Goal: Task Accomplishment & Management: Use online tool/utility

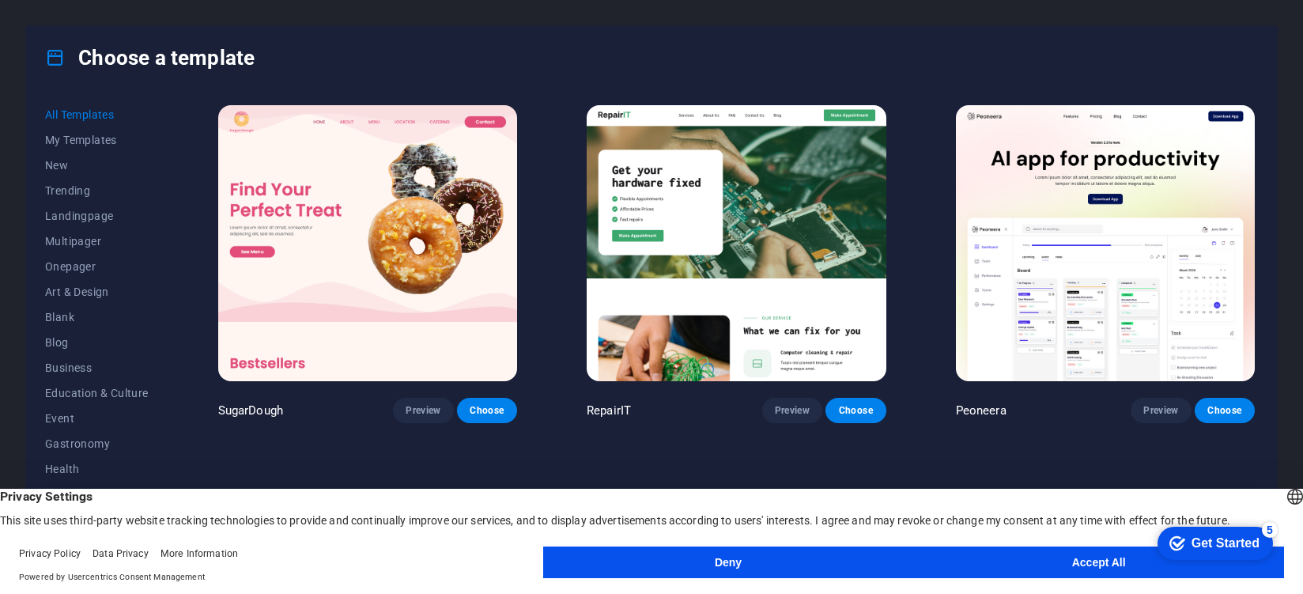
click at [1024, 553] on button "Accept All" at bounding box center [1098, 562] width 371 height 32
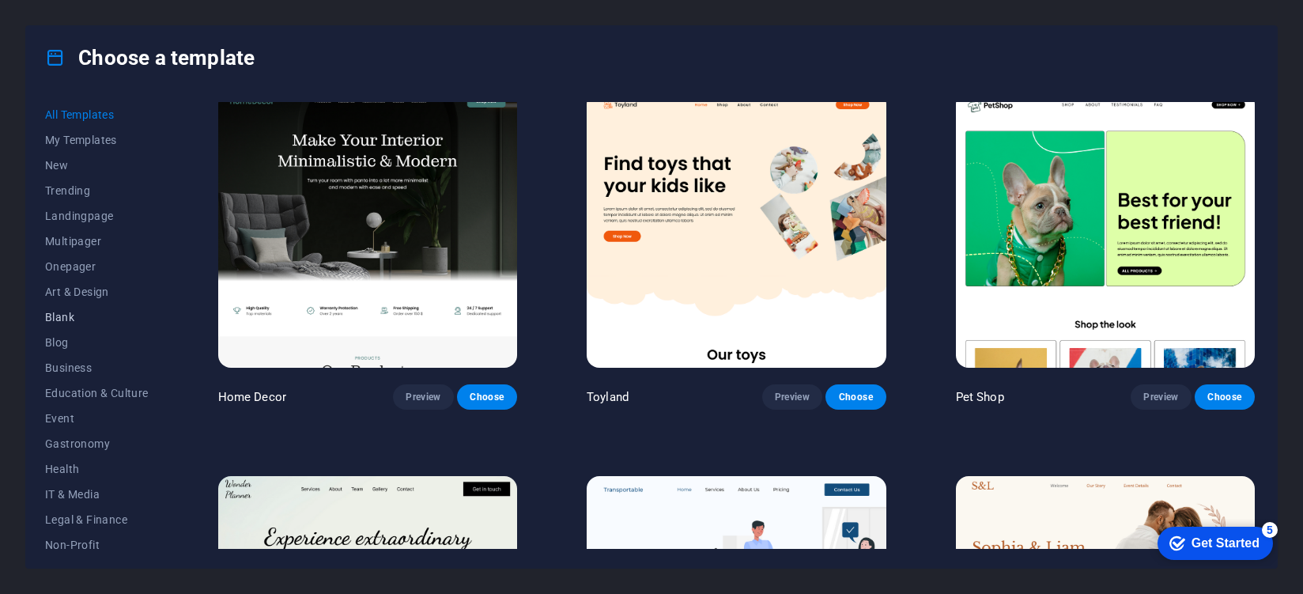
click at [55, 317] on span "Blank" at bounding box center [97, 317] width 104 height 13
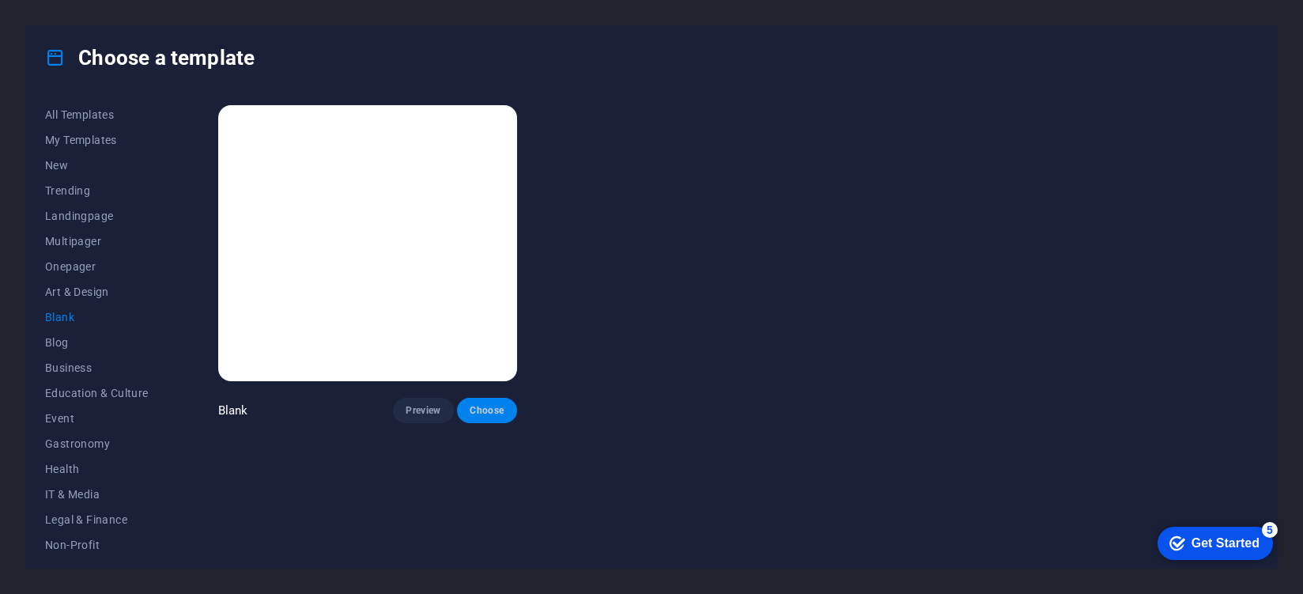
click at [496, 408] on span "Choose" at bounding box center [487, 410] width 35 height 13
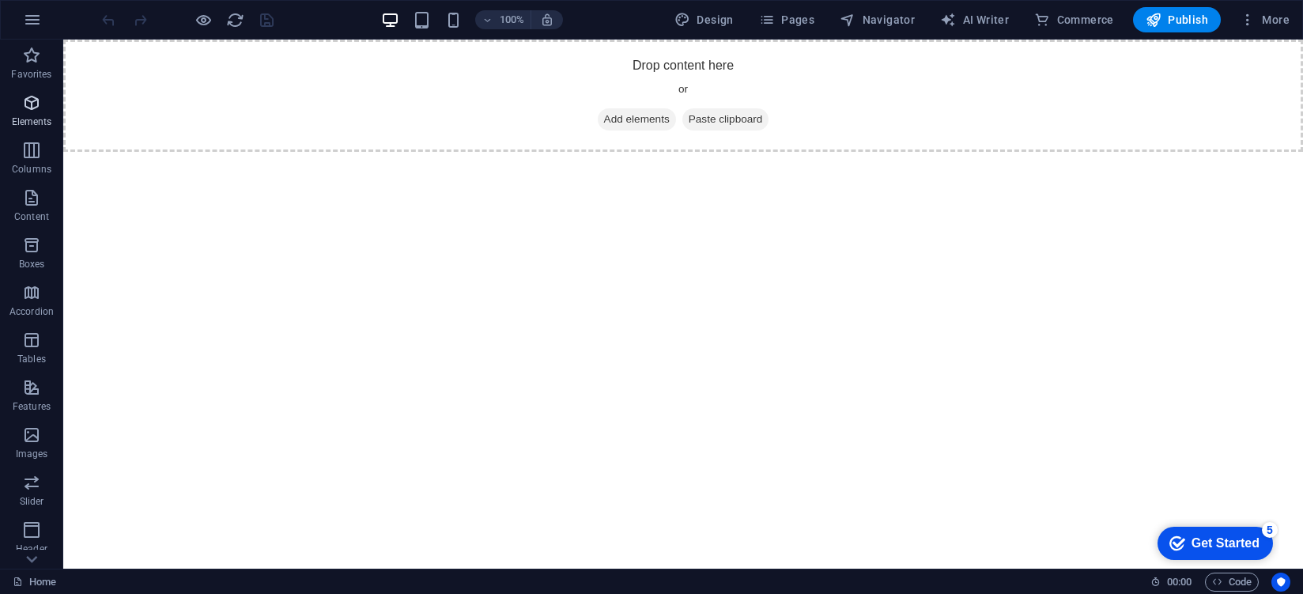
click at [38, 124] on p "Elements" at bounding box center [32, 121] width 40 height 13
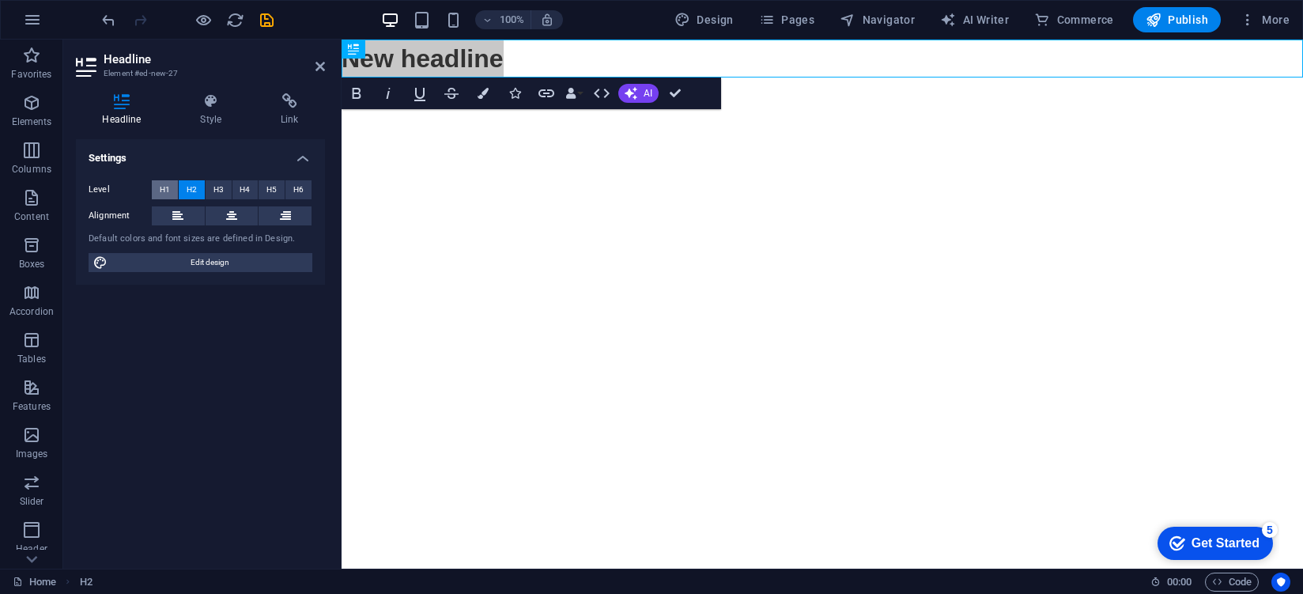
click at [164, 194] on span "H1" at bounding box center [165, 189] width 10 height 19
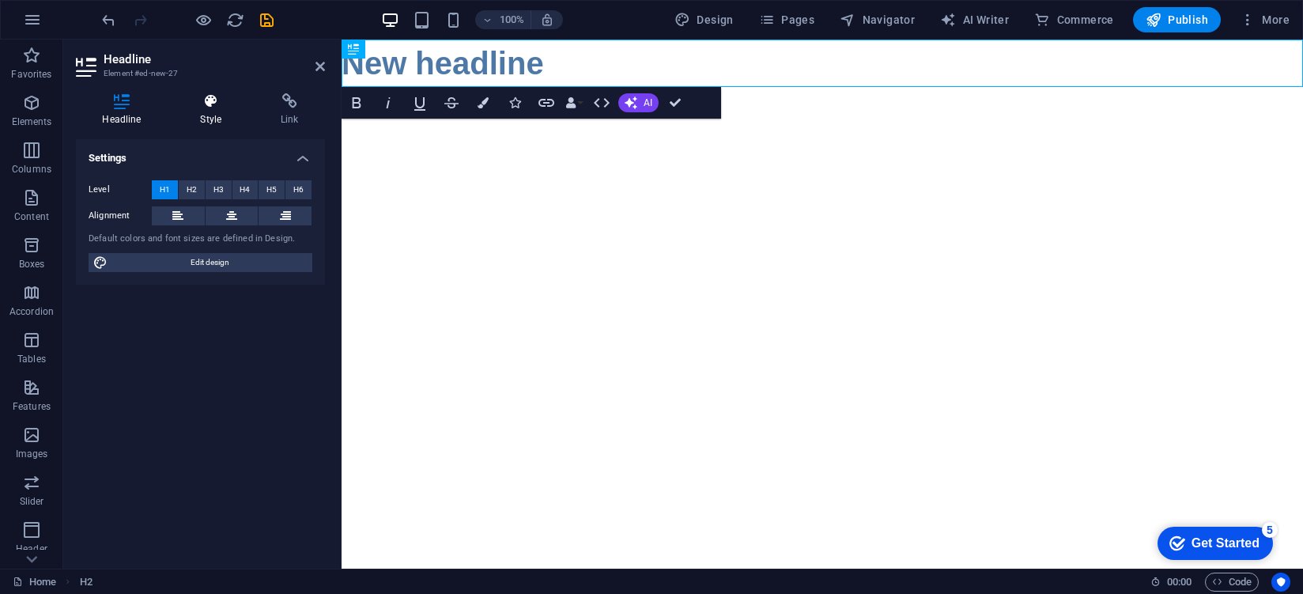
click at [210, 108] on h4 "Style" at bounding box center [214, 109] width 81 height 33
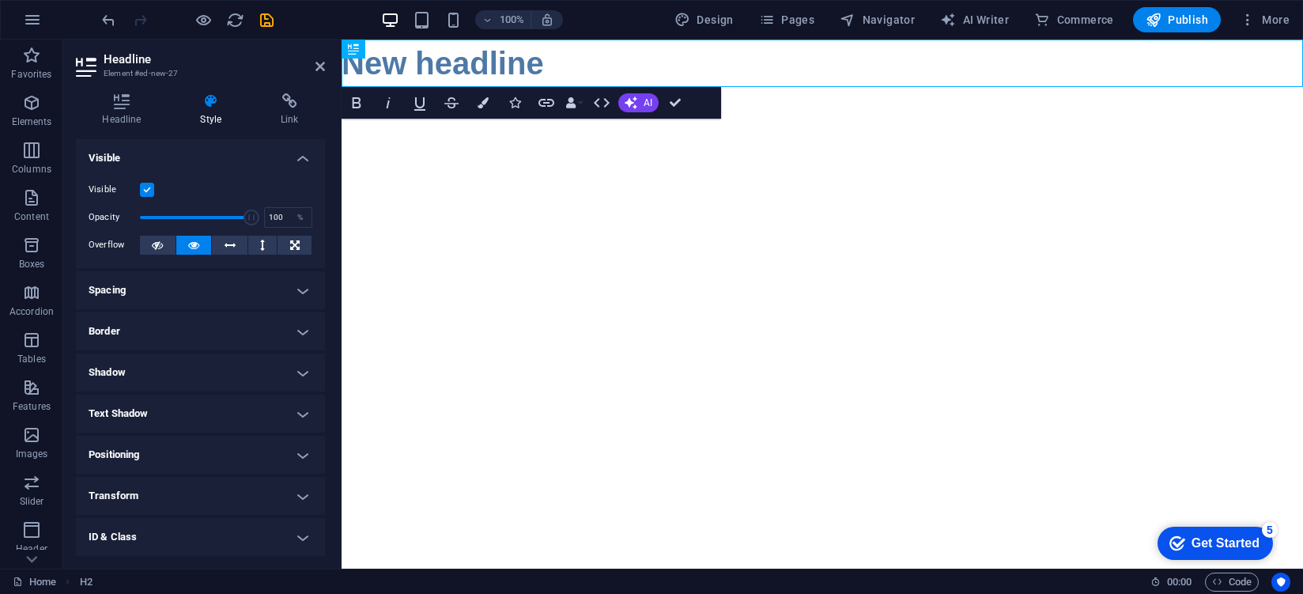
click at [166, 297] on h4 "Spacing" at bounding box center [200, 290] width 249 height 38
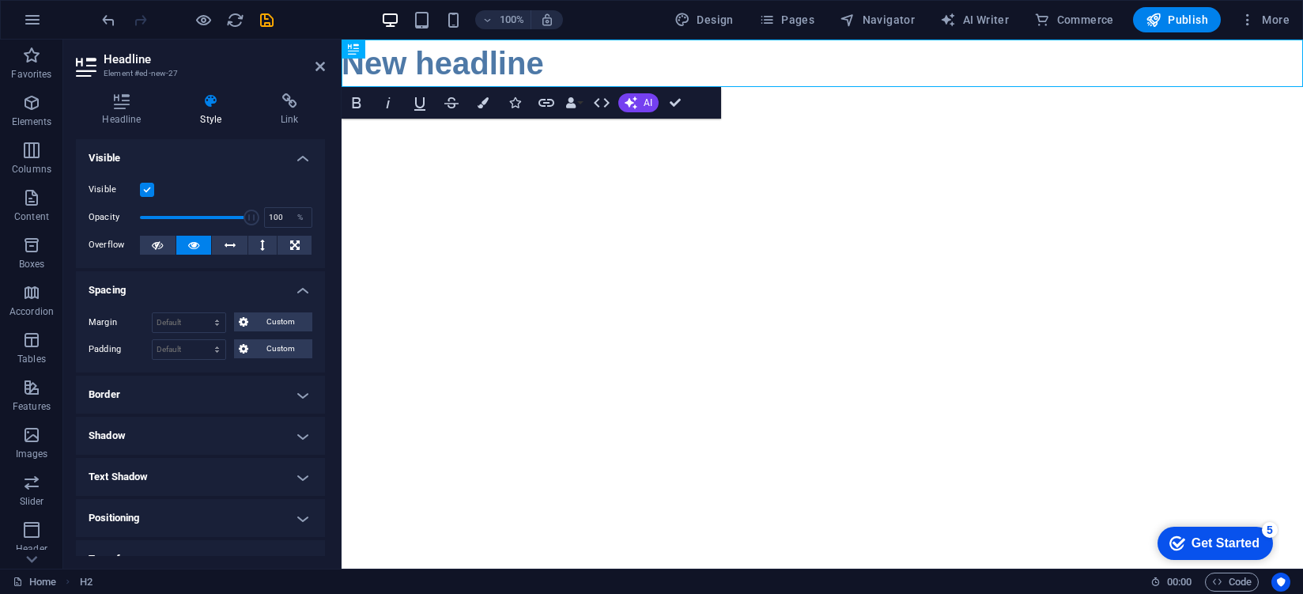
drag, startPoint x: 235, startPoint y: 275, endPoint x: 227, endPoint y: 288, distance: 14.9
click at [235, 274] on h4 "Spacing" at bounding box center [200, 285] width 249 height 28
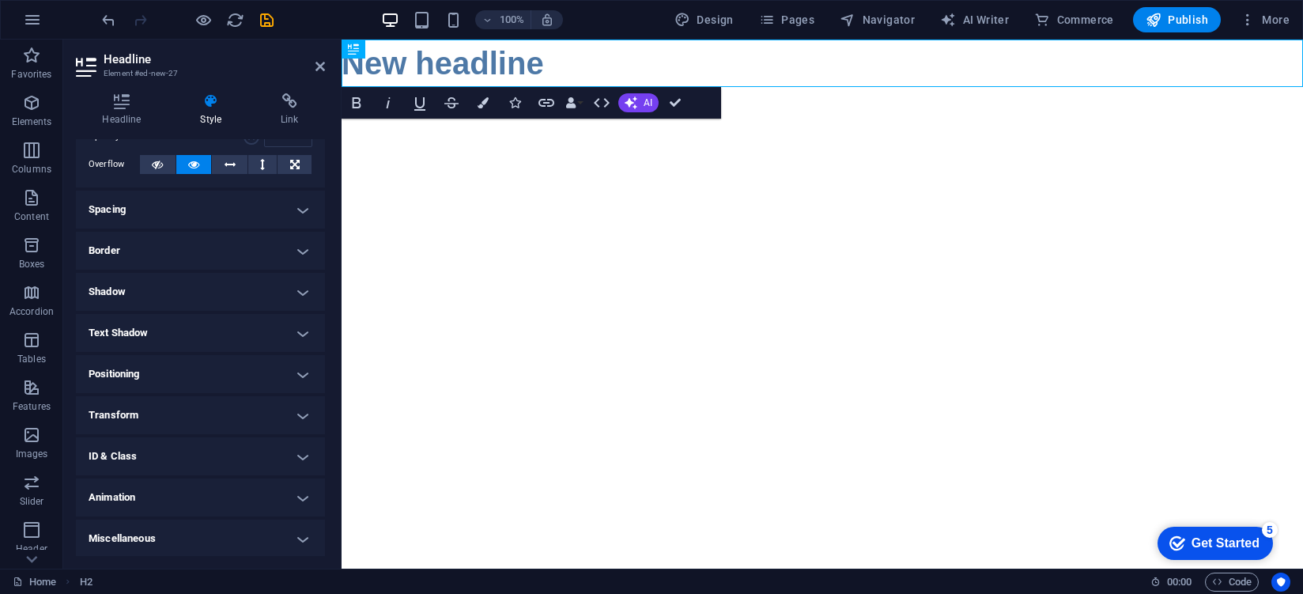
scroll to position [82, 0]
click at [178, 372] on h4 "Positioning" at bounding box center [200, 372] width 249 height 38
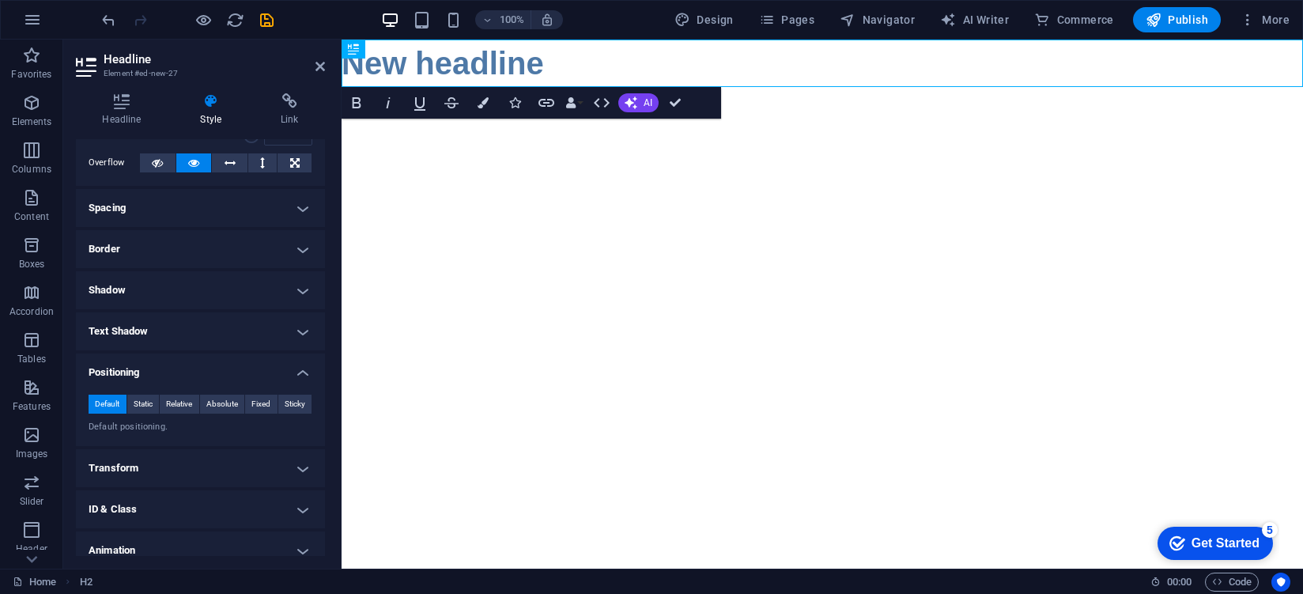
click at [182, 357] on h4 "Positioning" at bounding box center [200, 367] width 249 height 28
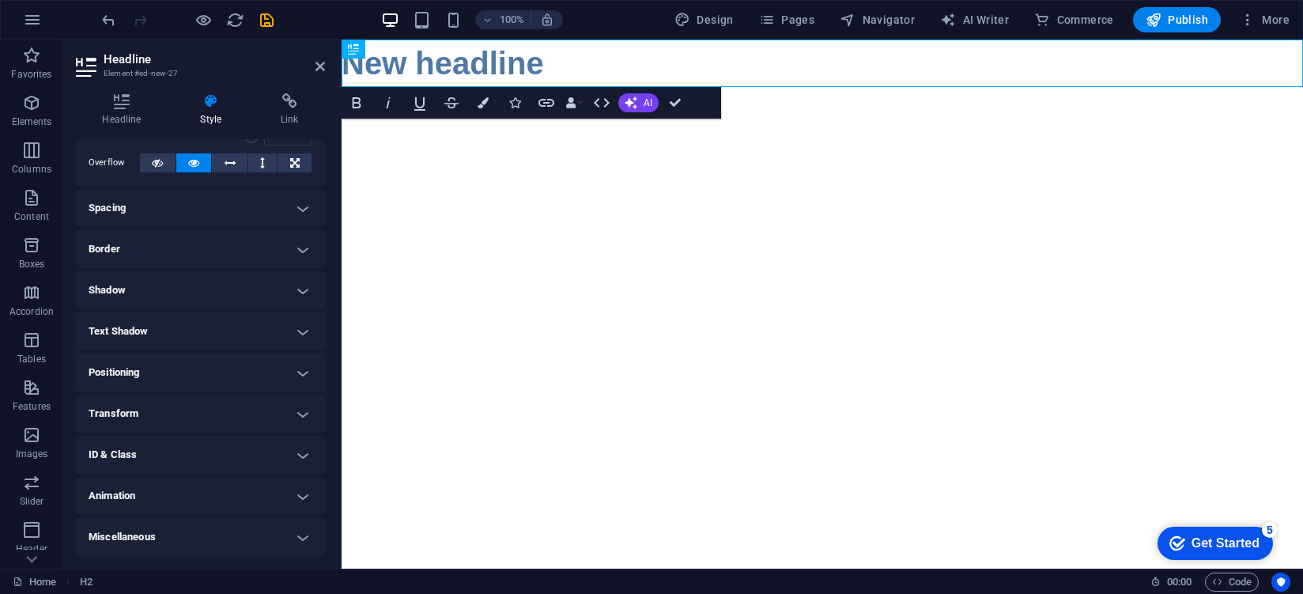
click at [183, 414] on h4 "Transform" at bounding box center [200, 413] width 249 height 38
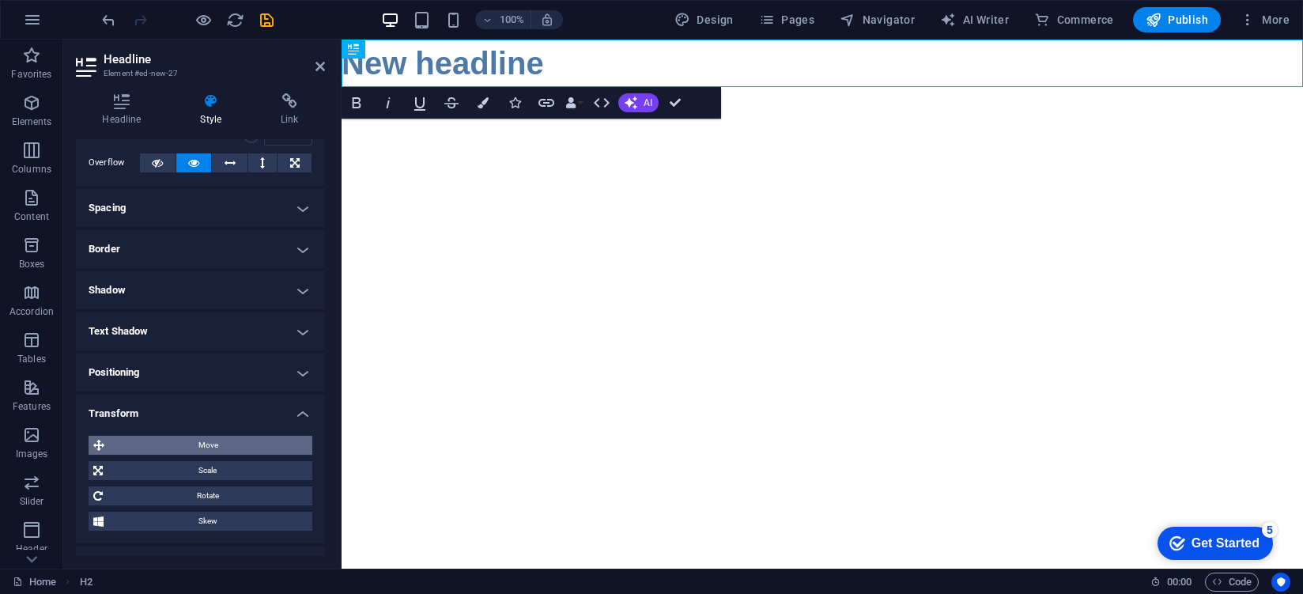
click at [196, 441] on span "Move" at bounding box center [208, 445] width 198 height 19
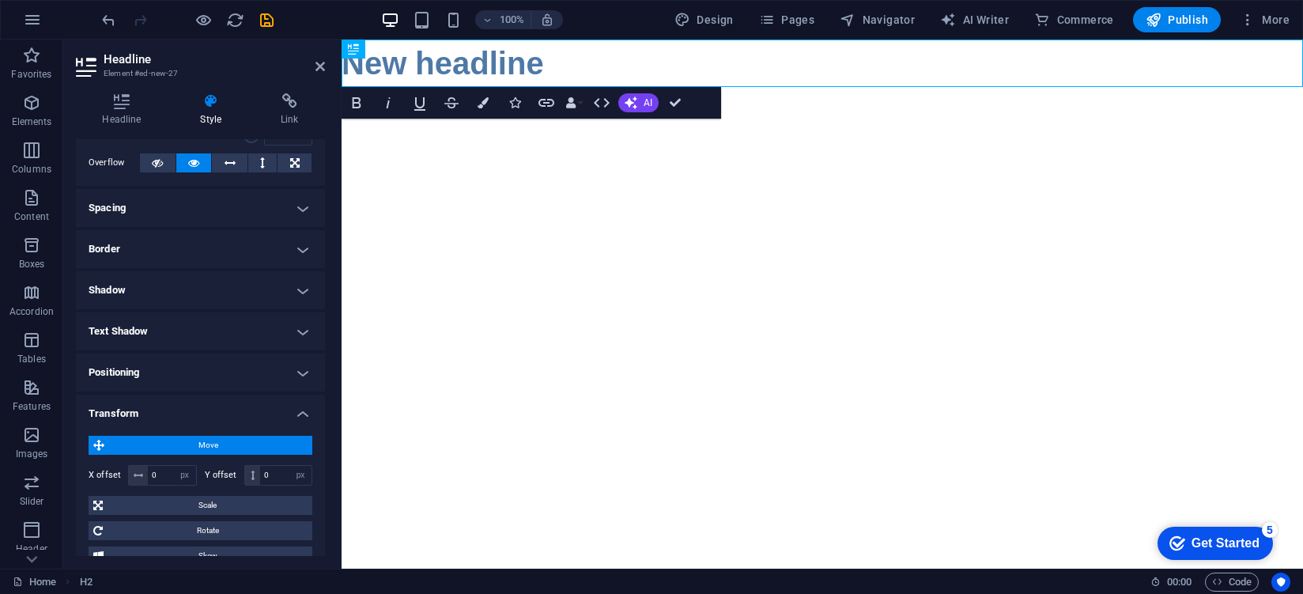
click at [190, 419] on h4 "Transform" at bounding box center [200, 408] width 249 height 28
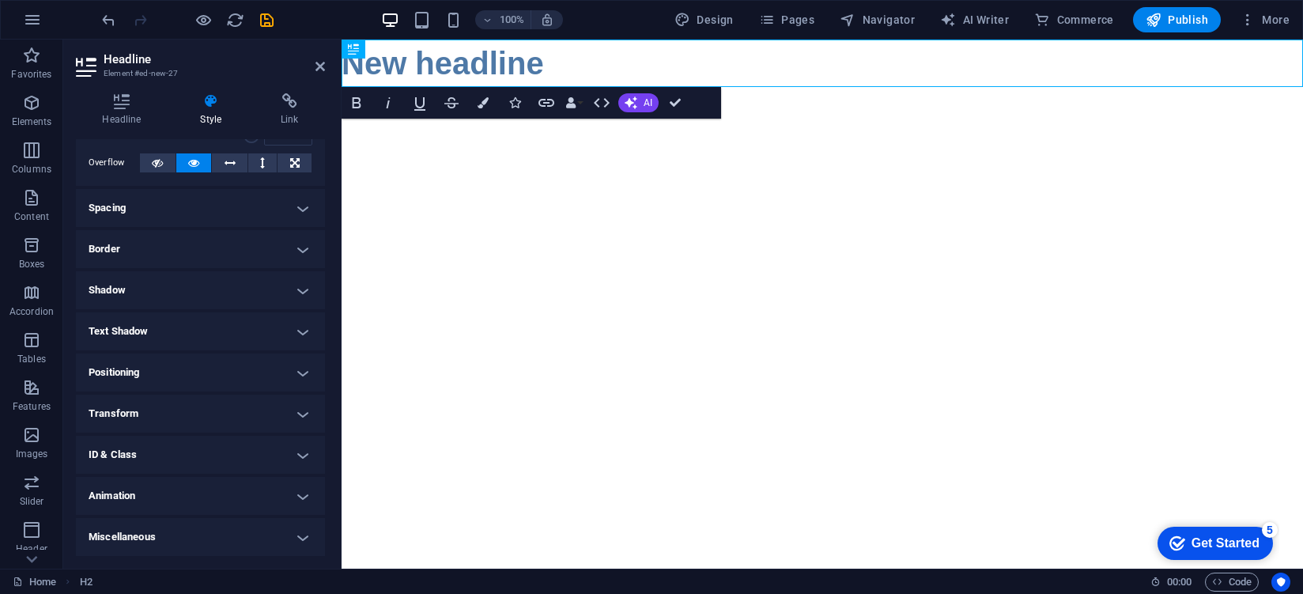
click at [118, 526] on h4 "Miscellaneous" at bounding box center [200, 537] width 249 height 38
click at [117, 535] on h4 "Miscellaneous" at bounding box center [200, 532] width 249 height 28
click at [119, 534] on h4 "Miscellaneous" at bounding box center [200, 537] width 249 height 38
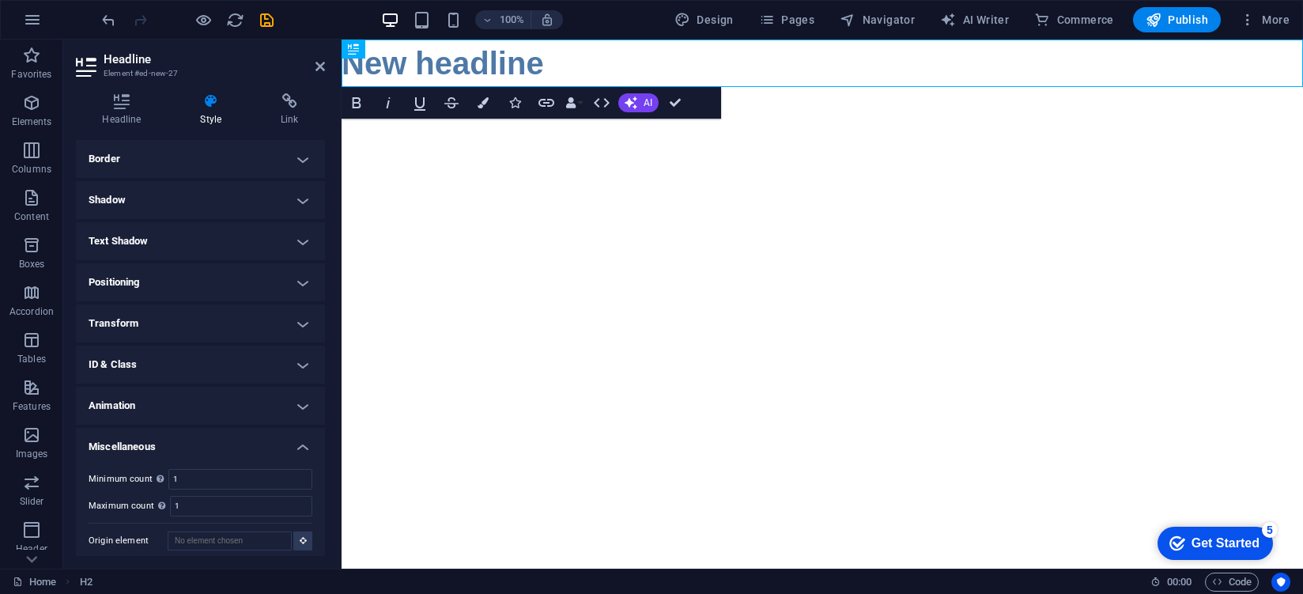
scroll to position [180, 0]
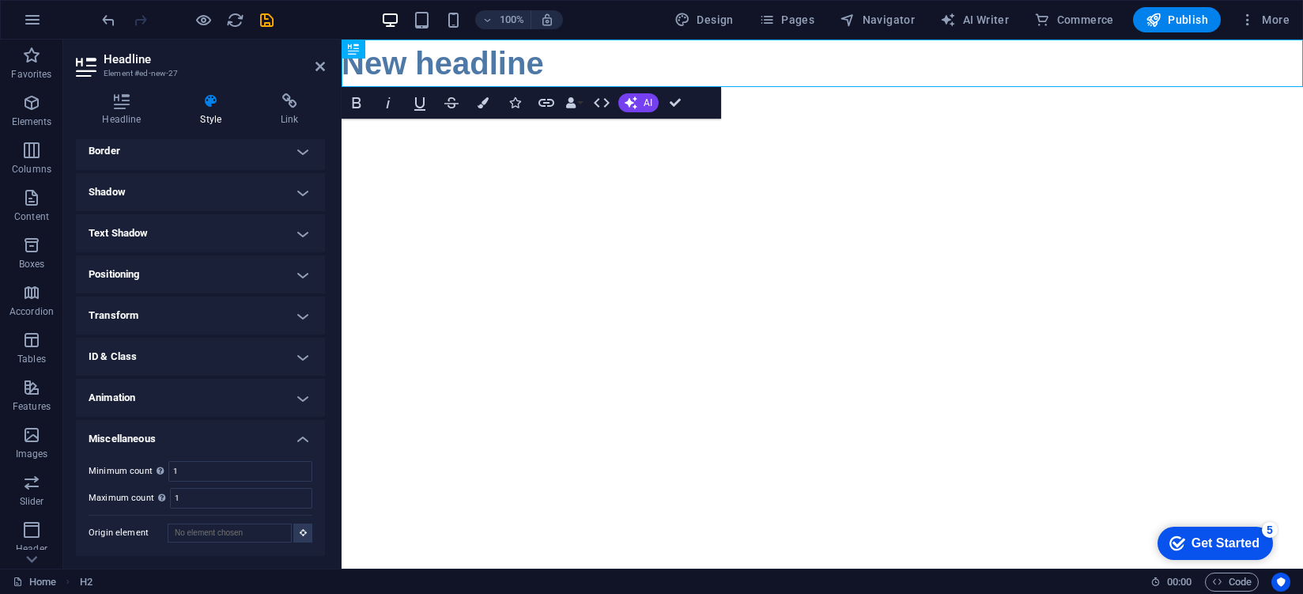
click at [196, 421] on h4 "Miscellaneous" at bounding box center [200, 434] width 249 height 28
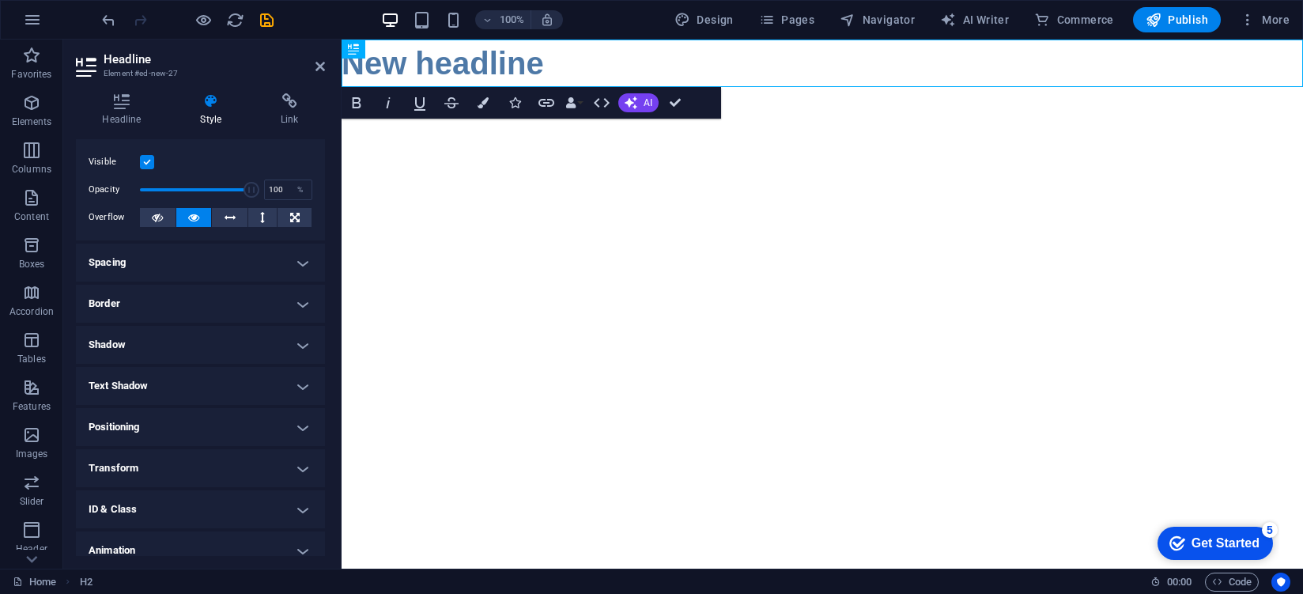
scroll to position [0, 0]
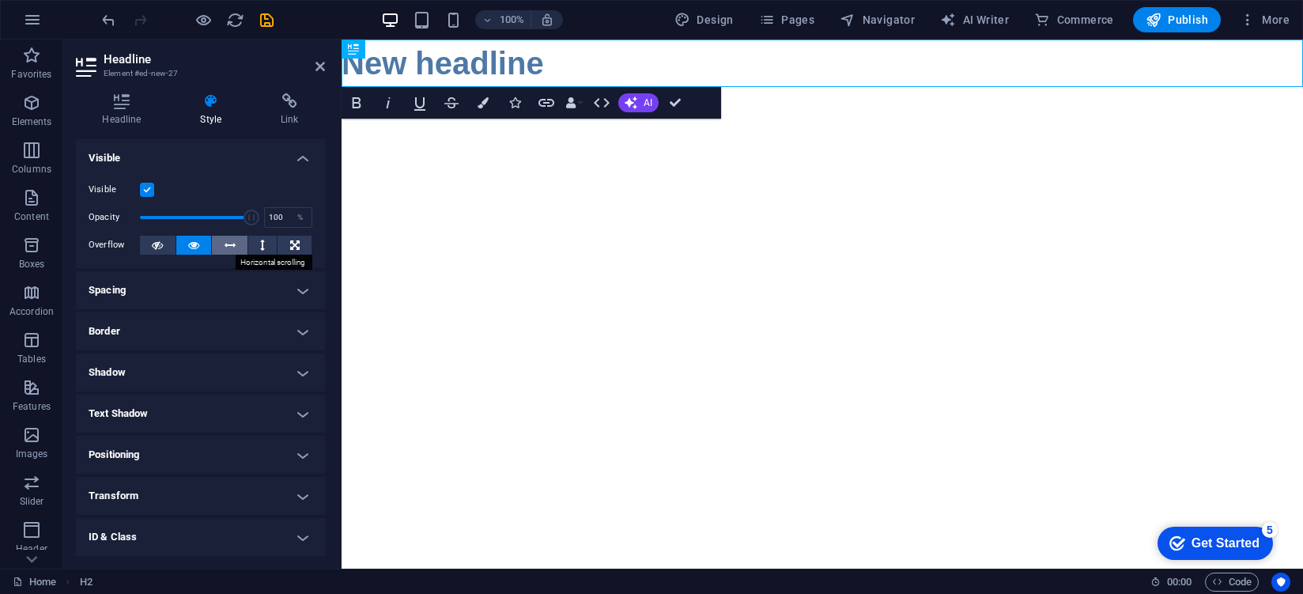
click at [229, 247] on icon at bounding box center [229, 245] width 11 height 19
drag, startPoint x: 485, startPoint y: 62, endPoint x: 531, endPoint y: 72, distance: 47.6
click at [553, 70] on h1 "New headline" at bounding box center [821, 63] width 961 height 47
drag, startPoint x: 704, startPoint y: 92, endPoint x: 909, endPoint y: 70, distance: 206.8
click at [272, 104] on icon at bounding box center [290, 101] width 70 height 16
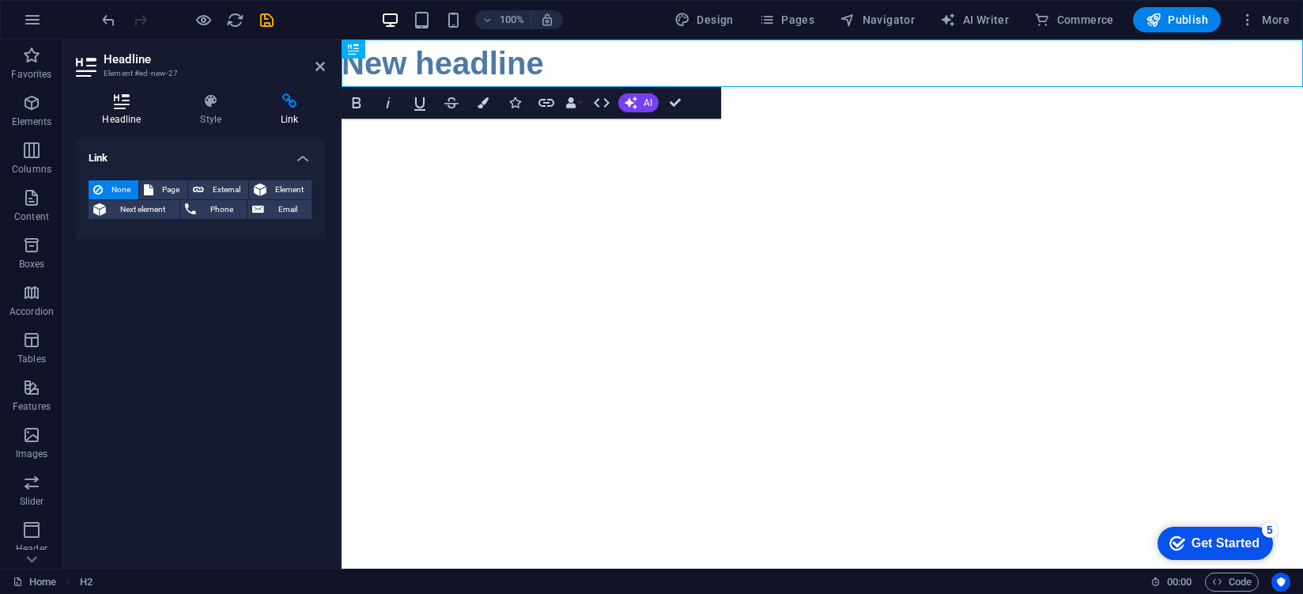
click at [131, 117] on h4 "Headline" at bounding box center [125, 109] width 98 height 33
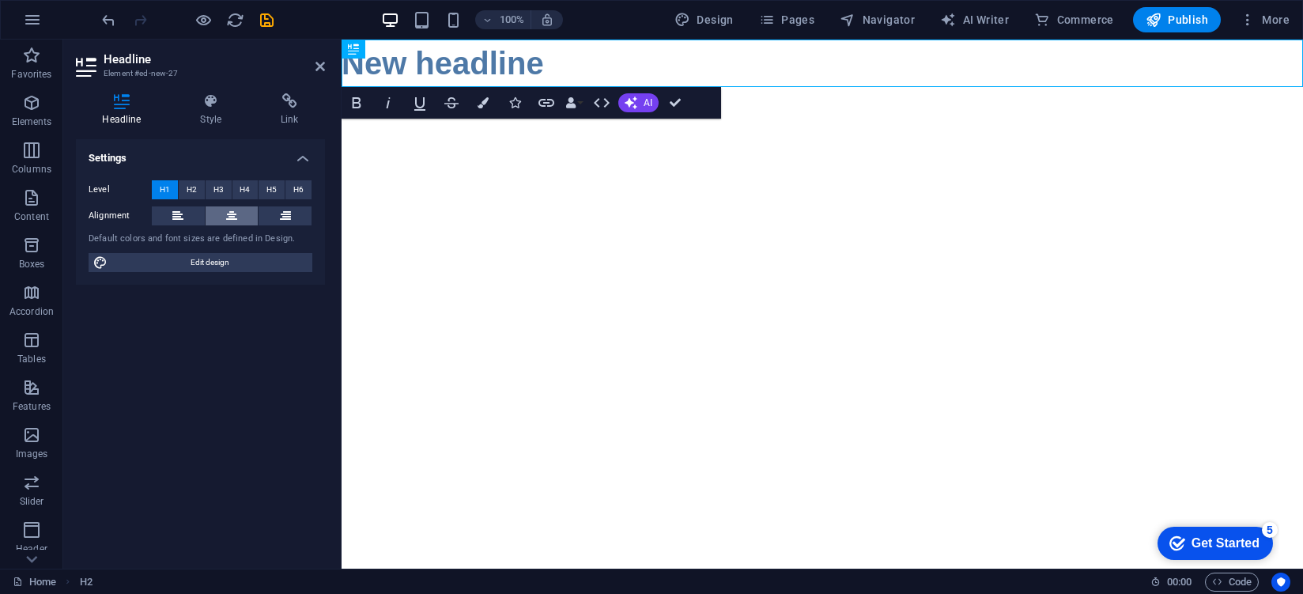
click at [252, 222] on button at bounding box center [232, 215] width 53 height 19
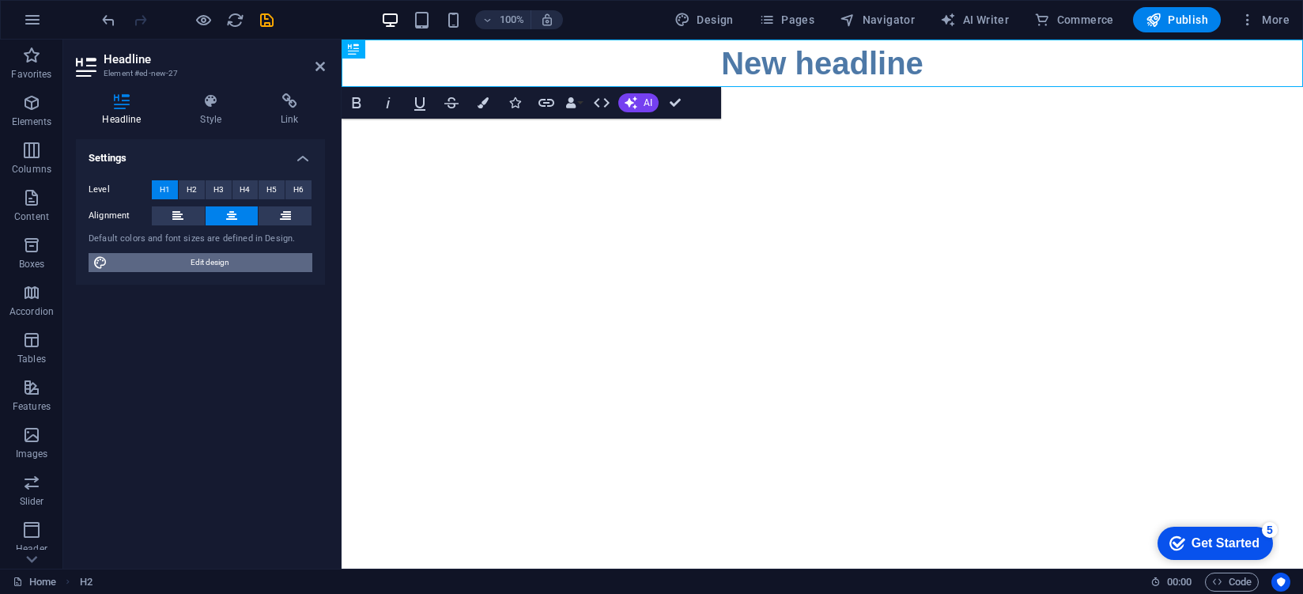
click at [220, 265] on span "Edit design" at bounding box center [209, 262] width 195 height 19
select select "px"
select select "400"
select select "px"
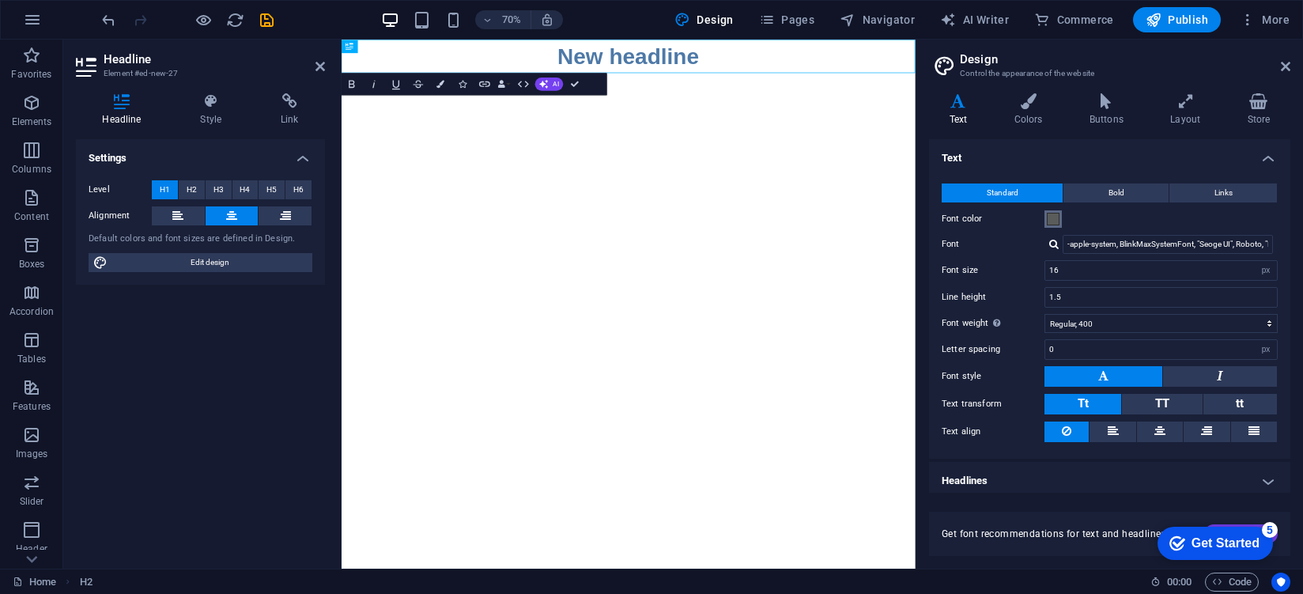
click at [1052, 221] on span at bounding box center [1053, 219] width 13 height 13
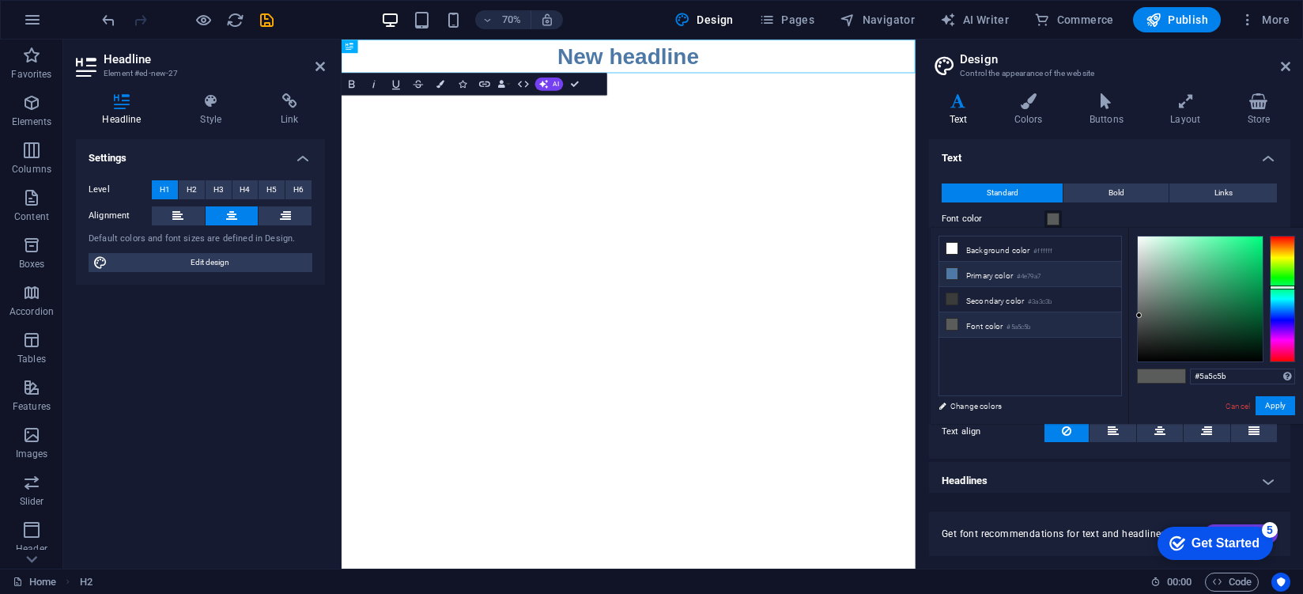
click at [1060, 282] on li "Primary color #4e79a7" at bounding box center [1030, 274] width 182 height 25
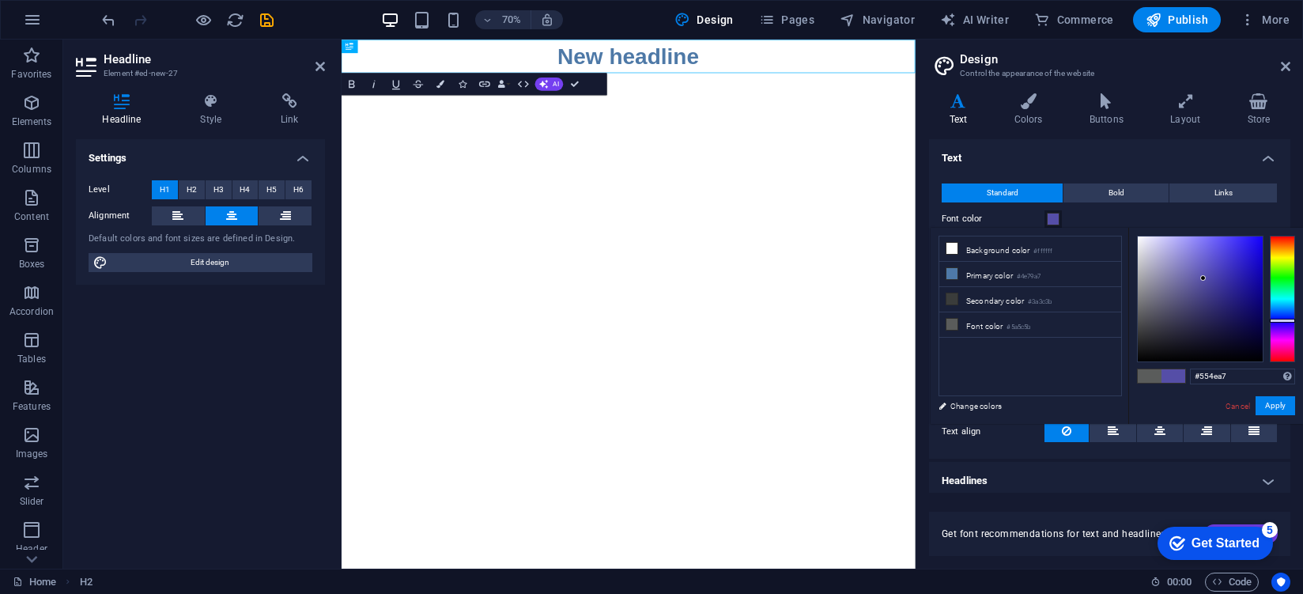
click at [1284, 320] on div at bounding box center [1281, 299] width 25 height 126
drag, startPoint x: 1177, startPoint y: 277, endPoint x: 1243, endPoint y: 246, distance: 73.2
click at [1243, 246] on div at bounding box center [1199, 298] width 125 height 125
drag, startPoint x: 1243, startPoint y: 260, endPoint x: 1254, endPoint y: 282, distance: 25.1
click at [1247, 266] on div at bounding box center [1199, 298] width 125 height 125
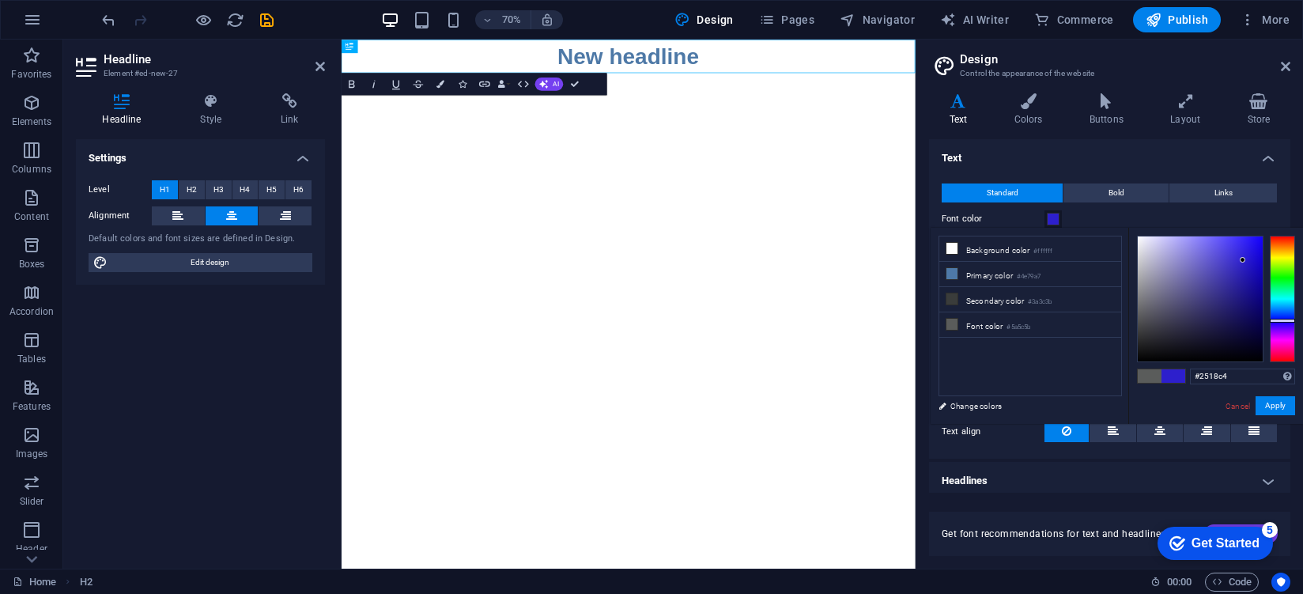
type input "#2316c1"
click at [1277, 408] on button "Apply" at bounding box center [1275, 405] width 40 height 19
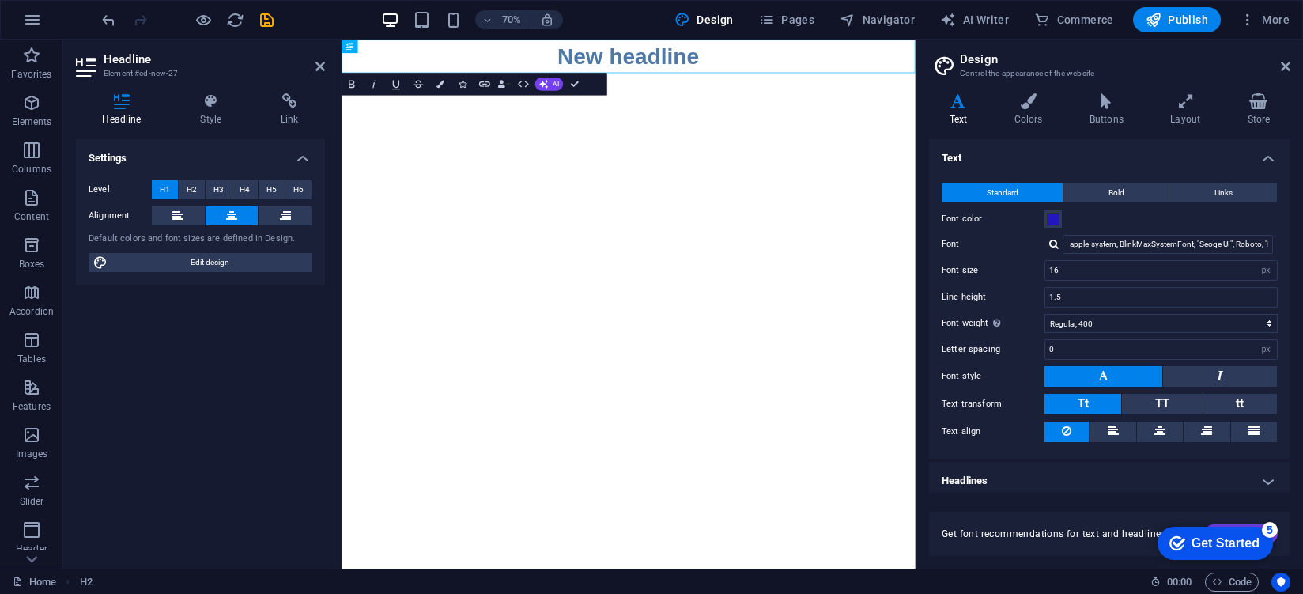
click at [1292, 59] on aside "Design Control the appearance of the website Variants Text Colors Buttons Layou…" at bounding box center [1108, 304] width 387 height 529
click at [1282, 75] on header "Design Control the appearance of the website" at bounding box center [1111, 60] width 358 height 41
click at [1288, 68] on icon at bounding box center [1285, 66] width 9 height 13
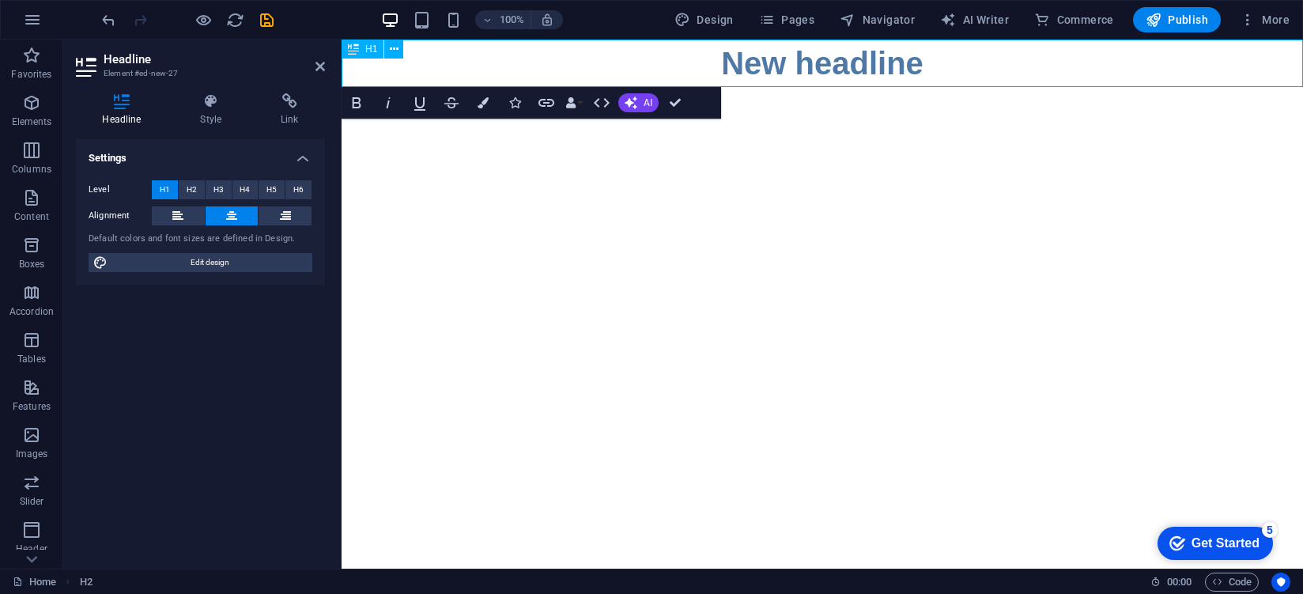
click at [809, 66] on h1 "New headline" at bounding box center [821, 63] width 961 height 47
click at [206, 114] on h4 "Style" at bounding box center [214, 109] width 81 height 33
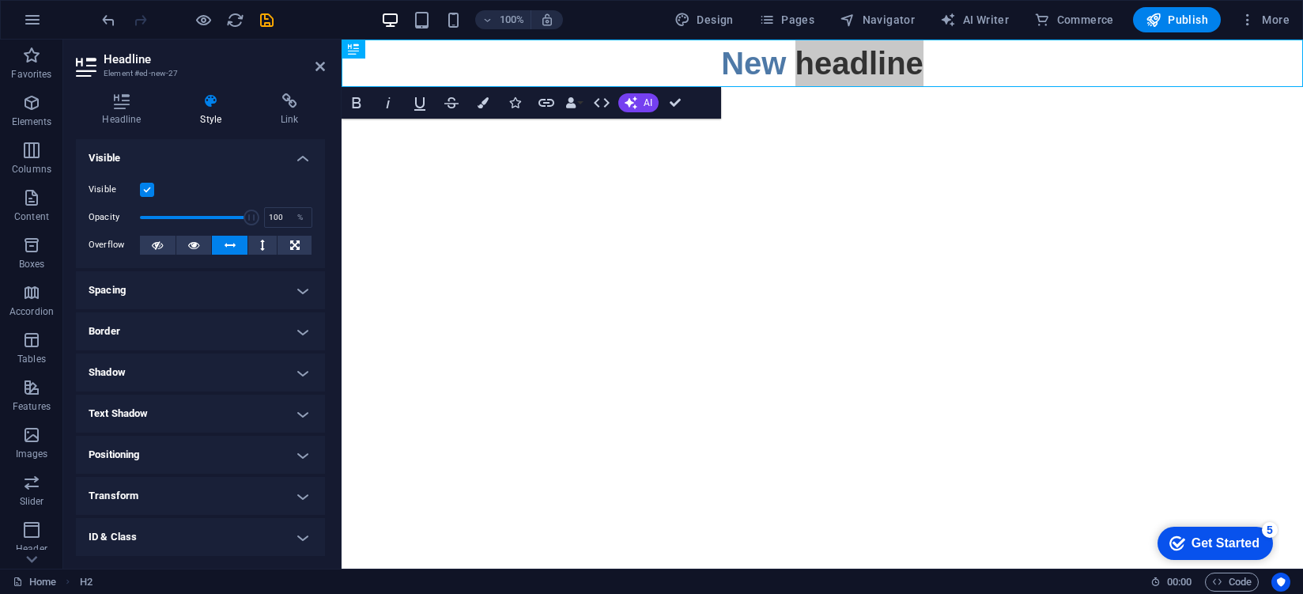
scroll to position [82, 0]
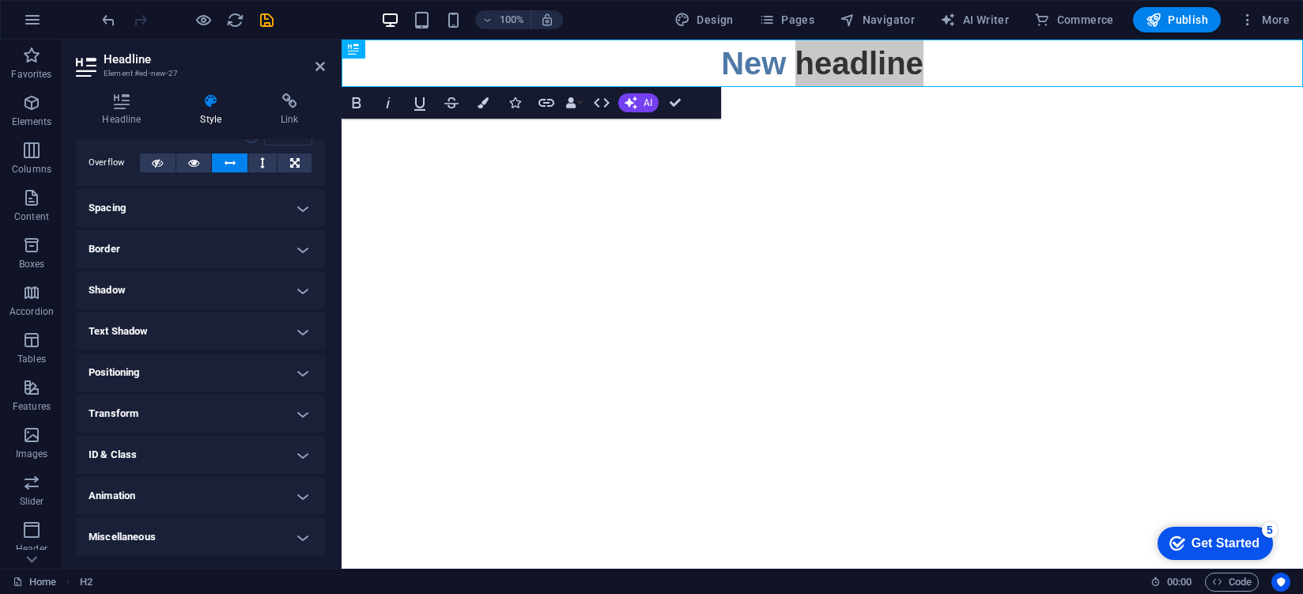
click at [197, 337] on h4 "Text Shadow" at bounding box center [200, 331] width 249 height 38
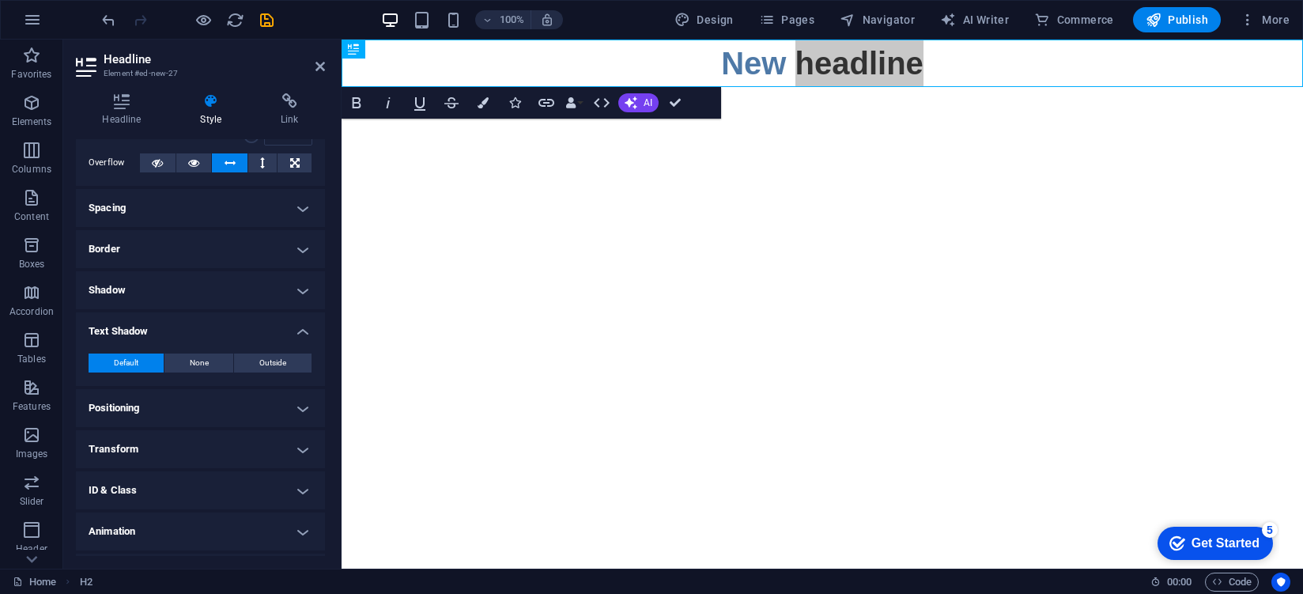
drag, startPoint x: 200, startPoint y: 330, endPoint x: 199, endPoint y: 305, distance: 25.3
click at [202, 326] on h4 "Text Shadow" at bounding box center [200, 326] width 249 height 28
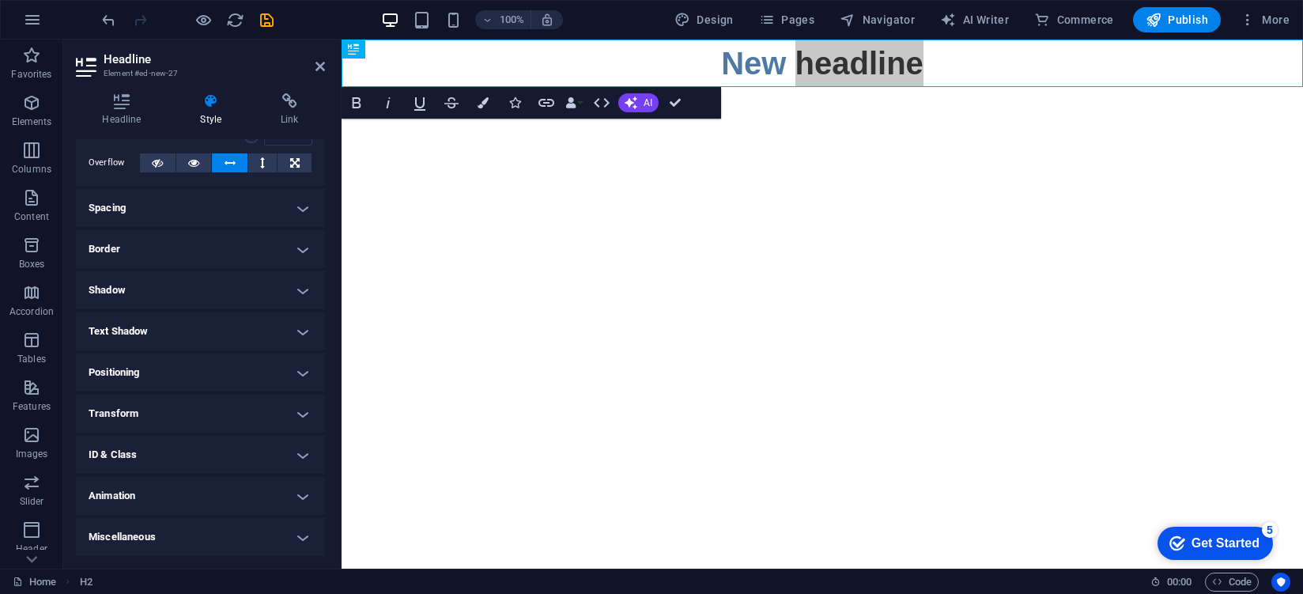
click at [198, 279] on h4 "Shadow" at bounding box center [200, 290] width 249 height 38
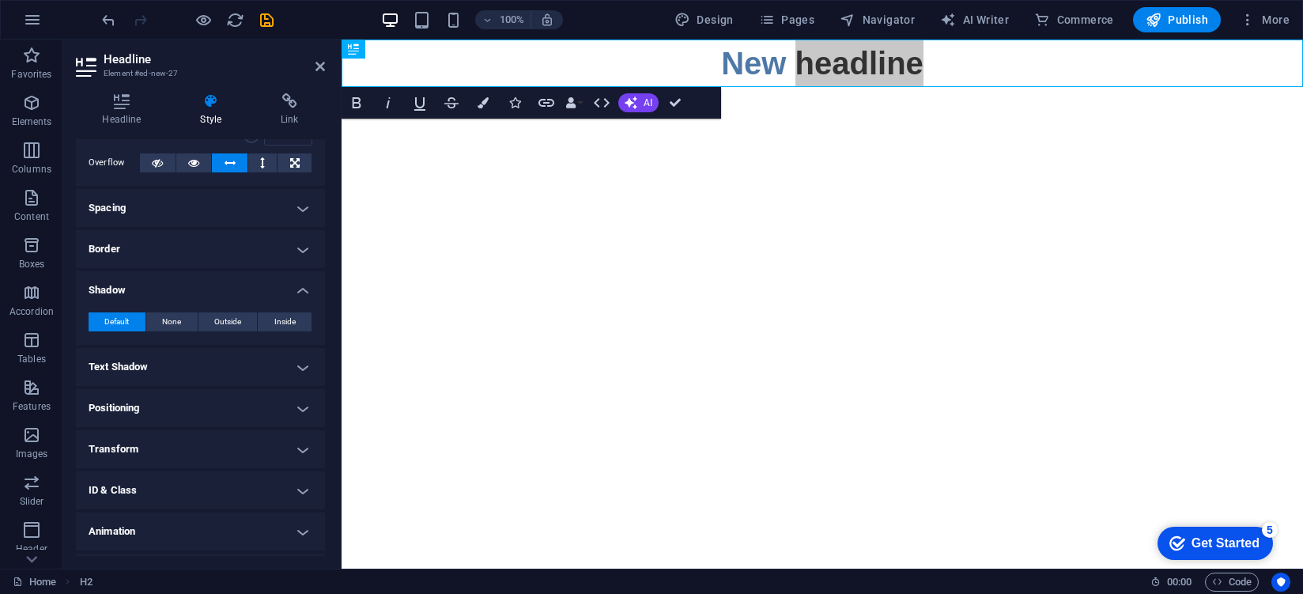
click at [200, 281] on h4 "Shadow" at bounding box center [200, 285] width 249 height 28
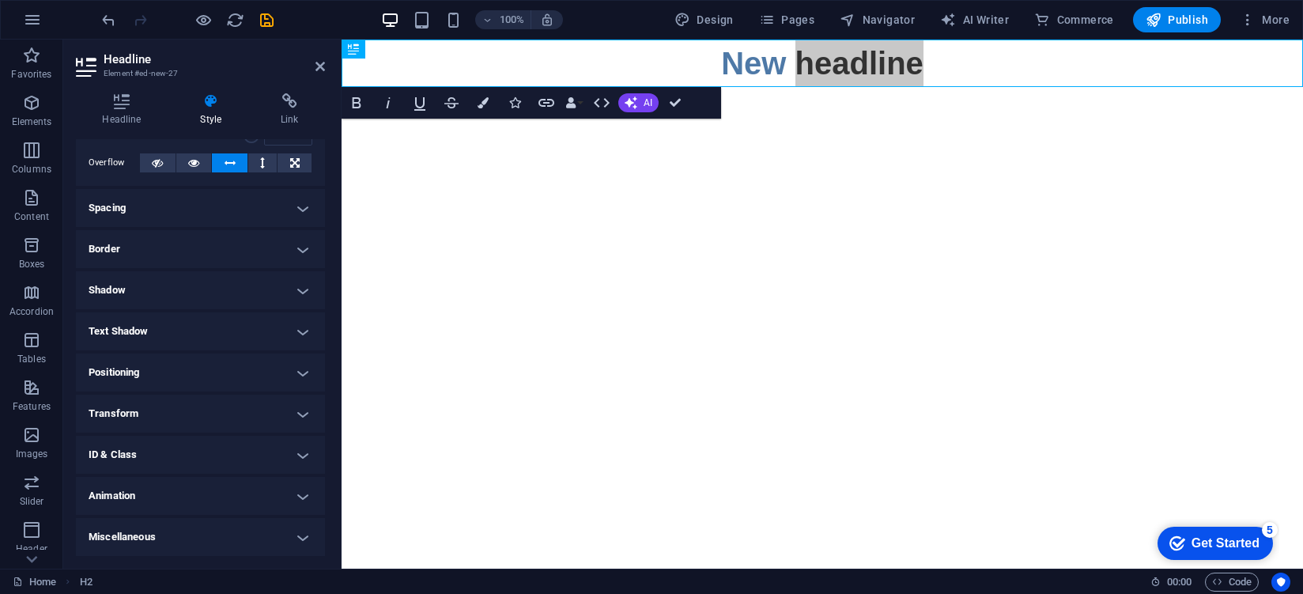
click at [149, 441] on h4 "ID & Class" at bounding box center [200, 455] width 249 height 38
click at [150, 451] on h4 "ID & Class" at bounding box center [200, 450] width 249 height 28
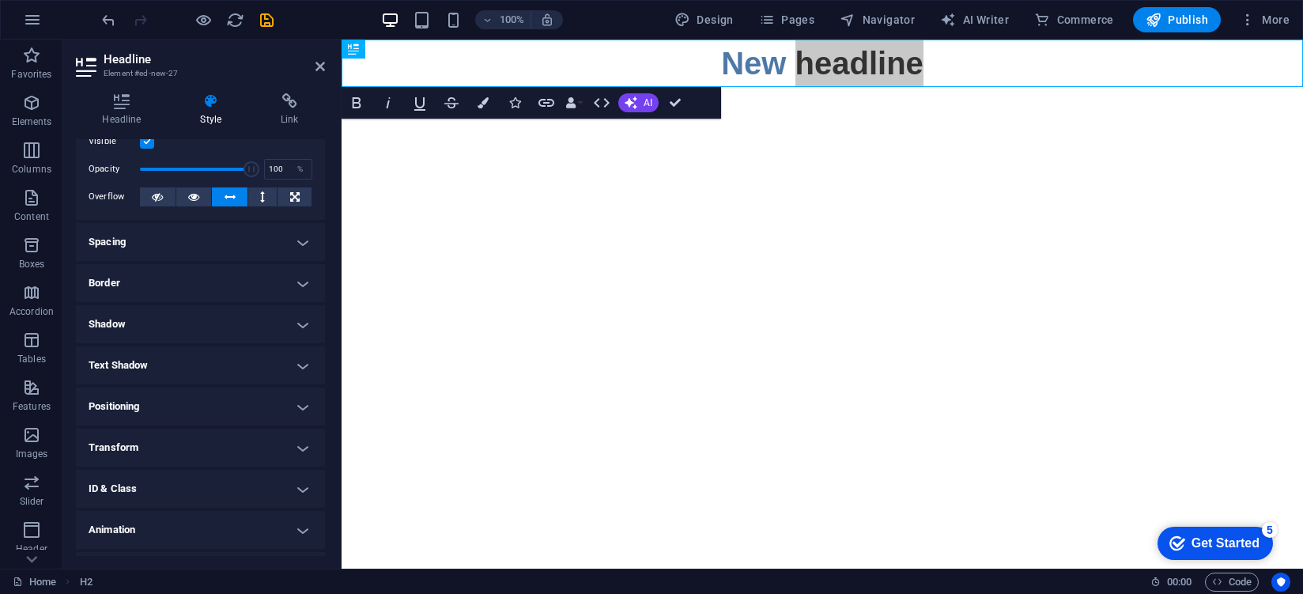
scroll to position [0, 0]
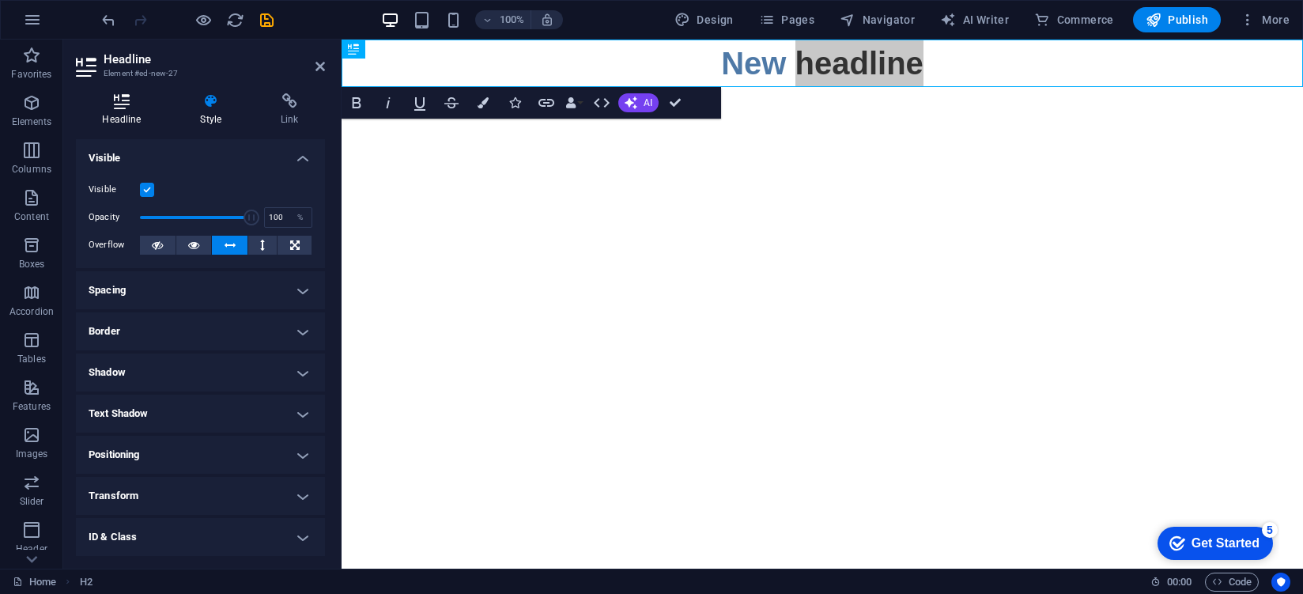
click at [136, 111] on h4 "Headline" at bounding box center [125, 109] width 98 height 33
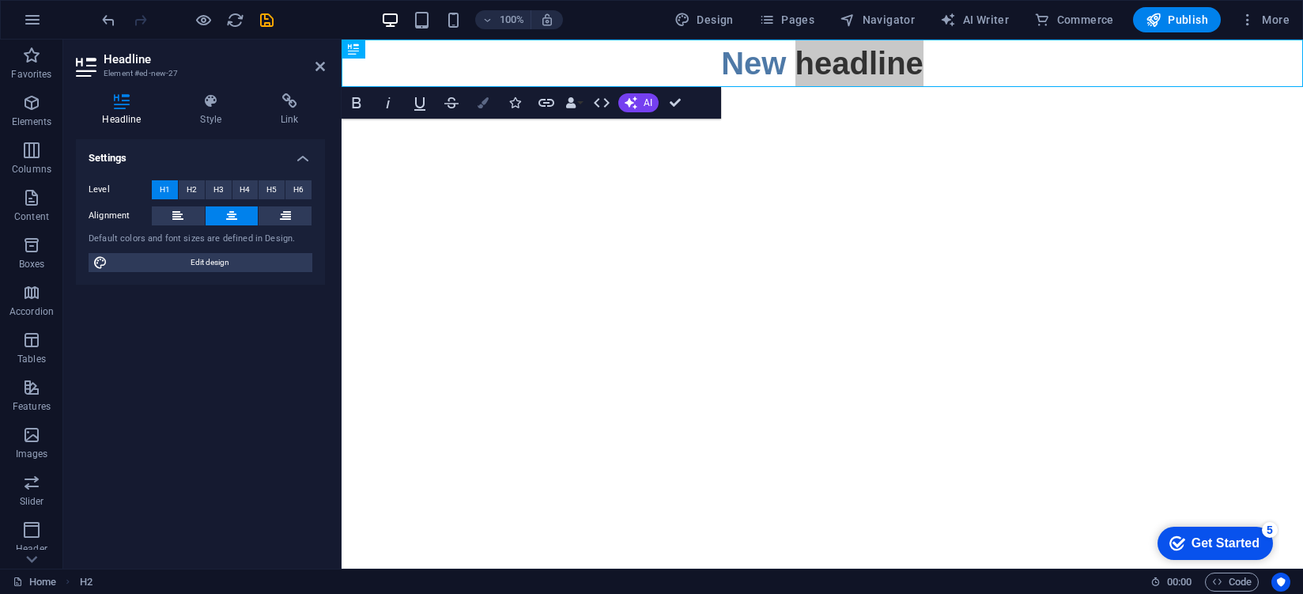
click at [483, 107] on icon "button" at bounding box center [482, 102] width 11 height 11
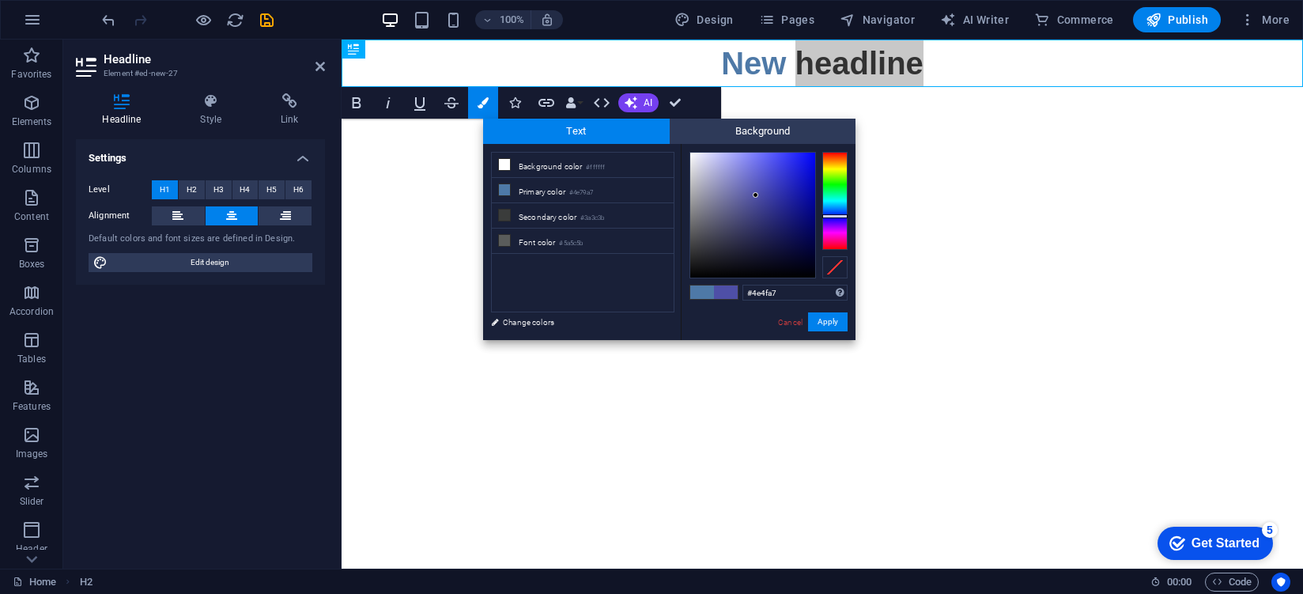
click at [838, 216] on div at bounding box center [834, 201] width 25 height 98
drag, startPoint x: 764, startPoint y: 195, endPoint x: 800, endPoint y: 164, distance: 47.7
click at [800, 164] on div at bounding box center [752, 215] width 125 height 125
click at [823, 318] on button "Apply" at bounding box center [828, 321] width 40 height 19
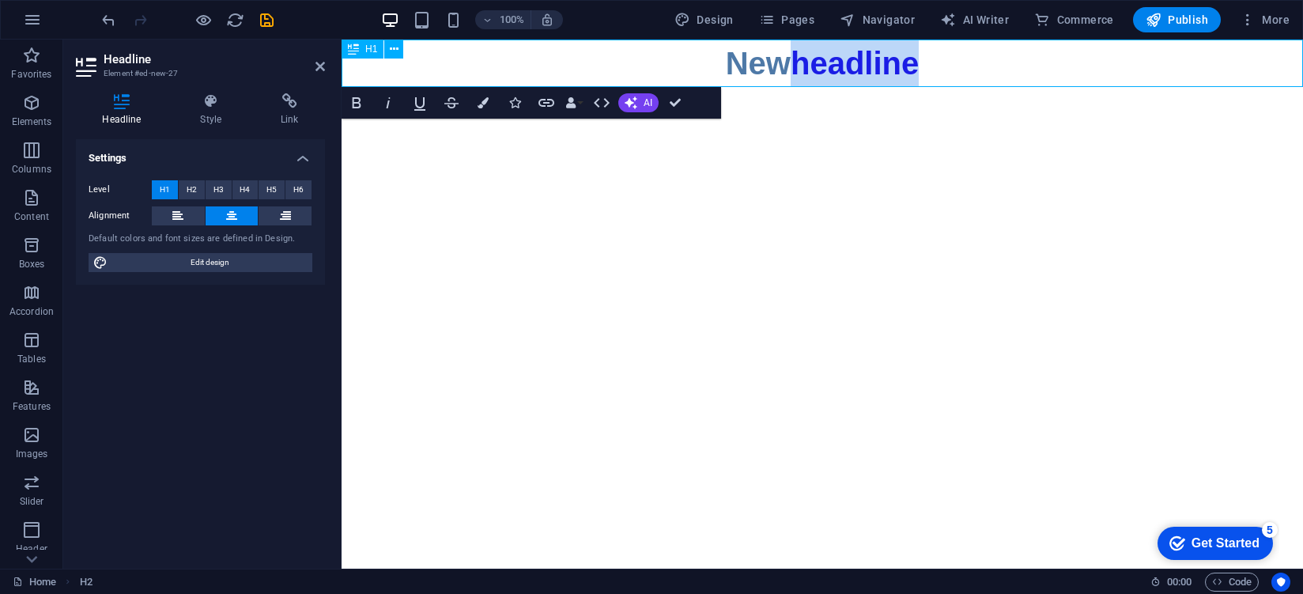
click at [746, 62] on h1 "New headline" at bounding box center [821, 63] width 961 height 47
click at [485, 104] on icon "button" at bounding box center [482, 102] width 11 height 11
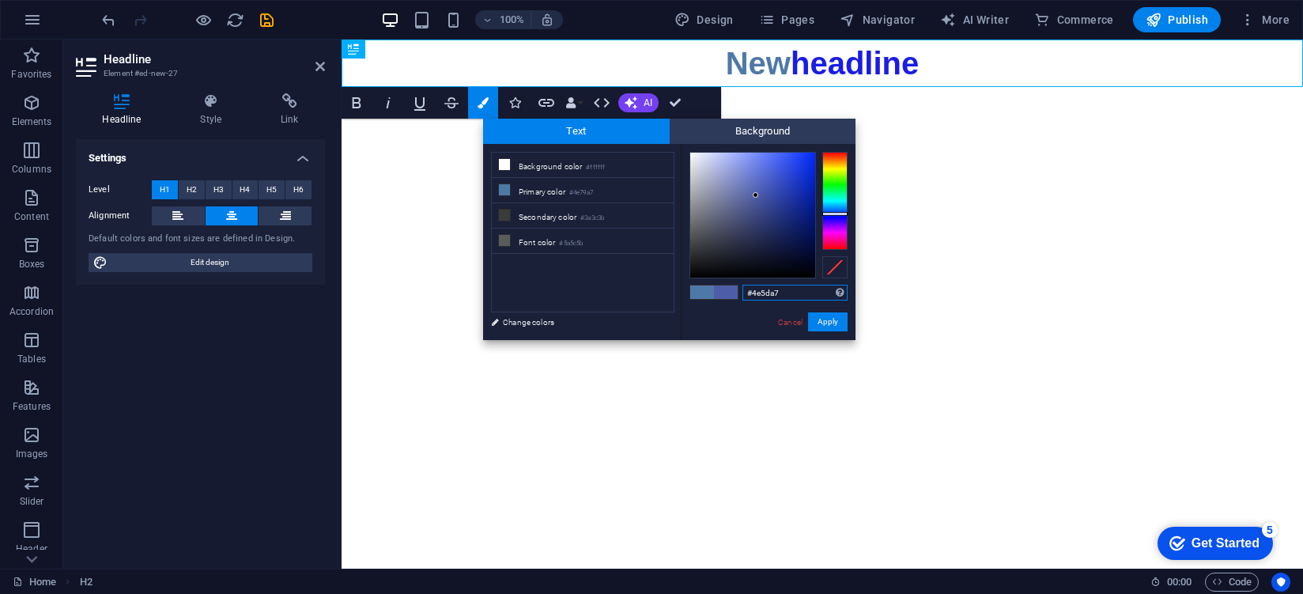
click at [838, 213] on div at bounding box center [834, 201] width 25 height 98
drag, startPoint x: 678, startPoint y: 211, endPoint x: 775, endPoint y: 175, distance: 103.1
click at [775, 175] on div "less Background color #ffffff Primary color #4e79a7 Secondary color #3a3c3b Fon…" at bounding box center [669, 242] width 372 height 196
drag, startPoint x: 775, startPoint y: 175, endPoint x: 794, endPoint y: 162, distance: 22.8
click at [794, 162] on div at bounding box center [752, 215] width 125 height 125
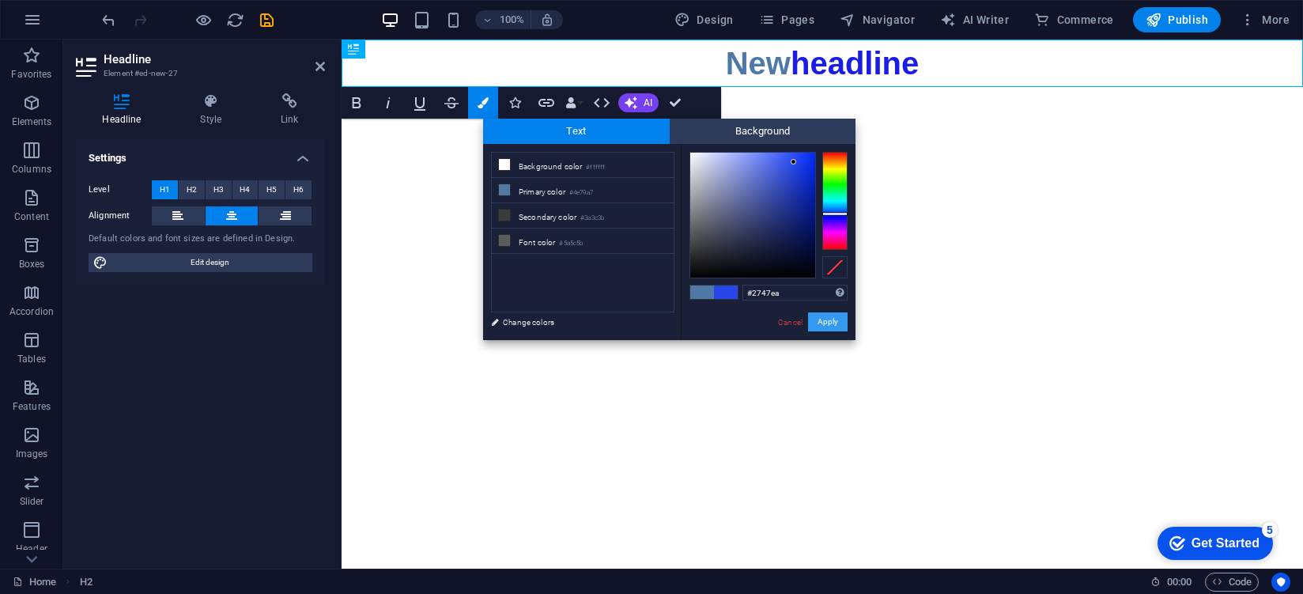
drag, startPoint x: 825, startPoint y: 324, endPoint x: 484, endPoint y: 285, distance: 343.8
click at [825, 324] on button "Apply" at bounding box center [828, 321] width 40 height 19
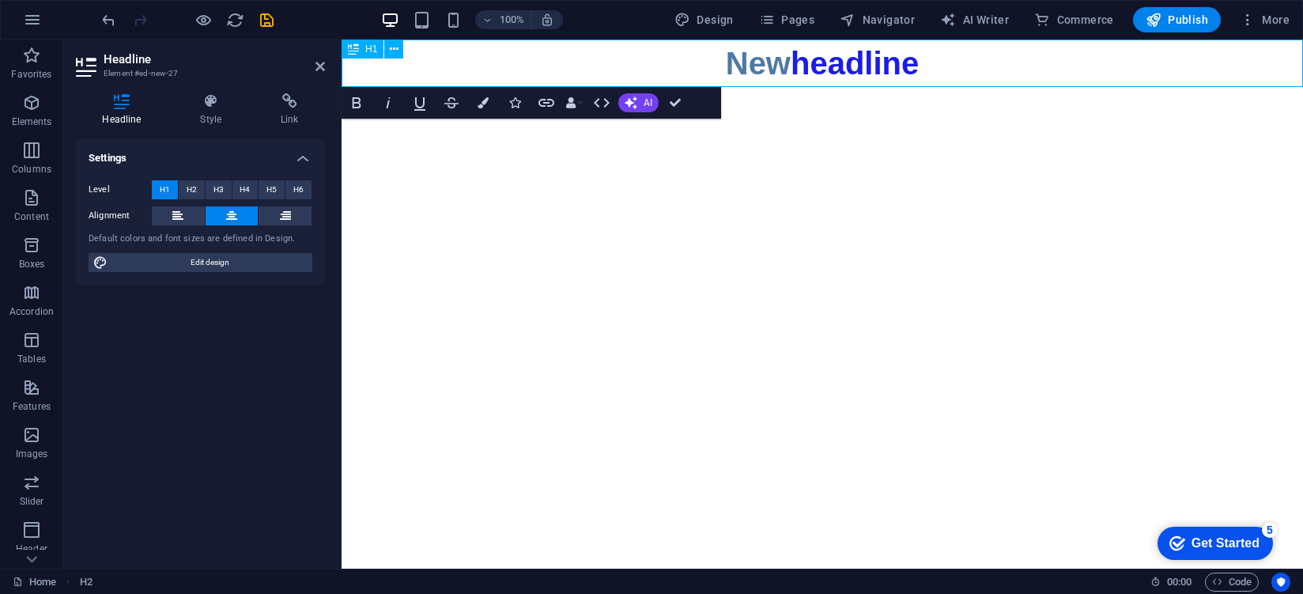
click at [783, 71] on h1 "N​ ​ ew headline" at bounding box center [821, 63] width 961 height 47
click at [486, 87] on html "Skip to main content N​ ​ ew headline" at bounding box center [821, 63] width 961 height 47
click at [486, 110] on button "Colors" at bounding box center [483, 103] width 30 height 32
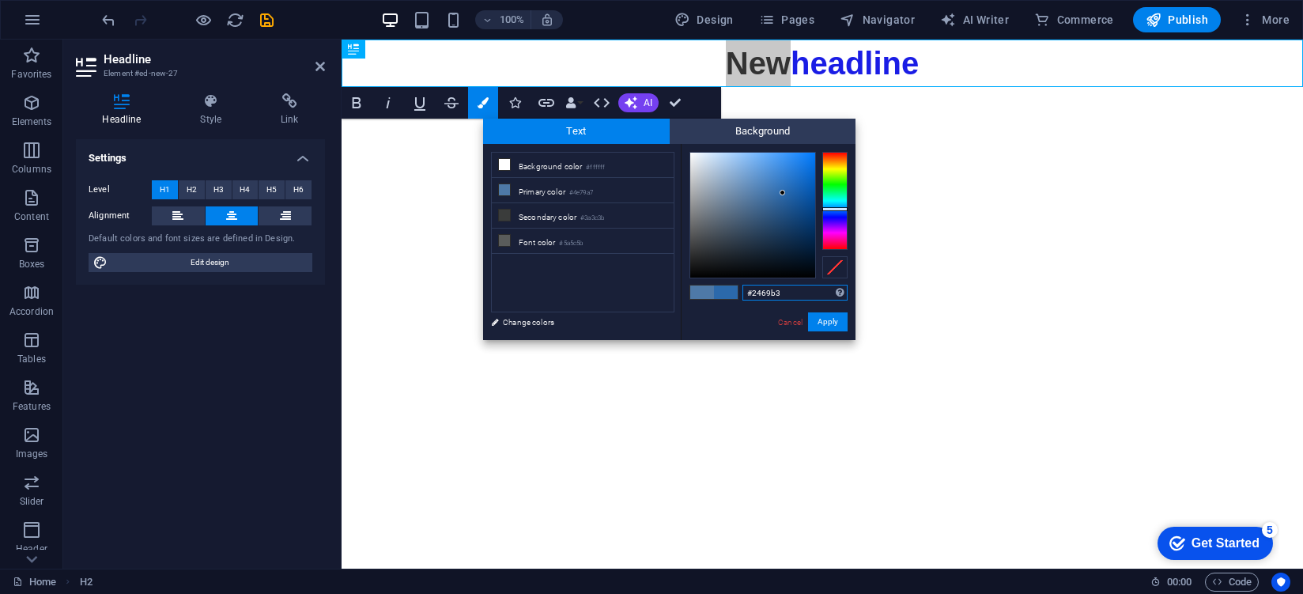
drag, startPoint x: 741, startPoint y: 230, endPoint x: 804, endPoint y: 202, distance: 69.3
click at [789, 189] on div at bounding box center [752, 215] width 125 height 125
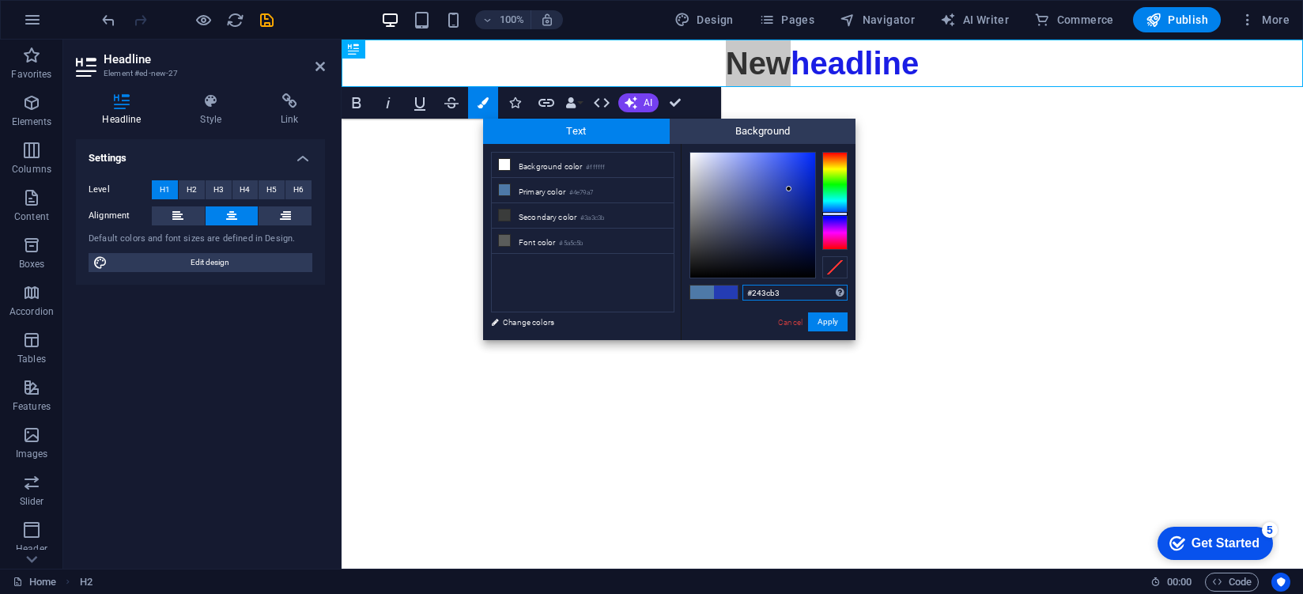
click at [828, 213] on div at bounding box center [834, 201] width 25 height 98
type input "#273eb3"
click at [787, 189] on div at bounding box center [752, 215] width 125 height 125
click at [813, 324] on button "Apply" at bounding box center [828, 321] width 40 height 19
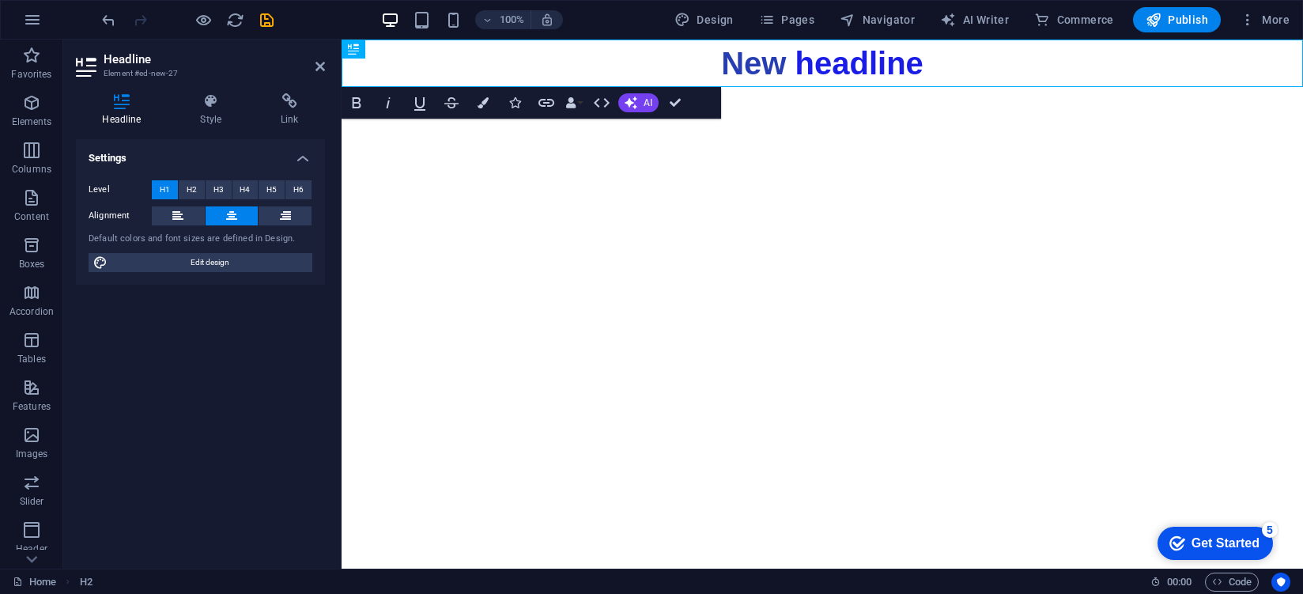
click at [809, 87] on html "Skip to main content N​​ew headline" at bounding box center [821, 63] width 961 height 47
click at [768, 66] on span "N​​ew" at bounding box center [753, 63] width 65 height 35
click at [478, 111] on button "Colors" at bounding box center [483, 103] width 30 height 32
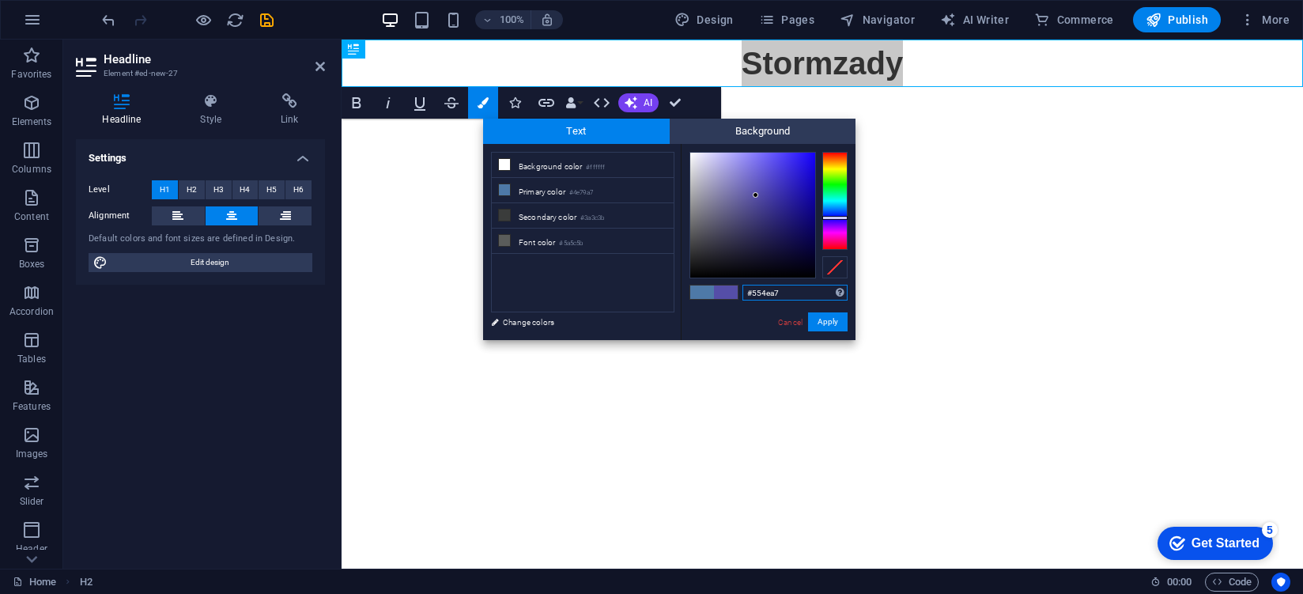
click at [836, 217] on div at bounding box center [834, 201] width 25 height 98
type input "#2716e8"
drag, startPoint x: 781, startPoint y: 179, endPoint x: 802, endPoint y: 163, distance: 26.6
click at [802, 163] on div at bounding box center [752, 215] width 125 height 125
click at [822, 318] on button "Apply" at bounding box center [828, 321] width 40 height 19
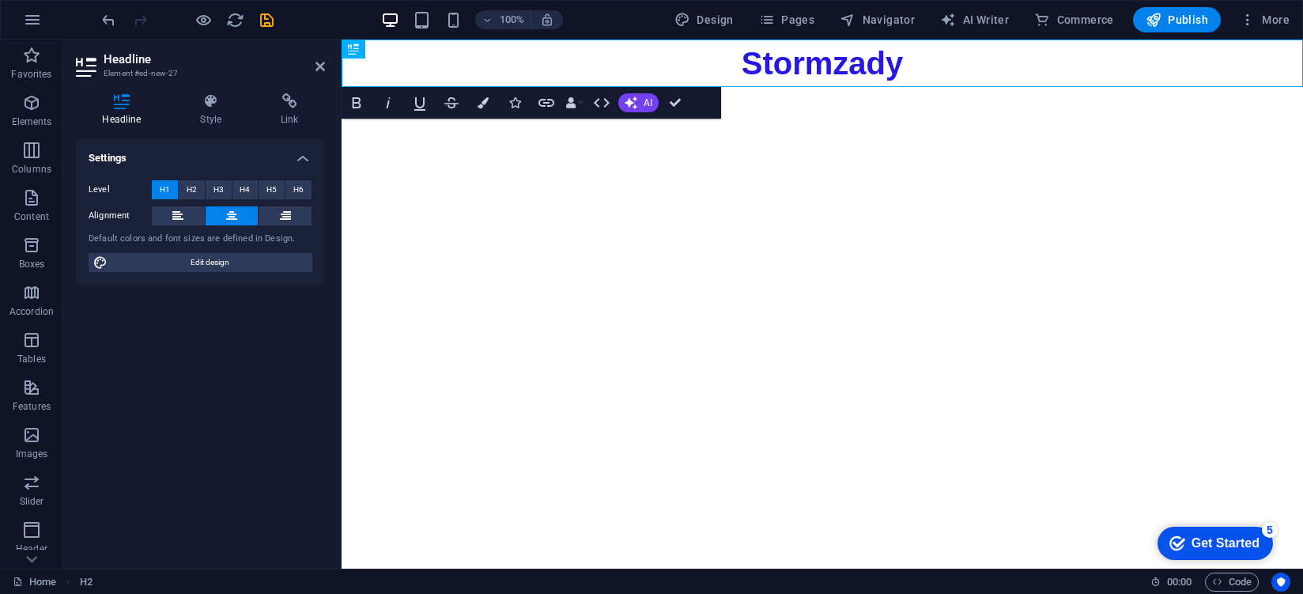
click at [710, 87] on html "Skip to main content Stormzady" at bounding box center [821, 63] width 961 height 47
click at [200, 112] on h4 "Style" at bounding box center [214, 109] width 81 height 33
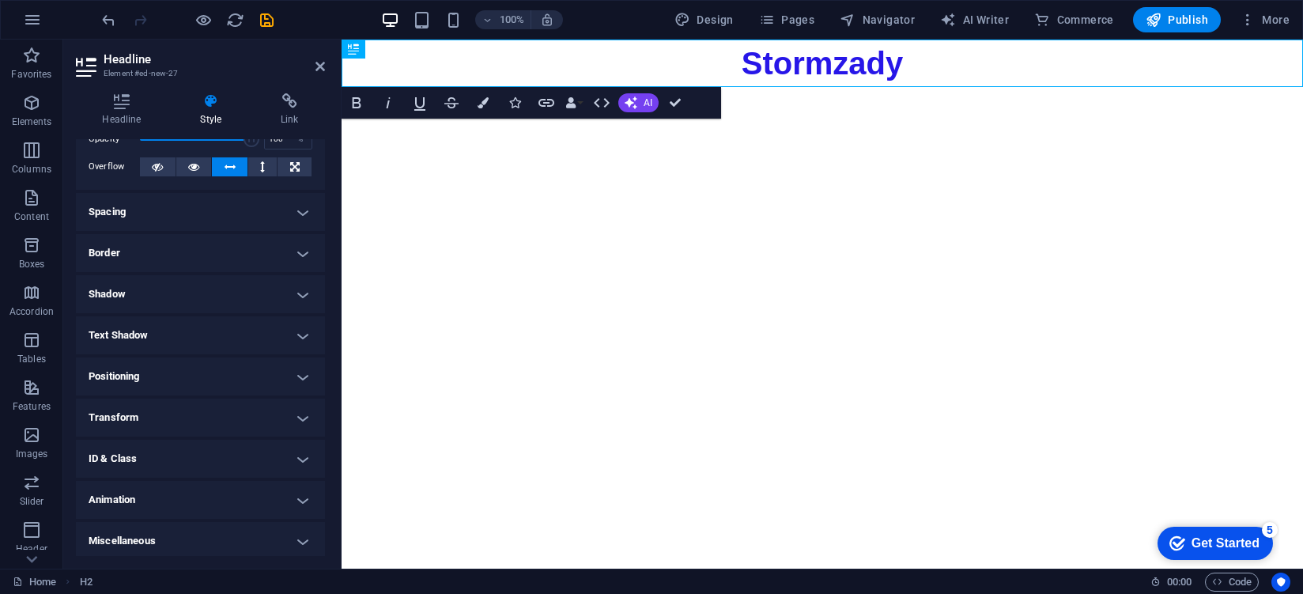
scroll to position [82, 0]
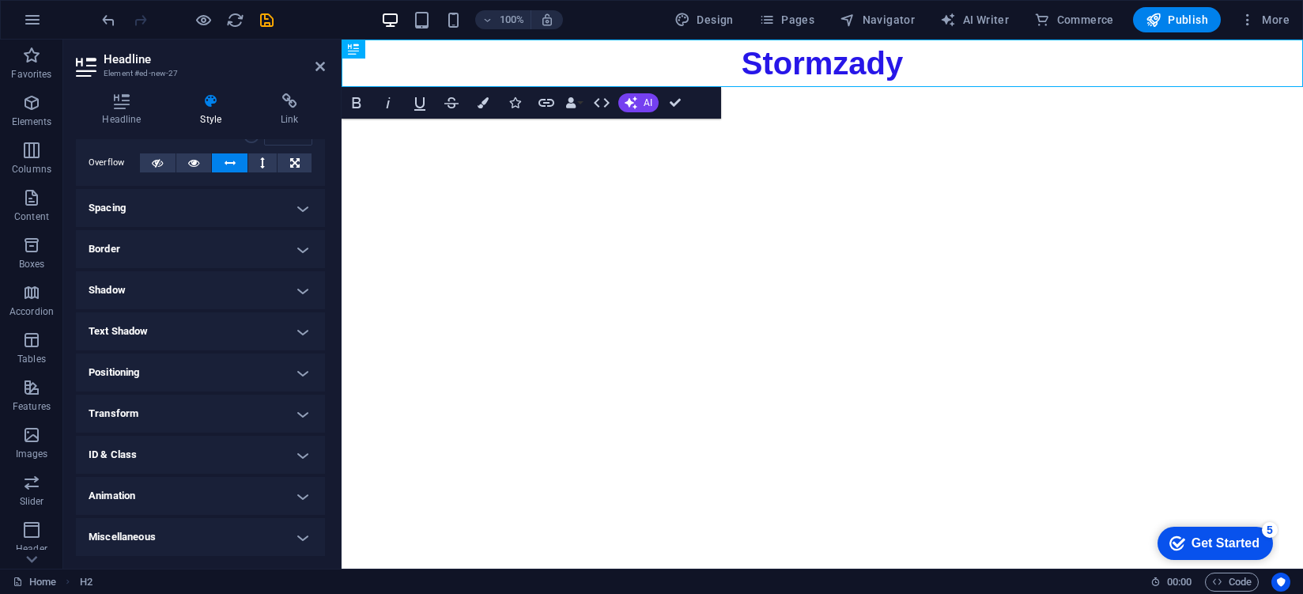
click at [200, 289] on h4 "Shadow" at bounding box center [200, 290] width 249 height 38
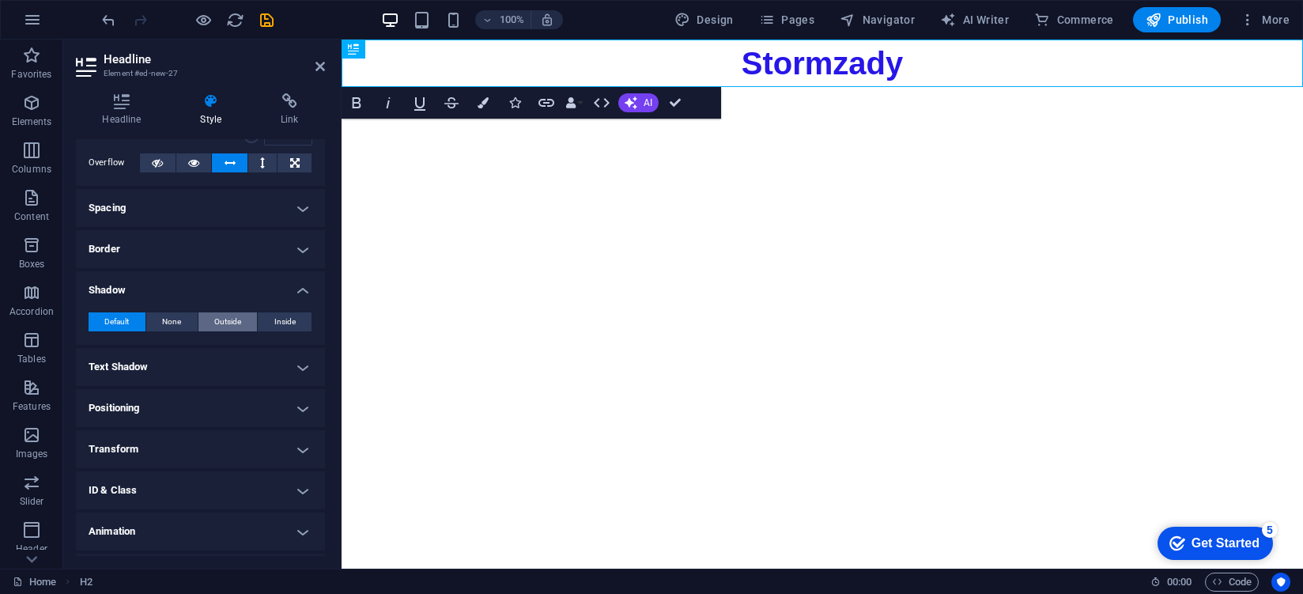
click at [240, 320] on button "Outside" at bounding box center [227, 321] width 59 height 19
type input "rgba(0, 0, 0, 0.2)"
type input "2"
type input "4"
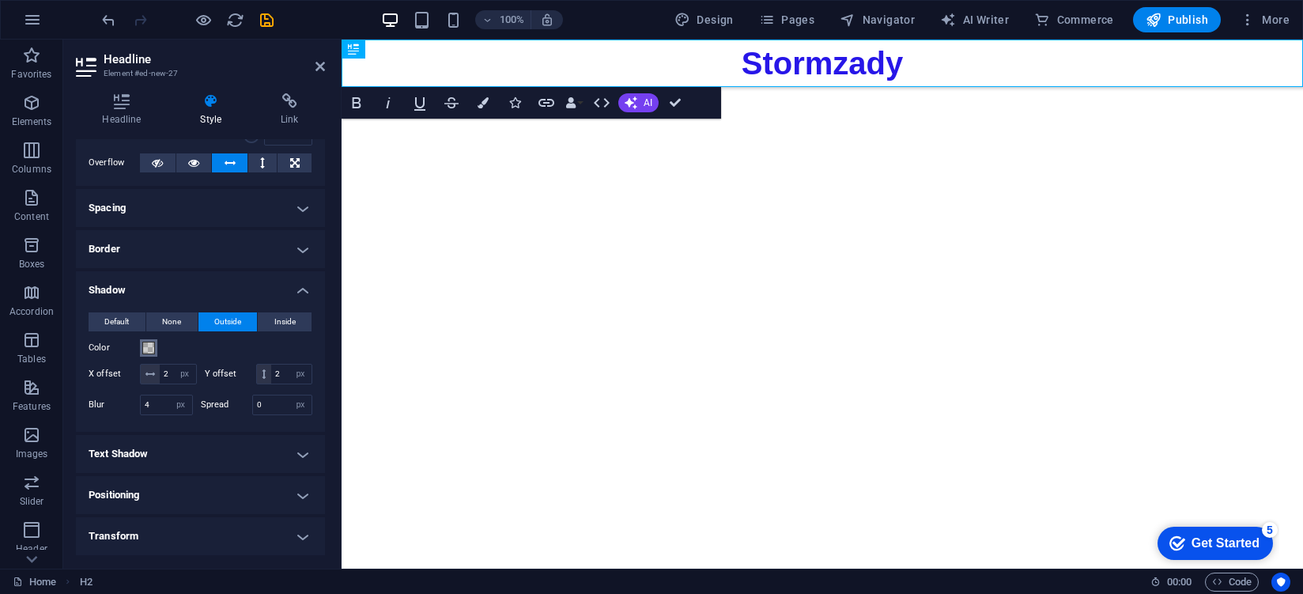
click at [148, 350] on span at bounding box center [148, 347] width 13 height 13
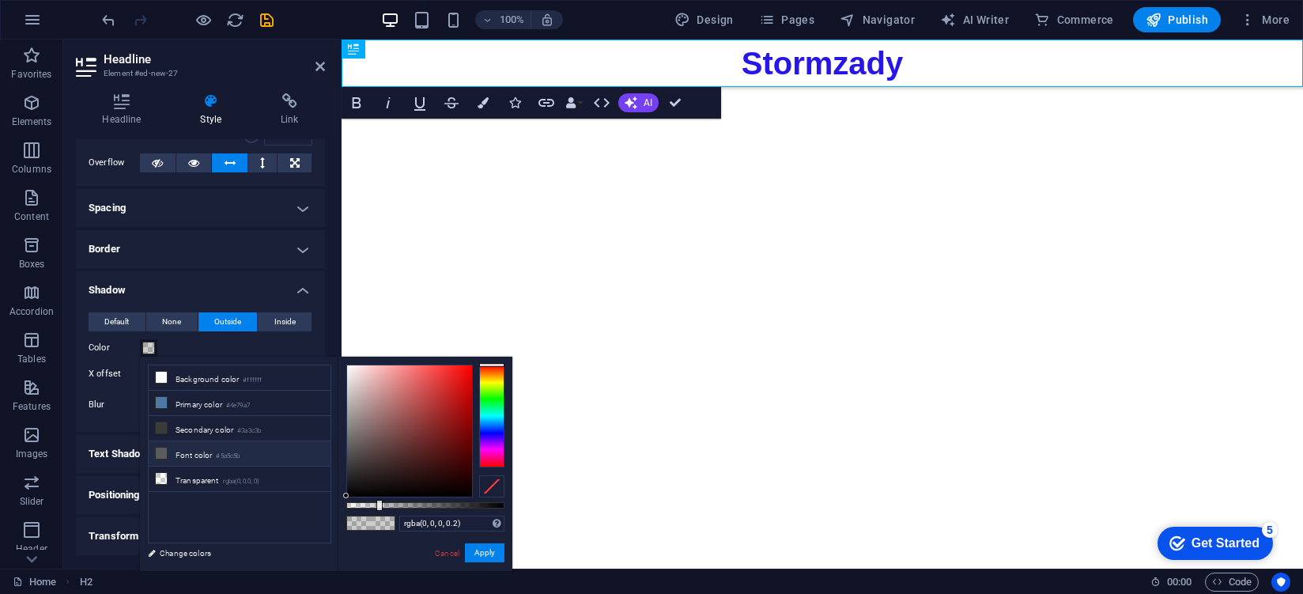
click at [274, 441] on li "Font color #5a5c5b" at bounding box center [240, 453] width 182 height 25
type input "#5a5c5b"
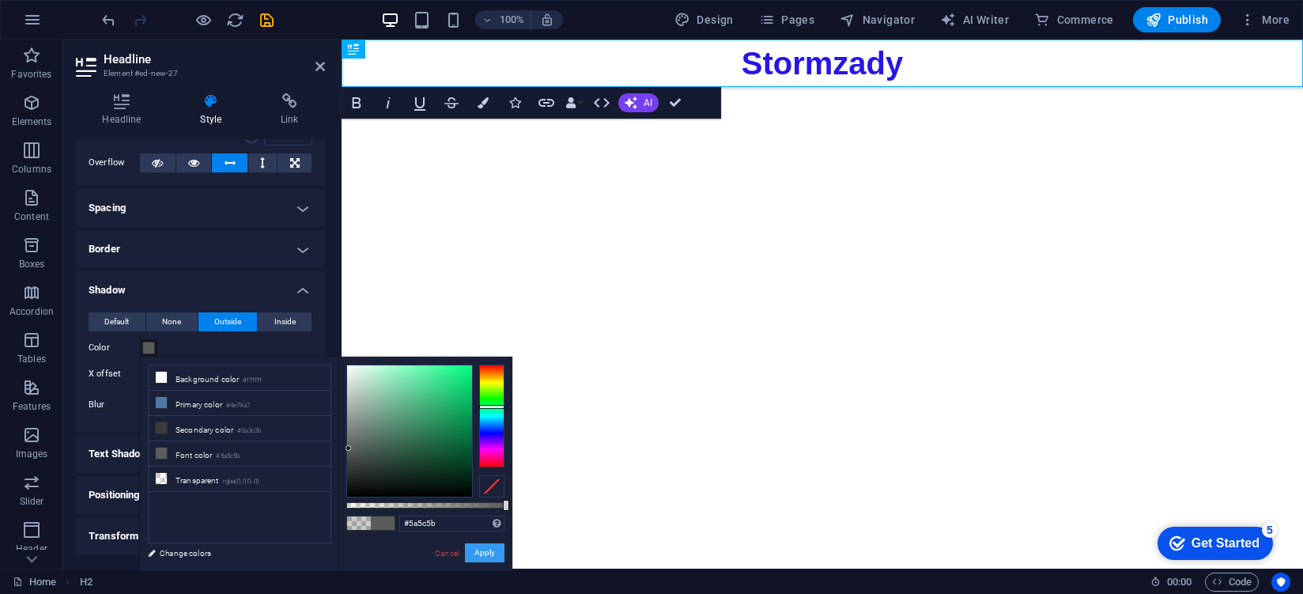
click at [478, 549] on button "Apply" at bounding box center [485, 552] width 40 height 19
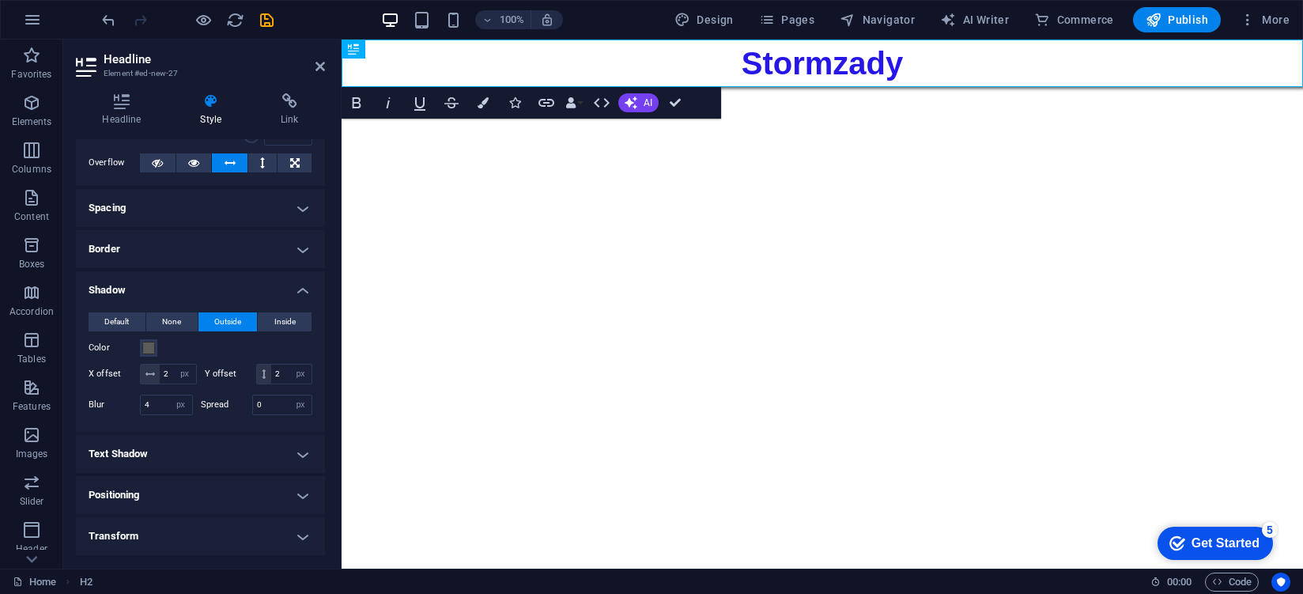
click at [218, 447] on h4 "Text Shadow" at bounding box center [200, 454] width 249 height 38
click at [259, 485] on span "Outside" at bounding box center [272, 485] width 27 height 19
type input "2"
type input "4"
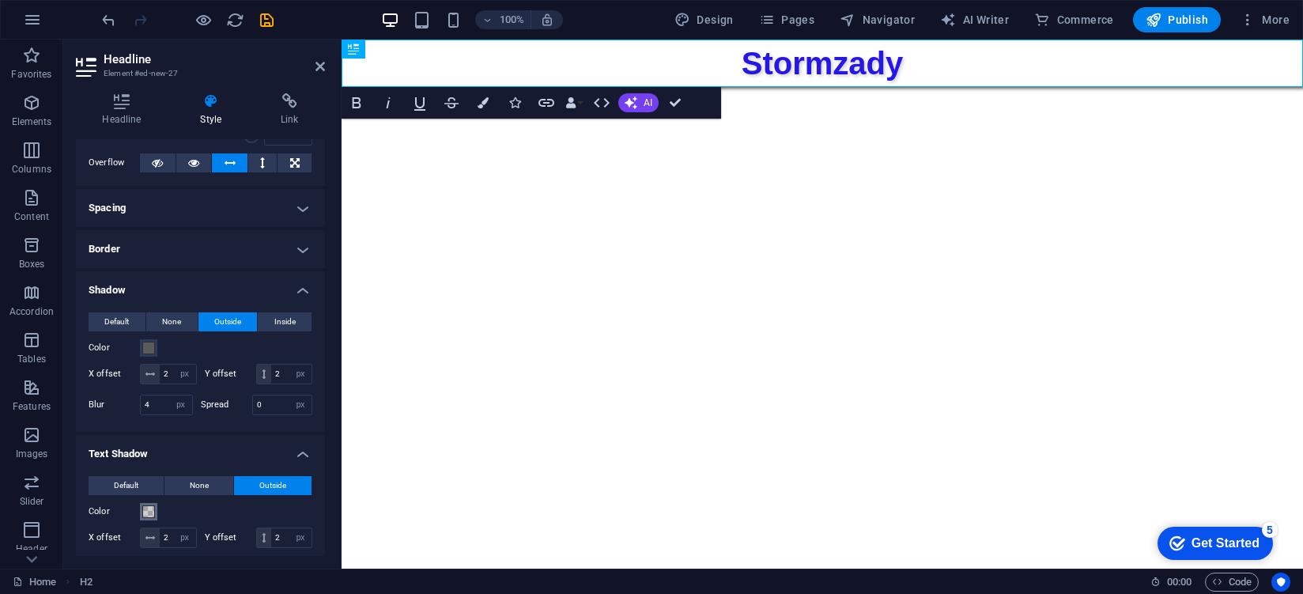
click at [147, 514] on span at bounding box center [148, 511] width 13 height 13
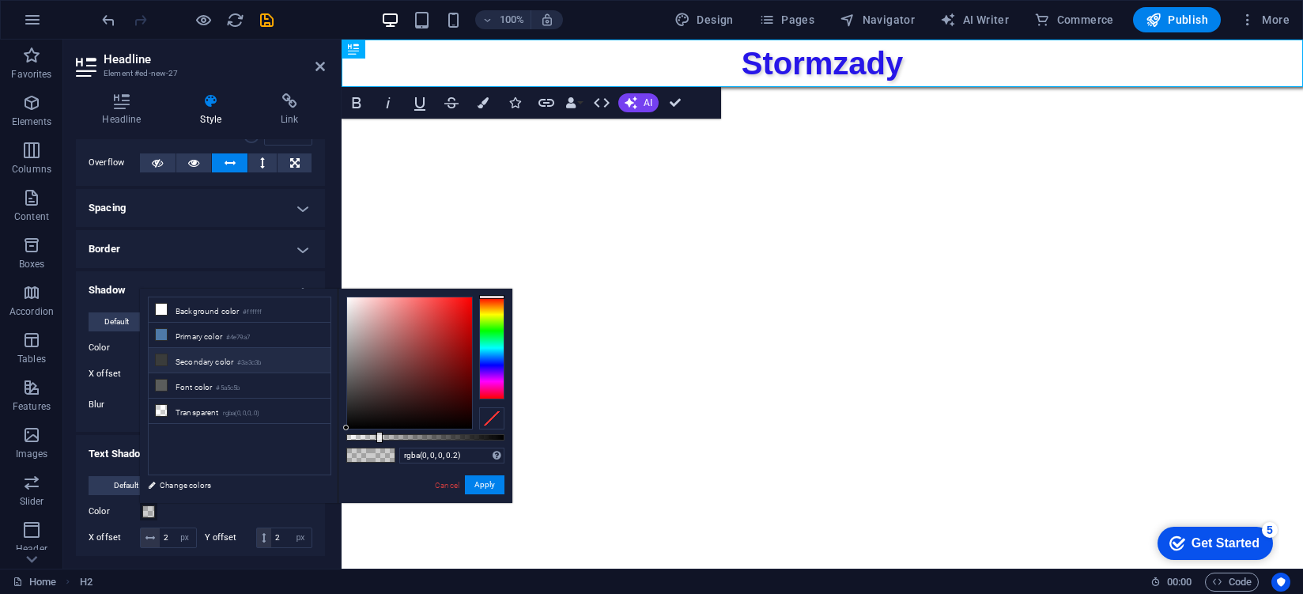
click at [234, 370] on li "Secondary color #3a3c3b" at bounding box center [240, 360] width 182 height 25
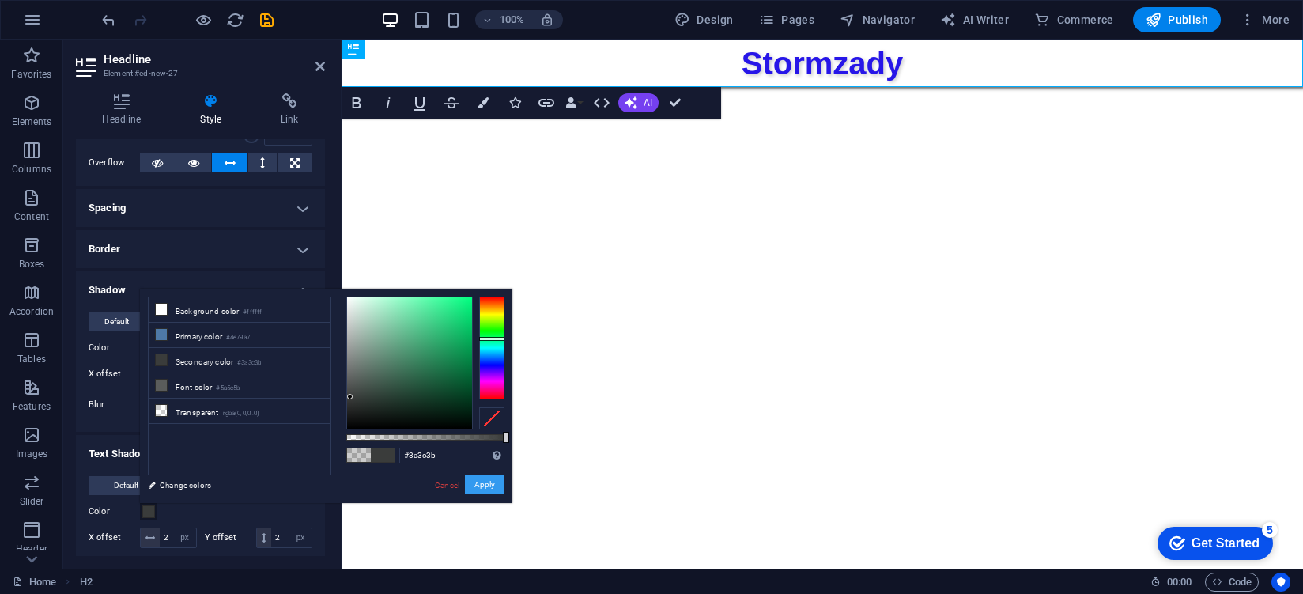
click at [486, 489] on button "Apply" at bounding box center [485, 484] width 40 height 19
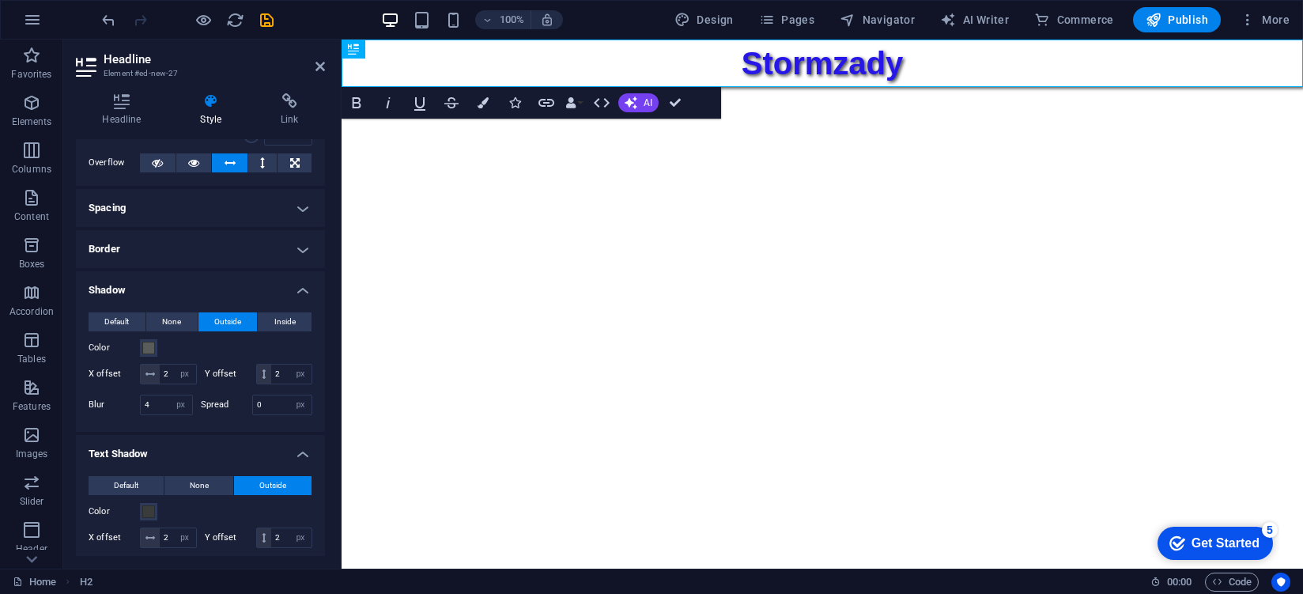
click at [526, 87] on html "Skip to main content Stormzady" at bounding box center [821, 63] width 961 height 47
click at [155, 515] on button "Color" at bounding box center [148, 511] width 17 height 17
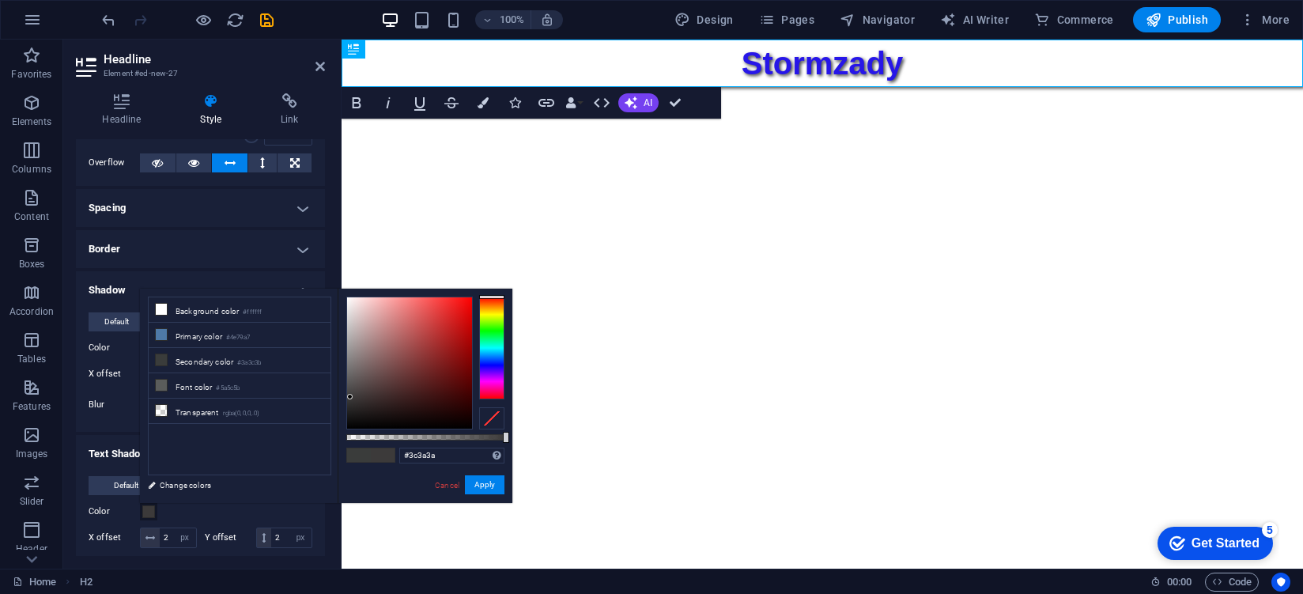
drag, startPoint x: 495, startPoint y: 346, endPoint x: 490, endPoint y: 289, distance: 57.1
click at [490, 289] on div "#3c3a3a Supported formats #0852ed rgb(8, 82, 237) rgba(8, 82, 237, 90%) hsv(221…" at bounding box center [425, 510] width 175 height 443
type input "#000000"
drag, startPoint x: 396, startPoint y: 384, endPoint x: 405, endPoint y: 486, distance: 102.3
click at [397, 467] on div "#000000 Supported formats #0852ed rgb(8, 82, 237) rgba(8, 82, 237, 90%) hsv(221…" at bounding box center [425, 510] width 175 height 443
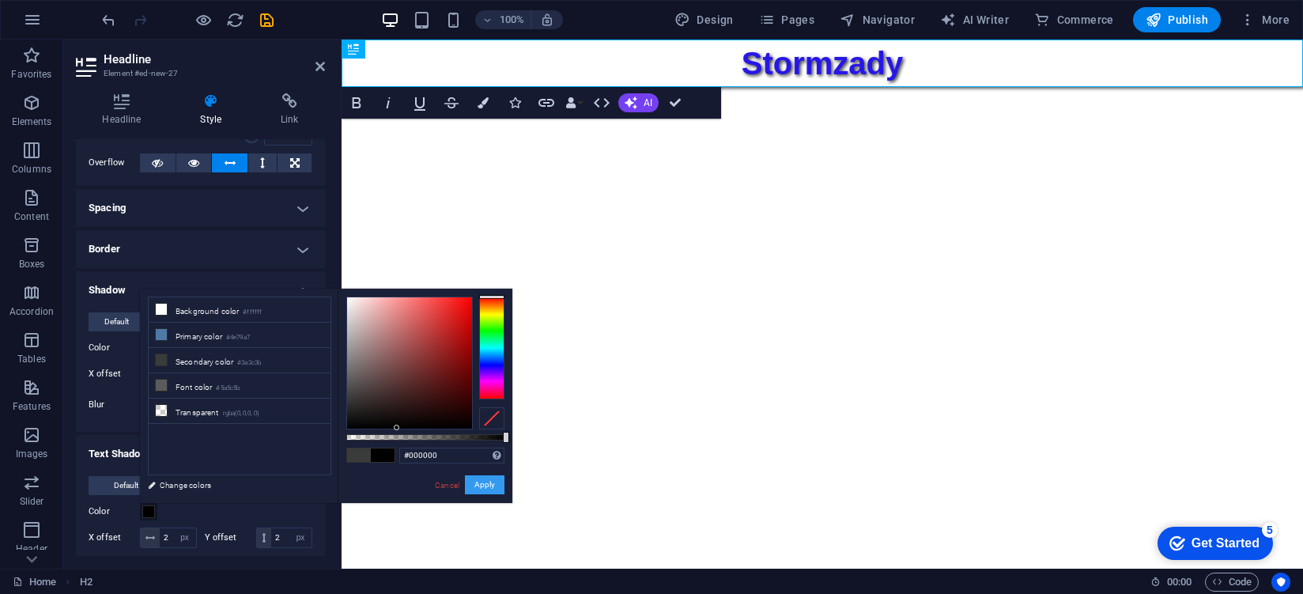
click at [465, 485] on button "Apply" at bounding box center [485, 484] width 40 height 19
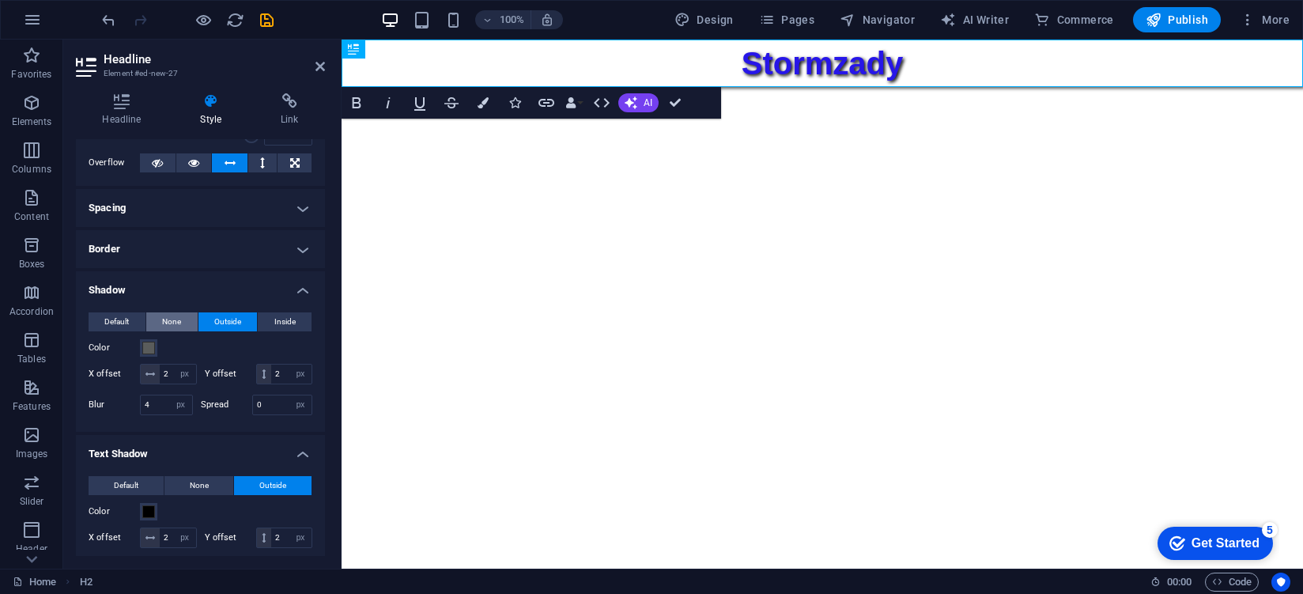
click at [164, 322] on span "None" at bounding box center [171, 321] width 19 height 19
type input "0"
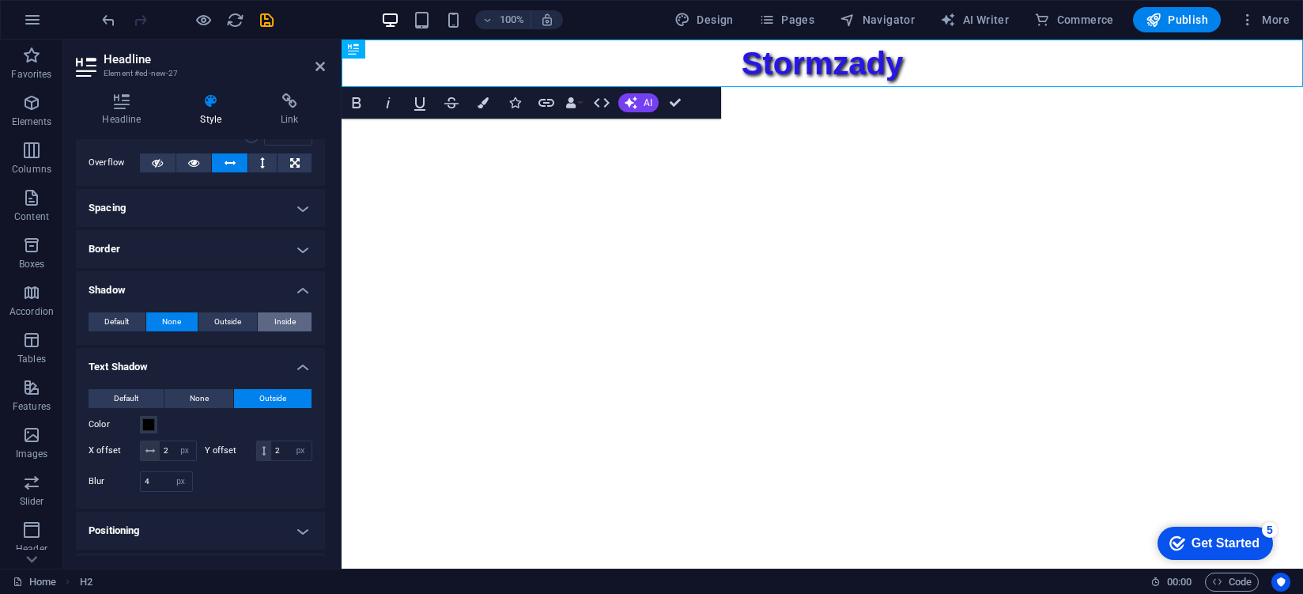
click at [307, 322] on button "Inside" at bounding box center [285, 321] width 54 height 19
type input "2"
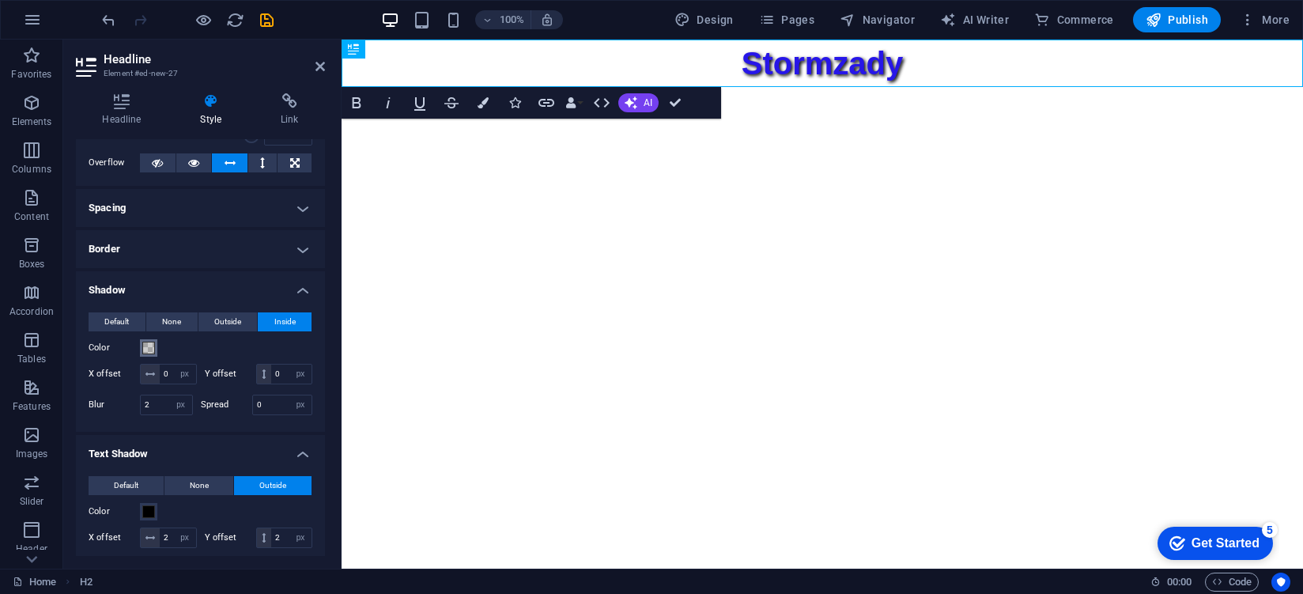
click at [153, 348] on span at bounding box center [148, 347] width 13 height 13
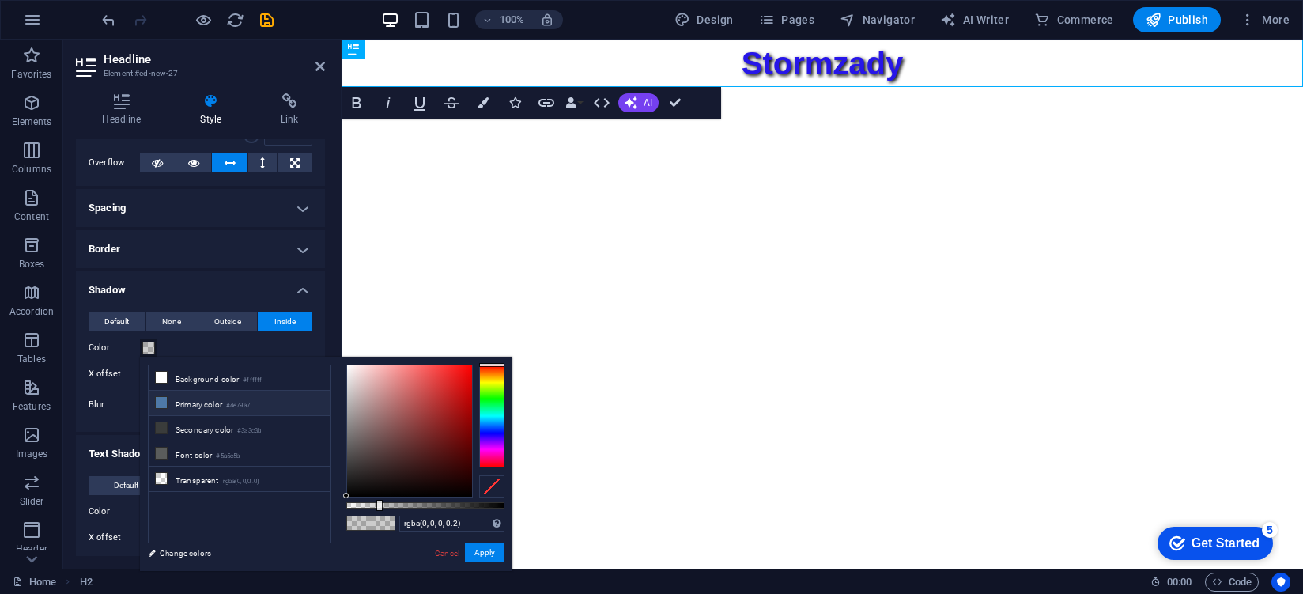
click at [233, 392] on li "Primary color #4e79a7" at bounding box center [240, 402] width 182 height 25
type input "#4e79a7"
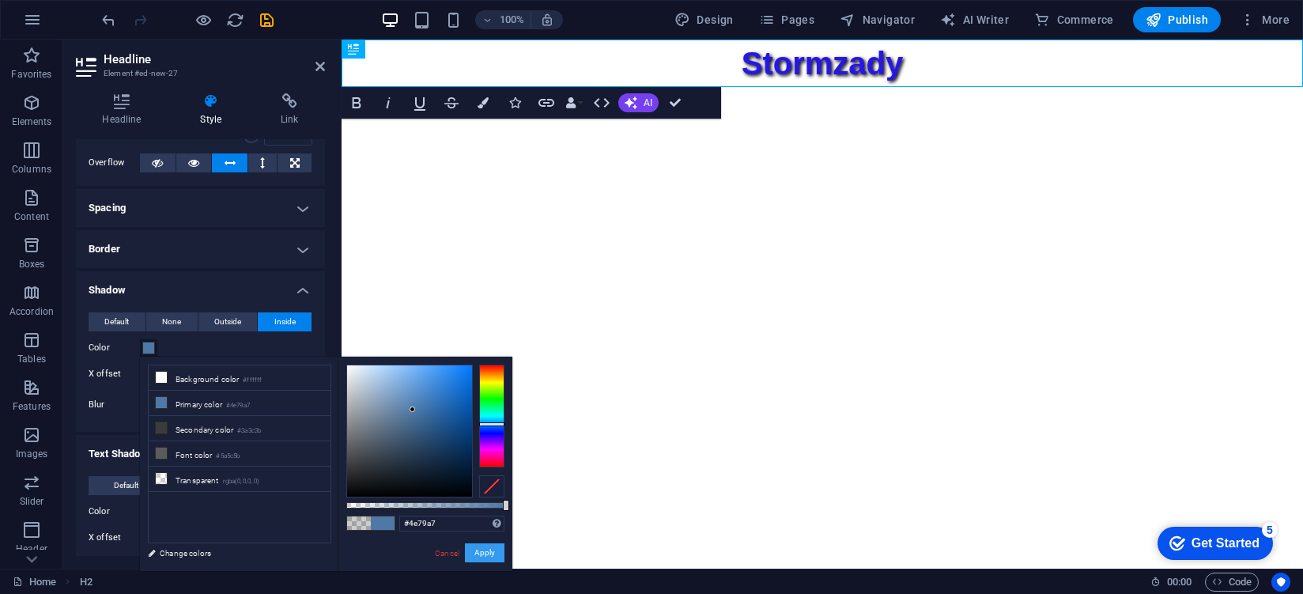
click at [470, 559] on button "Apply" at bounding box center [485, 552] width 40 height 19
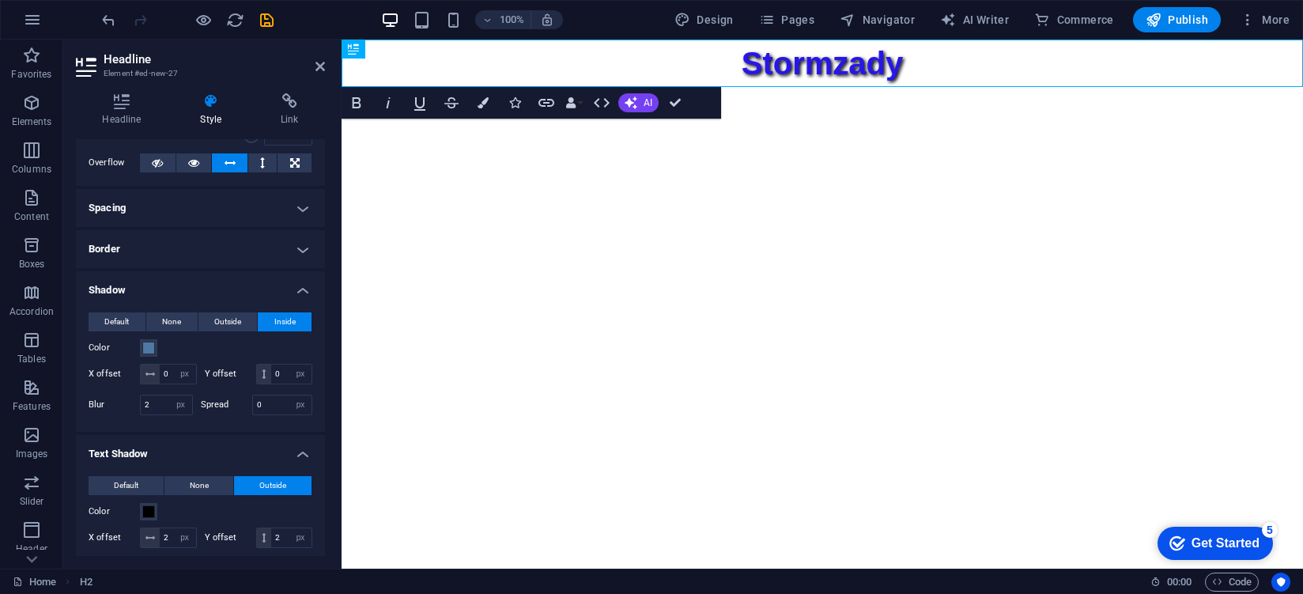
click at [614, 87] on html "Skip to main content Stormzady" at bounding box center [821, 63] width 961 height 47
click at [318, 64] on icon at bounding box center [319, 66] width 9 height 13
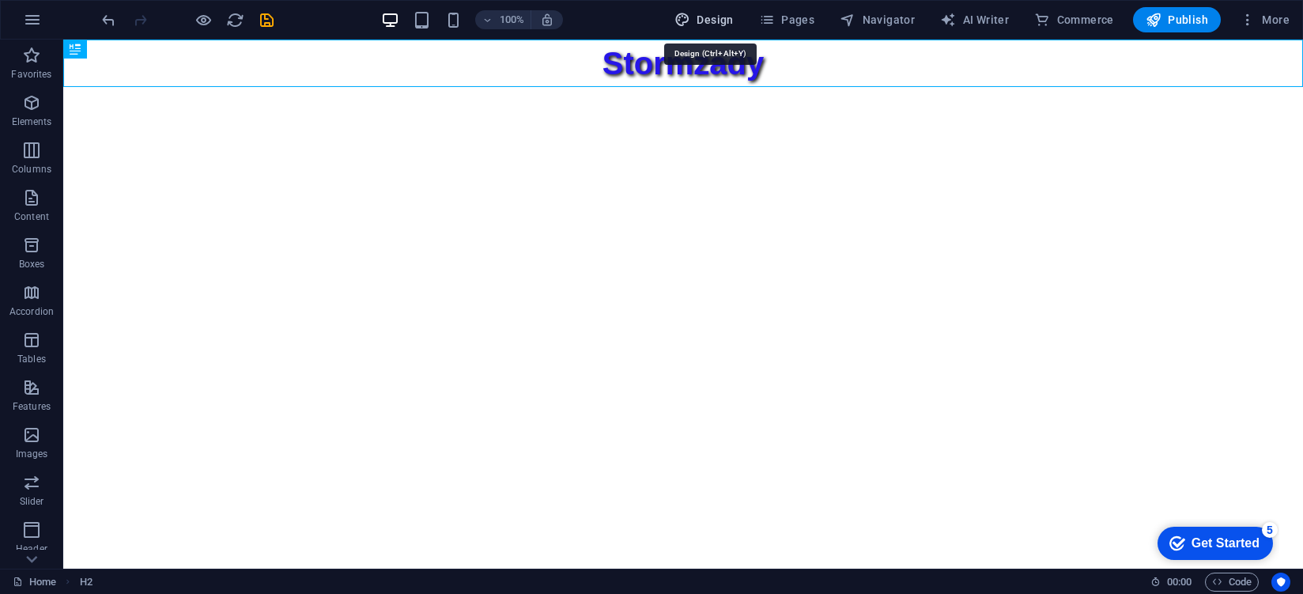
click at [690, 16] on icon "button" at bounding box center [682, 20] width 16 height 16
select select "px"
select select "400"
select select "px"
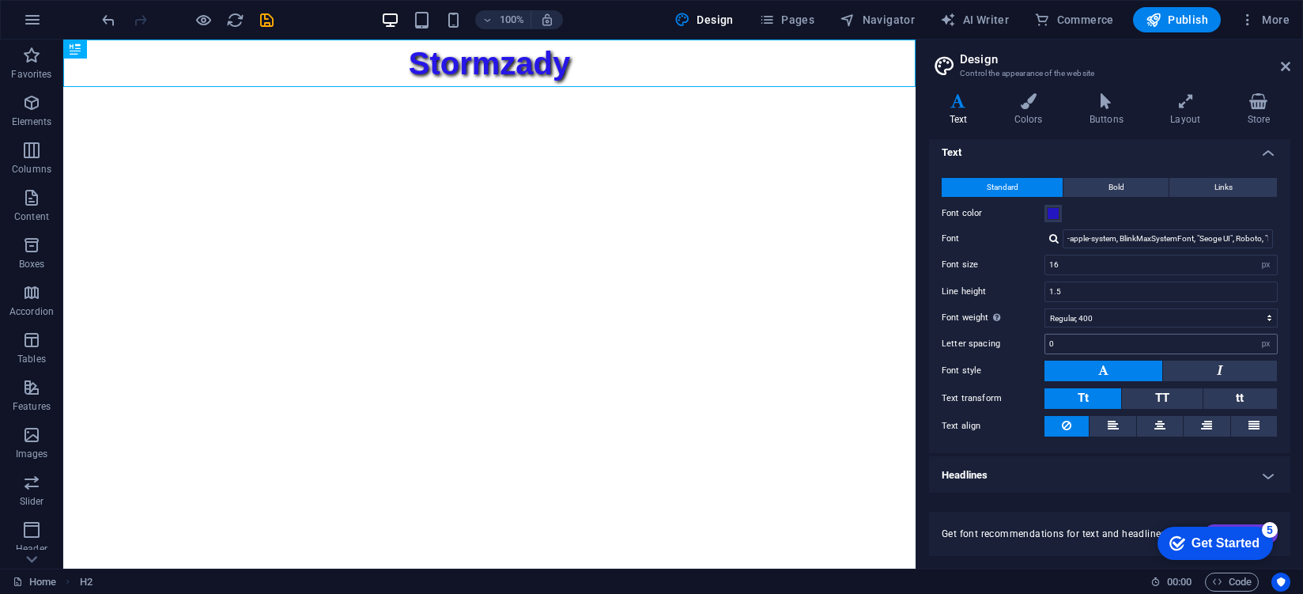
scroll to position [7, 0]
click at [1030, 101] on icon at bounding box center [1028, 101] width 69 height 16
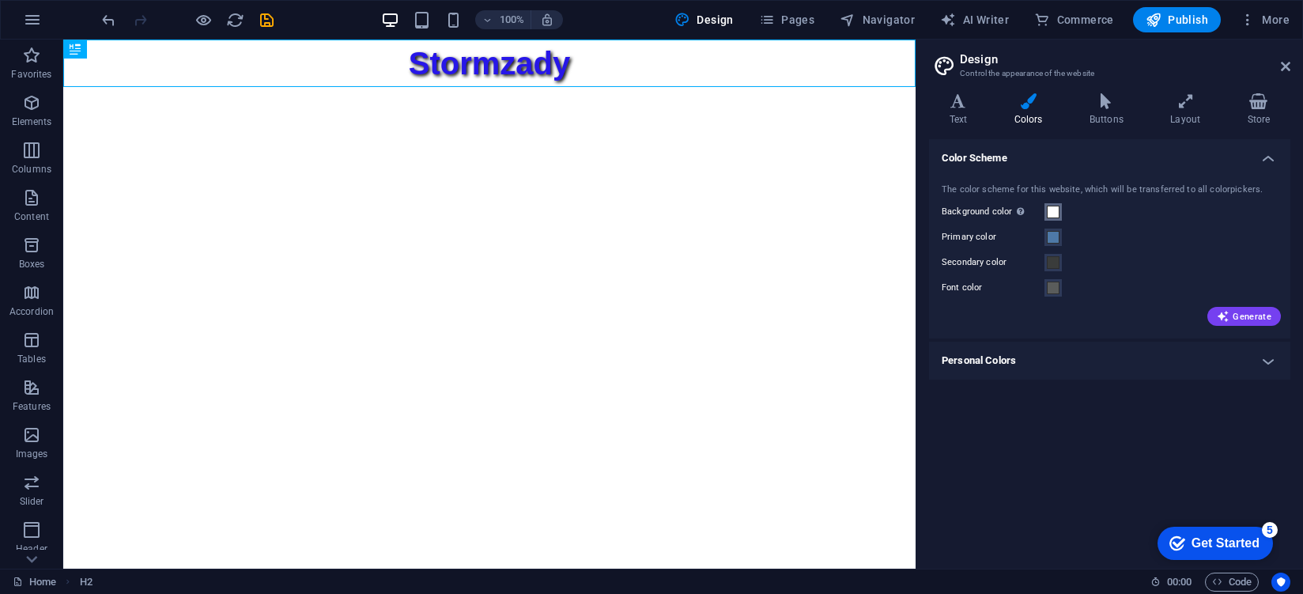
click at [1051, 215] on span at bounding box center [1053, 212] width 13 height 13
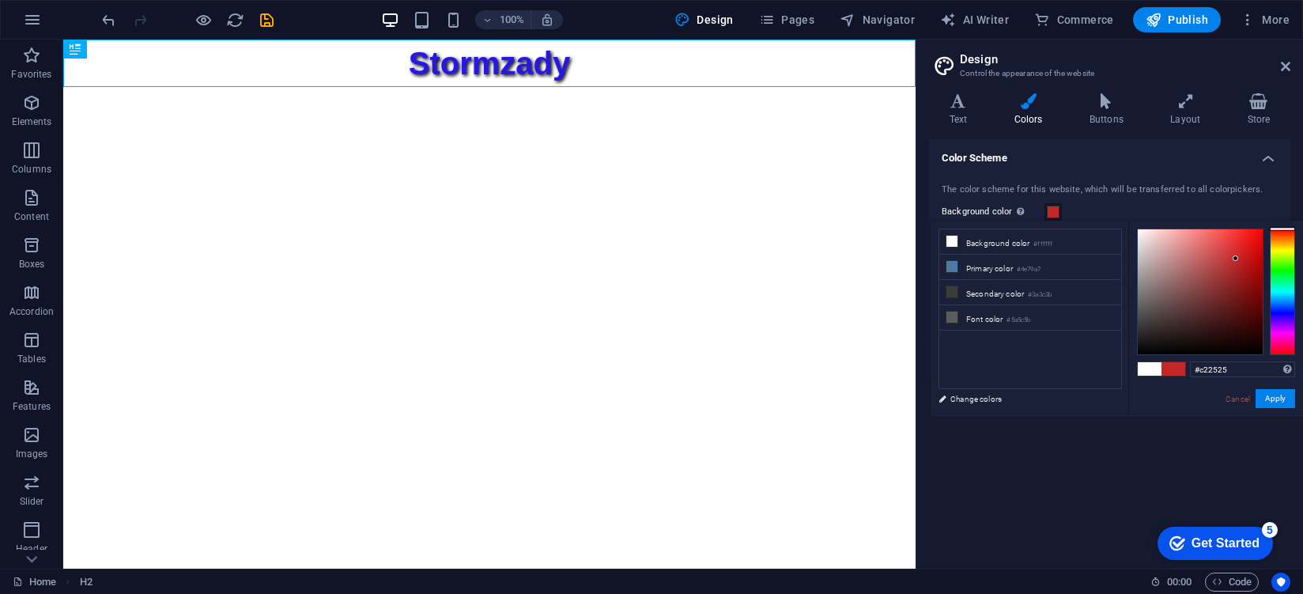
drag, startPoint x: 1202, startPoint y: 266, endPoint x: 1238, endPoint y: 258, distance: 36.3
click at [1238, 258] on div at bounding box center [1199, 291] width 125 height 125
click at [1269, 398] on button "Apply" at bounding box center [1275, 398] width 40 height 19
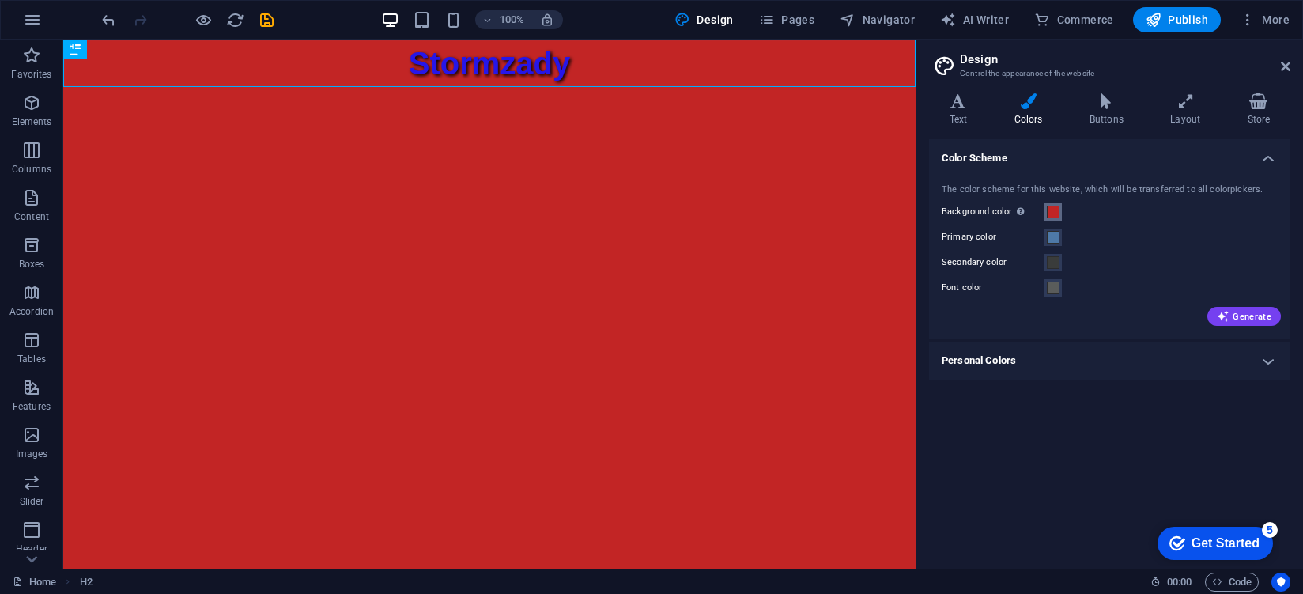
click at [1053, 214] on span at bounding box center [1053, 212] width 13 height 13
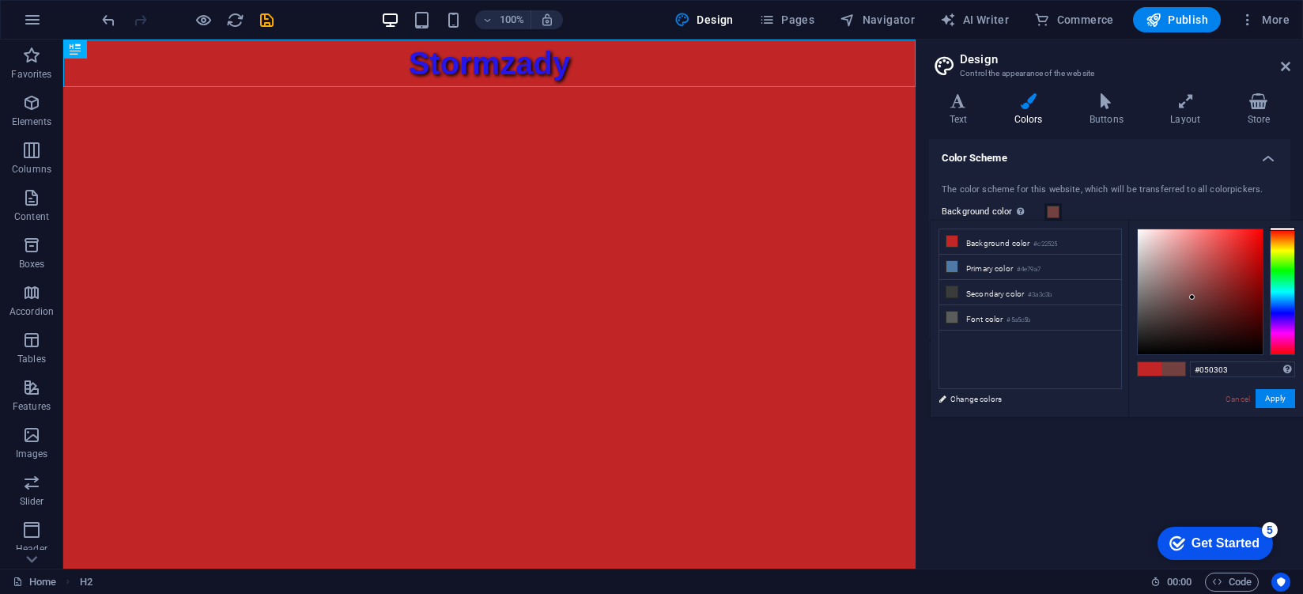
type input "#000000"
drag, startPoint x: 1192, startPoint y: 286, endPoint x: 1172, endPoint y: 382, distance: 97.7
click at [1168, 379] on div "#000000 Supported formats #0852ed rgb(8, 82, 237) rgba(8, 82, 237, 90%) hsv(221…" at bounding box center [1215, 433] width 175 height 425
click at [1271, 397] on button "Apply" at bounding box center [1275, 398] width 40 height 19
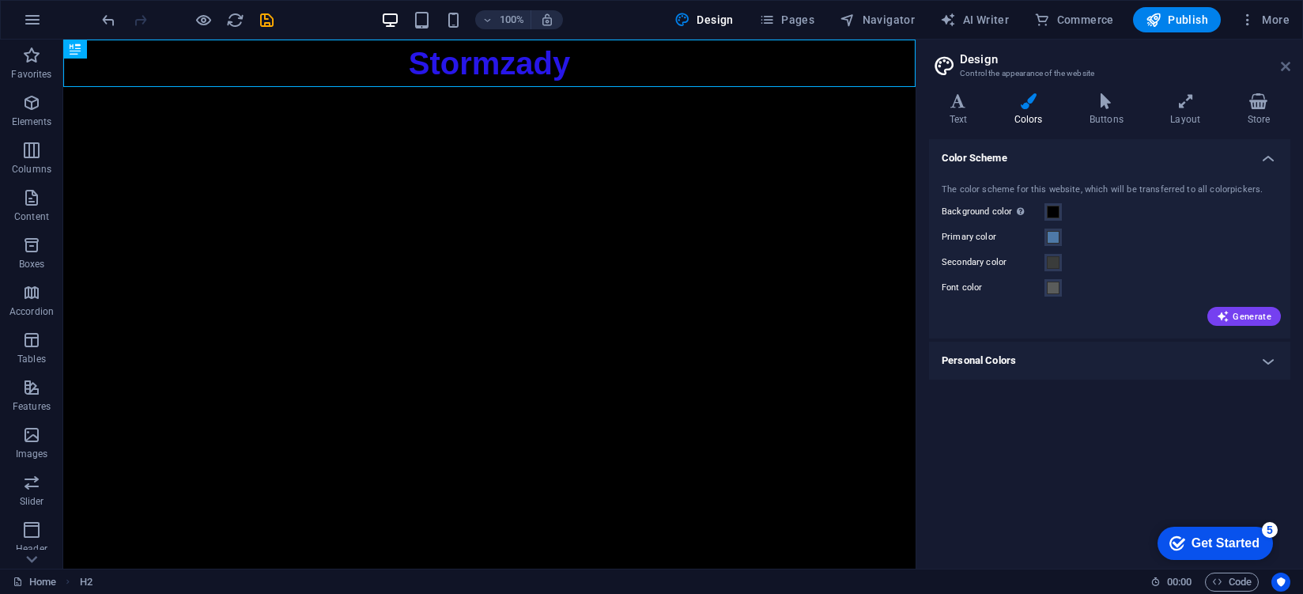
click at [1285, 63] on icon at bounding box center [1285, 66] width 9 height 13
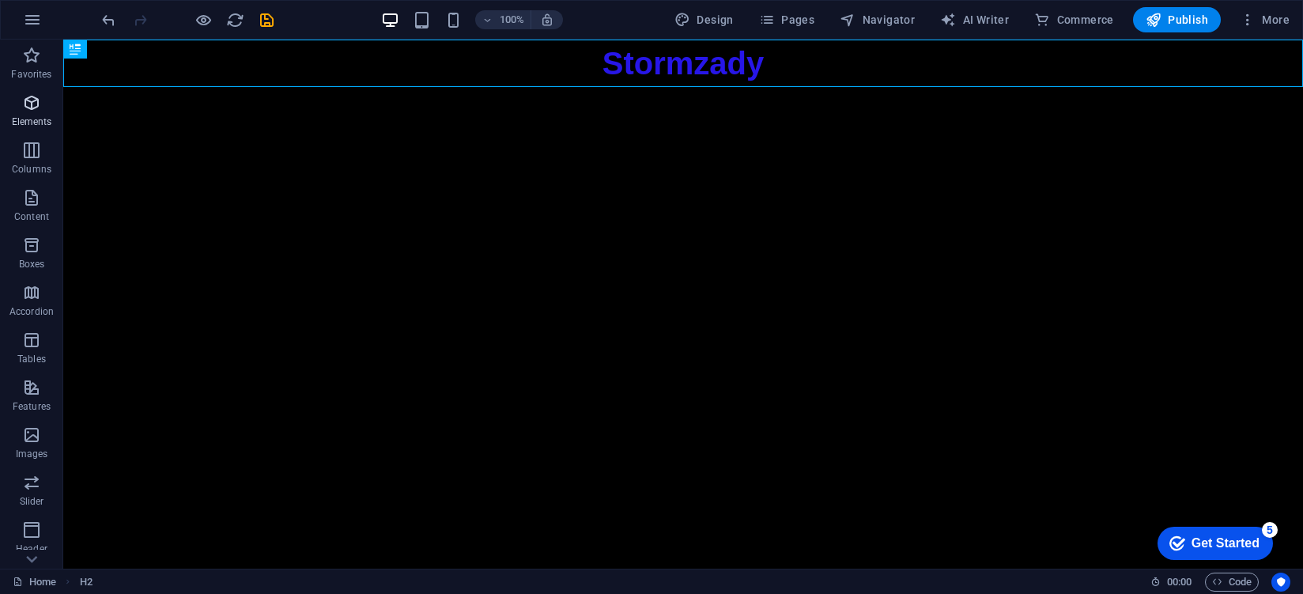
click at [18, 111] on span "Elements" at bounding box center [31, 112] width 63 height 38
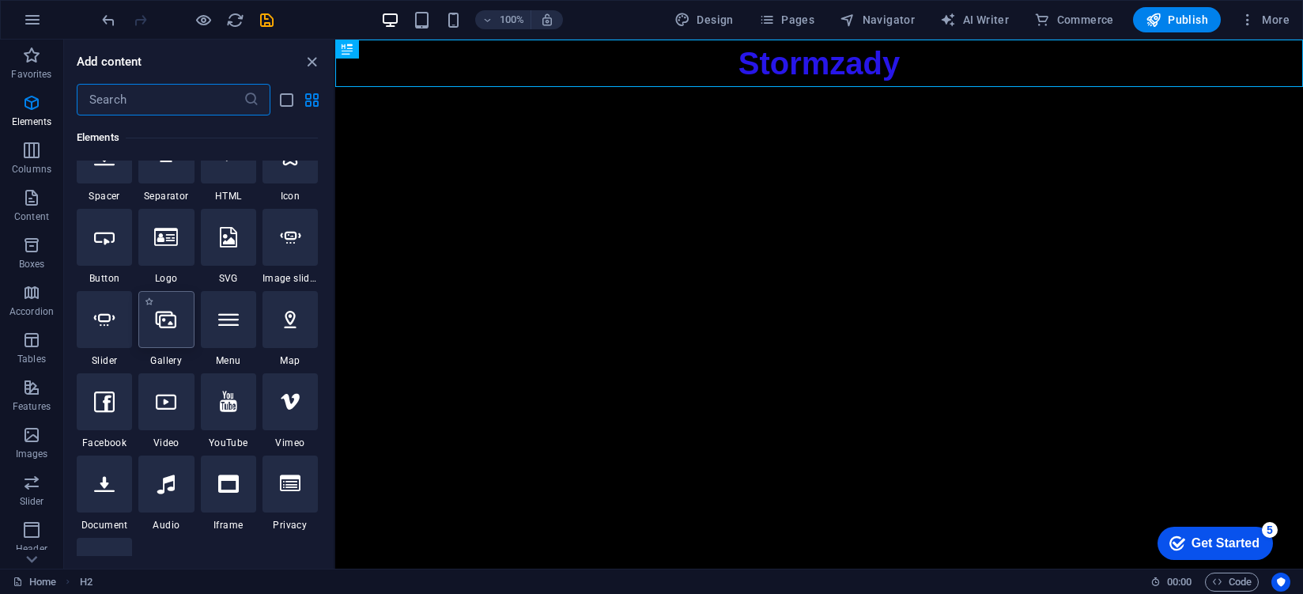
scroll to position [344, 0]
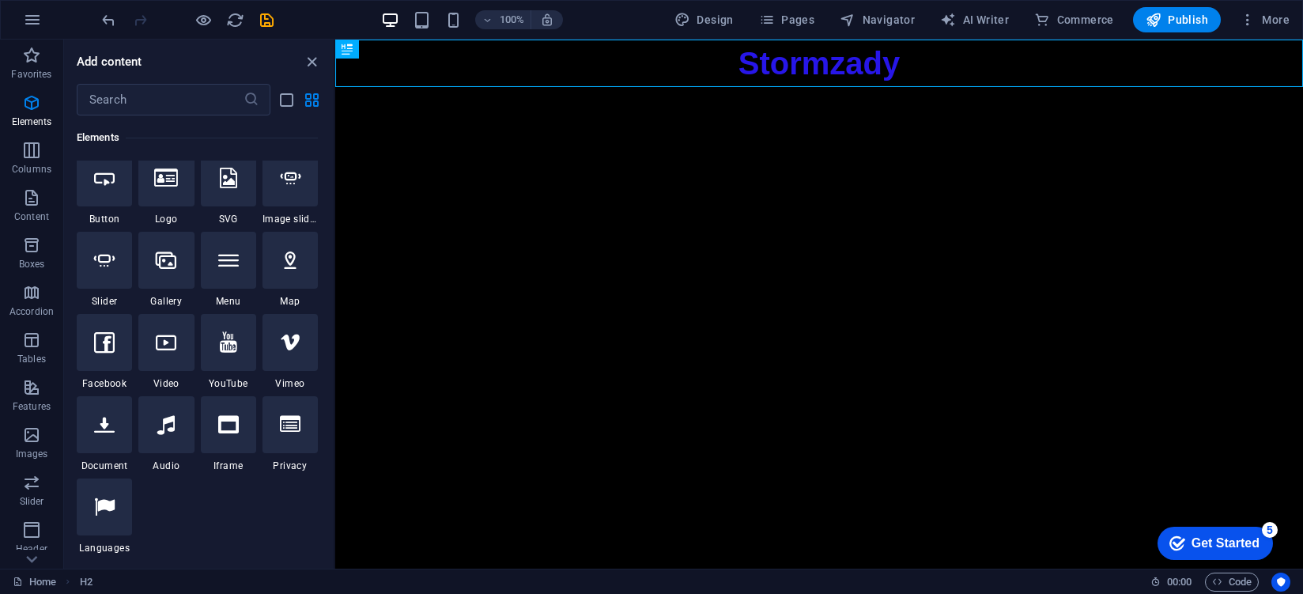
drag, startPoint x: 221, startPoint y: 338, endPoint x: 232, endPoint y: 345, distance: 12.5
click at [222, 338] on icon at bounding box center [228, 342] width 17 height 21
select select "ar16_9"
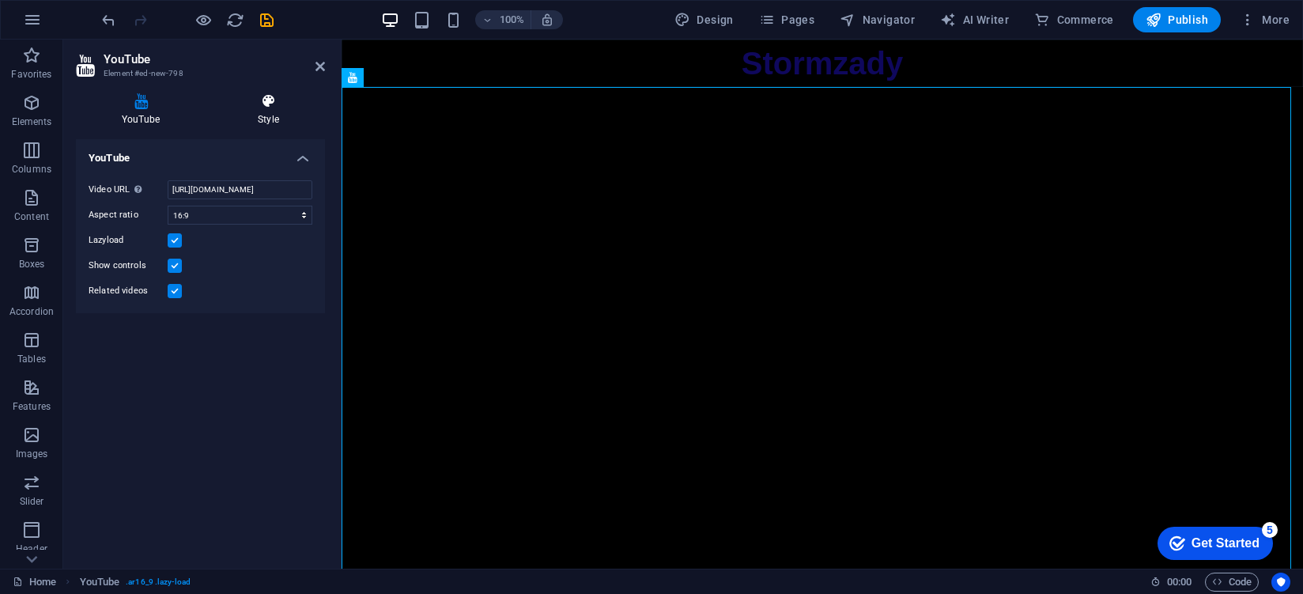
click at [262, 116] on h4 "Style" at bounding box center [268, 109] width 113 height 33
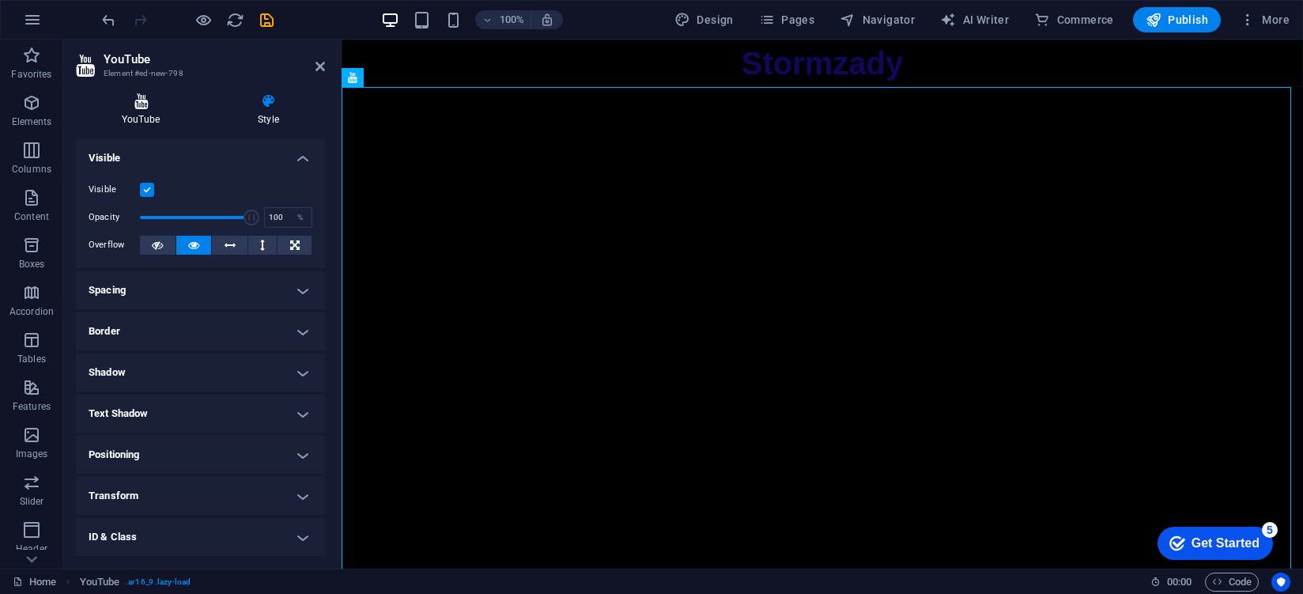
click at [144, 116] on h4 "YouTube" at bounding box center [144, 109] width 136 height 33
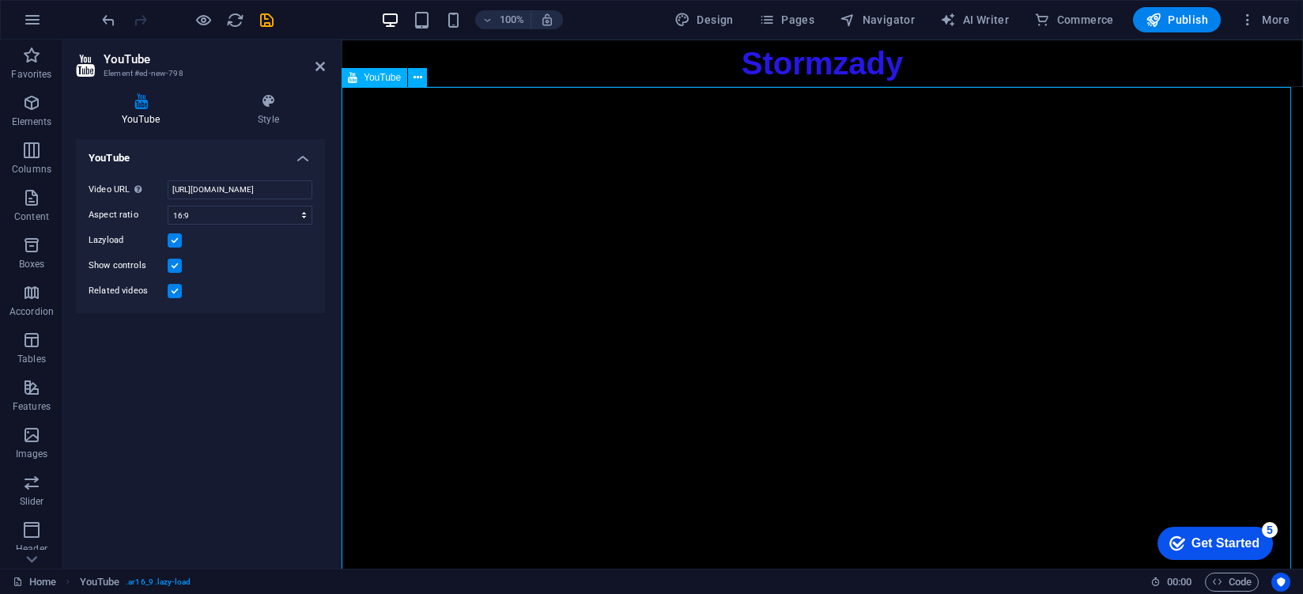
drag, startPoint x: 485, startPoint y: 224, endPoint x: 495, endPoint y: 243, distance: 20.5
click at [495, 243] on div at bounding box center [821, 357] width 961 height 541
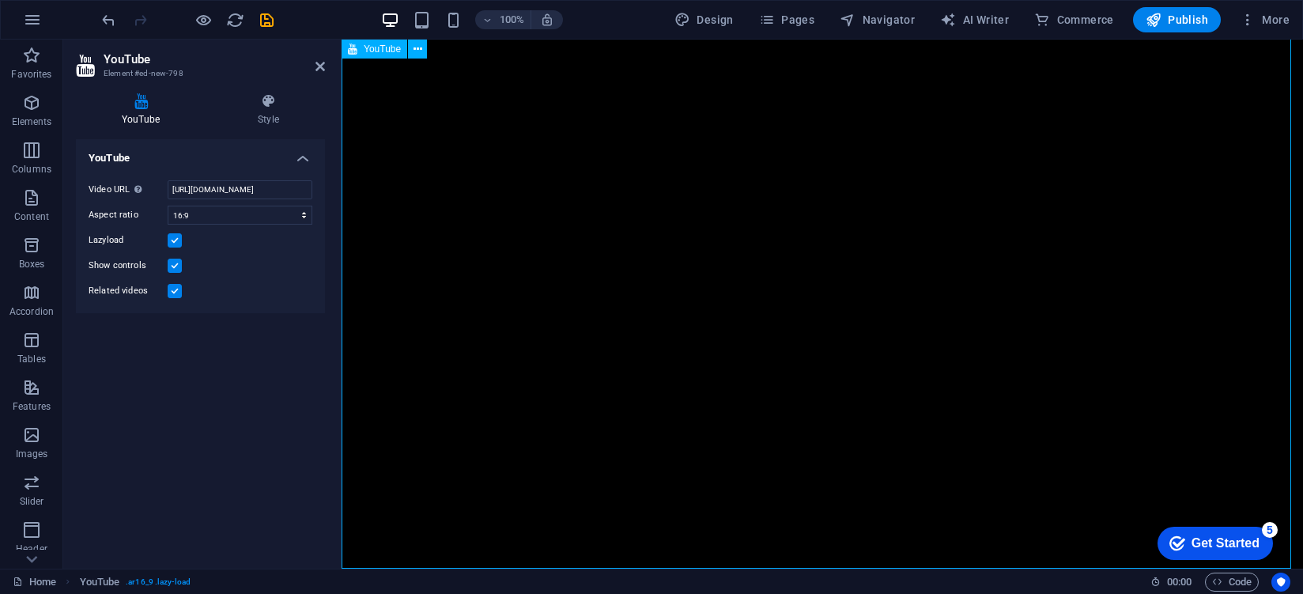
scroll to position [50, 0]
click at [232, 172] on div "Video URL Insert (or paste) a video URL. https://www.youtube.com/watch?v=hnoviH…" at bounding box center [200, 240] width 249 height 145
click at [239, 180] on input "https://www.youtube.com/watch?v=hnoviHgPHkY" at bounding box center [240, 189] width 145 height 19
click at [292, 160] on h4 "YouTube" at bounding box center [200, 153] width 249 height 28
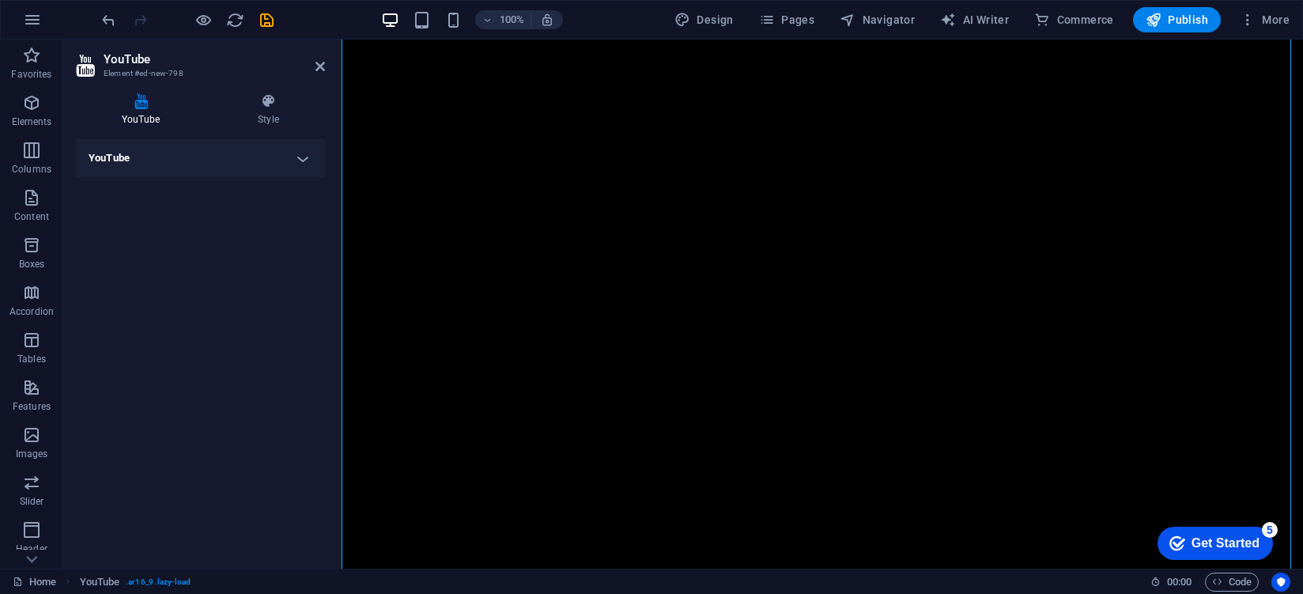
click at [292, 160] on h4 "YouTube" at bounding box center [200, 158] width 249 height 38
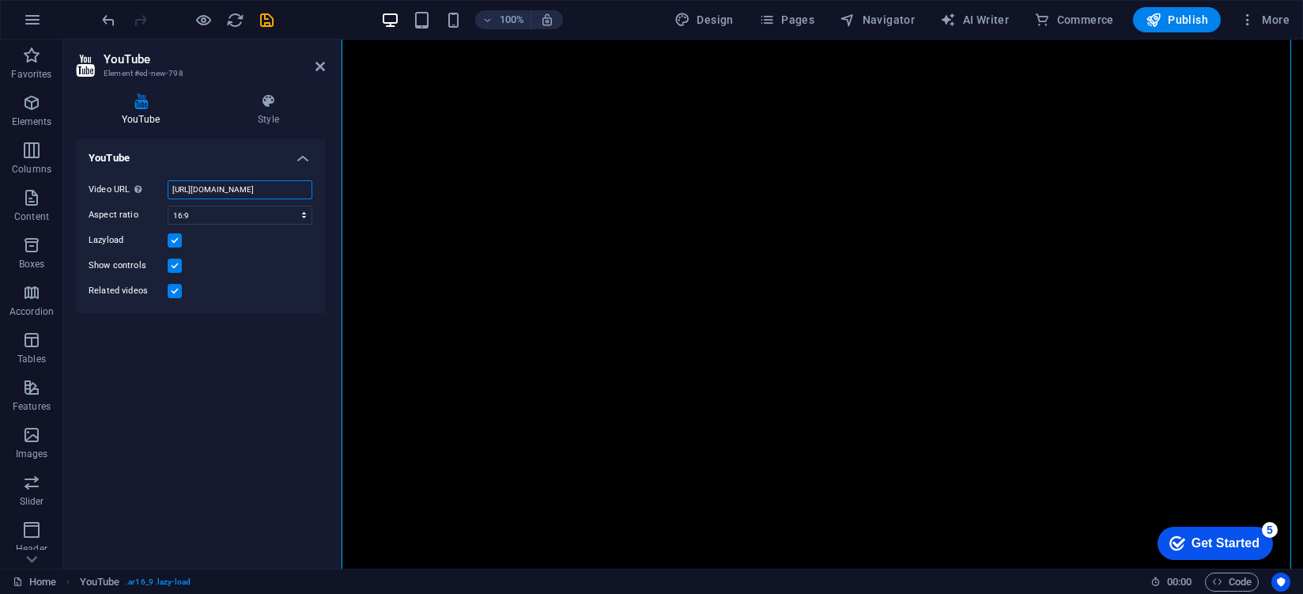
click at [278, 183] on input "https://www.youtube.com/watch?v=hnoviHgPHkY" at bounding box center [240, 189] width 145 height 19
click at [317, 69] on icon at bounding box center [319, 66] width 9 height 13
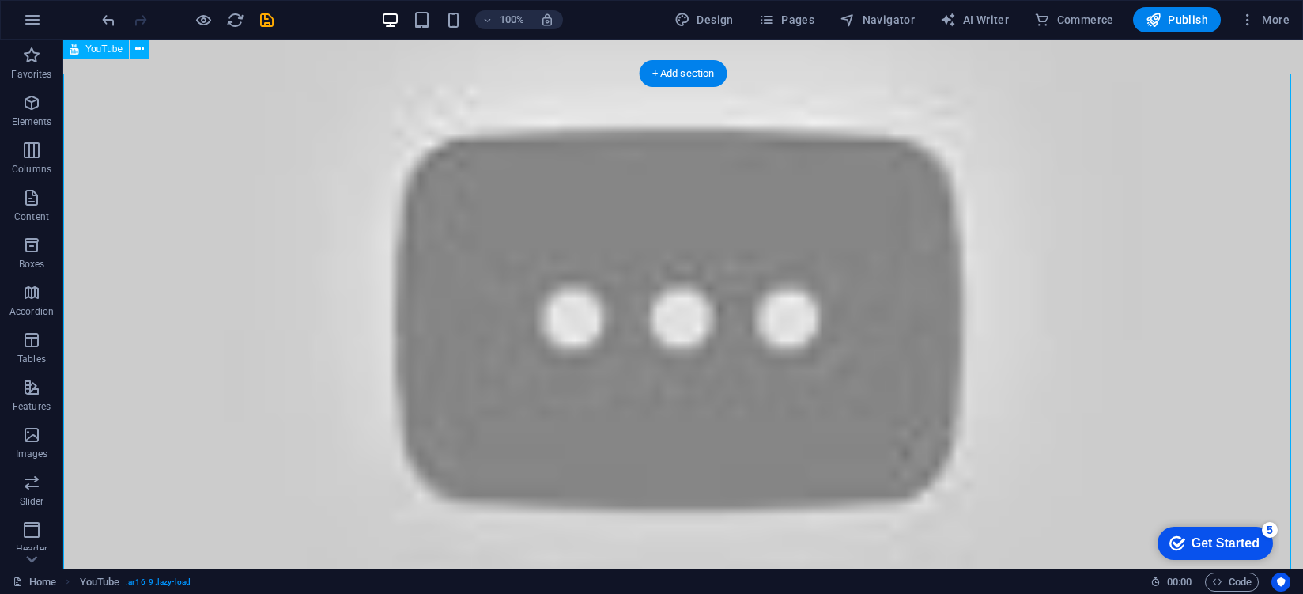
scroll to position [0, 0]
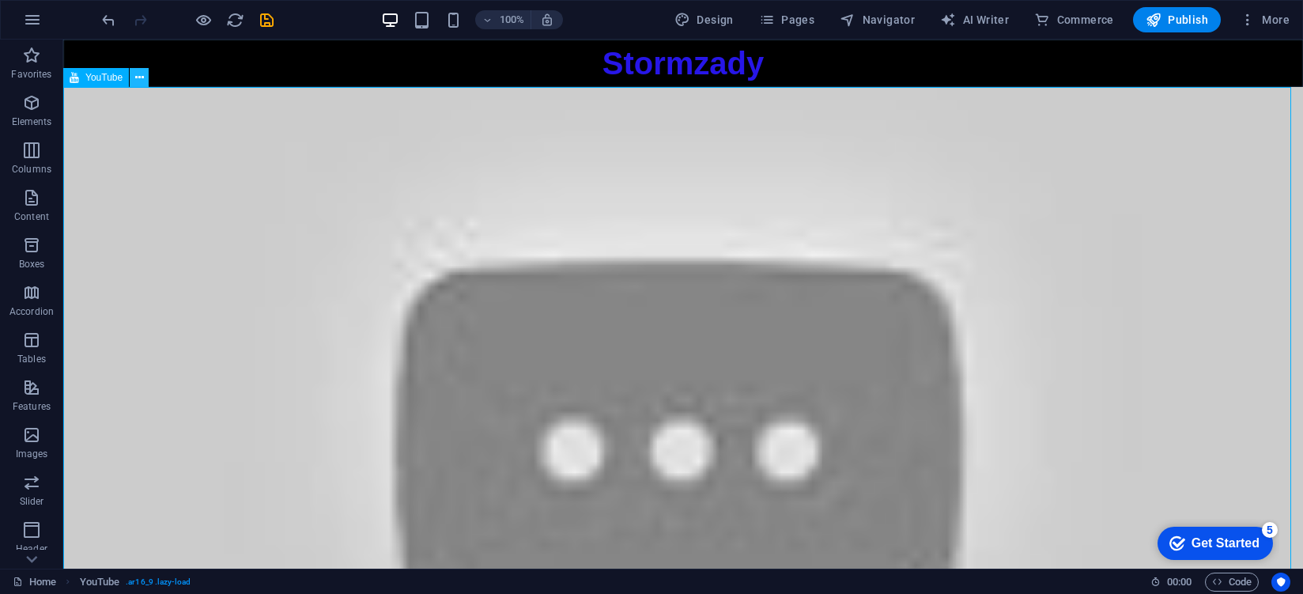
click at [138, 85] on icon at bounding box center [139, 78] width 9 height 17
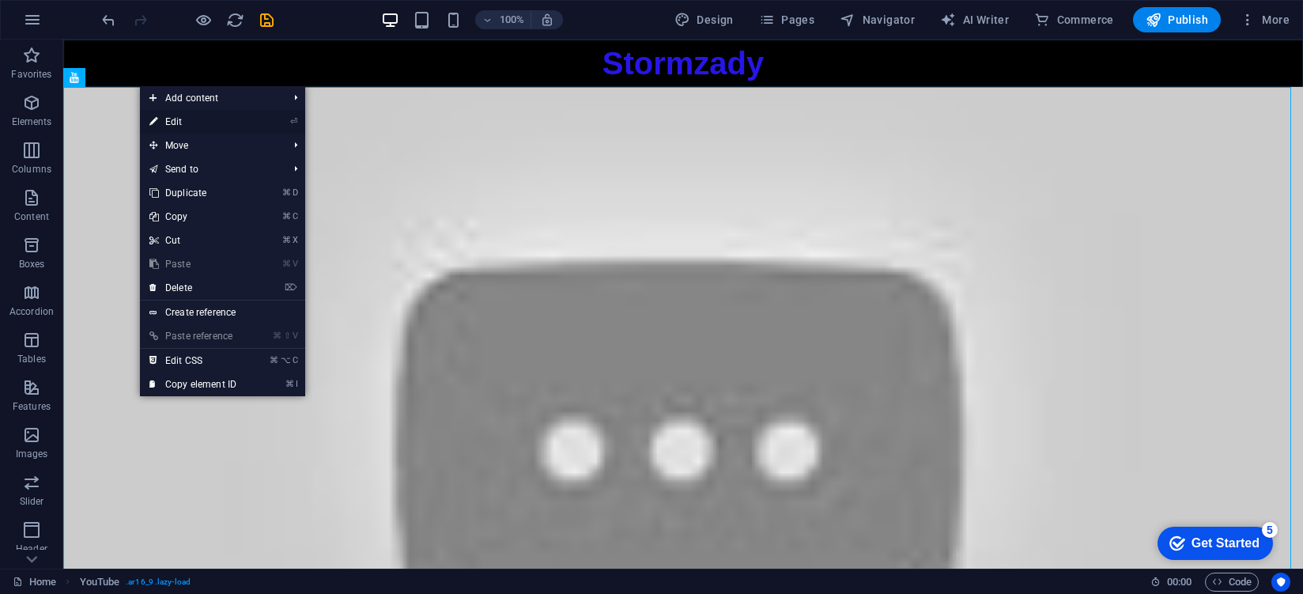
click at [233, 120] on link "⏎ Edit" at bounding box center [193, 122] width 106 height 24
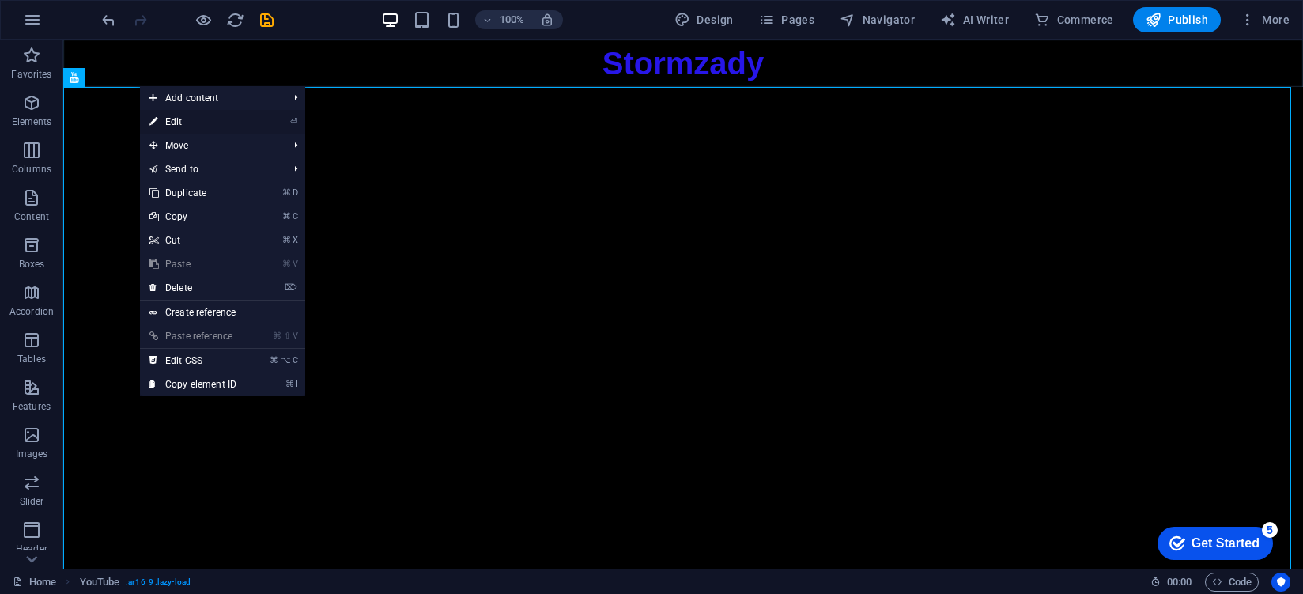
select select "ar16_9"
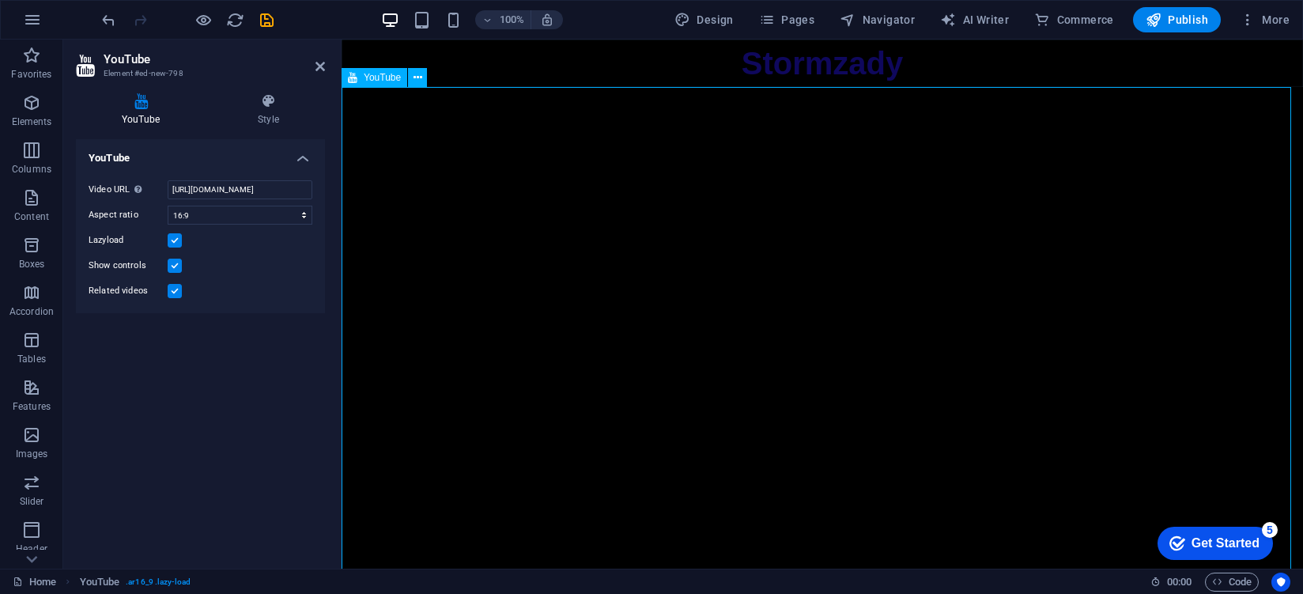
drag, startPoint x: 685, startPoint y: 125, endPoint x: 512, endPoint y: 189, distance: 184.6
drag, startPoint x: 1192, startPoint y: 88, endPoint x: 1127, endPoint y: 183, distance: 115.5
click at [1135, 185] on div at bounding box center [821, 357] width 961 height 541
click at [285, 97] on icon at bounding box center [268, 101] width 113 height 16
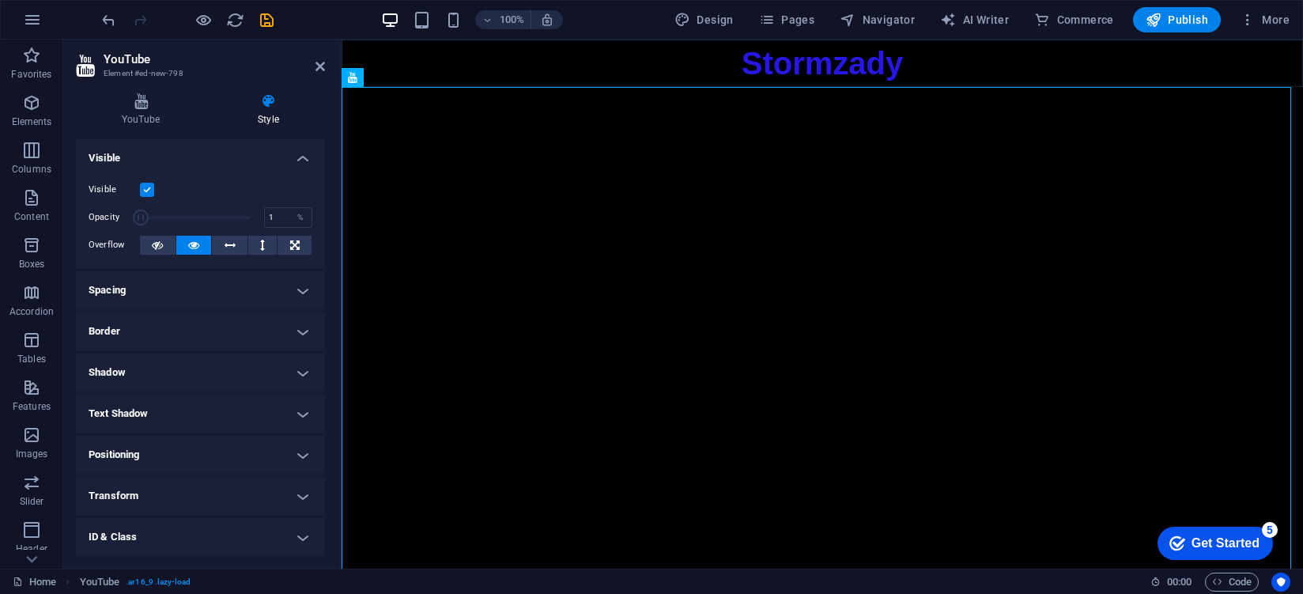
drag, startPoint x: 243, startPoint y: 219, endPoint x: 114, endPoint y: 233, distance: 130.4
click at [114, 233] on div "Visible Opacity 1 % Overflow" at bounding box center [200, 218] width 249 height 100
type input "100"
drag, startPoint x: 141, startPoint y: 217, endPoint x: 298, endPoint y: 224, distance: 156.7
click at [297, 224] on div "Opacity 100 %" at bounding box center [201, 218] width 224 height 24
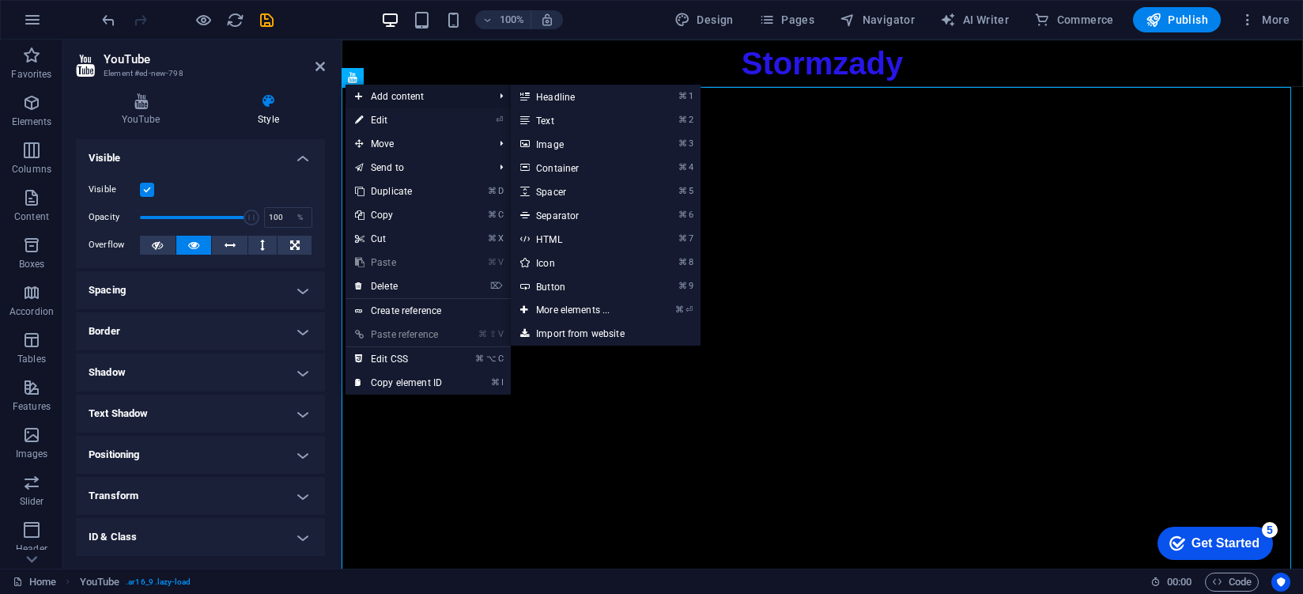
drag, startPoint x: 344, startPoint y: 83, endPoint x: 369, endPoint y: 105, distance: 33.6
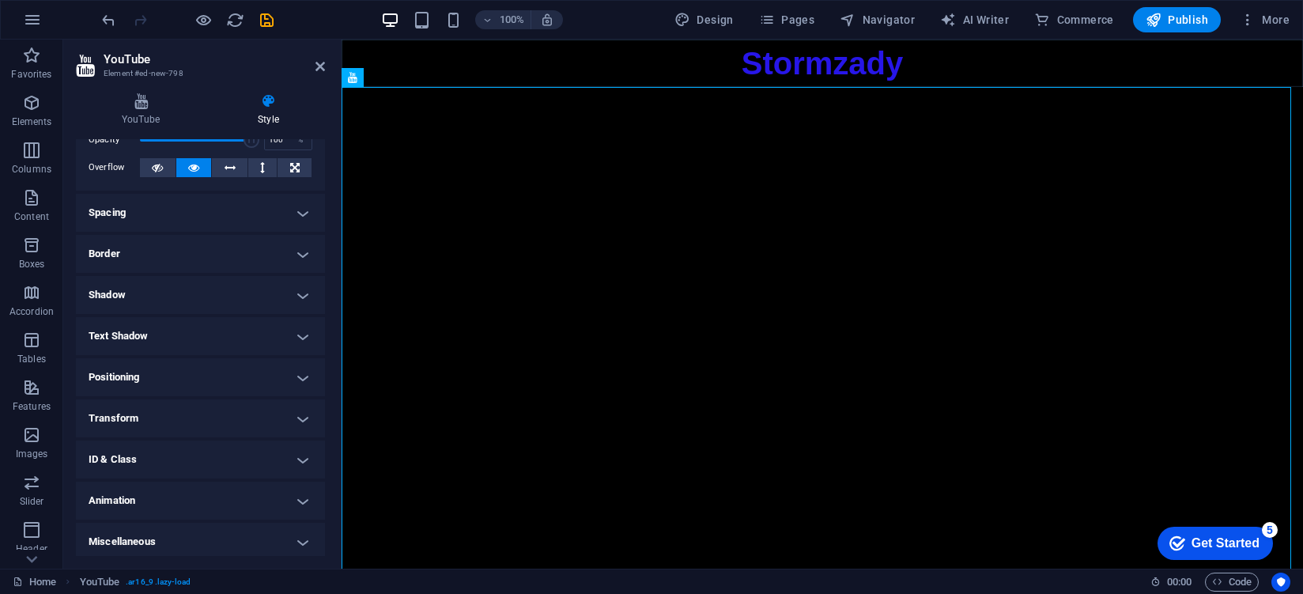
scroll to position [82, 0]
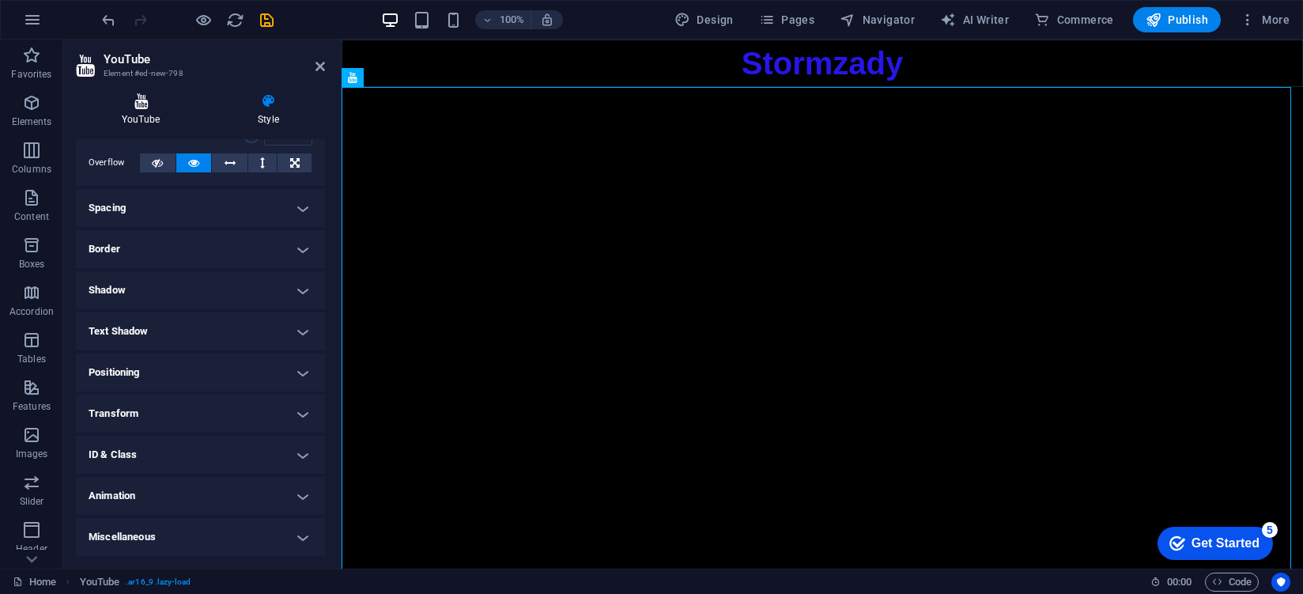
click at [162, 101] on icon at bounding box center [141, 101] width 130 height 16
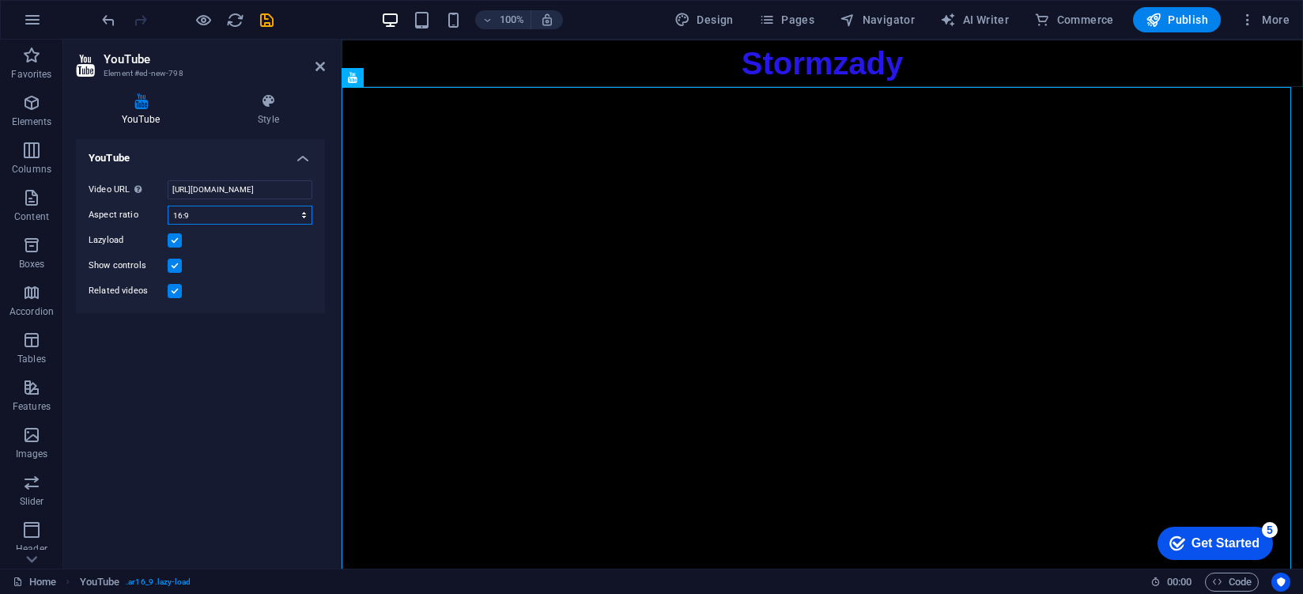
click at [299, 208] on select "16:10 16:9 4:3 2:1 1:1" at bounding box center [240, 215] width 145 height 19
click at [264, 215] on select "16:10 16:9 4:3 2:1 1:1" at bounding box center [240, 215] width 145 height 19
select select "ar16_9"
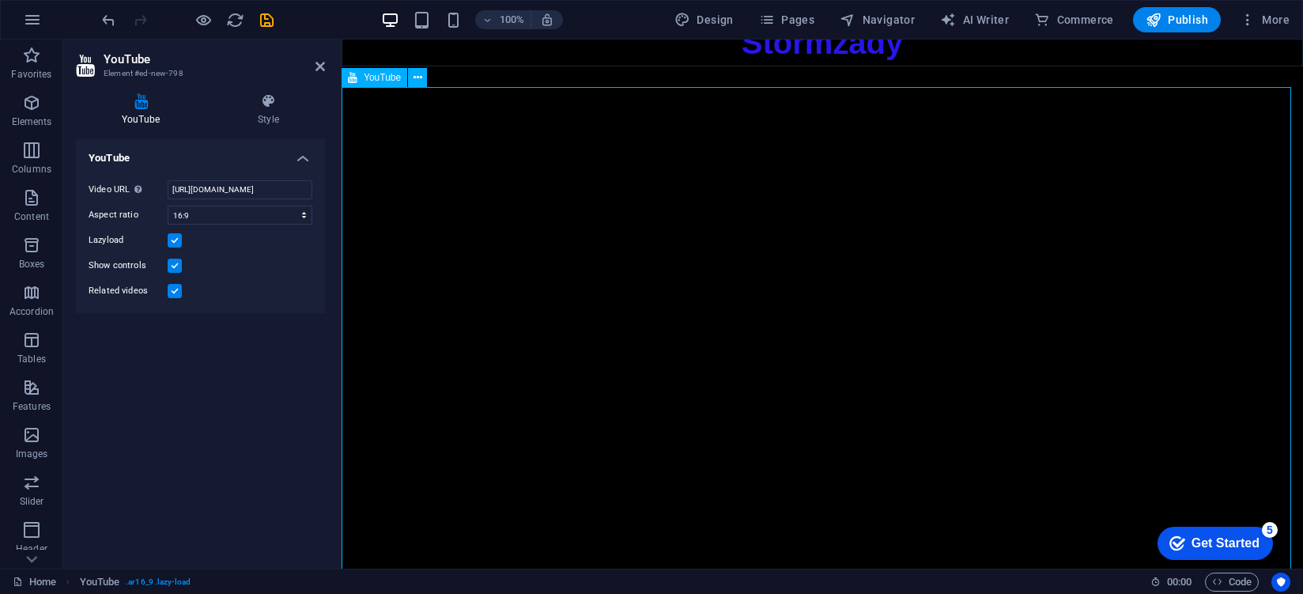
scroll to position [53, 0]
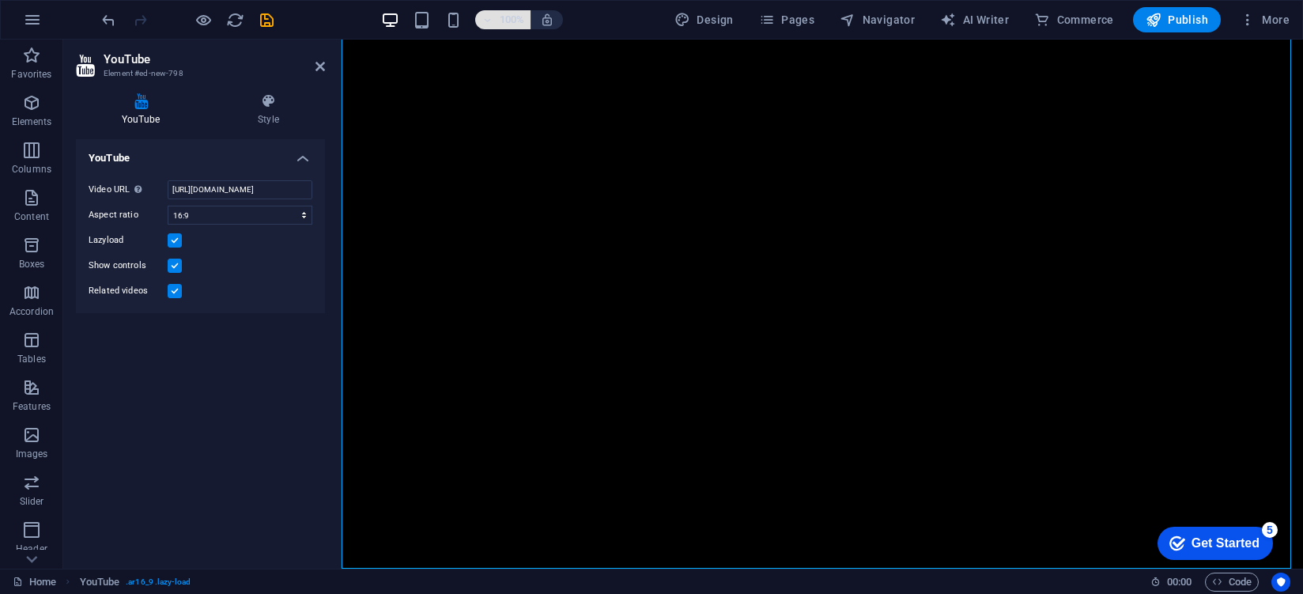
click at [492, 16] on icon "button" at bounding box center [486, 20] width 11 height 10
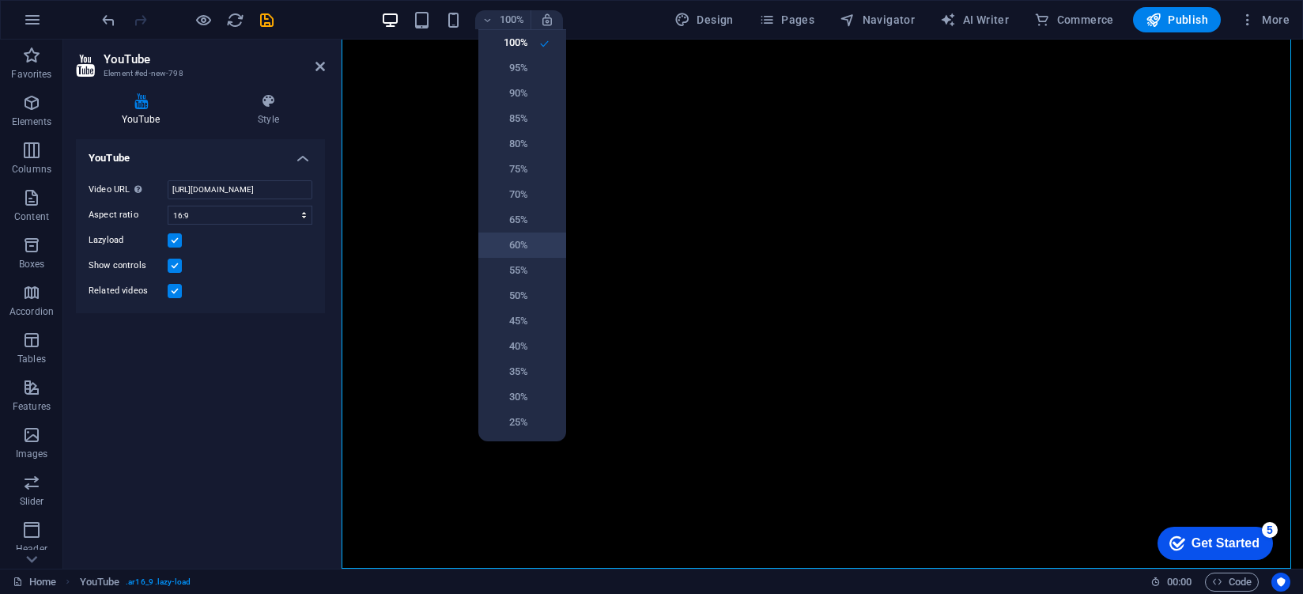
click at [506, 253] on h6 "60%" at bounding box center [508, 245] width 40 height 19
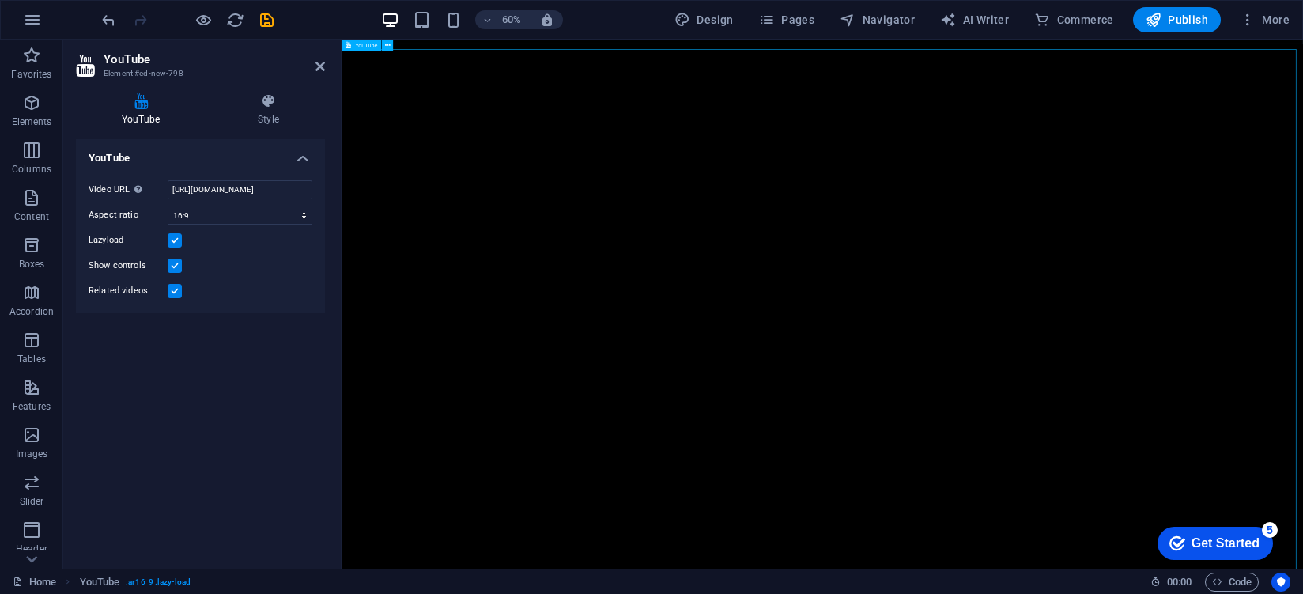
scroll to position [0, 0]
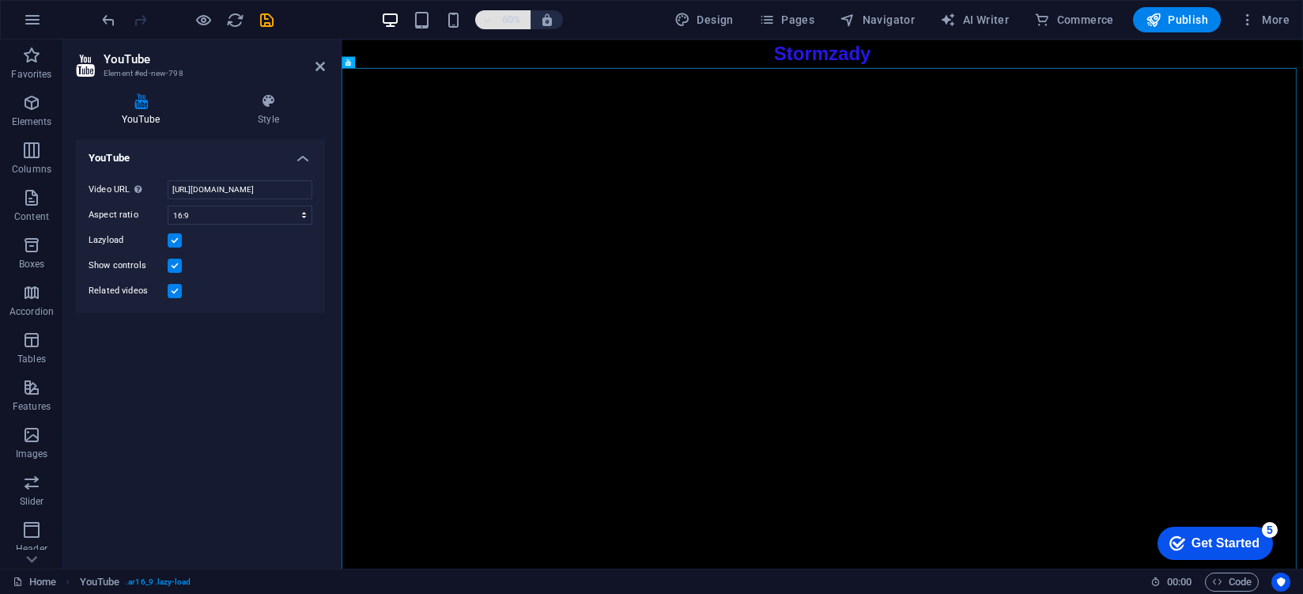
click at [492, 21] on icon "button" at bounding box center [486, 20] width 11 height 10
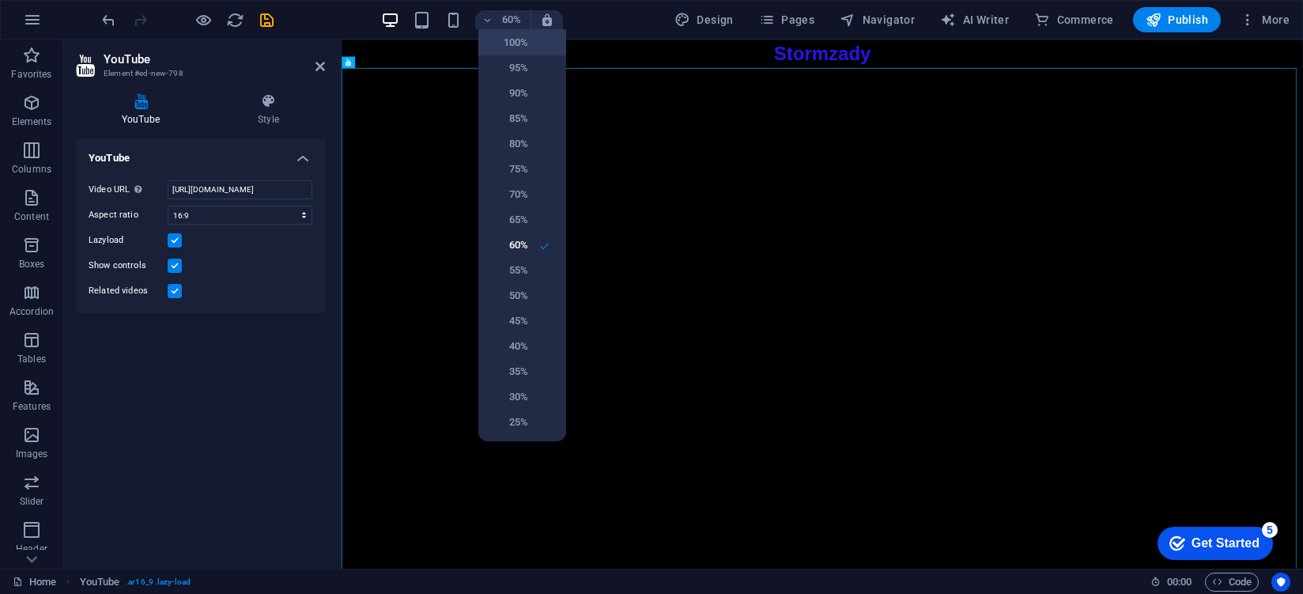
click at [500, 44] on h6 "100%" at bounding box center [508, 42] width 40 height 19
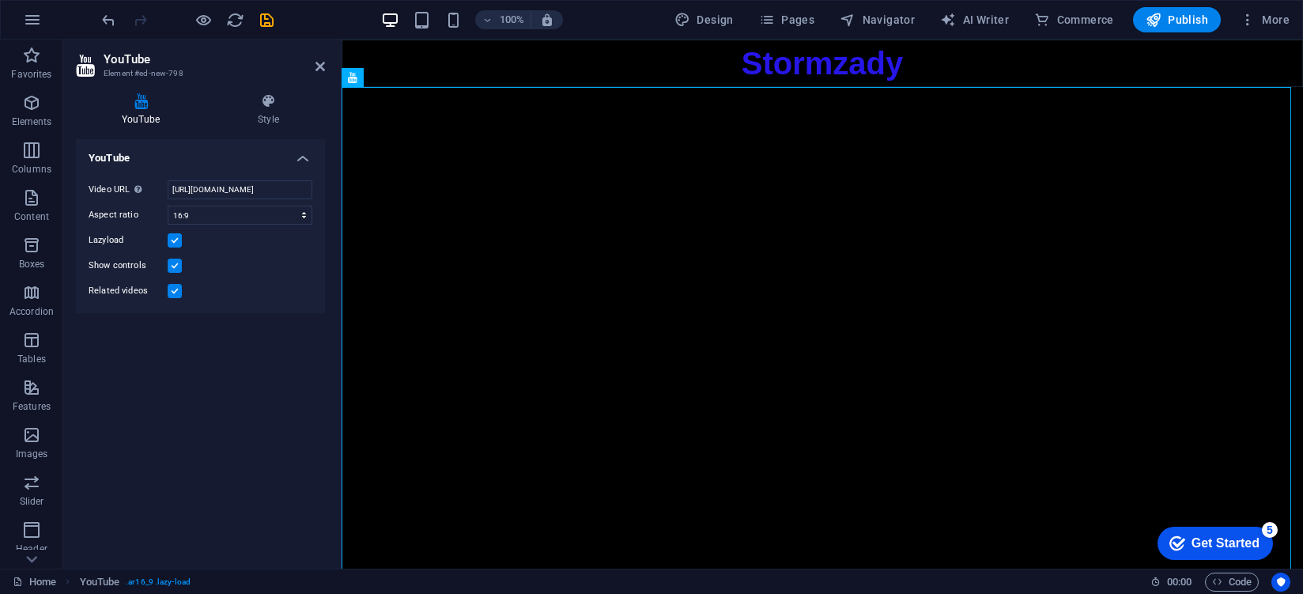
drag, startPoint x: 686, startPoint y: 119, endPoint x: 725, endPoint y: 404, distance: 288.0
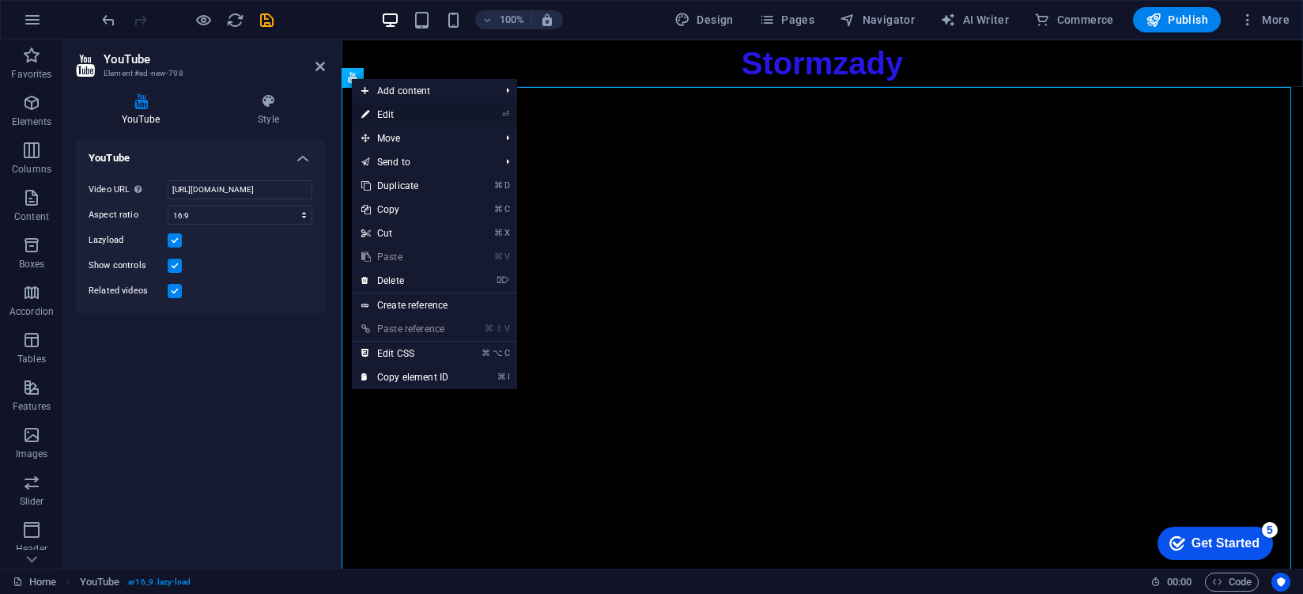
click at [414, 113] on link "⏎ Edit" at bounding box center [405, 115] width 106 height 24
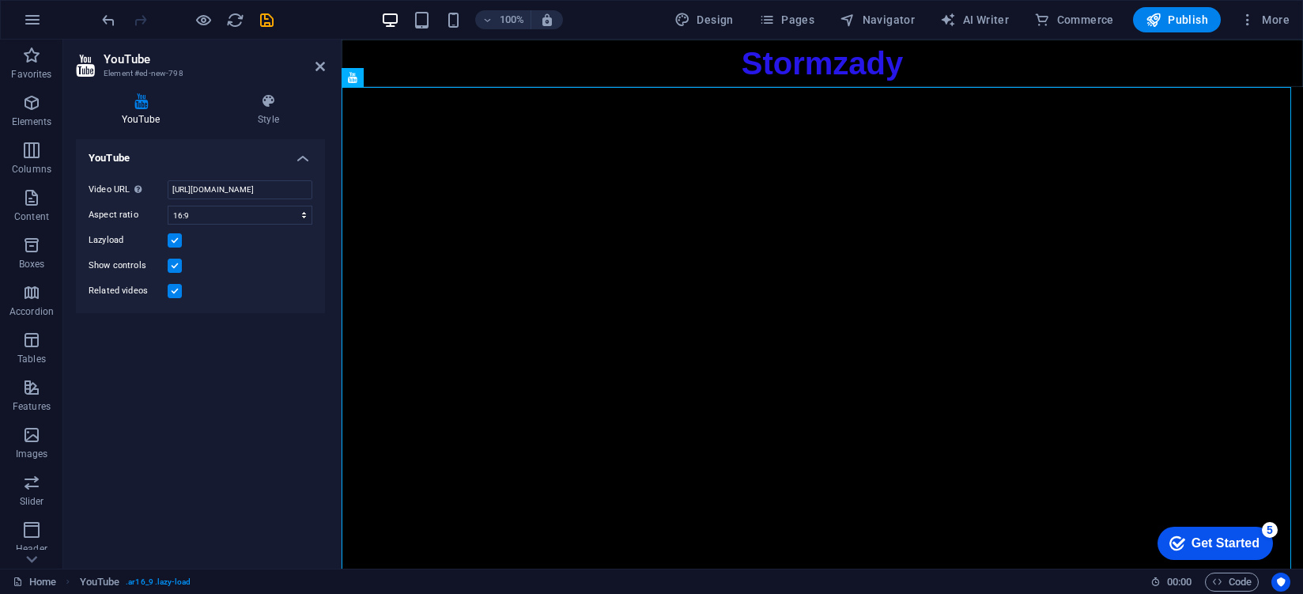
click at [326, 70] on aside "YouTube Element #ed-new-798 YouTube Style YouTube Video URL Insert (or paste) a…" at bounding box center [202, 304] width 278 height 529
click at [324, 68] on icon at bounding box center [319, 66] width 9 height 13
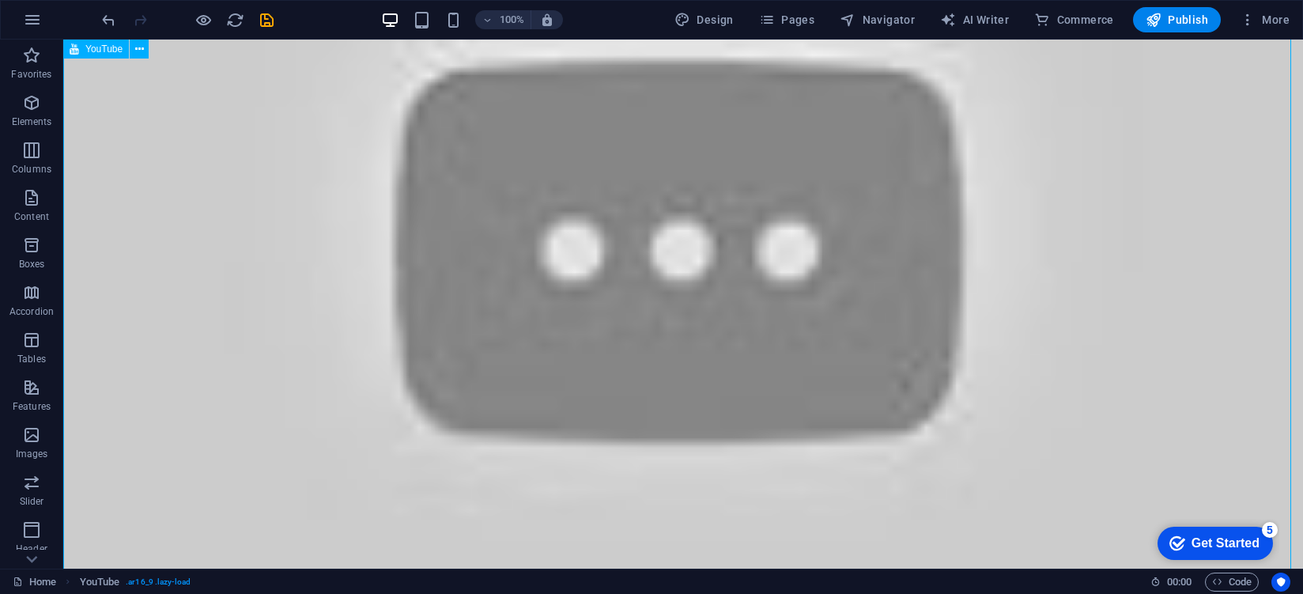
scroll to position [209, 0]
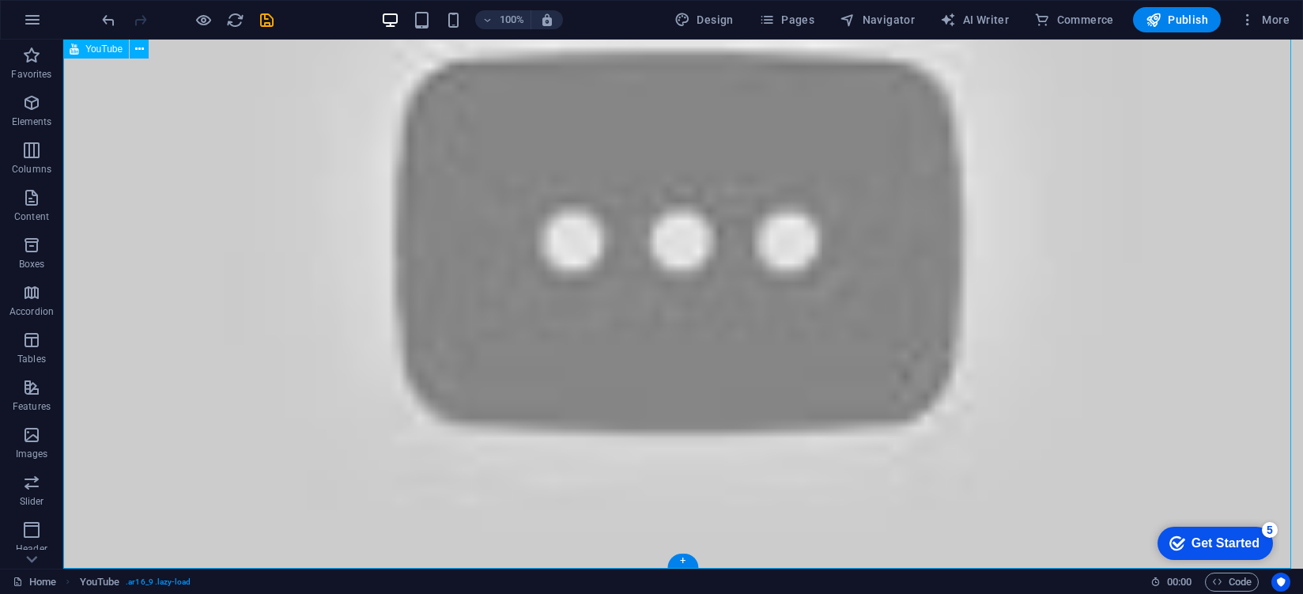
drag, startPoint x: 741, startPoint y: 598, endPoint x: 686, endPoint y: 352, distance: 252.0
click at [794, 568] on div "Home YouTube . ar16_9 .lazy-load 00 : 00 Code" at bounding box center [651, 580] width 1303 height 25
click at [1251, 571] on div "Home YouTube . ar16_9 .lazy-load 00 : 00 Code" at bounding box center [651, 580] width 1303 height 25
click at [1245, 580] on span "Code" at bounding box center [1232, 581] width 40 height 19
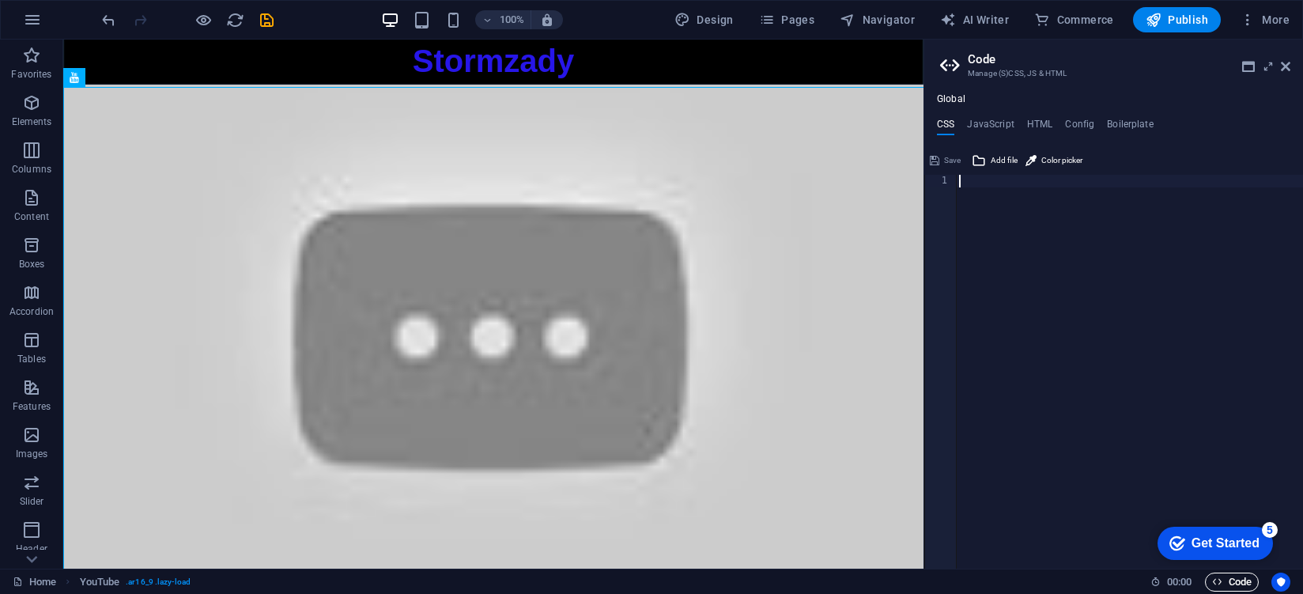
scroll to position [0, 0]
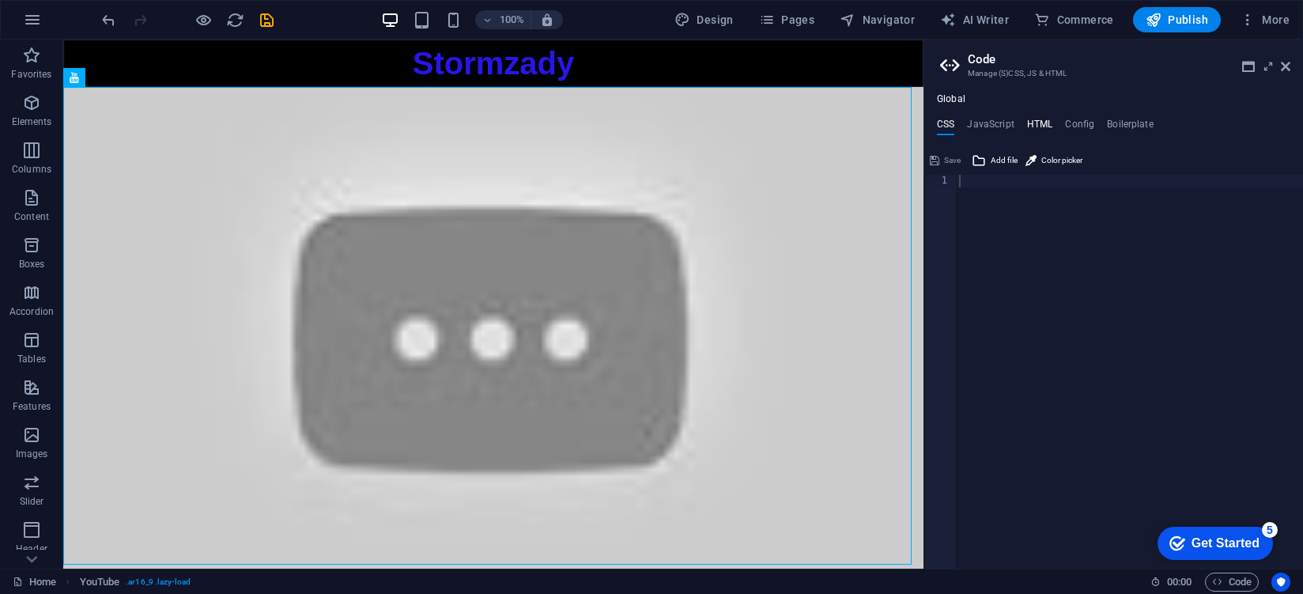
click at [1043, 133] on h4 "HTML" at bounding box center [1040, 127] width 26 height 17
type textarea "<a href="#main-content" class="wv-link-content button">Skip to main content</a>"
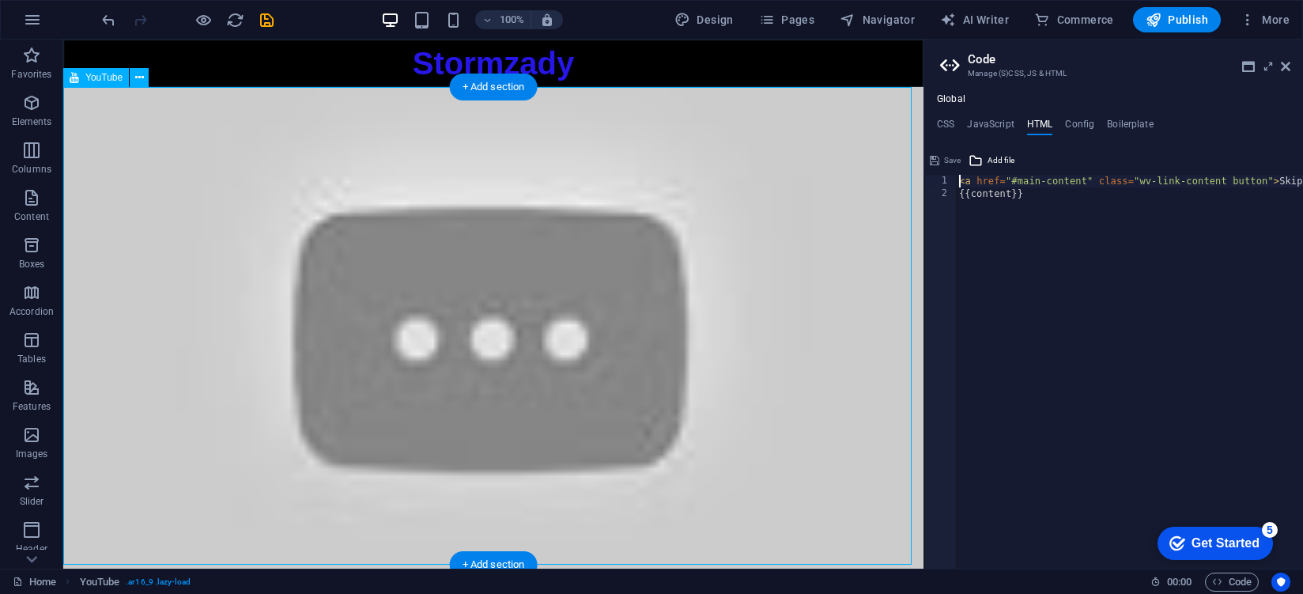
click at [710, 214] on div at bounding box center [493, 329] width 860 height 484
click at [714, 232] on div at bounding box center [493, 329] width 860 height 484
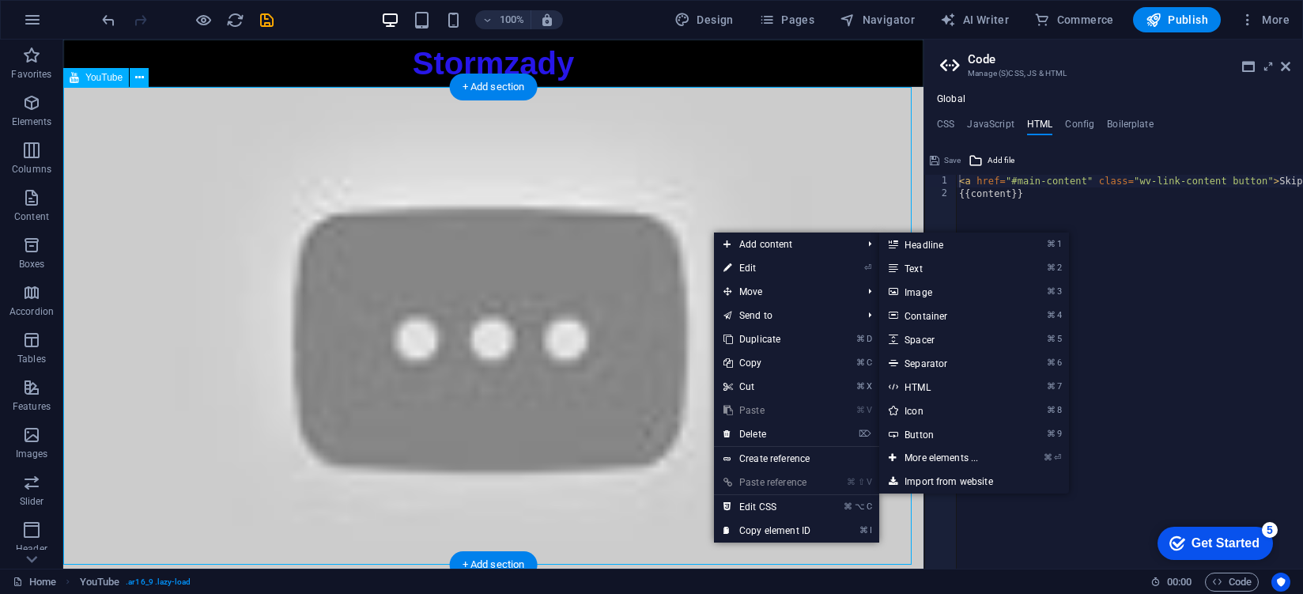
click at [568, 255] on div at bounding box center [493, 329] width 860 height 484
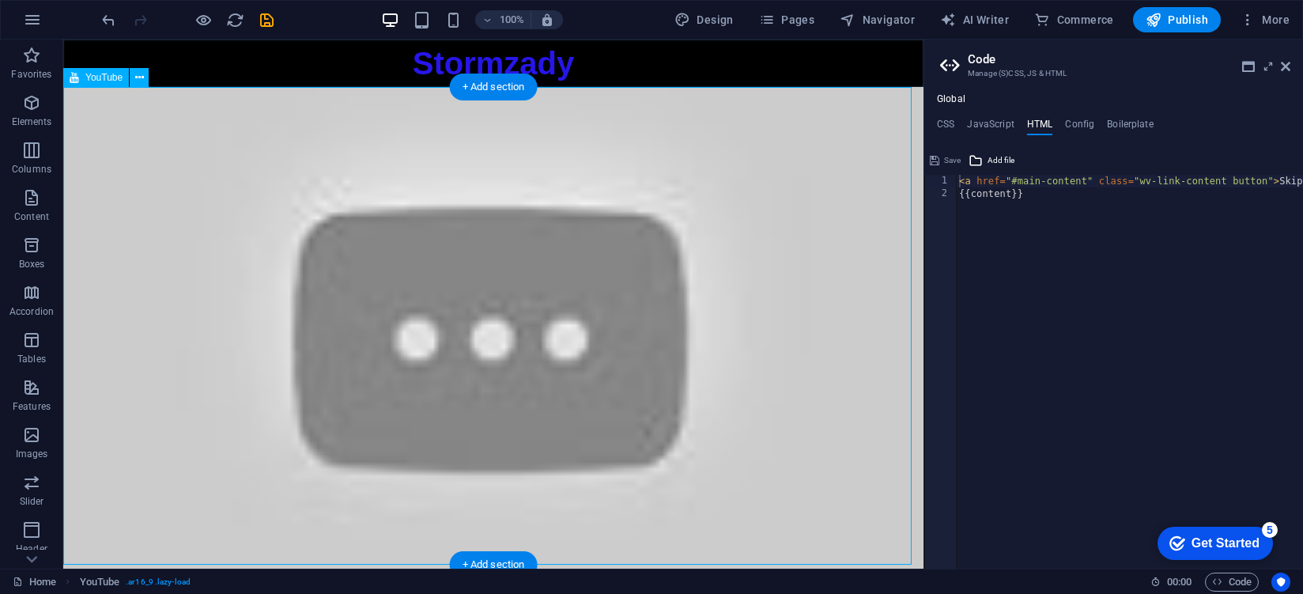
click at [579, 256] on div at bounding box center [493, 329] width 860 height 484
click at [579, 257] on div at bounding box center [493, 329] width 860 height 484
click at [345, 241] on div at bounding box center [493, 329] width 860 height 484
select select "ar16_9"
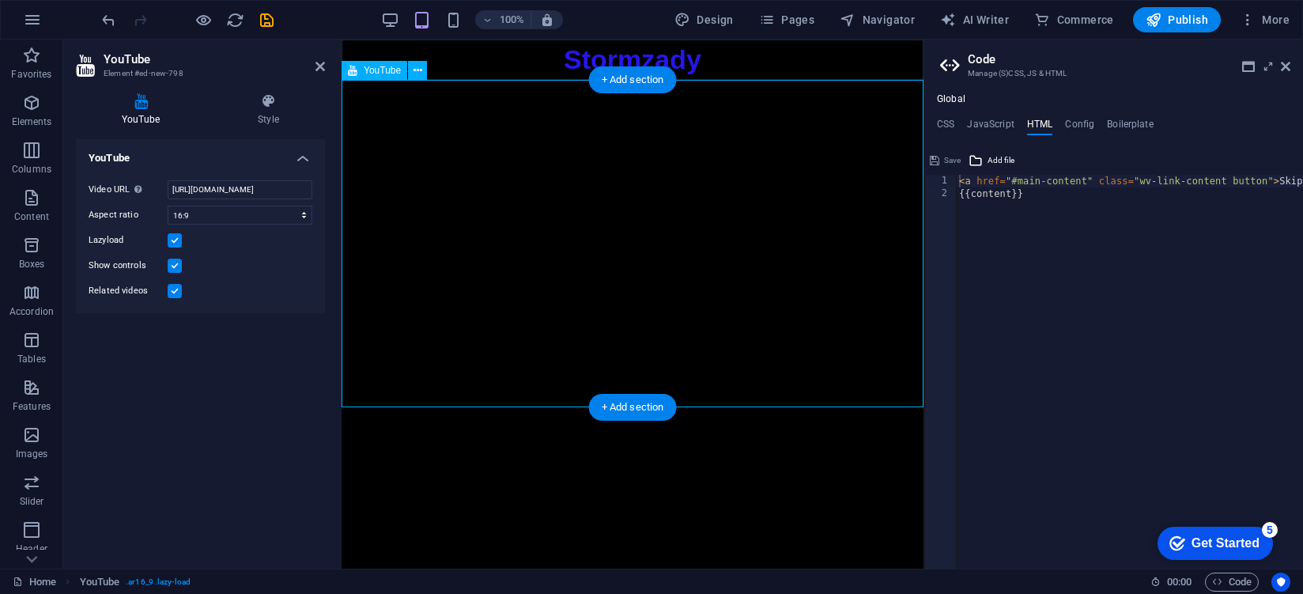
drag, startPoint x: 748, startPoint y: 149, endPoint x: 683, endPoint y: 264, distance: 131.7
click at [683, 264] on div at bounding box center [632, 243] width 582 height 327
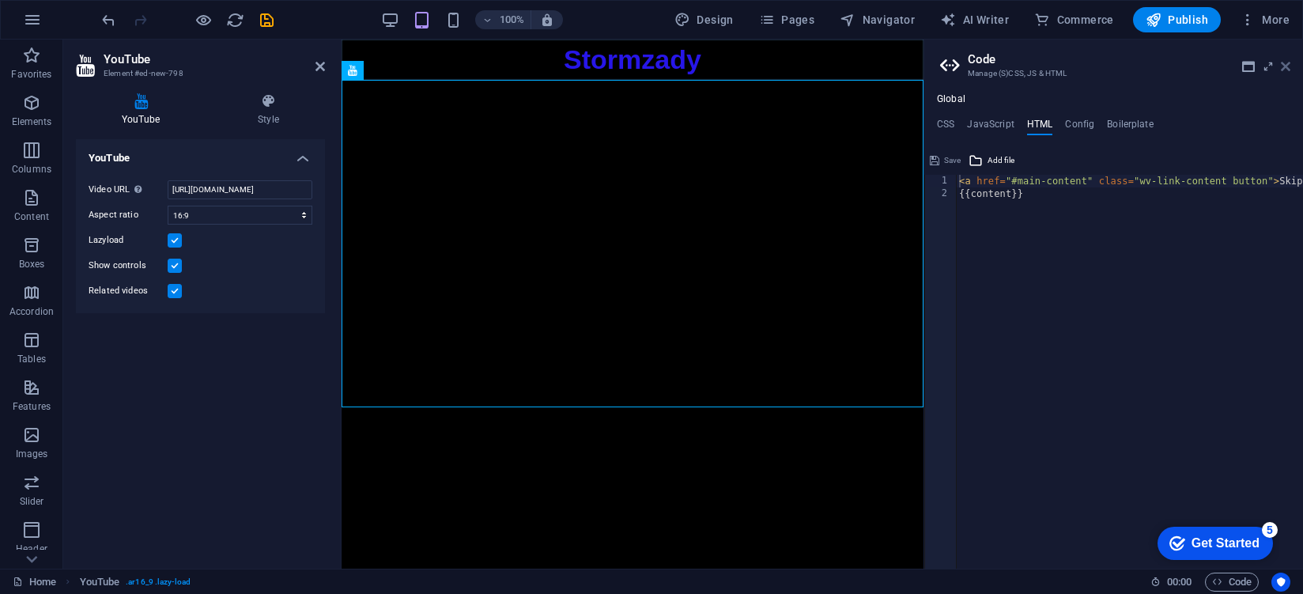
click at [1284, 64] on icon at bounding box center [1285, 66] width 9 height 13
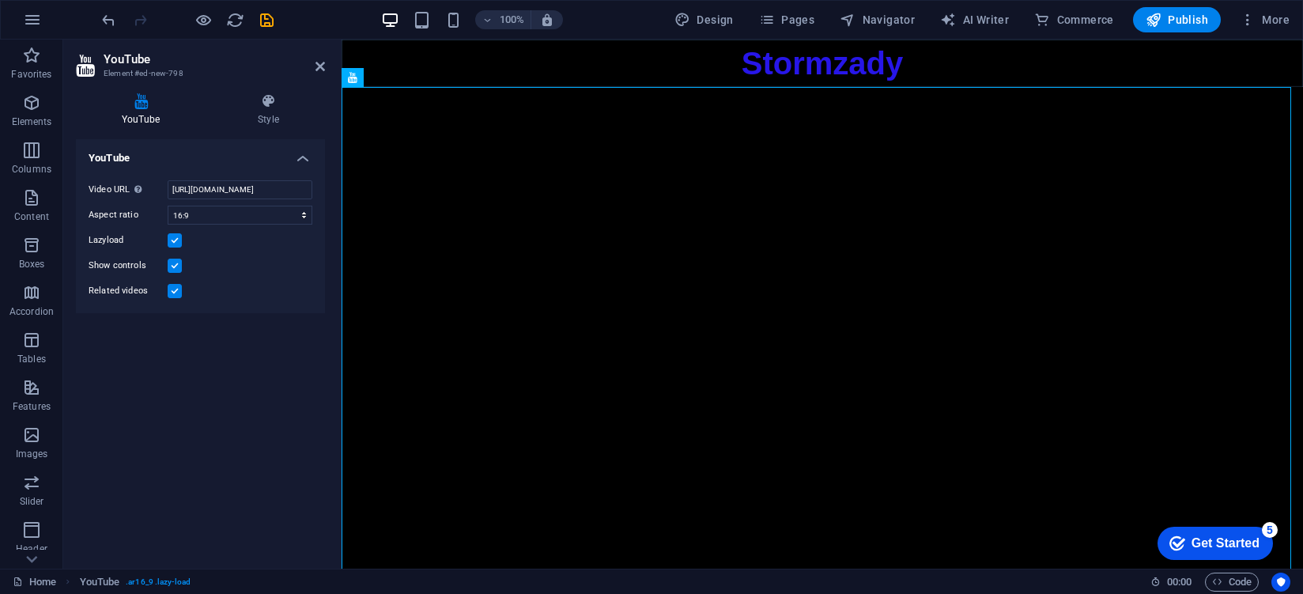
click at [323, 74] on header "YouTube Element #ed-new-798" at bounding box center [200, 60] width 249 height 41
click at [318, 68] on icon at bounding box center [319, 66] width 9 height 13
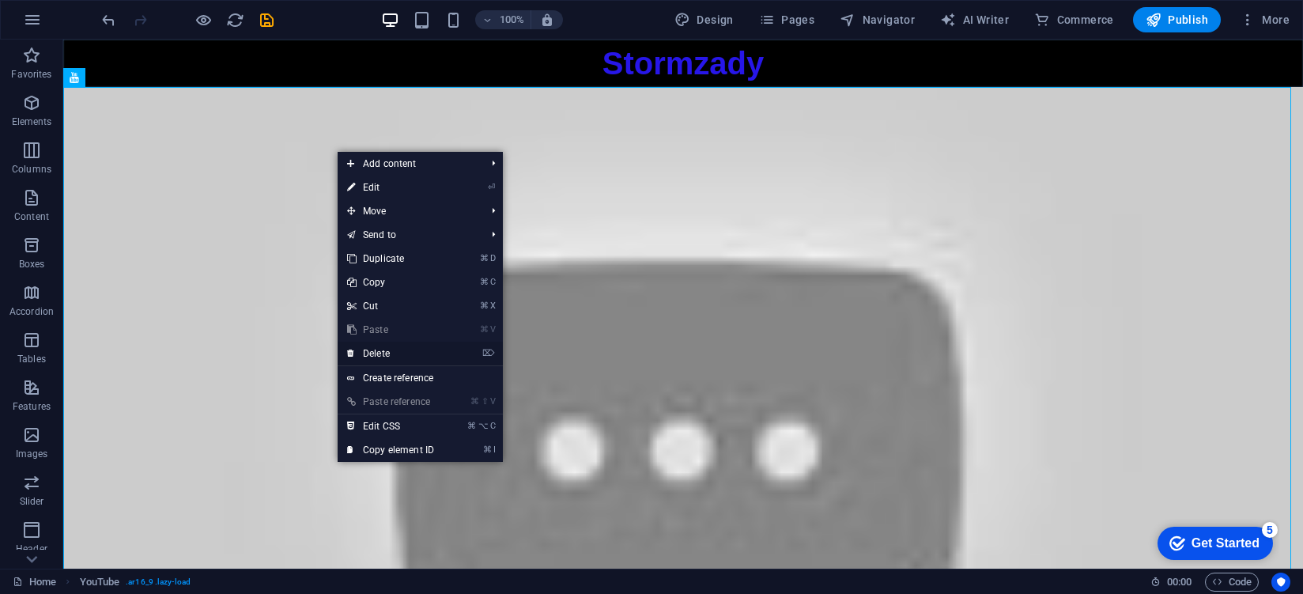
click at [375, 350] on link "⌦ Delete" at bounding box center [391, 353] width 106 height 24
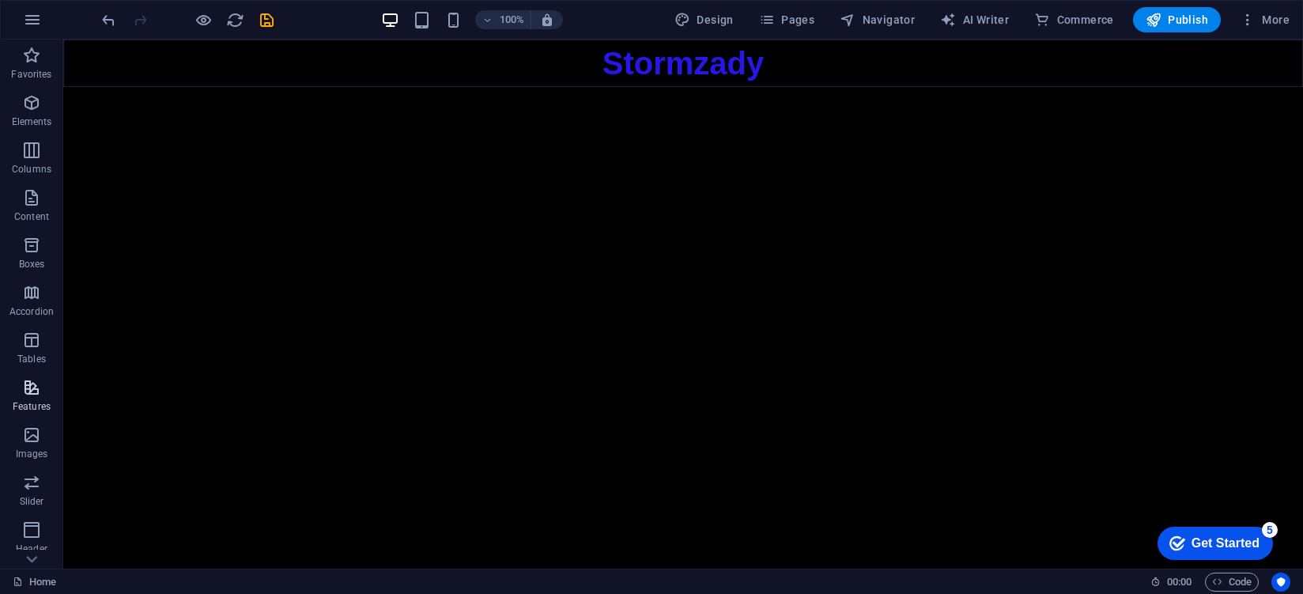
click at [28, 387] on icon "button" at bounding box center [31, 387] width 19 height 19
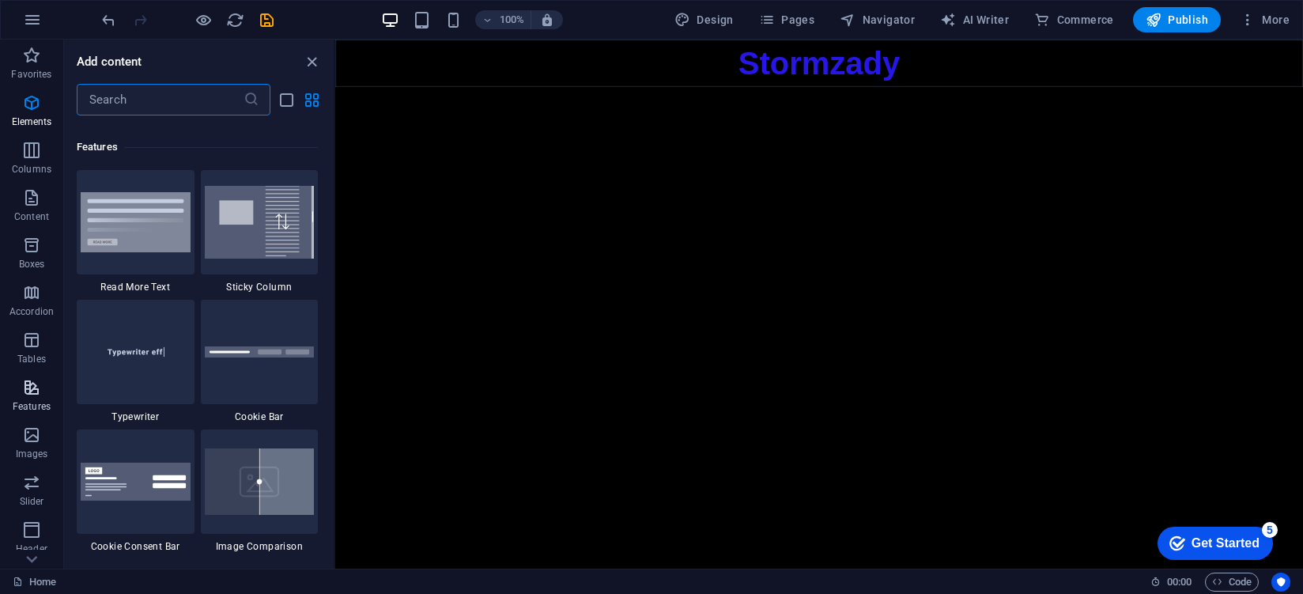
scroll to position [6162, 0]
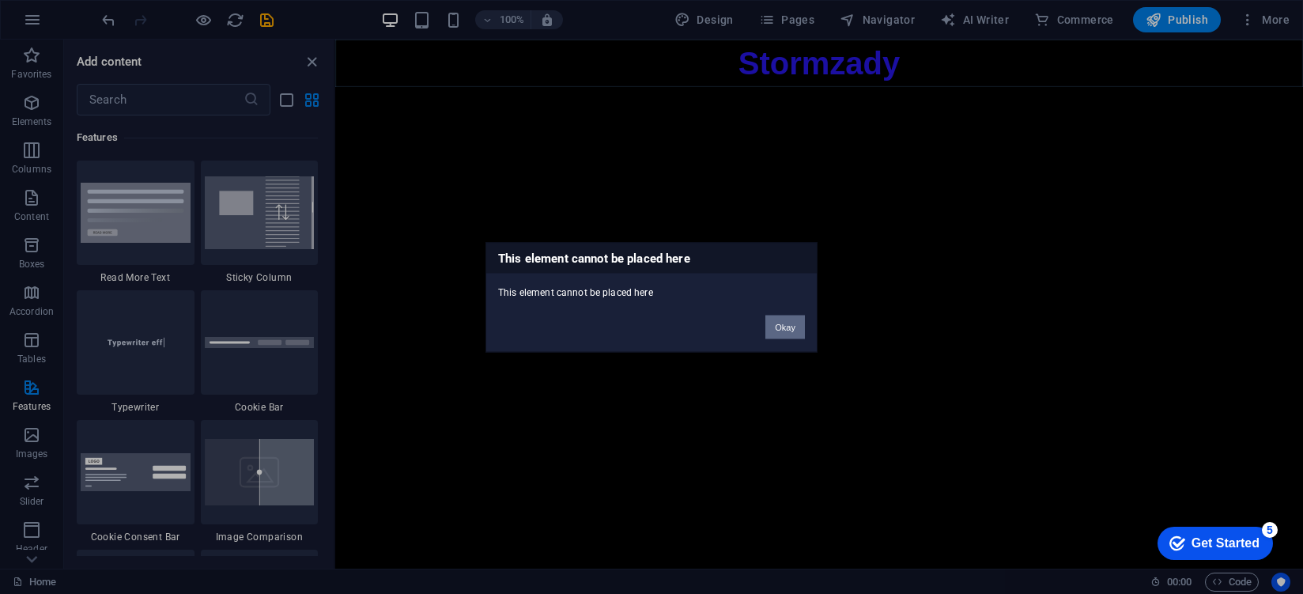
click at [779, 330] on button "Okay" at bounding box center [785, 327] width 40 height 24
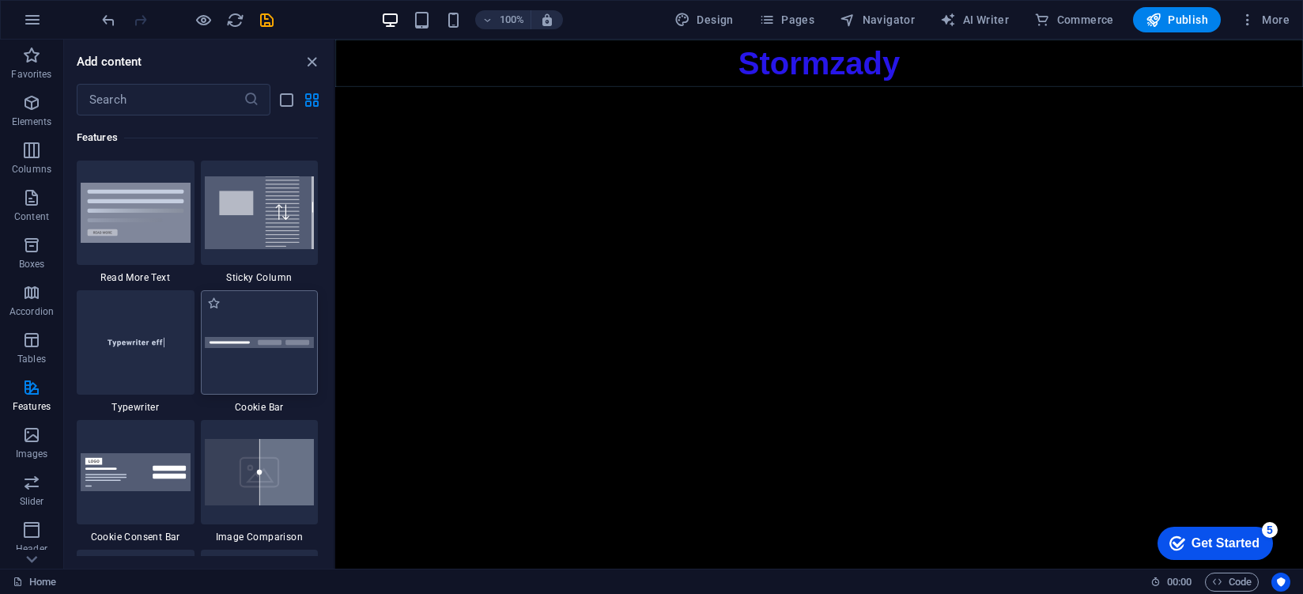
click at [259, 356] on div at bounding box center [260, 342] width 118 height 104
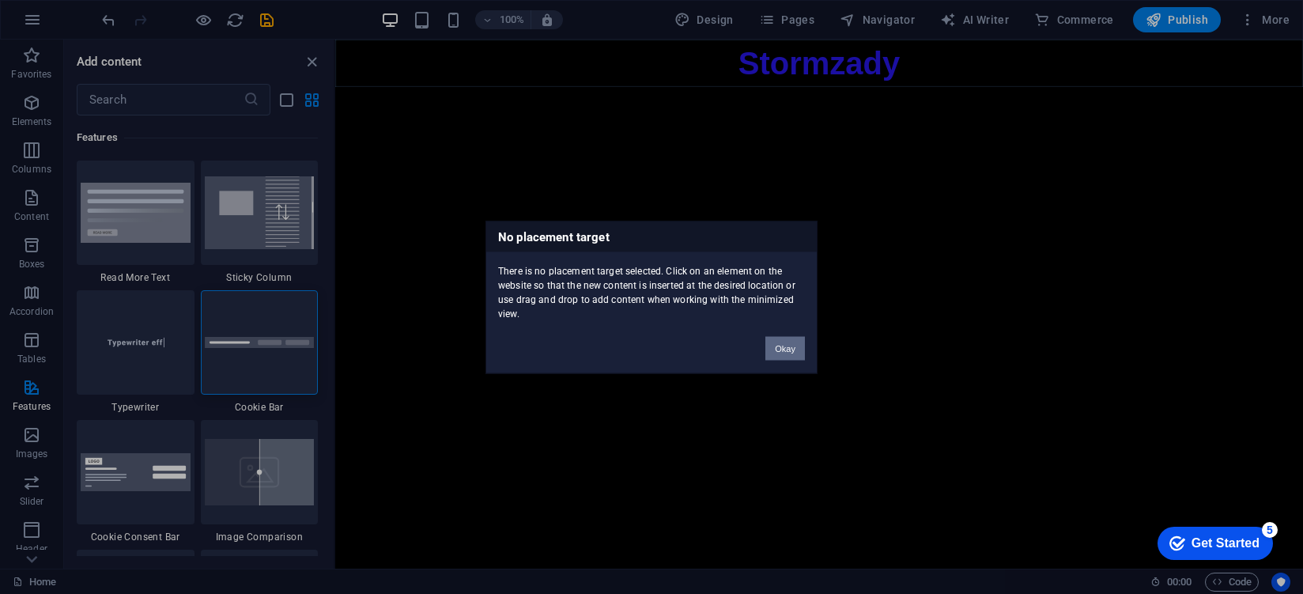
drag, startPoint x: 783, startPoint y: 341, endPoint x: 445, endPoint y: 307, distance: 339.2
click at [783, 341] on button "Okay" at bounding box center [785, 348] width 40 height 24
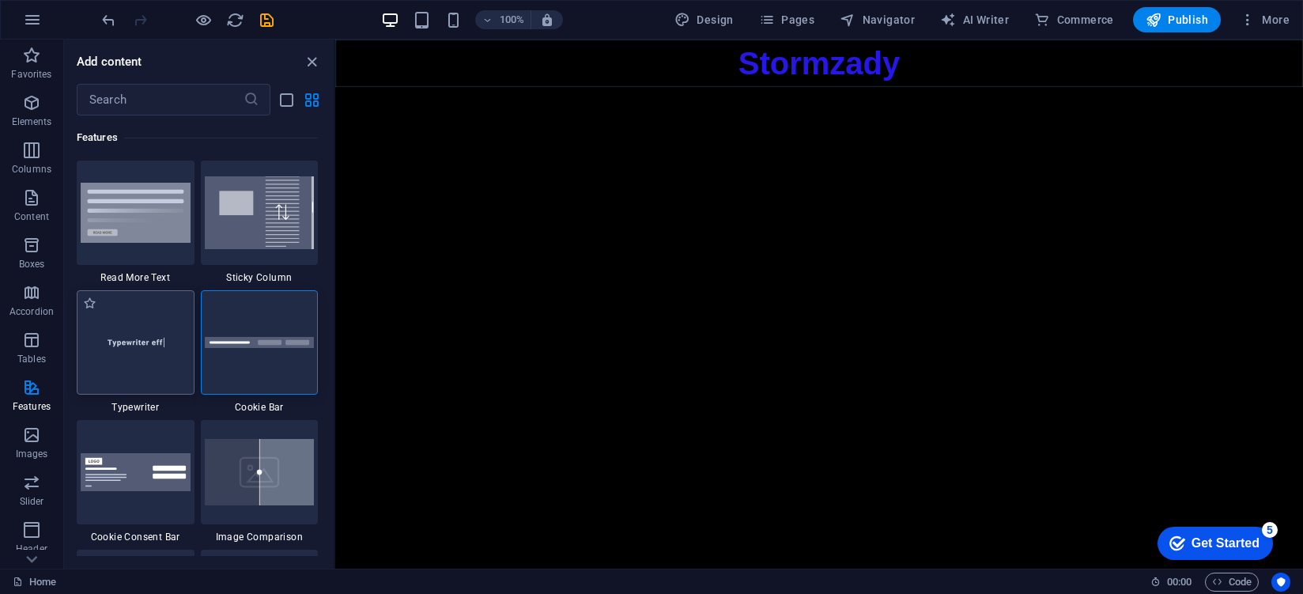
click at [126, 364] on img at bounding box center [136, 342] width 110 height 73
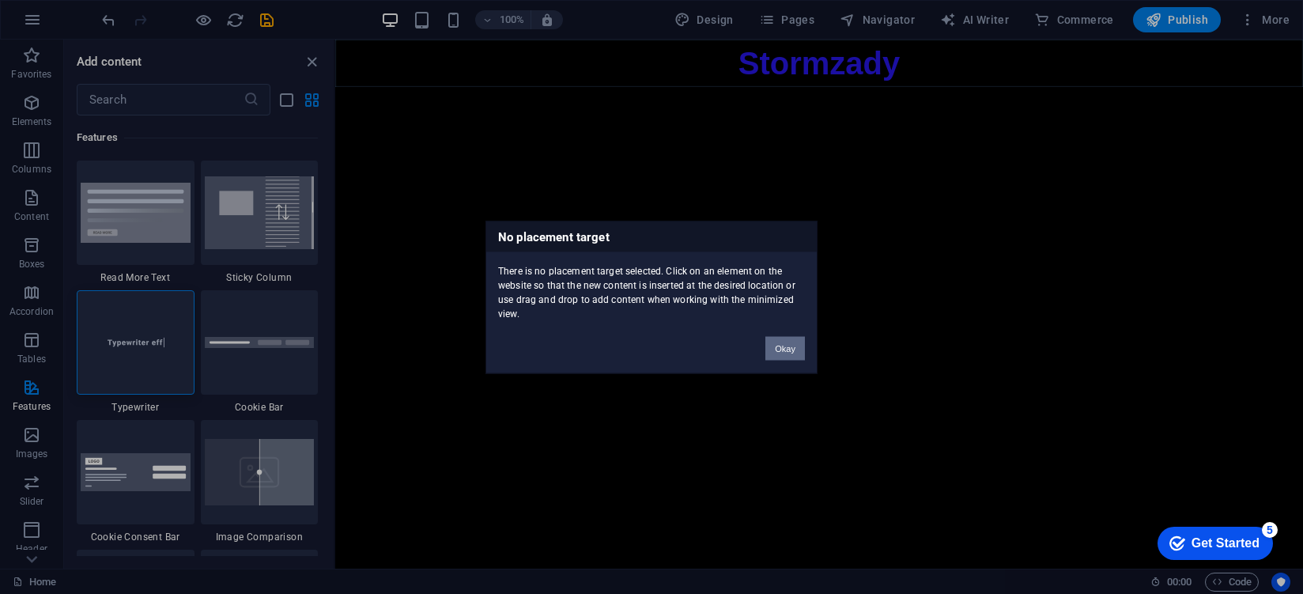
click at [781, 341] on button "Okay" at bounding box center [785, 348] width 40 height 24
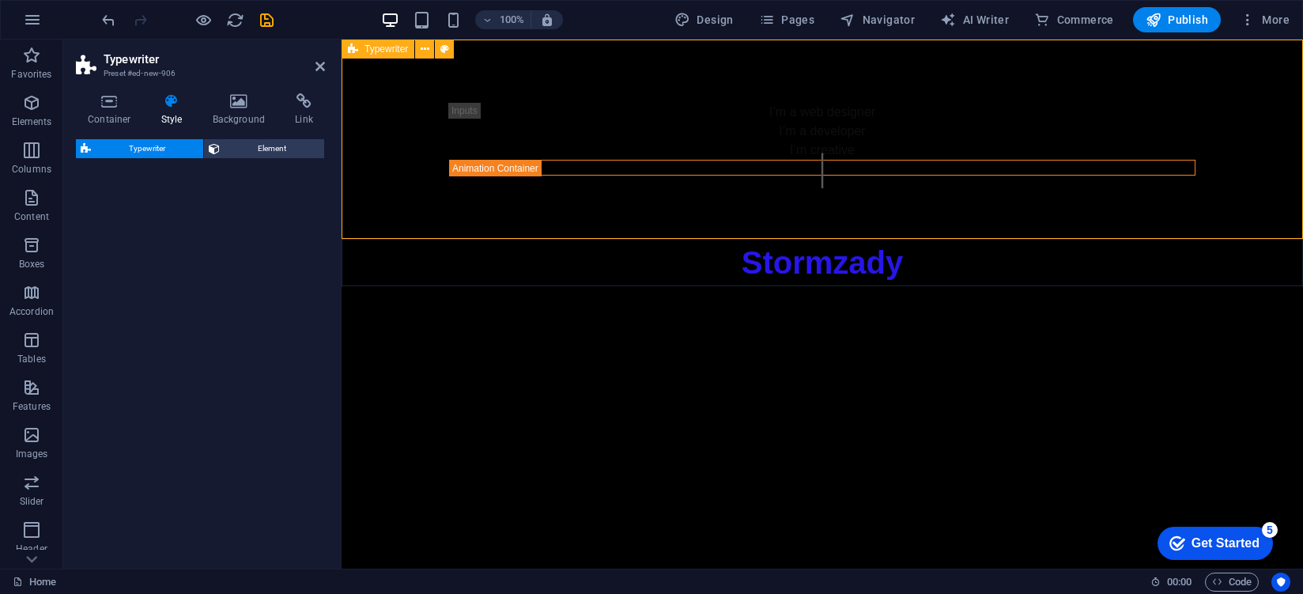
select select "ms"
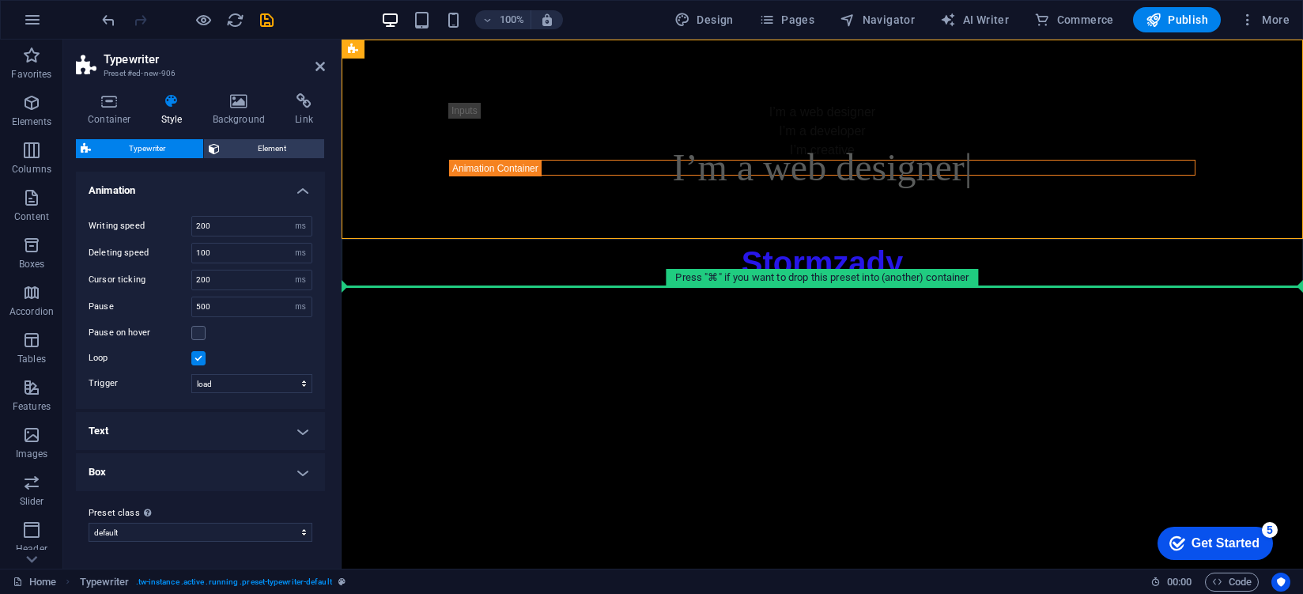
drag, startPoint x: 685, startPoint y: 180, endPoint x: 636, endPoint y: 389, distance: 214.2
click at [636, 286] on html "Skip to main content I’m a web designer I’m a developer I’m creative I’m a web …" at bounding box center [821, 163] width 961 height 247
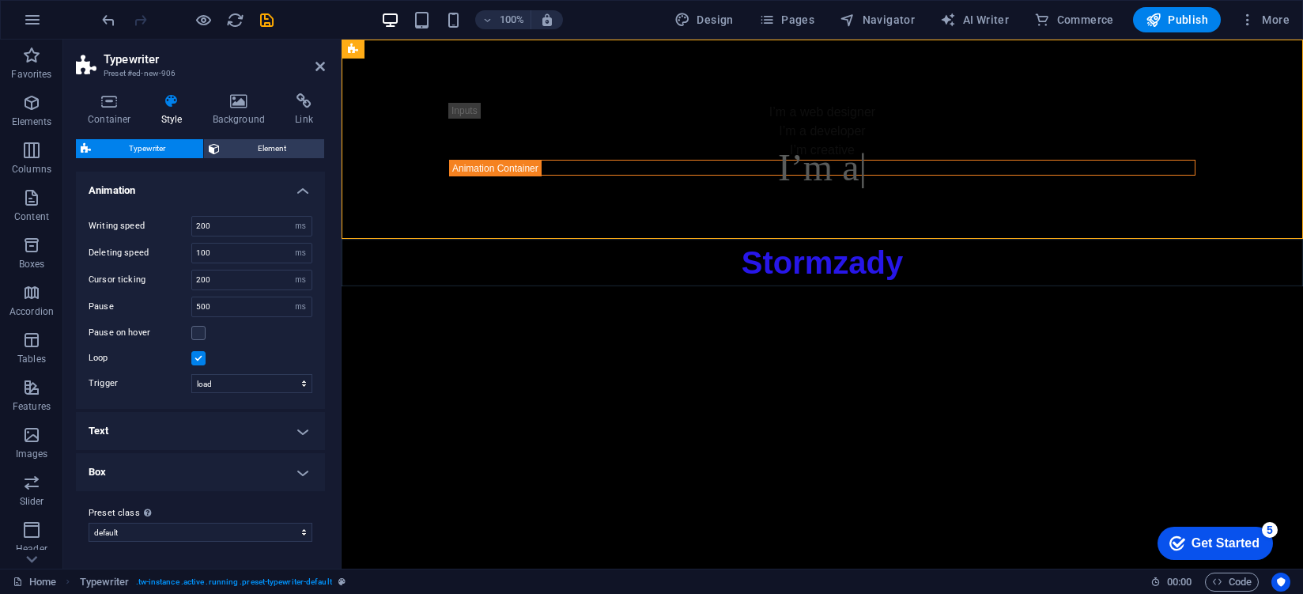
drag, startPoint x: 630, startPoint y: 100, endPoint x: 609, endPoint y: 356, distance: 256.9
click at [609, 286] on html "Skip to main content I’m a web designer I’m a developer I’m creative I’m a Stor…" at bounding box center [821, 163] width 961 height 247
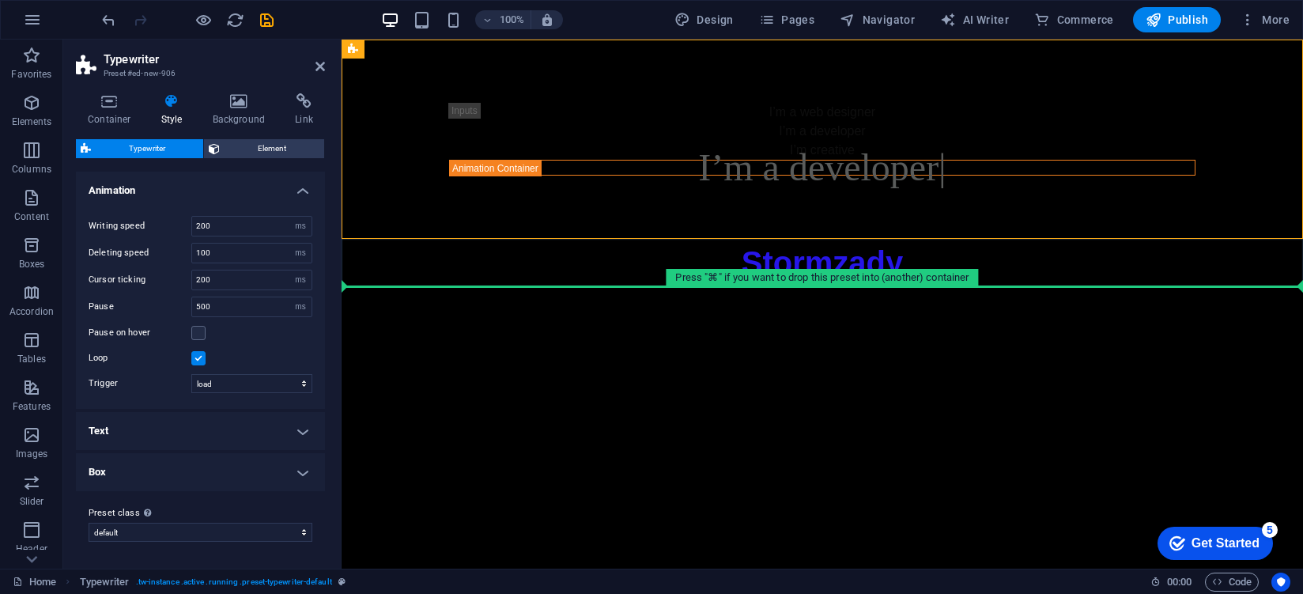
drag, startPoint x: 735, startPoint y: 90, endPoint x: 463, endPoint y: 321, distance: 356.7
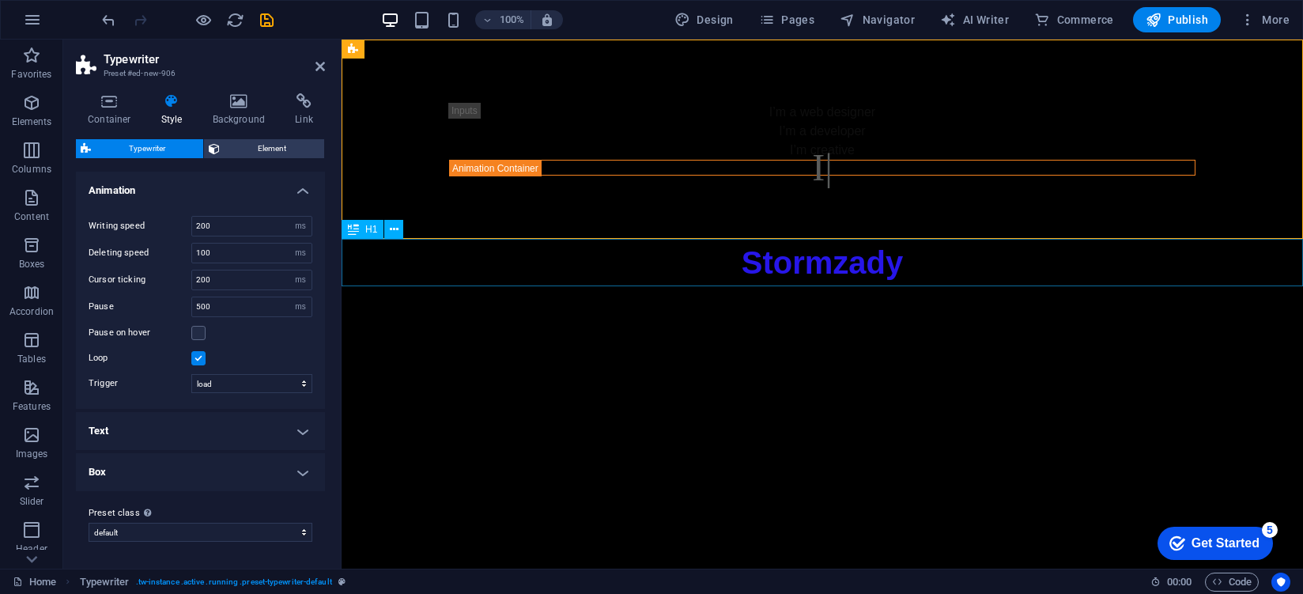
drag, startPoint x: 735, startPoint y: 96, endPoint x: 395, endPoint y: 89, distance: 340.0
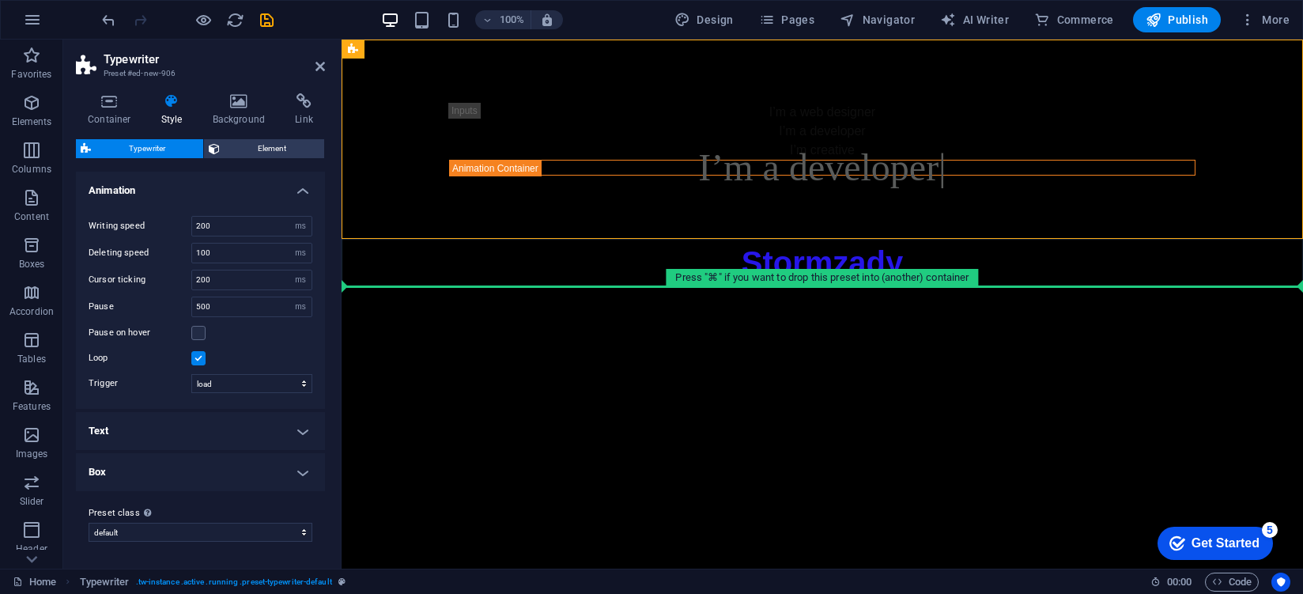
drag, startPoint x: 719, startPoint y: 91, endPoint x: 507, endPoint y: 311, distance: 305.2
click at [516, 286] on html "Skip to main content I’m a web designer I’m a developer I’m creative I’m a web …" at bounding box center [821, 163] width 961 height 247
click at [522, 286] on html "Skip to main content I’m a web designer I’m a developer I’m creative I’m a web …" at bounding box center [821, 163] width 961 height 247
click at [522, 286] on html "Skip to main content I’m a web designer I’m a developer I’m creative I’m a w St…" at bounding box center [821, 163] width 961 height 247
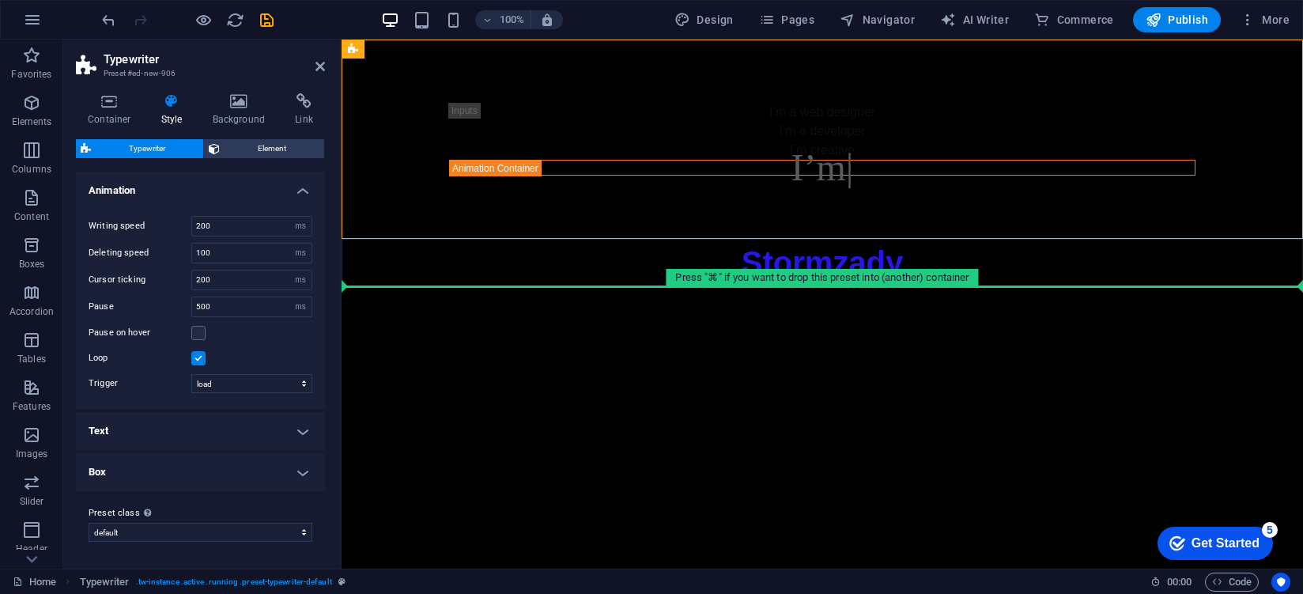
click at [672, 281] on div "I’m a web designer I’m a developer I’m creative I’m Stormzady" at bounding box center [821, 163] width 961 height 247
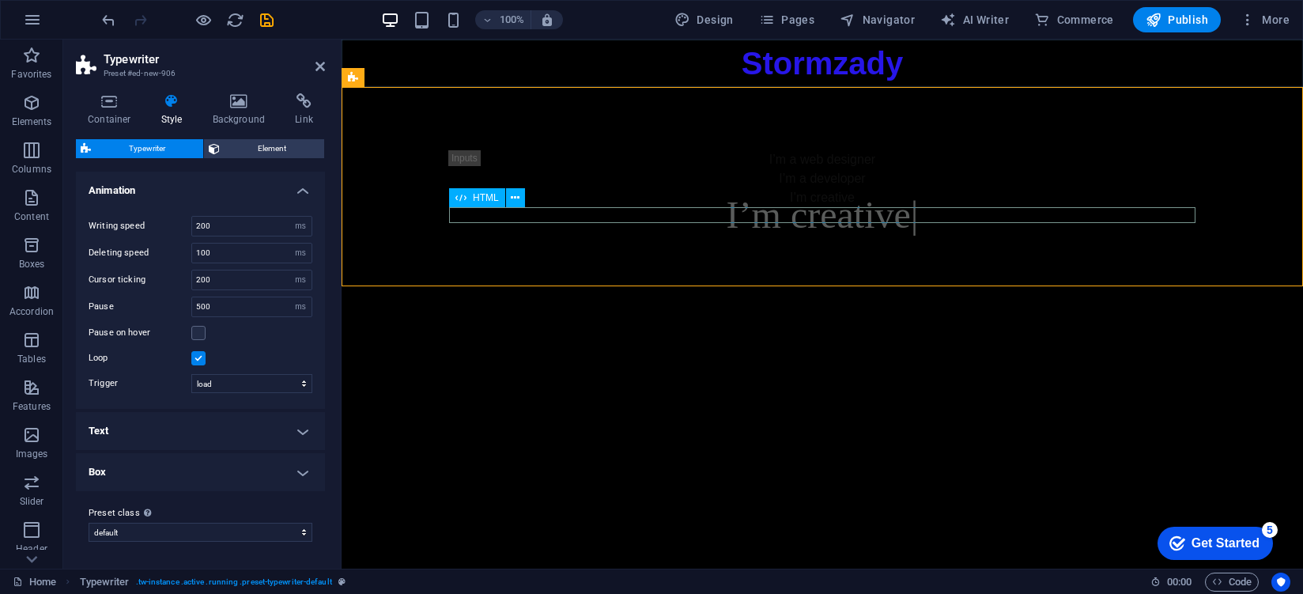
click at [700, 210] on div "I’m creative" at bounding box center [822, 215] width 746 height 16
click at [701, 210] on div "I’m creative" at bounding box center [822, 215] width 746 height 16
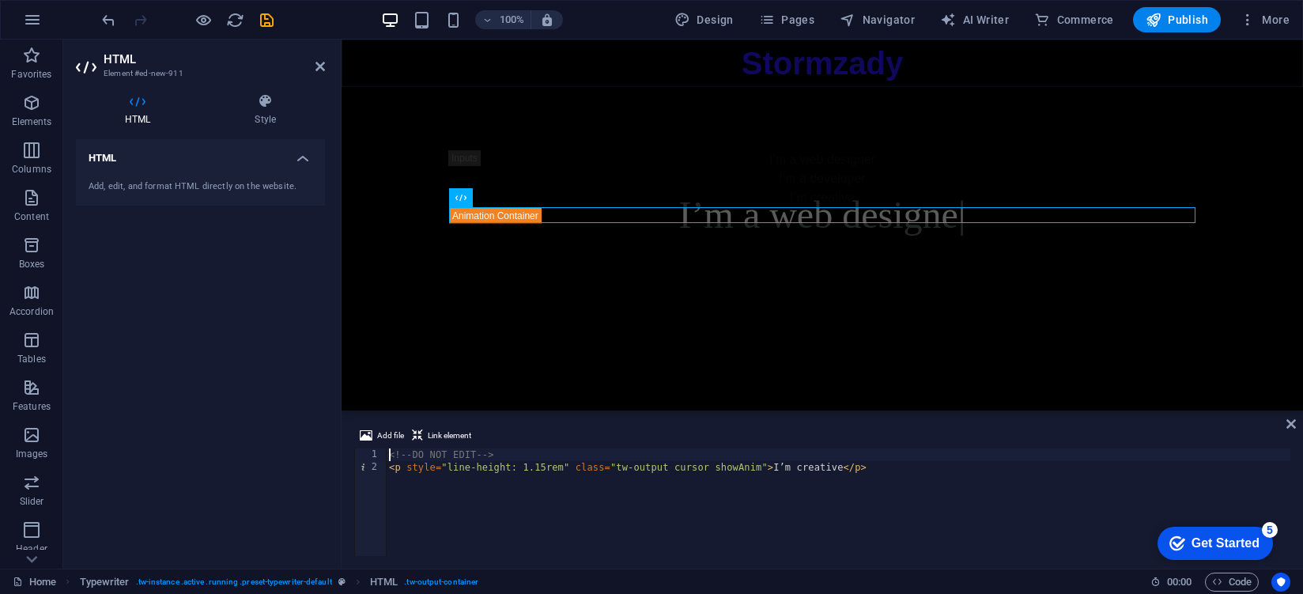
click at [550, 286] on html "Skip to main content Stormzady I’m a web designer I’m a developer I’m creative …" at bounding box center [821, 163] width 961 height 247
click at [318, 67] on icon at bounding box center [319, 66] width 9 height 13
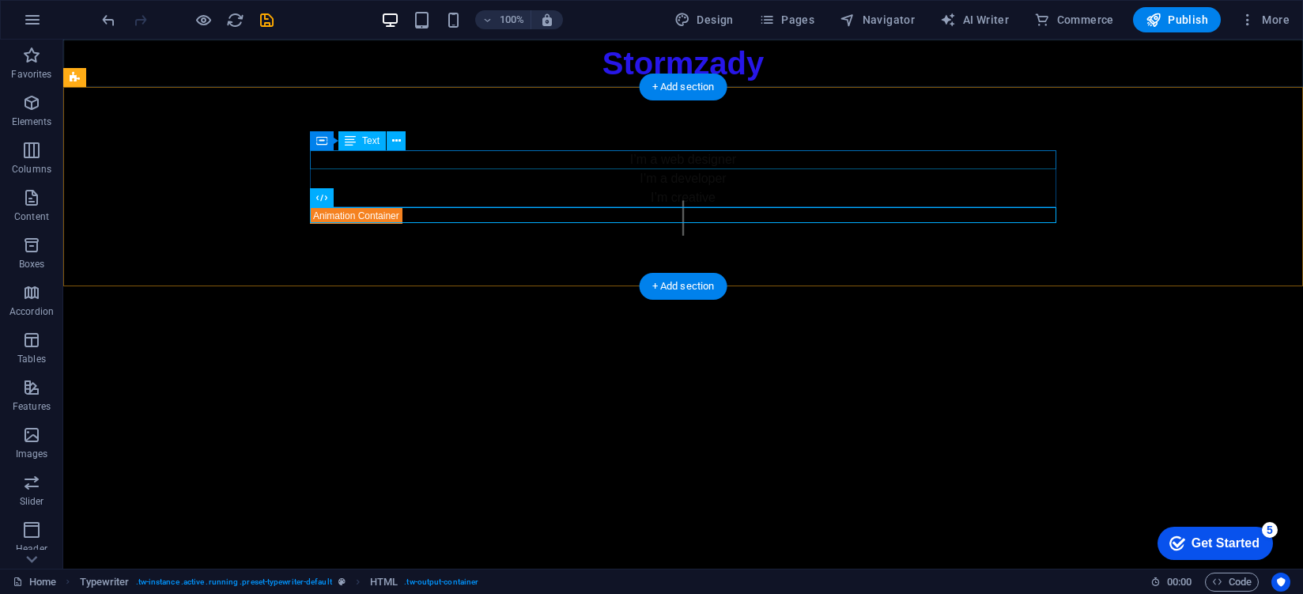
click at [539, 153] on div "I’m a web designer" at bounding box center [683, 159] width 746 height 19
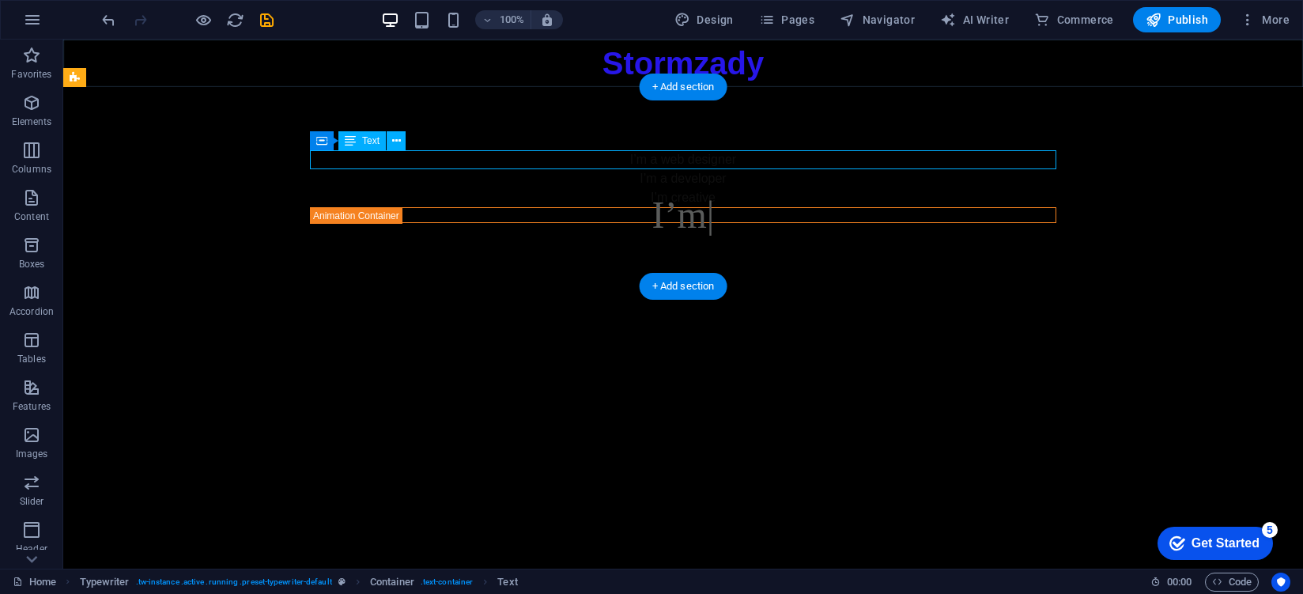
click at [543, 157] on div "I’m a web designer" at bounding box center [683, 159] width 746 height 19
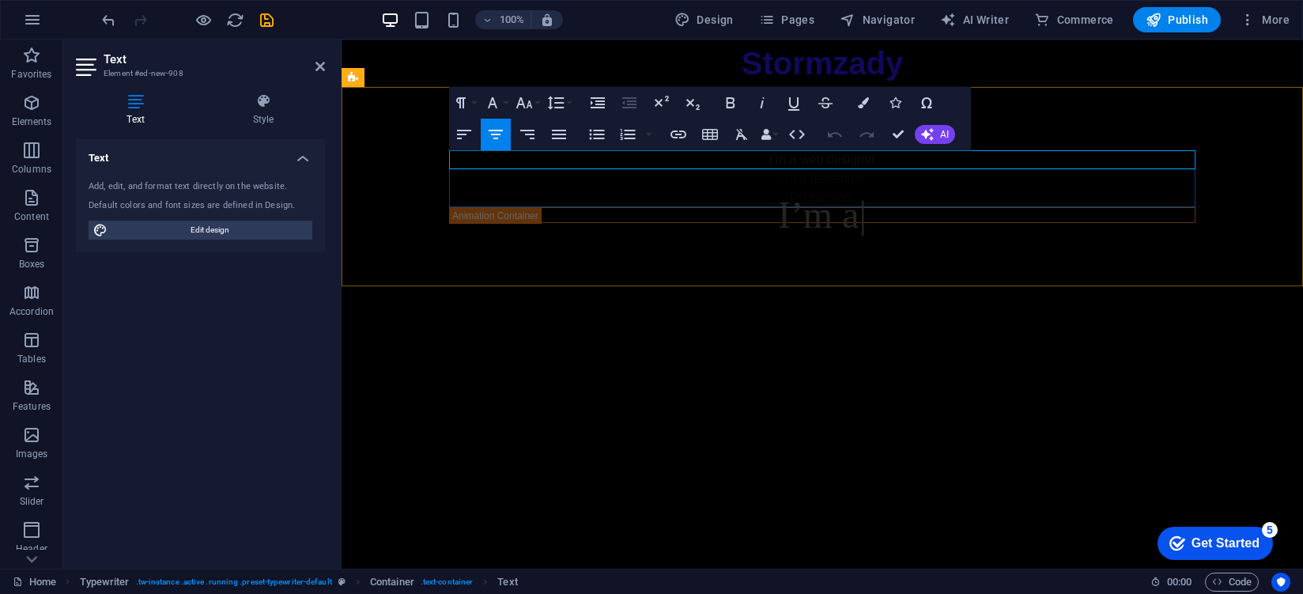
click at [882, 164] on p "I’m a web designer" at bounding box center [822, 159] width 746 height 19
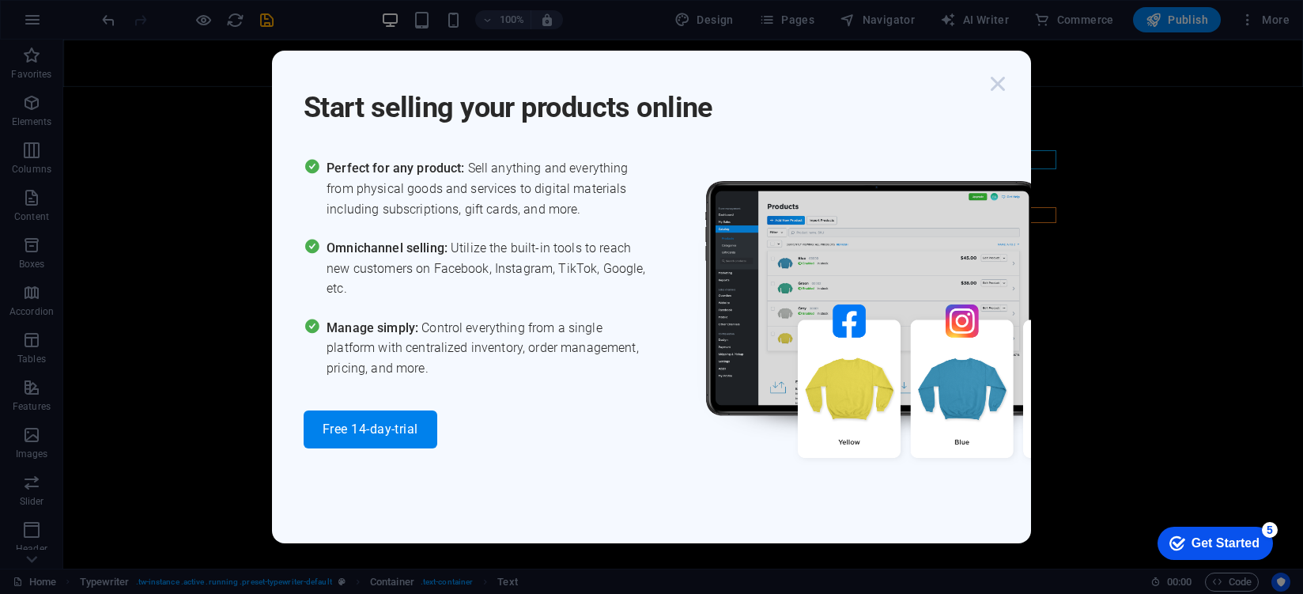
click at [986, 90] on icon "button" at bounding box center [997, 84] width 28 height 28
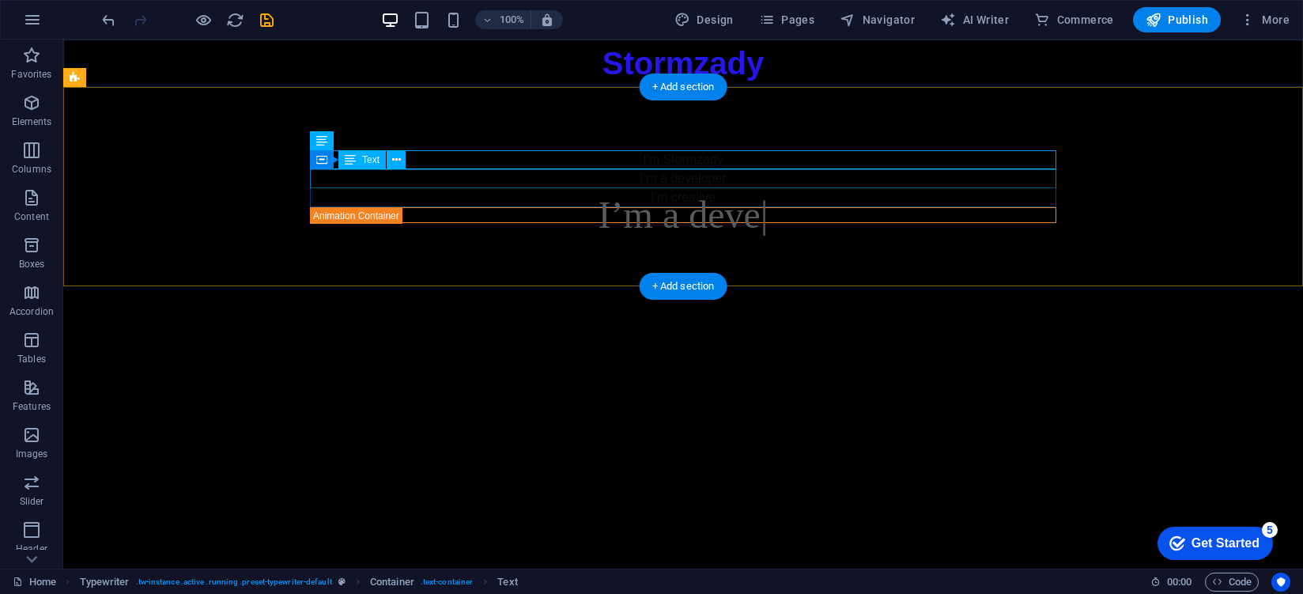
click at [718, 184] on div "I’m a developer" at bounding box center [683, 178] width 746 height 19
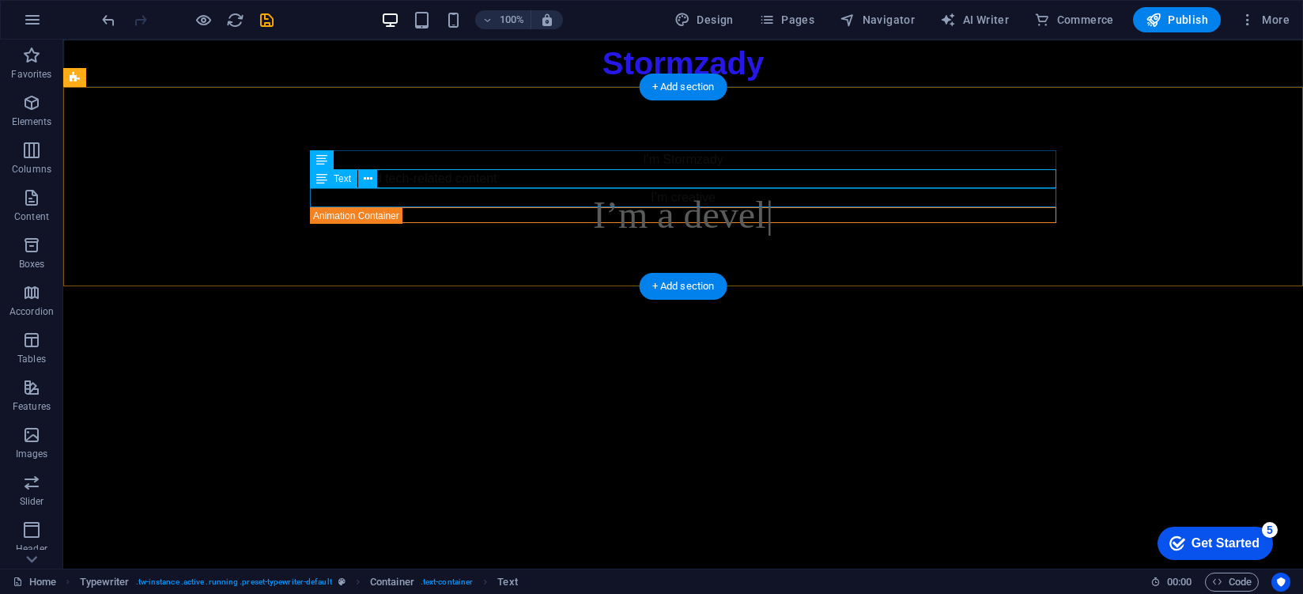
click at [767, 202] on div "I’m creative" at bounding box center [683, 197] width 746 height 19
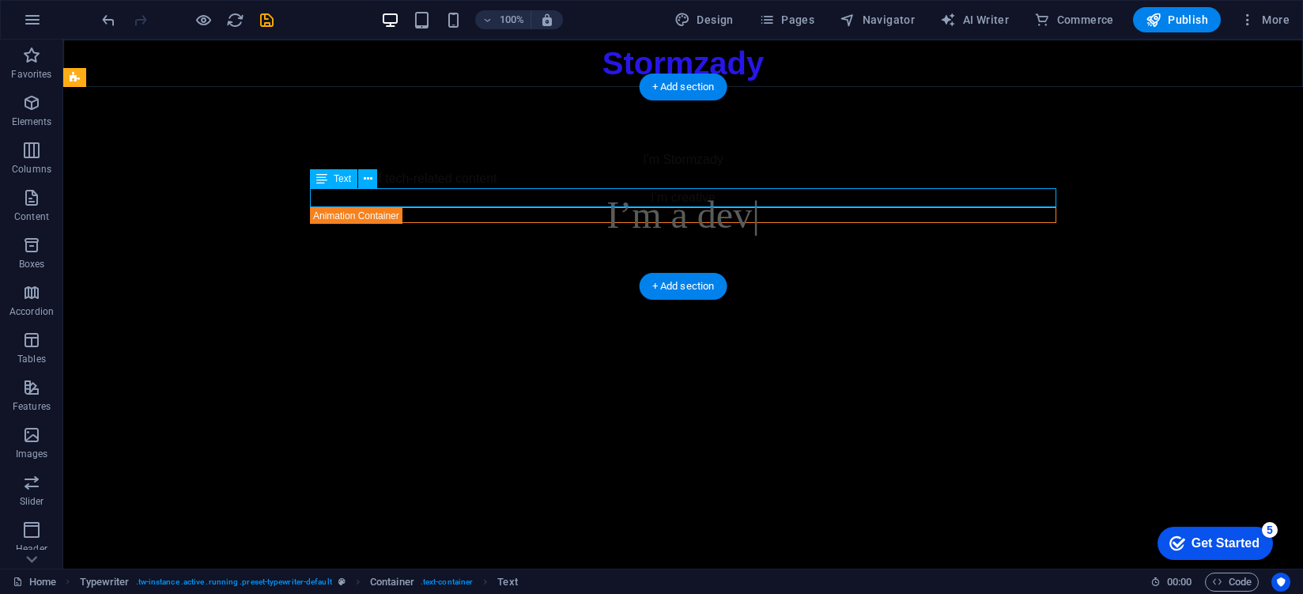
click at [767, 202] on div "I’m creative" at bounding box center [683, 197] width 746 height 19
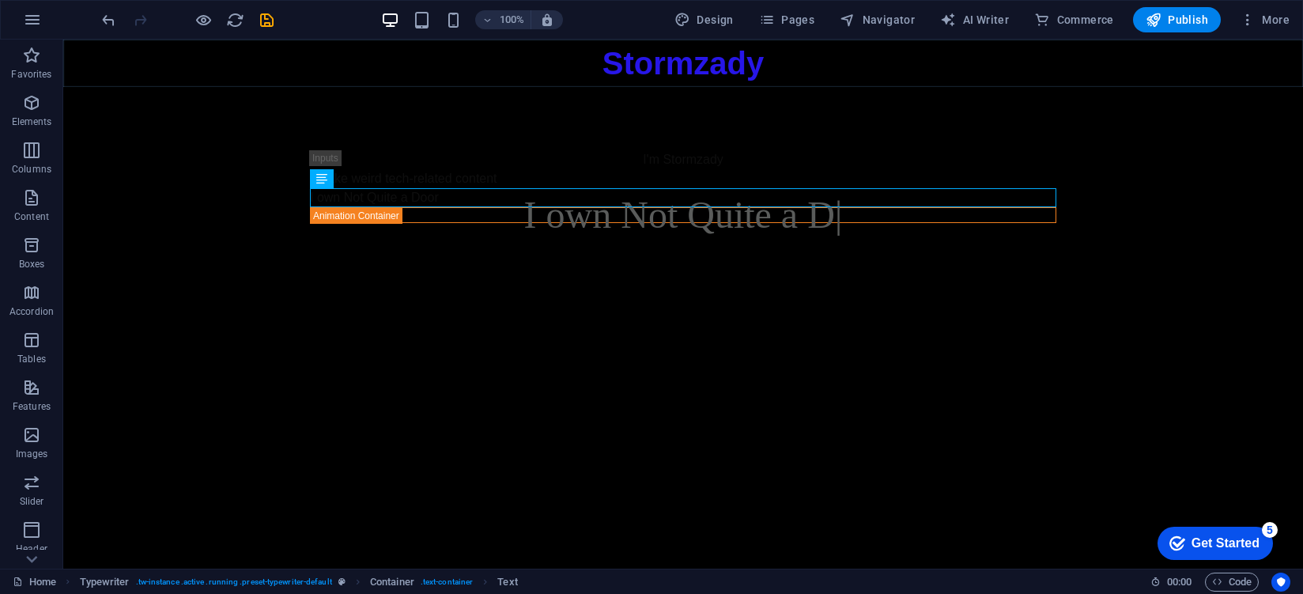
click at [800, 286] on html "Skip to main content Stormzady I'm Stormzady I make weird tech-related content …" at bounding box center [682, 163] width 1239 height 247
click at [1251, 25] on icon "button" at bounding box center [1247, 20] width 16 height 16
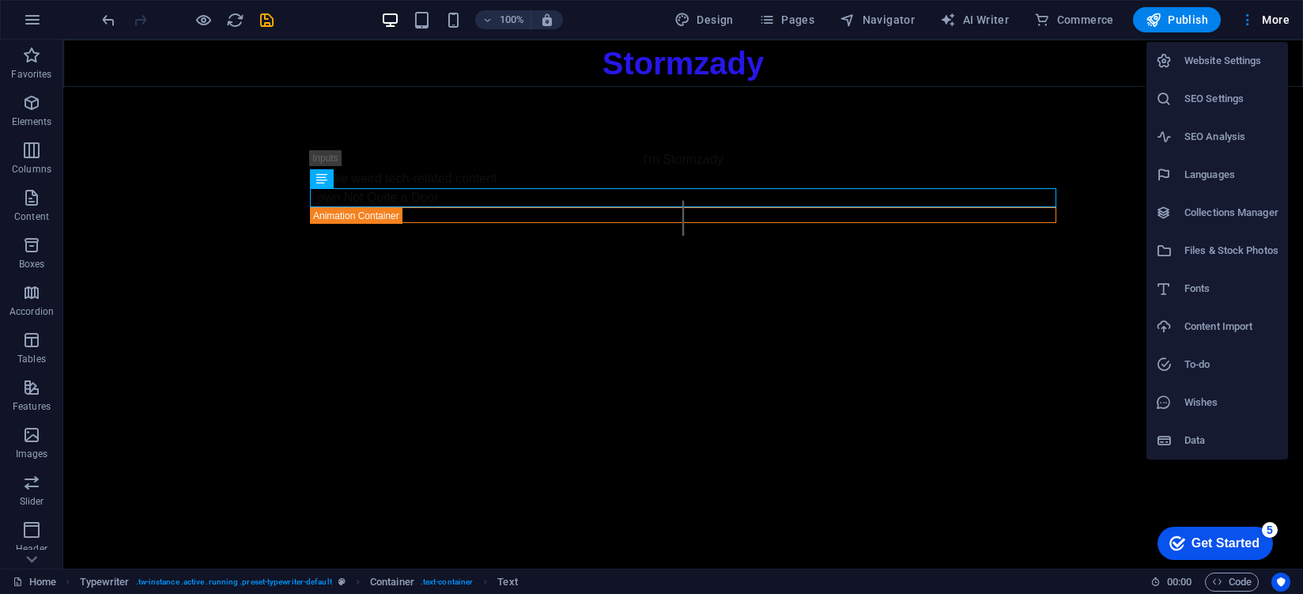
click at [1044, 422] on div at bounding box center [651, 297] width 1303 height 594
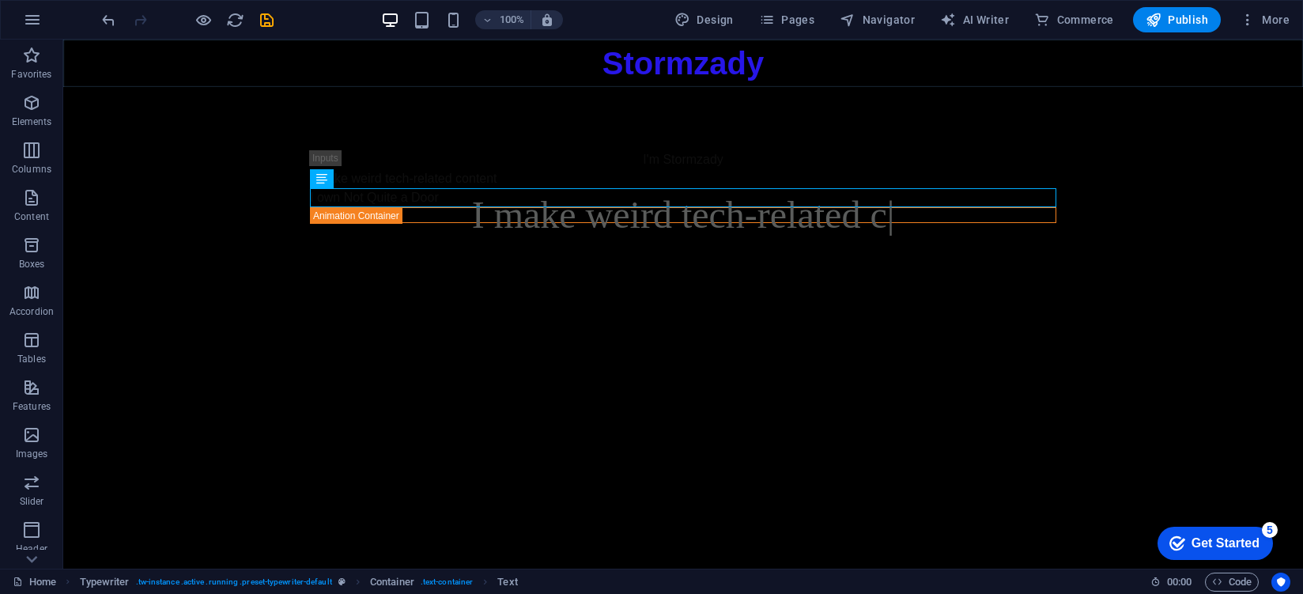
click at [406, 21] on div "100%" at bounding box center [471, 19] width 183 height 25
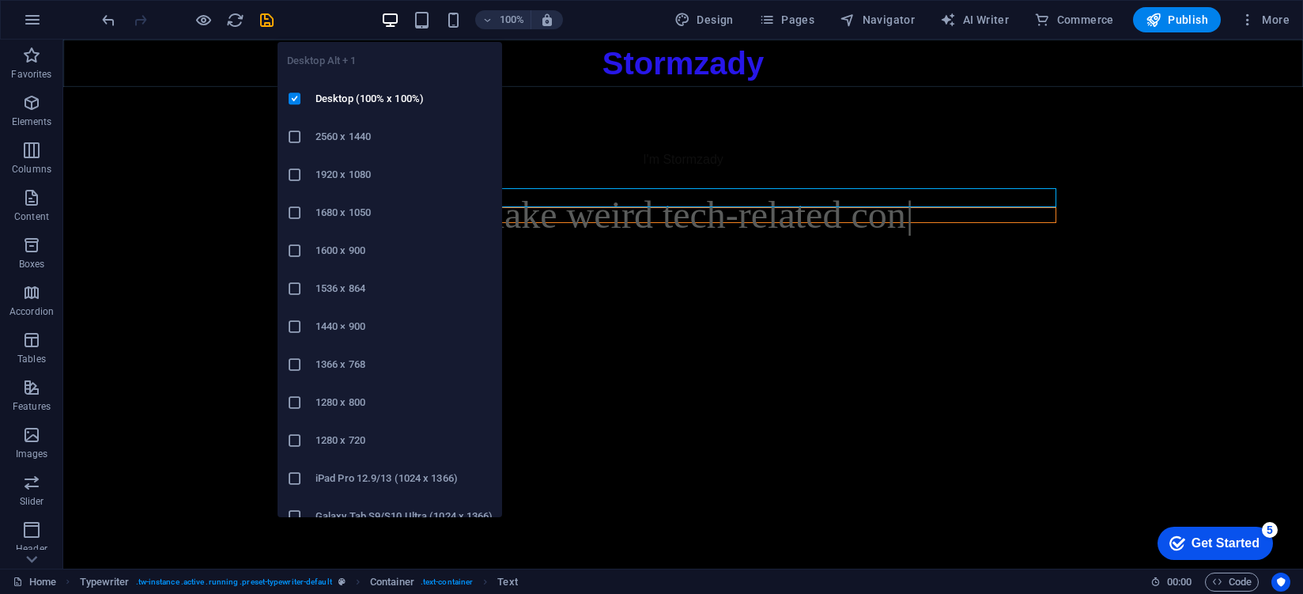
click at [399, 23] on icon "button" at bounding box center [390, 20] width 18 height 18
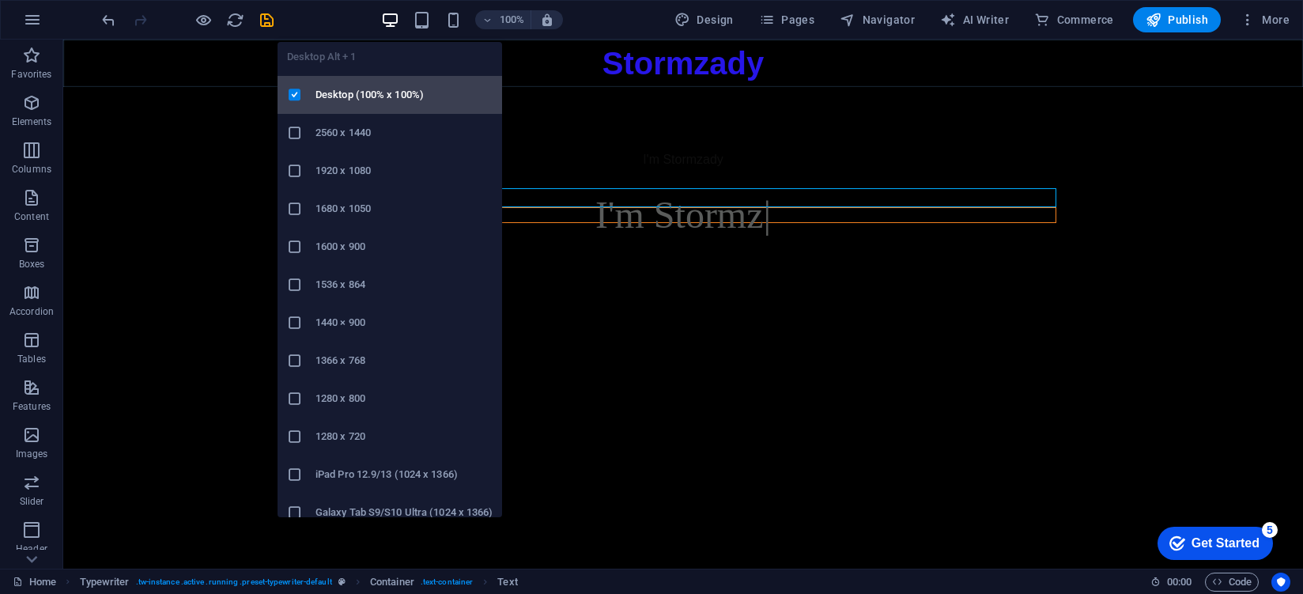
scroll to position [0, 0]
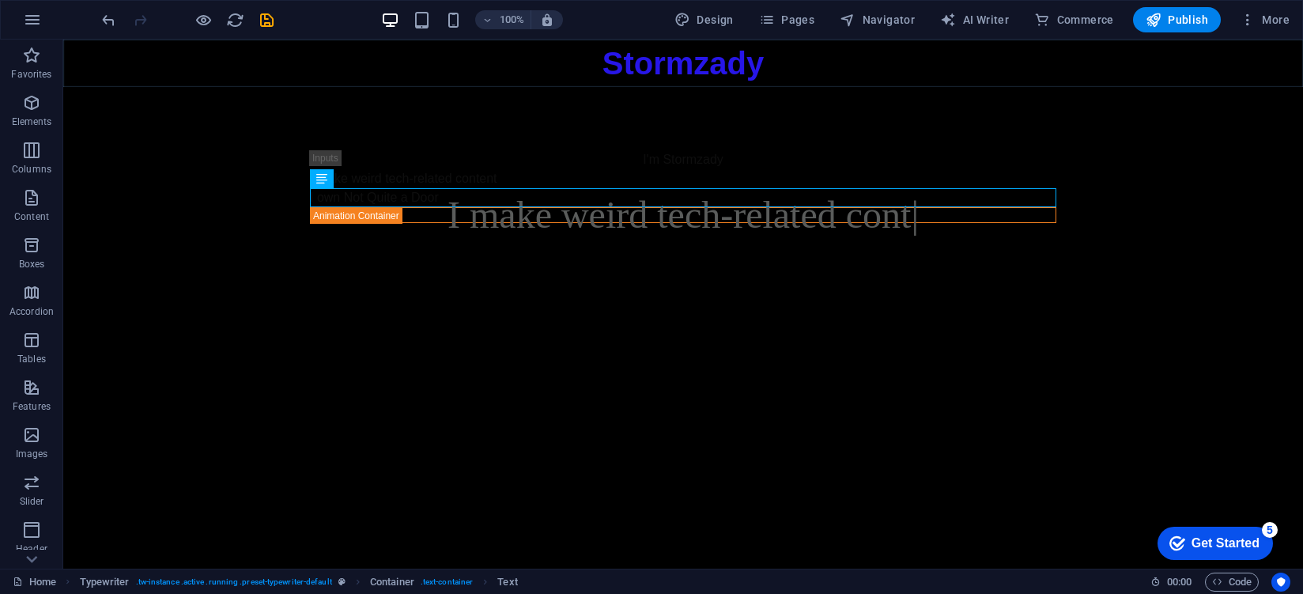
click at [1044, 286] on html "Skip to main content Stormzady I'm Stormzady I make weird tech-related content …" at bounding box center [682, 163] width 1239 height 247
click at [1036, 286] on html "Skip to main content Stormzady I'm Stormzady I make weird tech-related content …" at bounding box center [682, 163] width 1239 height 247
click at [1210, 530] on div "checkmark Get Started 5" at bounding box center [1214, 542] width 115 height 33
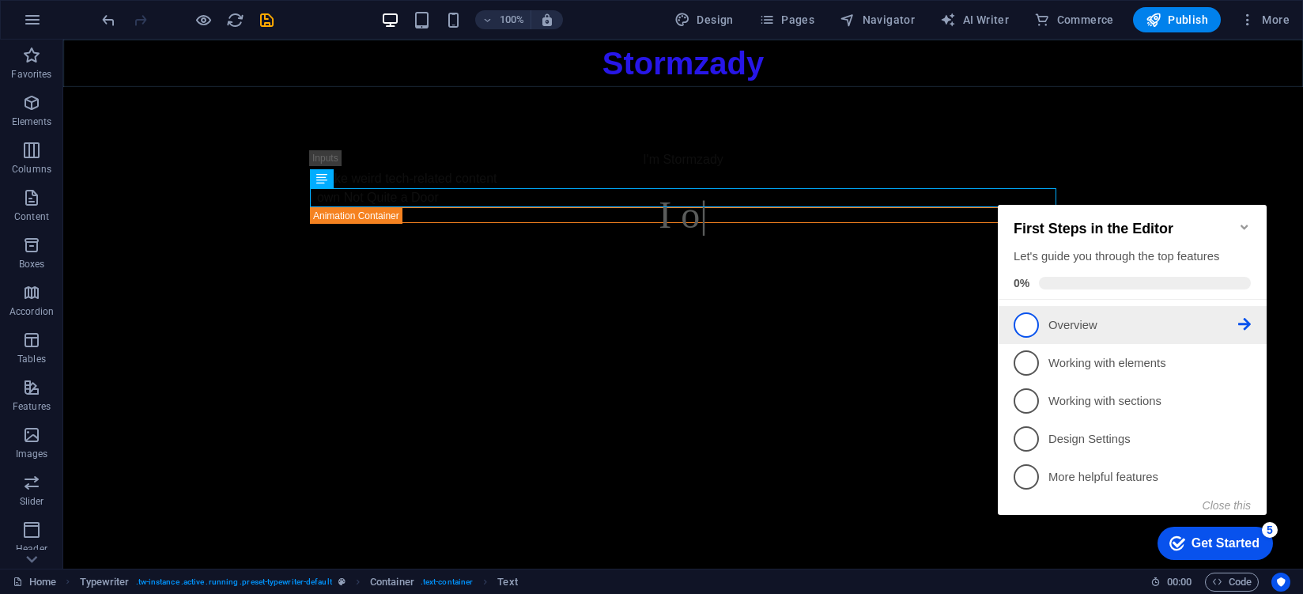
click at [1119, 319] on p "Overview - incomplete" at bounding box center [1143, 325] width 190 height 17
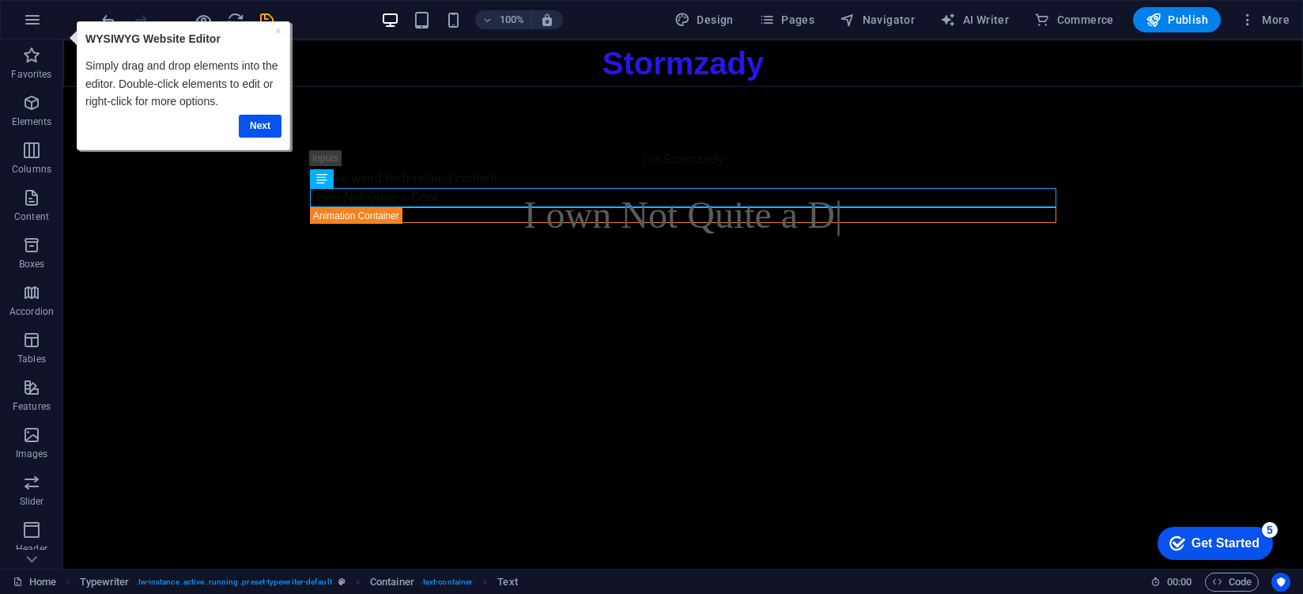
click at [1231, 548] on div "Get Started" at bounding box center [1225, 543] width 68 height 14
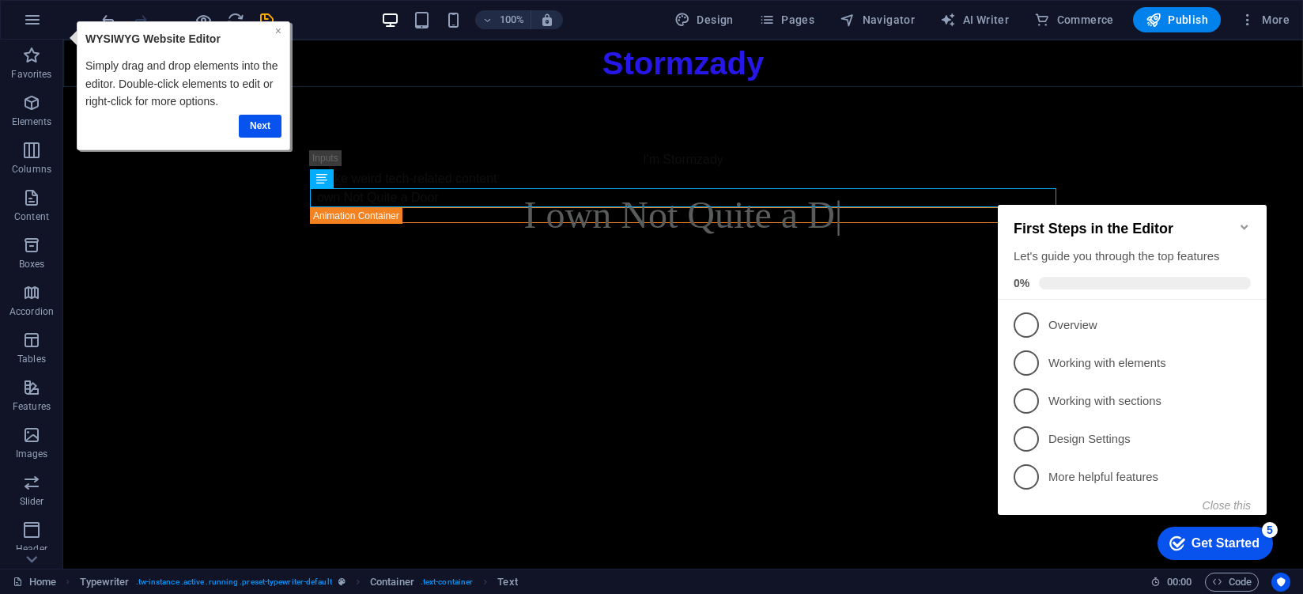
click at [280, 32] on link "×" at bounding box center [278, 31] width 6 height 13
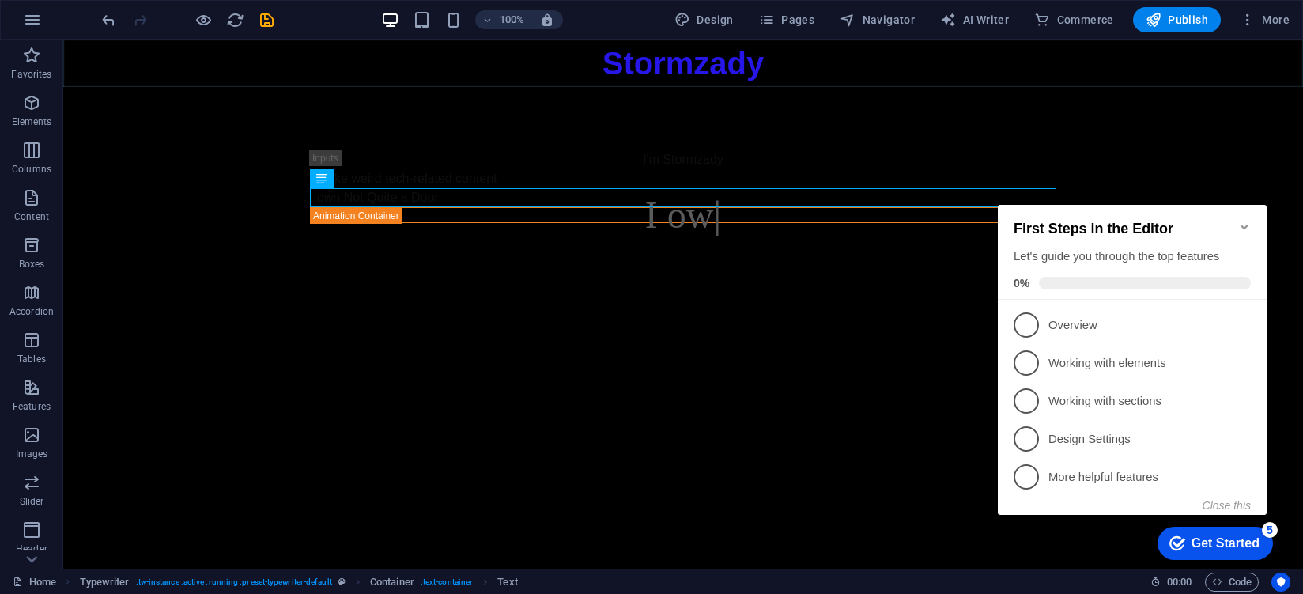
click at [1257, 226] on div "First Steps in the Editor Let's guide you through the top features 0%" at bounding box center [1132, 252] width 269 height 95
click at [1247, 221] on icon "Minimize checklist" at bounding box center [1244, 227] width 13 height 13
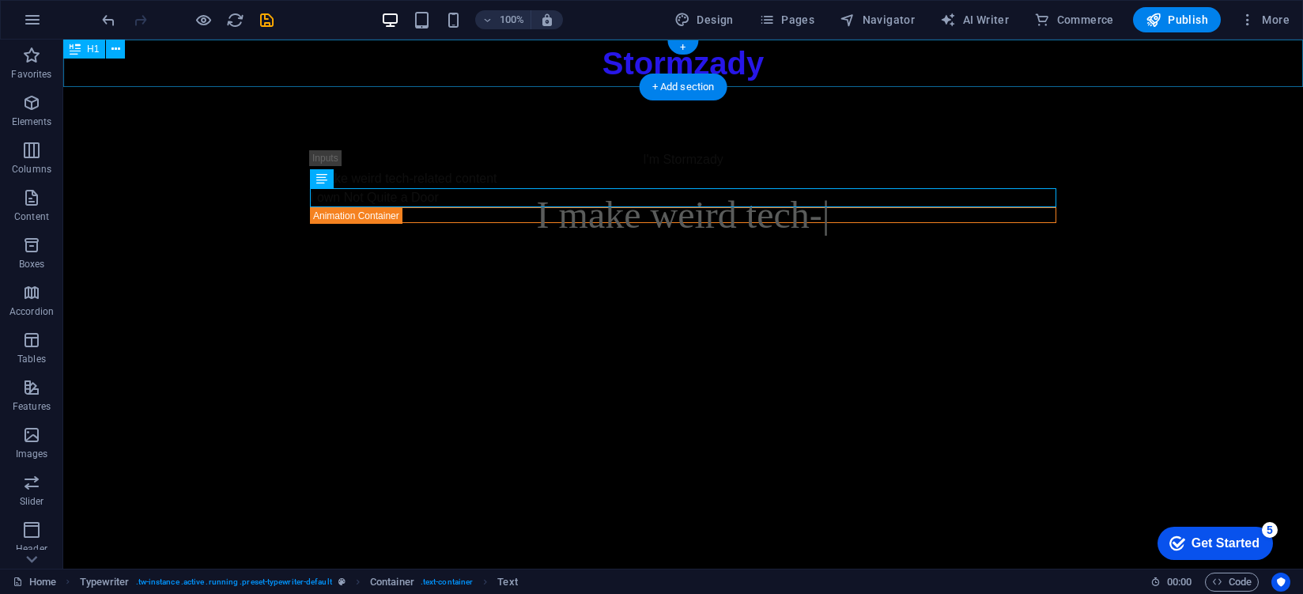
click at [626, 66] on div "Stormzady" at bounding box center [682, 63] width 1239 height 47
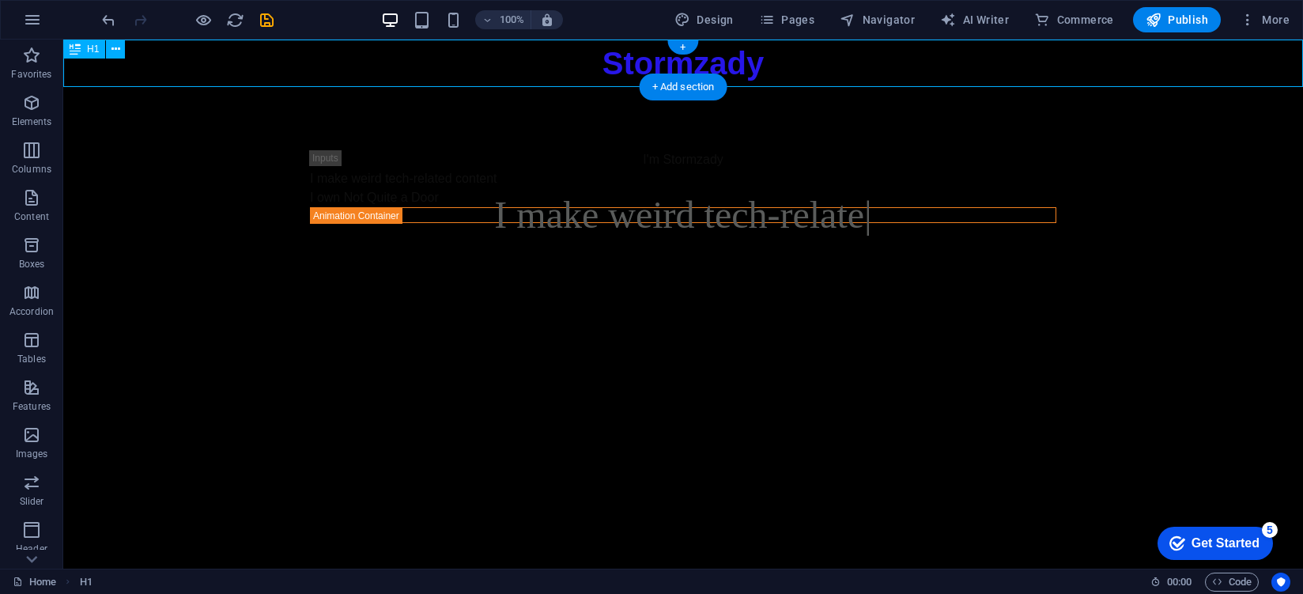
click at [628, 68] on div "Stormzady" at bounding box center [682, 63] width 1239 height 47
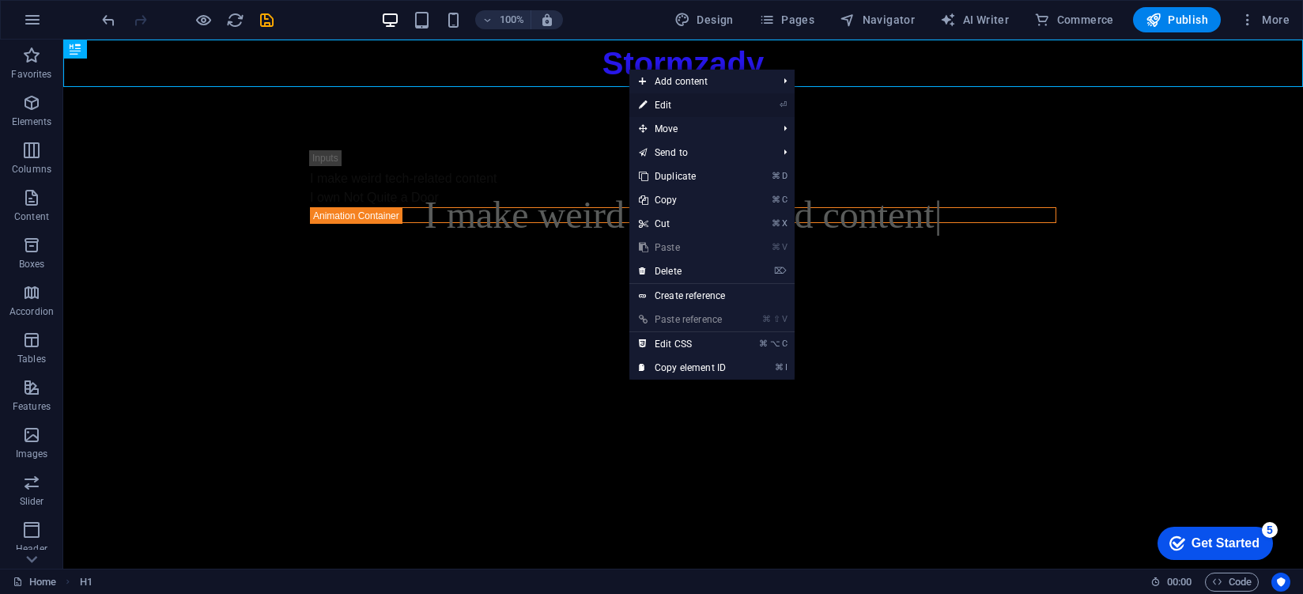
drag, startPoint x: 675, startPoint y: 109, endPoint x: 333, endPoint y: 71, distance: 344.4
click at [675, 109] on link "⏎ Edit" at bounding box center [682, 105] width 106 height 24
select select "px"
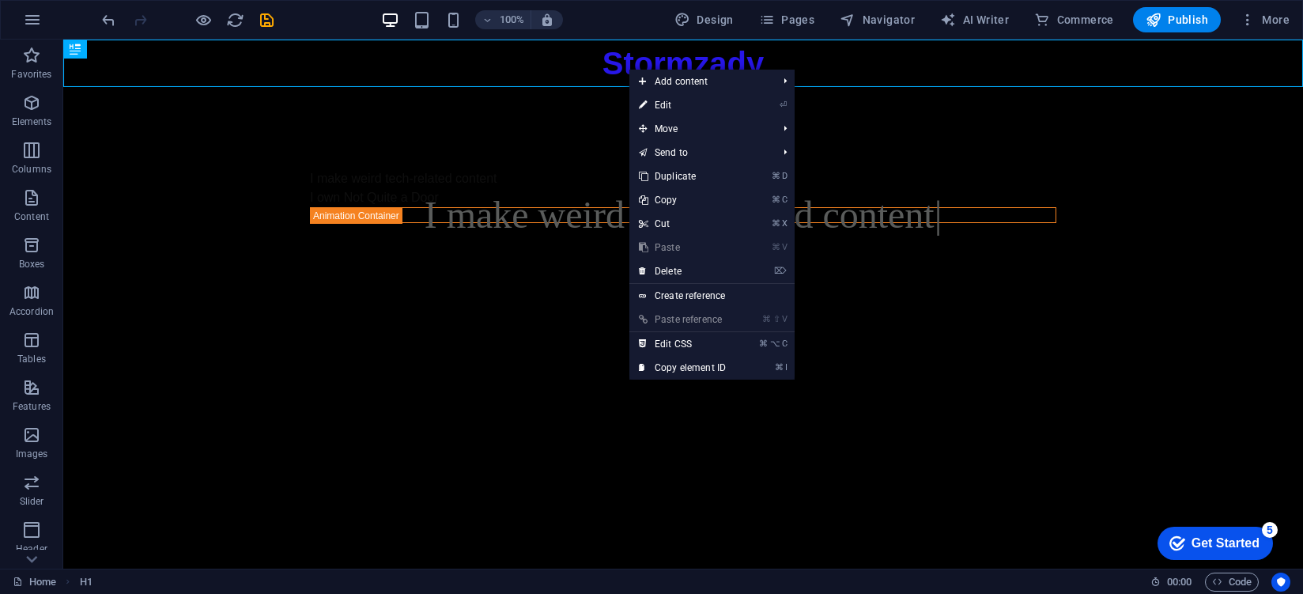
select select "px"
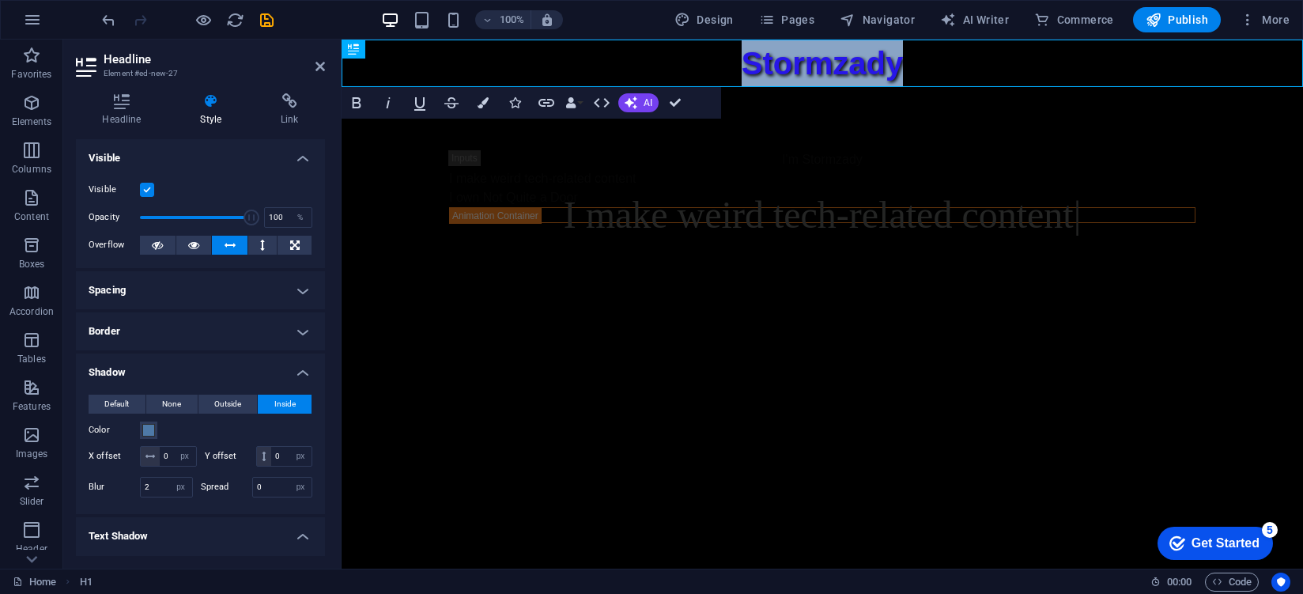
scroll to position [124, 0]
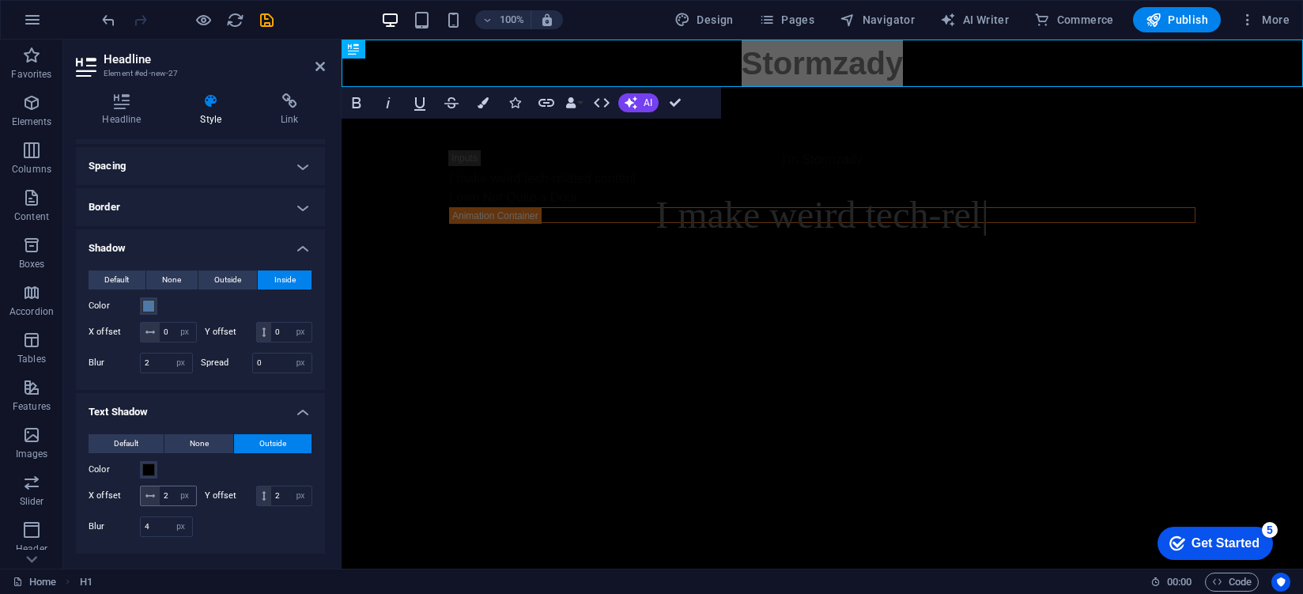
click at [146, 487] on span at bounding box center [150, 495] width 19 height 19
click at [154, 477] on div "Color" at bounding box center [201, 469] width 224 height 19
click at [157, 472] on button "Color" at bounding box center [148, 469] width 17 height 17
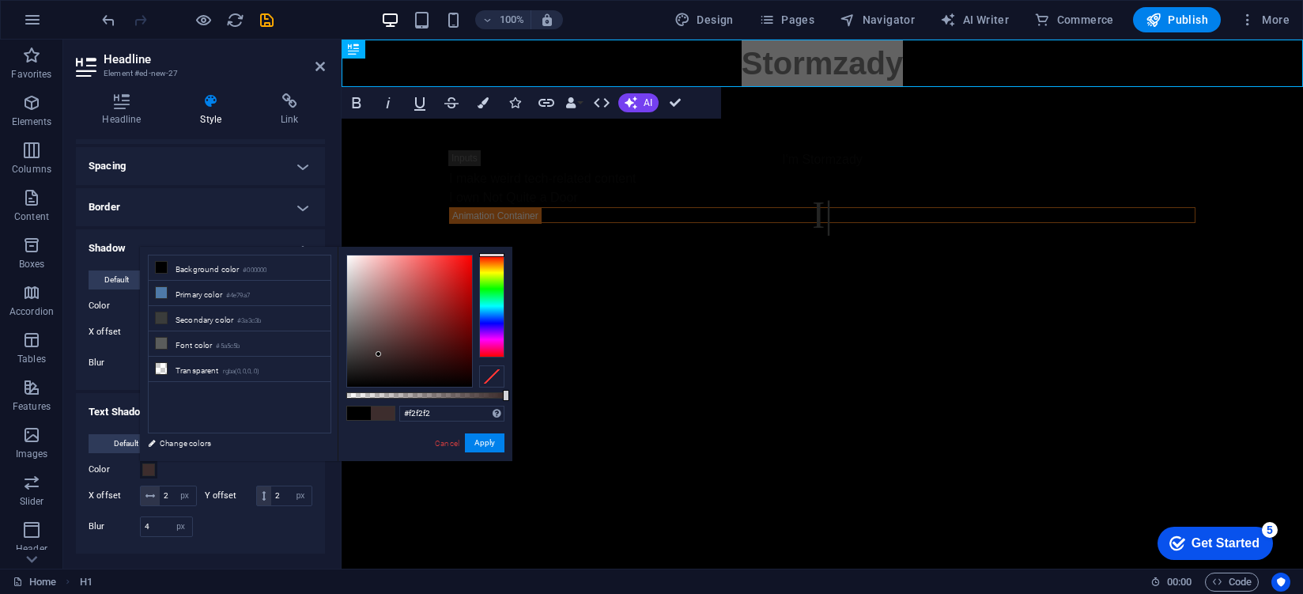
type input "#ffffff"
drag, startPoint x: 383, startPoint y: 371, endPoint x: 440, endPoint y: 402, distance: 65.1
click at [326, 228] on body "stormzady.xyz Home Favorites Elements Columns Content Boxes Accordion Tables Fe…" at bounding box center [651, 297] width 1303 height 594
click at [482, 440] on button "Apply" at bounding box center [485, 442] width 40 height 19
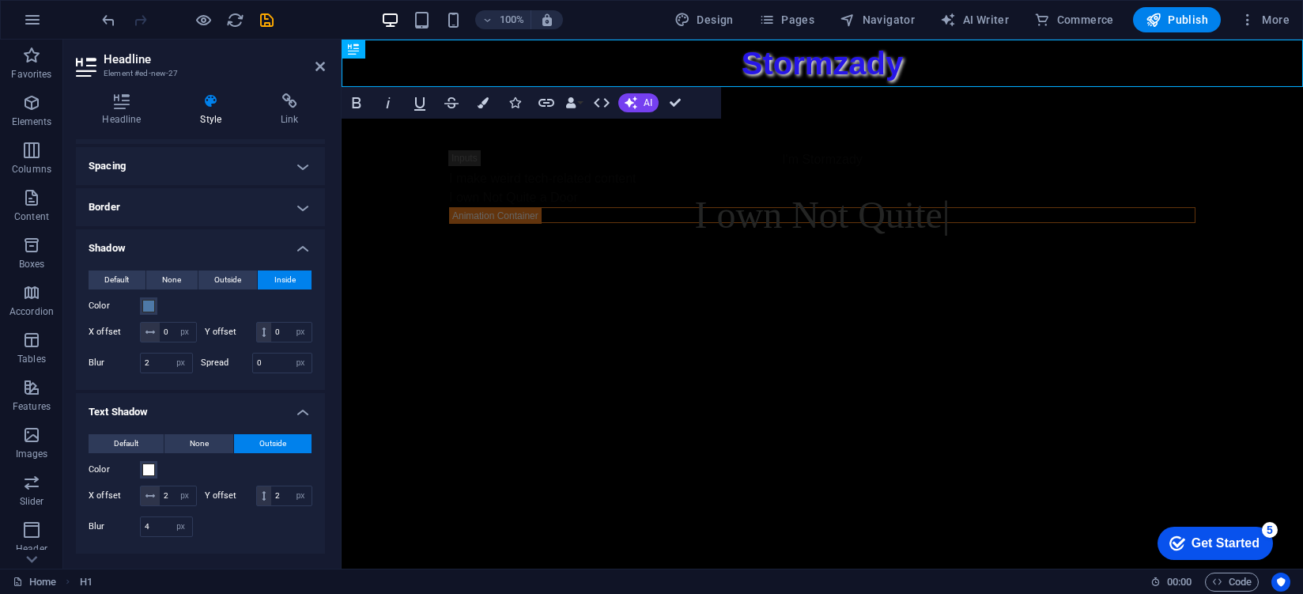
click at [580, 286] on html "Skip to main content Stormzady I'm Stormzady I make weird tech-related content …" at bounding box center [821, 163] width 961 height 247
click at [129, 449] on span "Default" at bounding box center [126, 443] width 25 height 19
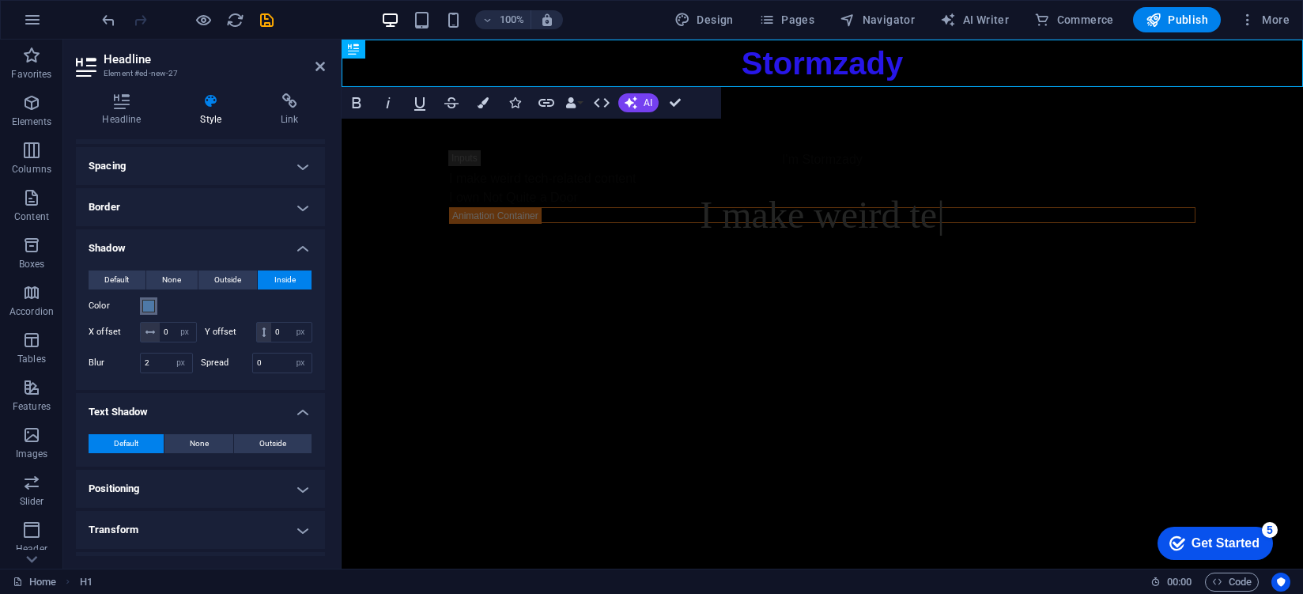
click at [150, 307] on span at bounding box center [148, 306] width 13 height 13
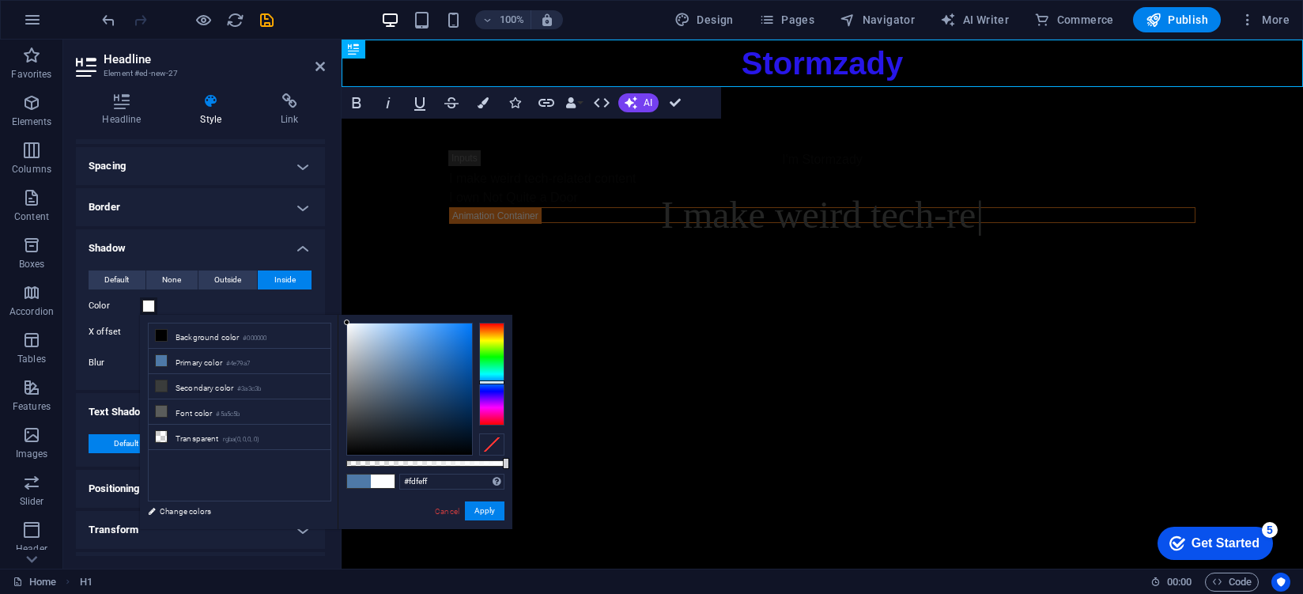
type input "#ffffff"
drag, startPoint x: 356, startPoint y: 387, endPoint x: 258, endPoint y: 231, distance: 184.3
click at [258, 231] on body "stormzady.xyz Home Favorites Elements Columns Content Boxes Accordion Tables Fe…" at bounding box center [651, 297] width 1303 height 594
click at [504, 517] on button "Apply" at bounding box center [485, 510] width 40 height 19
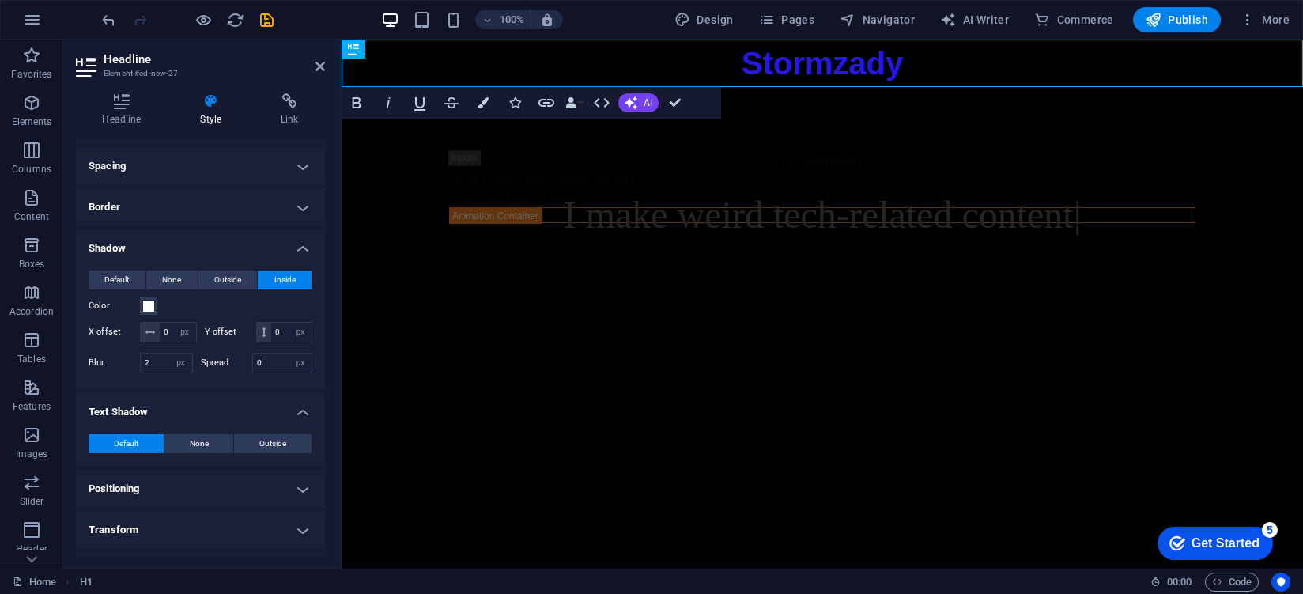
click at [314, 74] on header "Headline Element #ed-new-27" at bounding box center [200, 60] width 249 height 41
click at [321, 70] on icon at bounding box center [319, 66] width 9 height 13
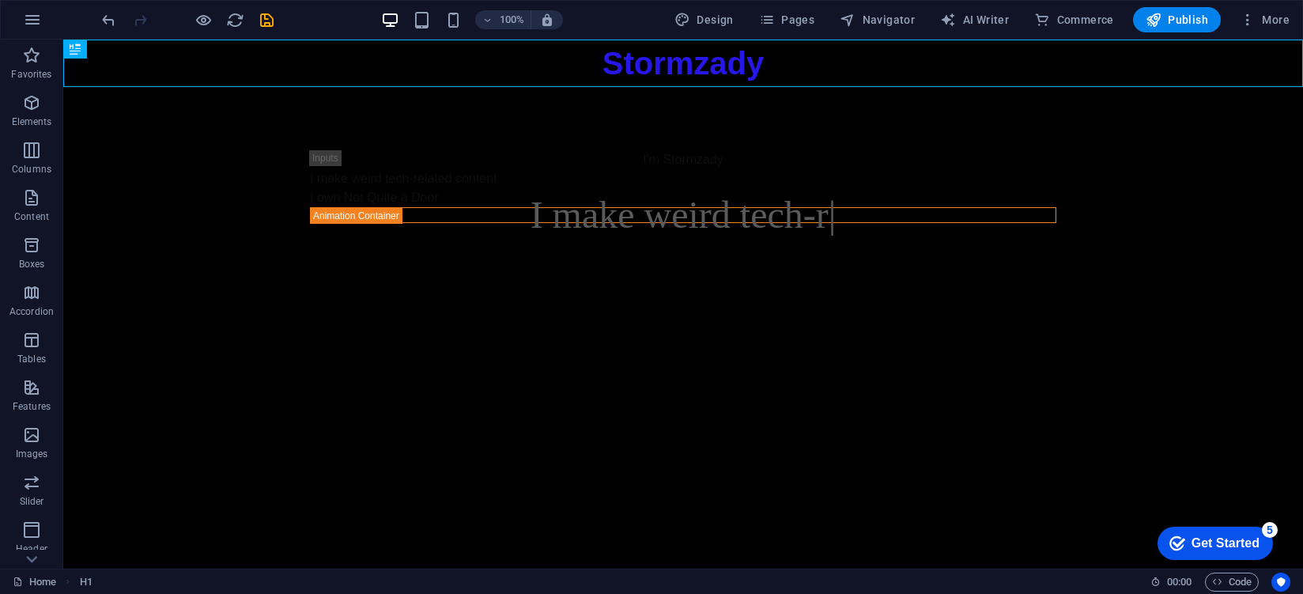
click at [465, 286] on html "Skip to main content Stormzady I'm Stormzady I make weird tech-related content …" at bounding box center [682, 163] width 1239 height 247
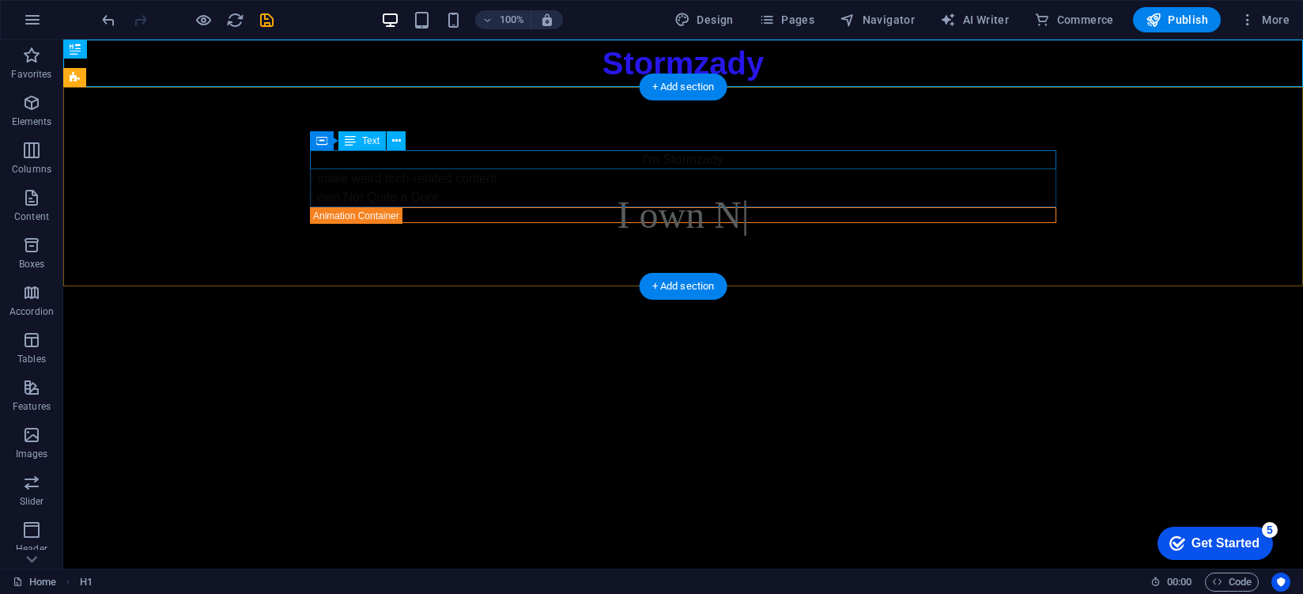
click at [518, 161] on div "I'm Stormzady" at bounding box center [683, 159] width 746 height 19
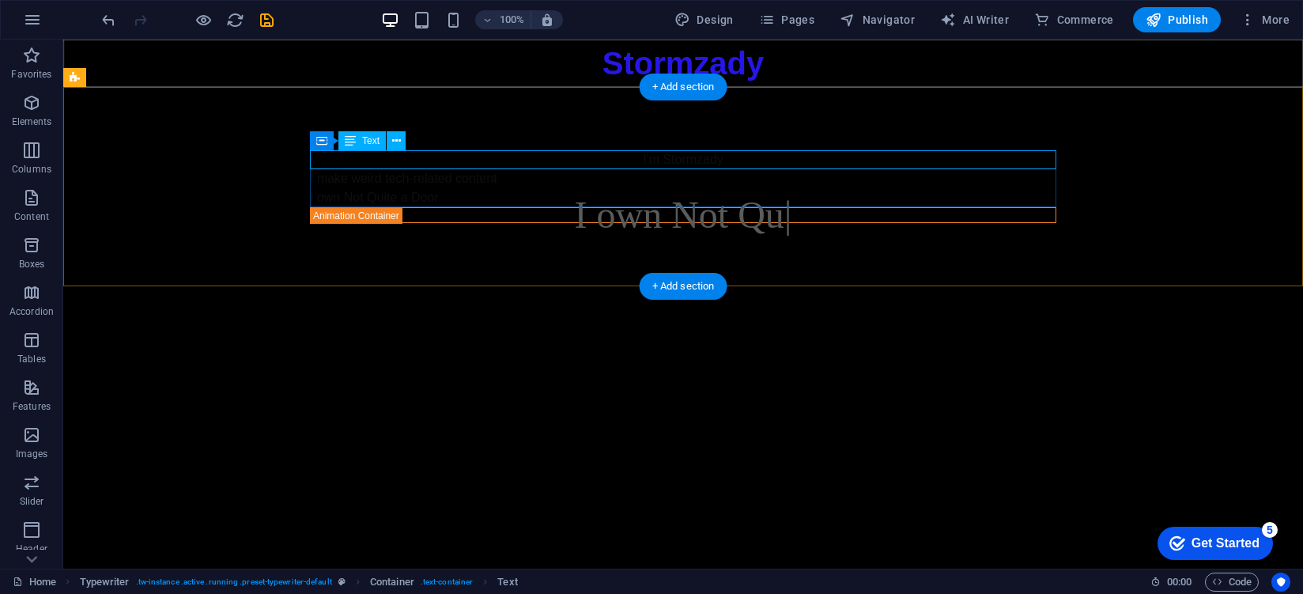
click at [534, 153] on div "I'm Stormzady" at bounding box center [683, 159] width 746 height 19
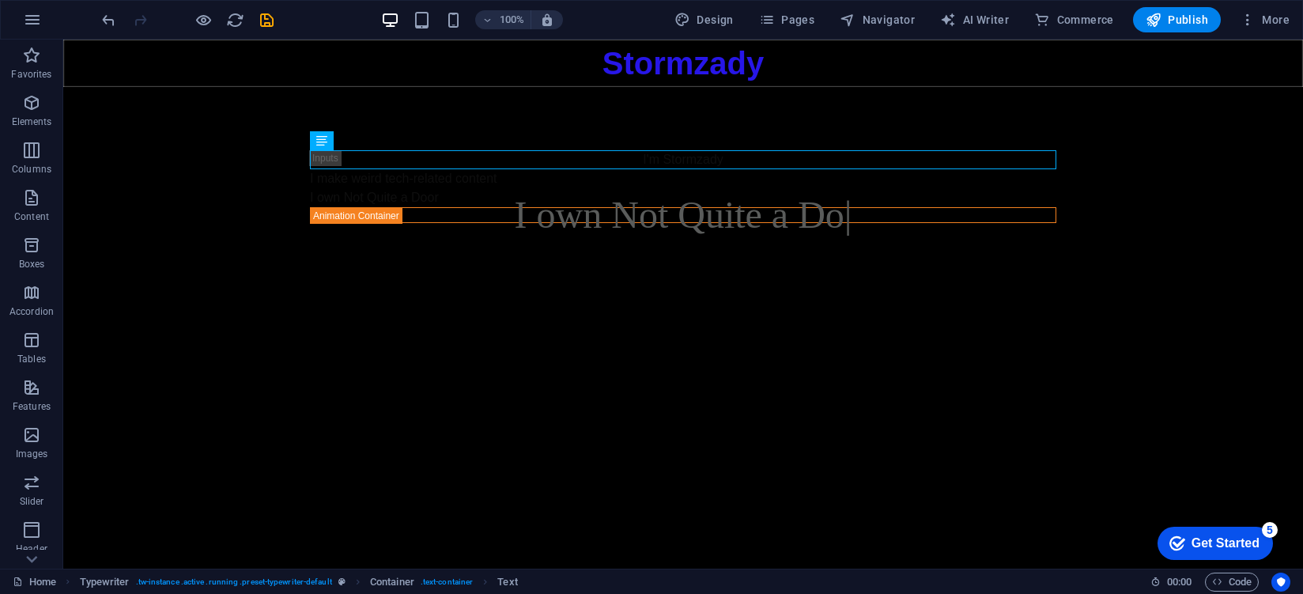
click at [436, 286] on html "Skip to main content Stormzady I'm Stormzady I make weird tech-related content …" at bounding box center [682, 163] width 1239 height 247
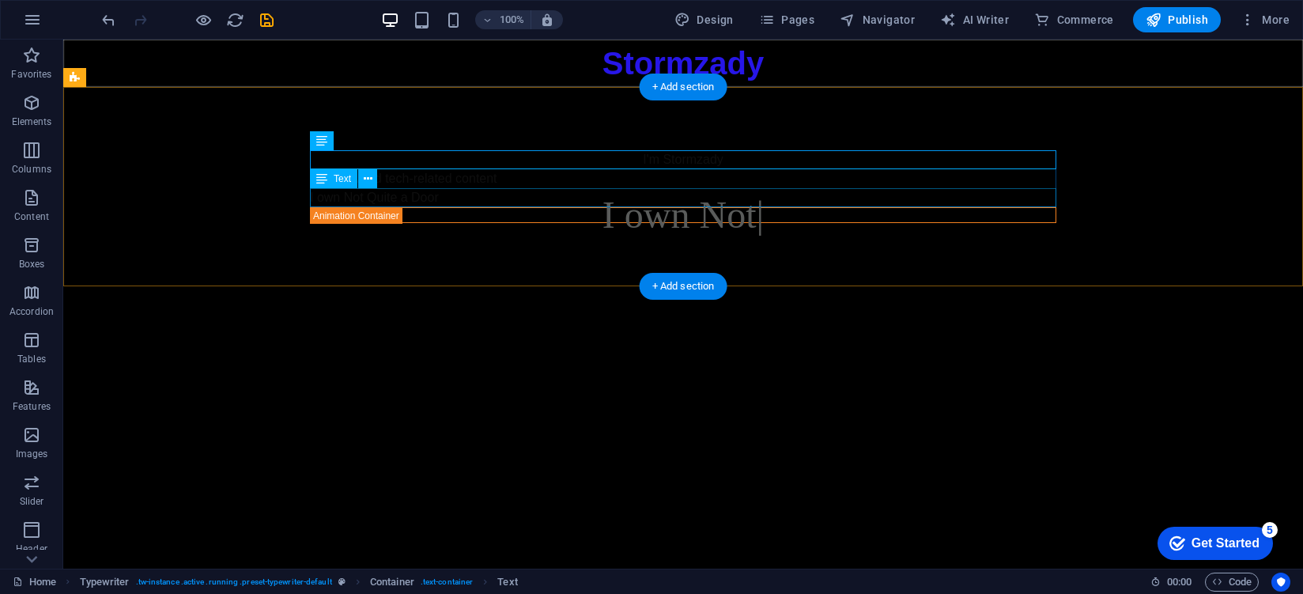
click at [452, 197] on div "I own Not Quite a Door" at bounding box center [683, 197] width 746 height 19
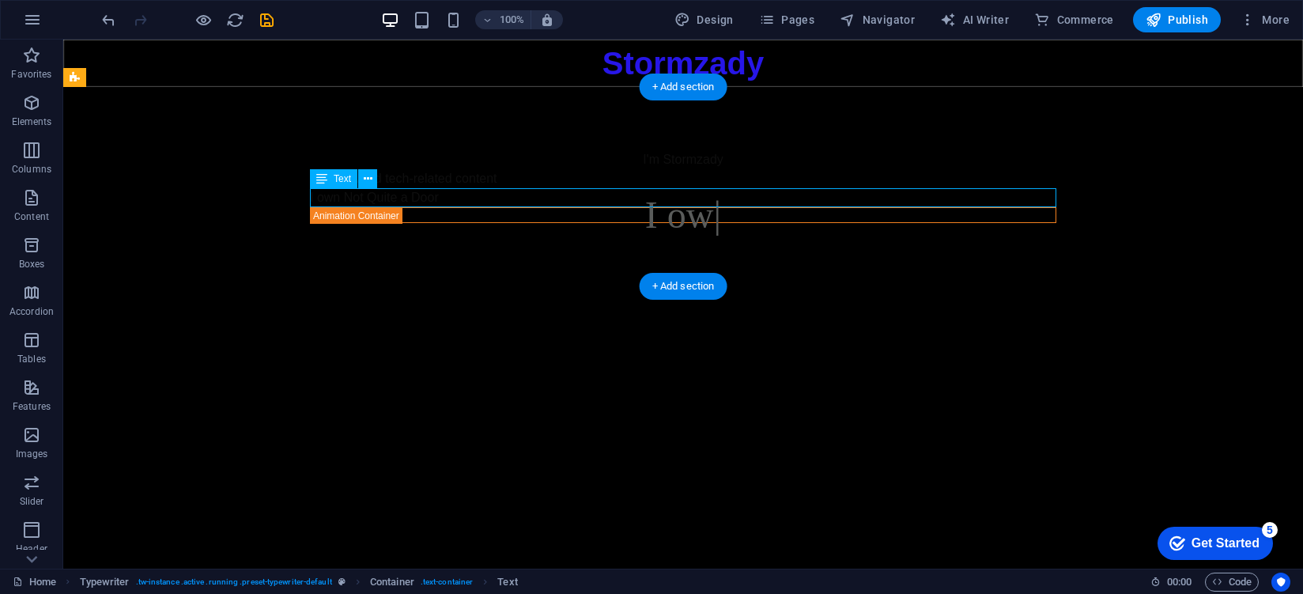
click at [451, 202] on div "I own Not Quite a Door" at bounding box center [683, 197] width 746 height 19
click at [436, 199] on div "I own Not Quite a Door" at bounding box center [683, 197] width 746 height 19
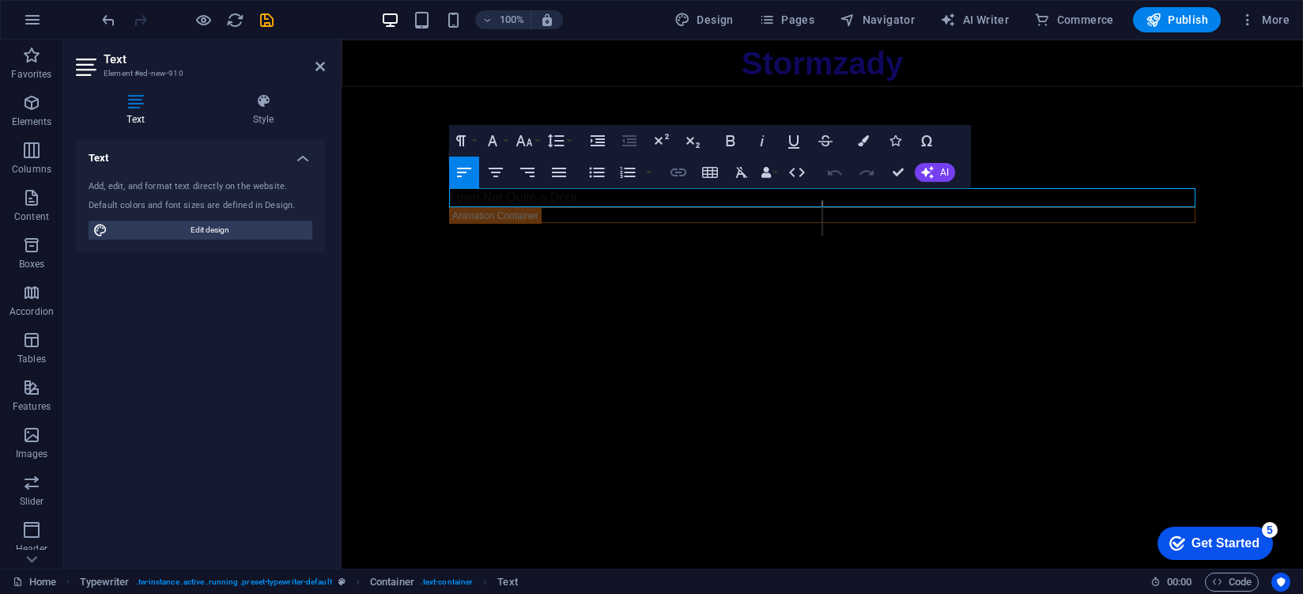
click at [681, 172] on icon "button" at bounding box center [678, 172] width 19 height 19
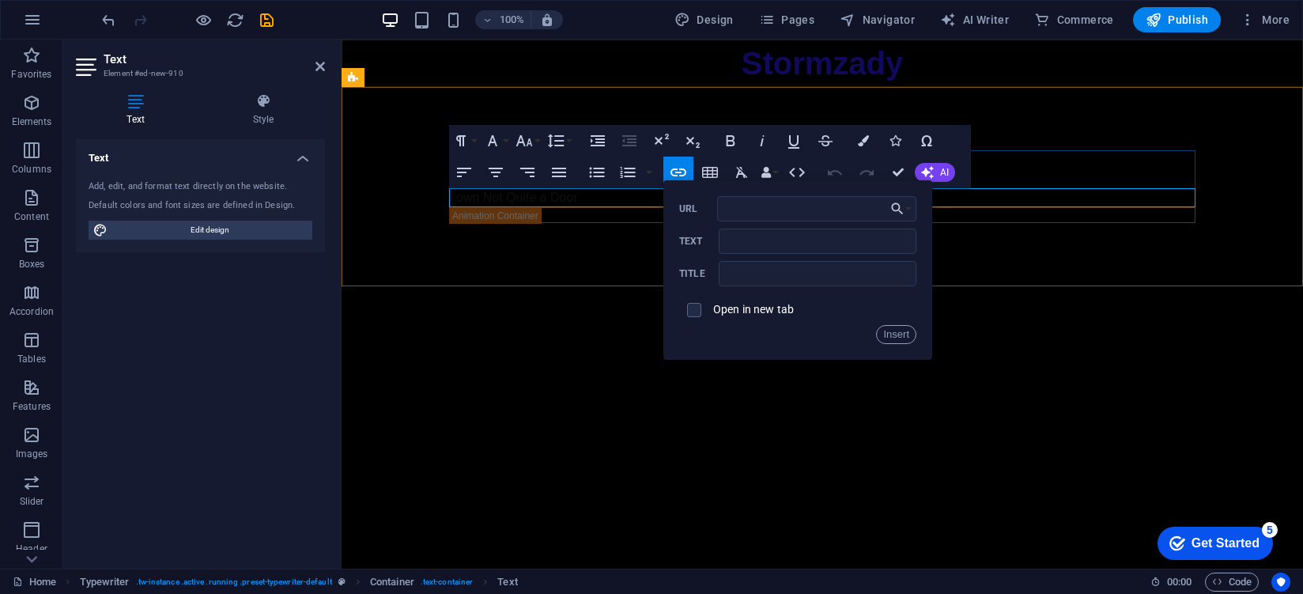
click at [617, 205] on p "​ ​ I own Not Quite a Door" at bounding box center [822, 197] width 746 height 19
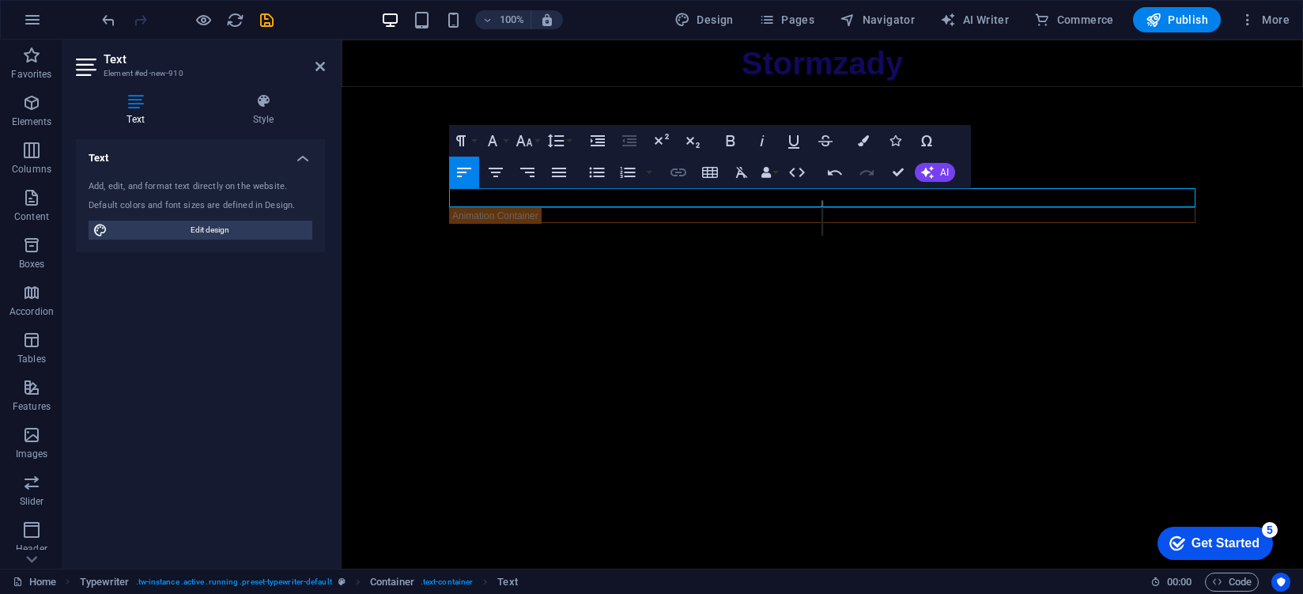
click at [672, 169] on icon "button" at bounding box center [678, 172] width 16 height 8
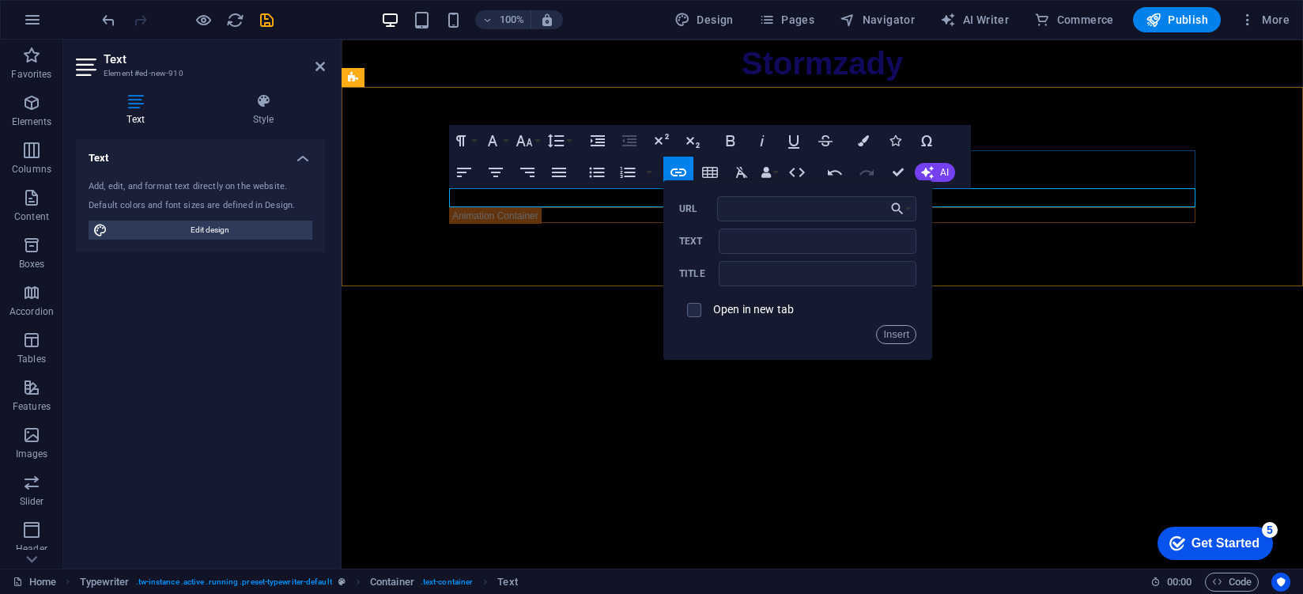
click at [596, 200] on p "​ ​" at bounding box center [822, 197] width 746 height 19
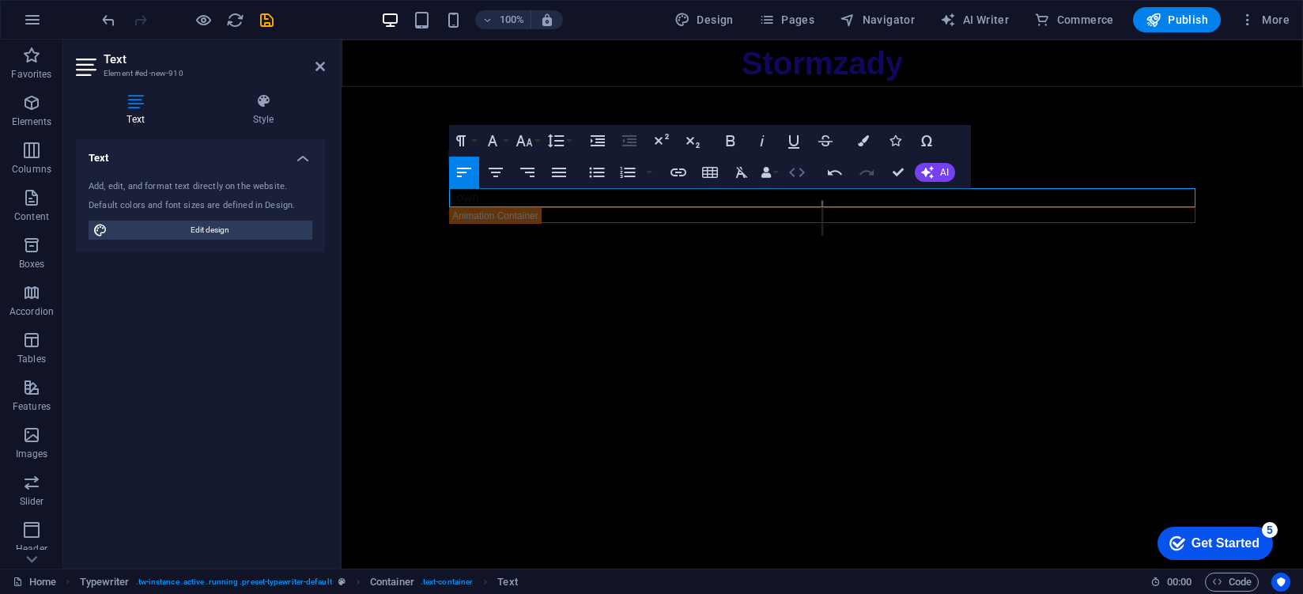
click at [805, 172] on icon "button" at bounding box center [796, 172] width 19 height 19
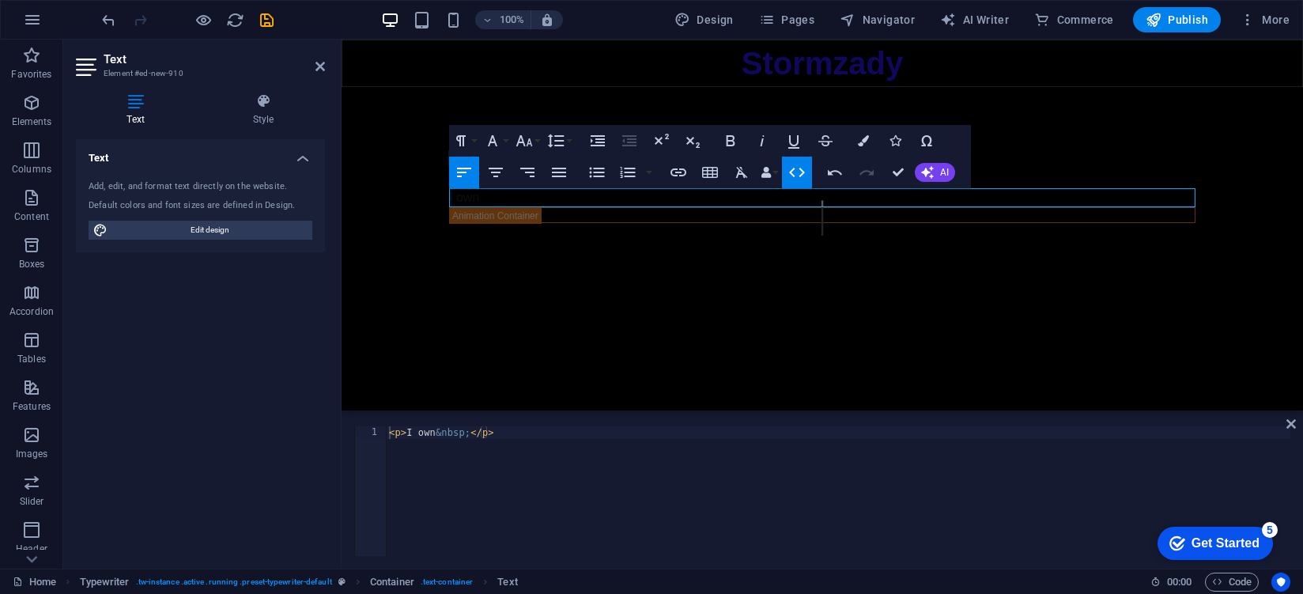
click at [796, 175] on icon "button" at bounding box center [796, 172] width 19 height 19
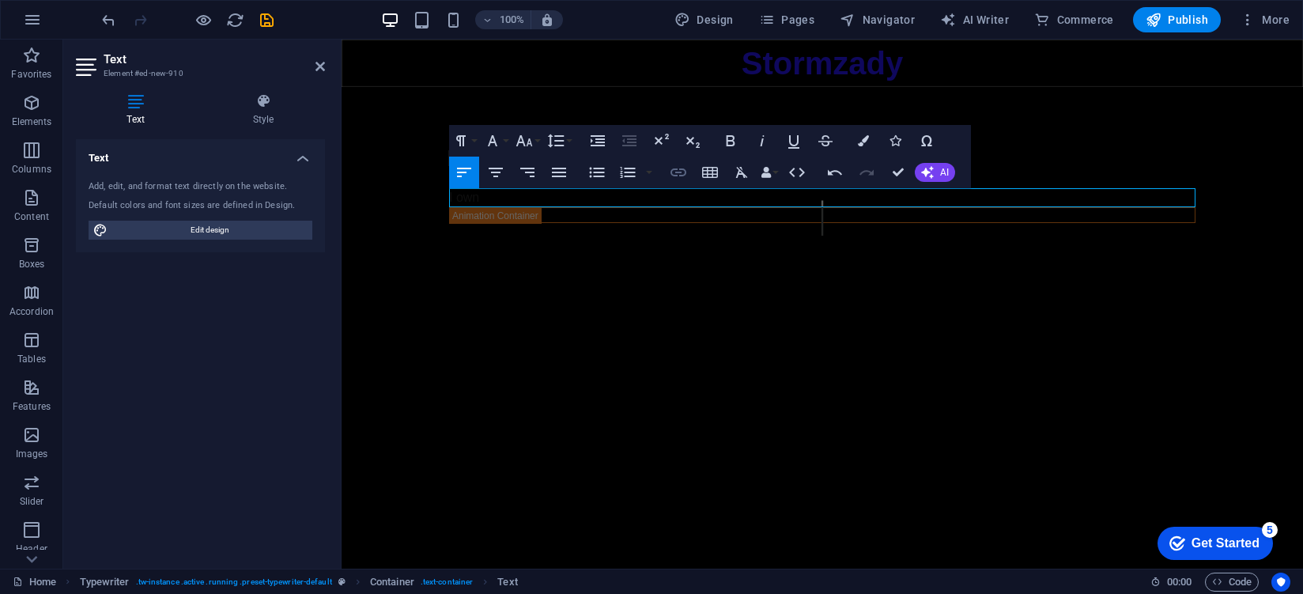
click at [686, 173] on icon "button" at bounding box center [678, 172] width 19 height 19
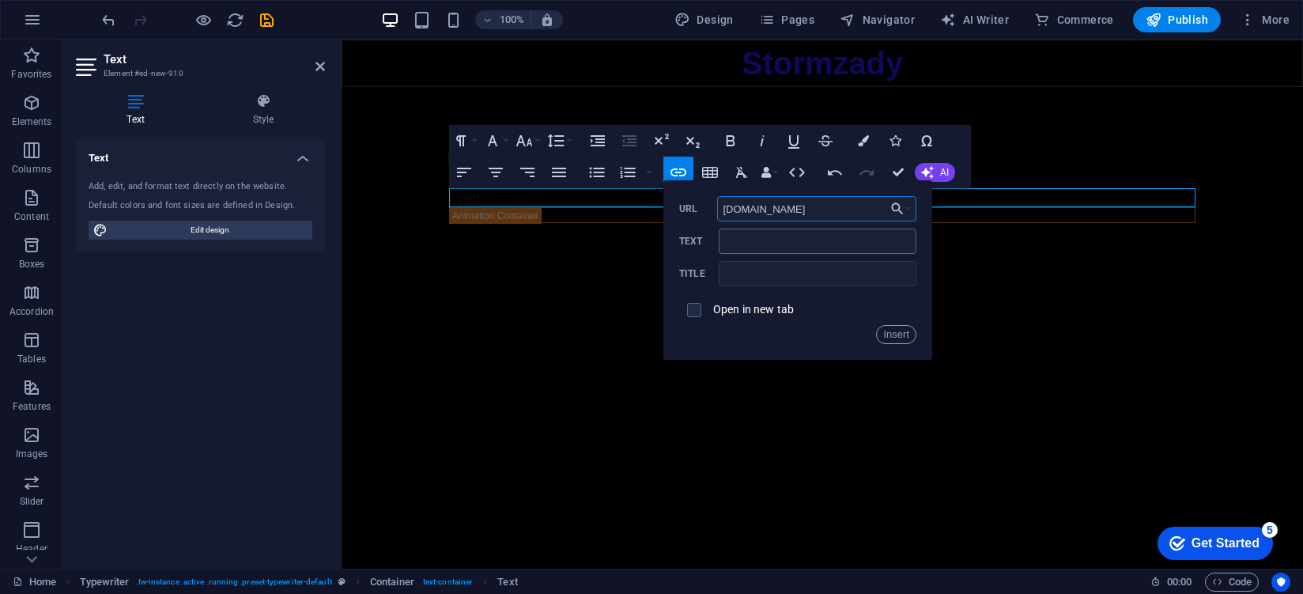
type input "nqad.stormzady.xyz"
click at [823, 233] on input "Text" at bounding box center [818, 240] width 198 height 25
type input "Not Quite a Door"
click at [857, 270] on input "text" at bounding box center [818, 273] width 198 height 25
type input "n"
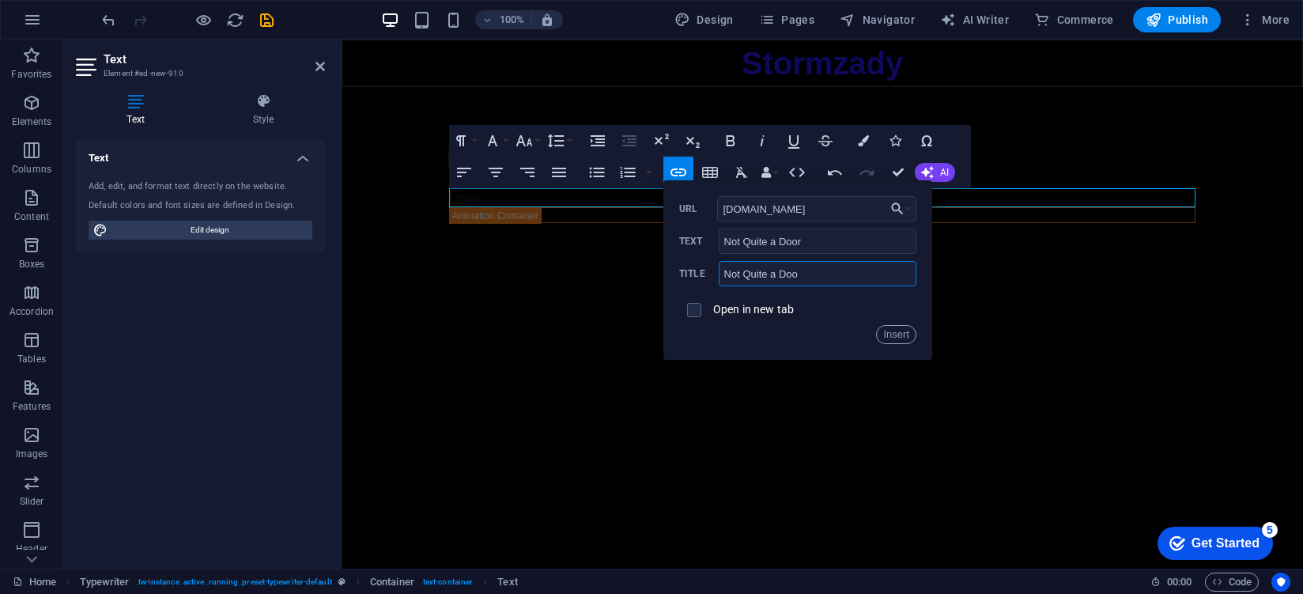
type input "Not Quite a Door"
click at [907, 333] on button "Insert" at bounding box center [896, 334] width 40 height 19
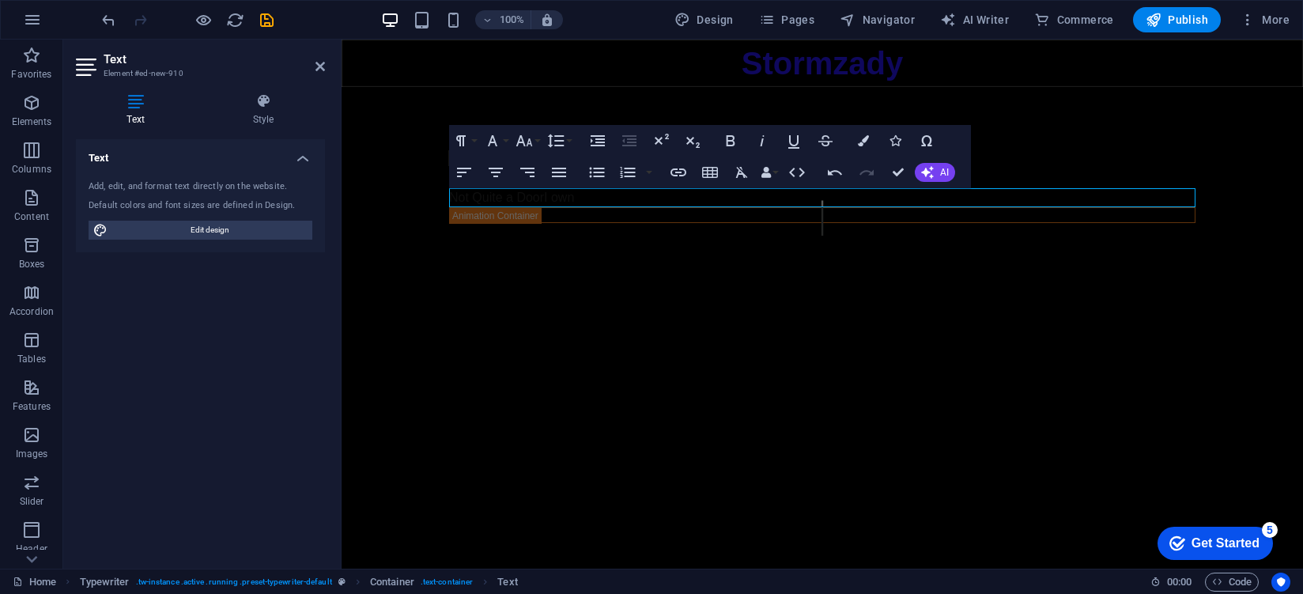
click at [545, 286] on html "Skip to main content Stormzady I'm Stormzady I make weird tech-related content …" at bounding box center [821, 163] width 961 height 247
click at [547, 200] on p "Not Quite a Door I own ​" at bounding box center [822, 197] width 746 height 19
click at [602, 198] on p "Not Quite a Door I own ​" at bounding box center [822, 197] width 746 height 19
click at [608, 286] on html "Skip to main content Stormzady I'm Stormzady I make weird tech-related content …" at bounding box center [821, 163] width 961 height 247
click at [319, 60] on icon at bounding box center [319, 66] width 9 height 13
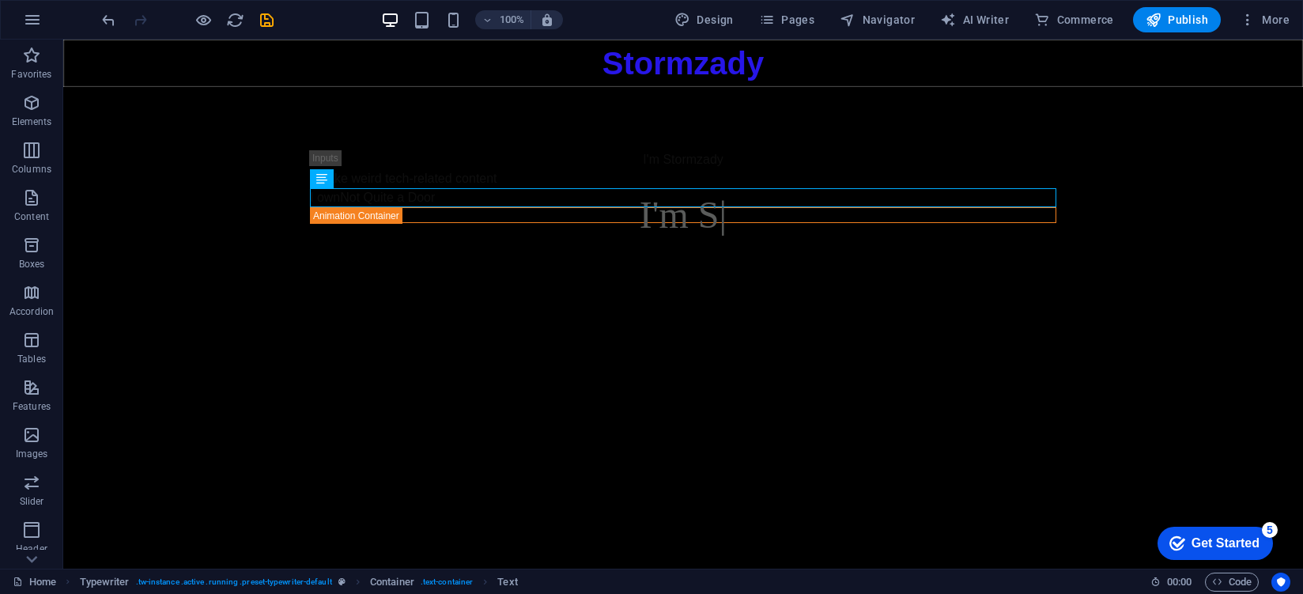
click at [545, 286] on html "Skip to main content Stormzady I'm Stormzady I make weird tech-related content …" at bounding box center [682, 163] width 1239 height 247
click at [364, 182] on icon at bounding box center [368, 179] width 9 height 17
click at [306, 286] on html "Skip to main content Stormzady I'm Stormzady I make weird tech-related content …" at bounding box center [682, 163] width 1239 height 247
click at [32, 390] on icon "button" at bounding box center [31, 394] width 19 height 19
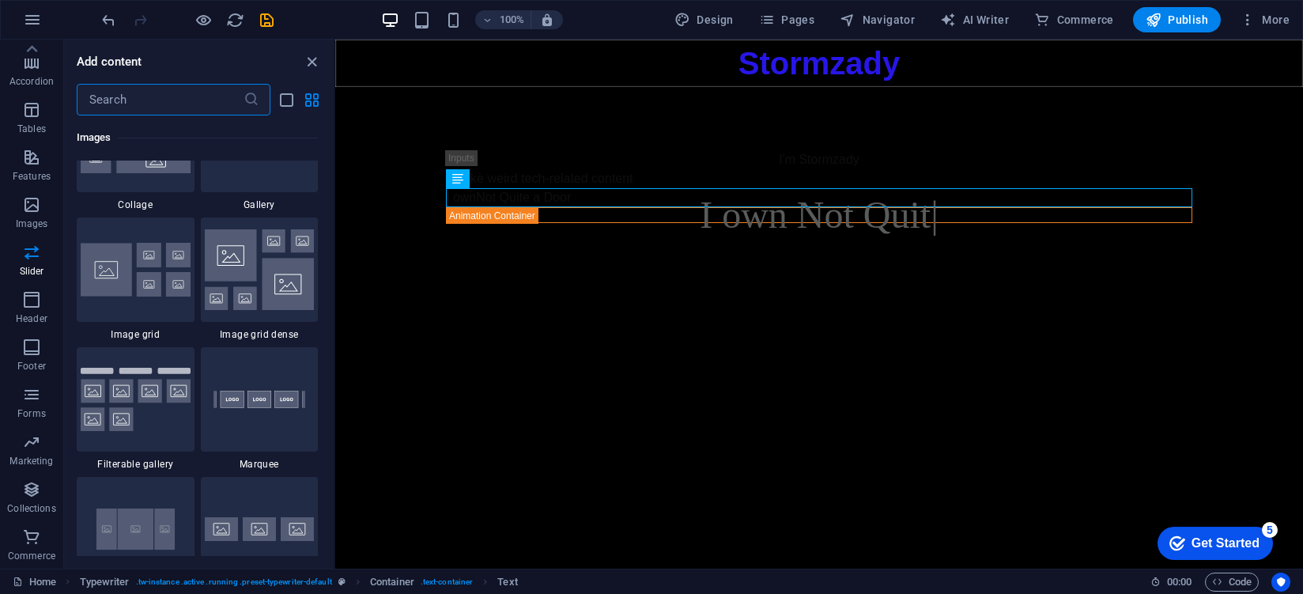
scroll to position [7913, 0]
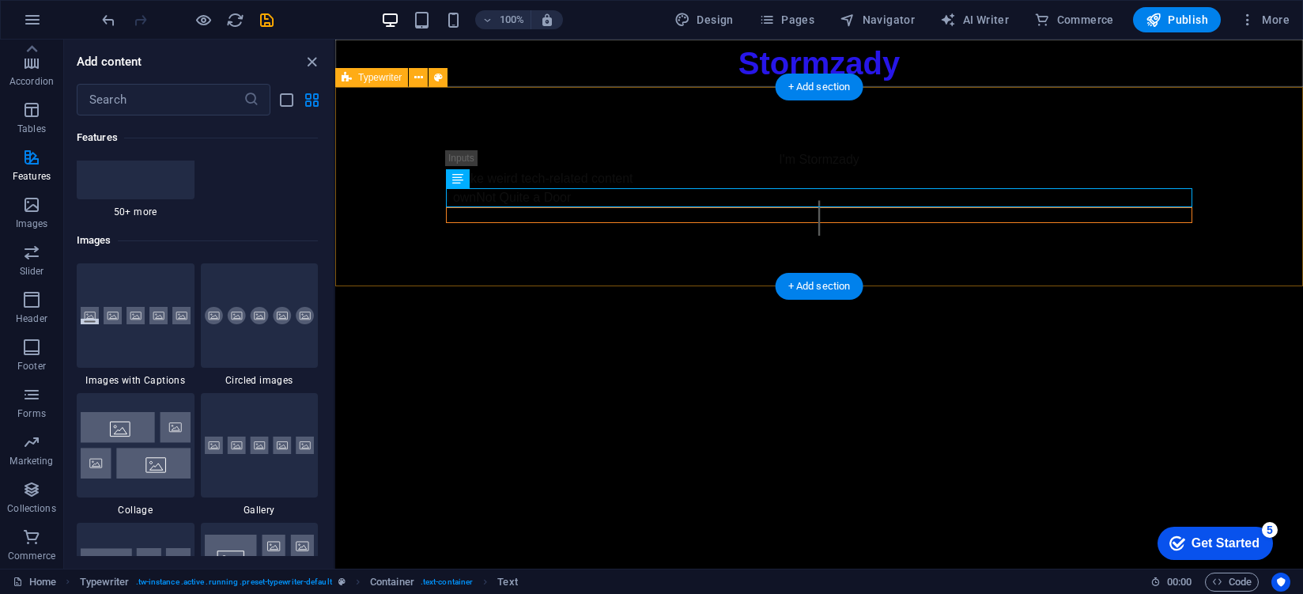
drag, startPoint x: 492, startPoint y: 245, endPoint x: 524, endPoint y: 217, distance: 42.5
click at [494, 242] on div "I'm Stormzady I make weird tech-related content I own Not Quite a Door" at bounding box center [819, 186] width 968 height 199
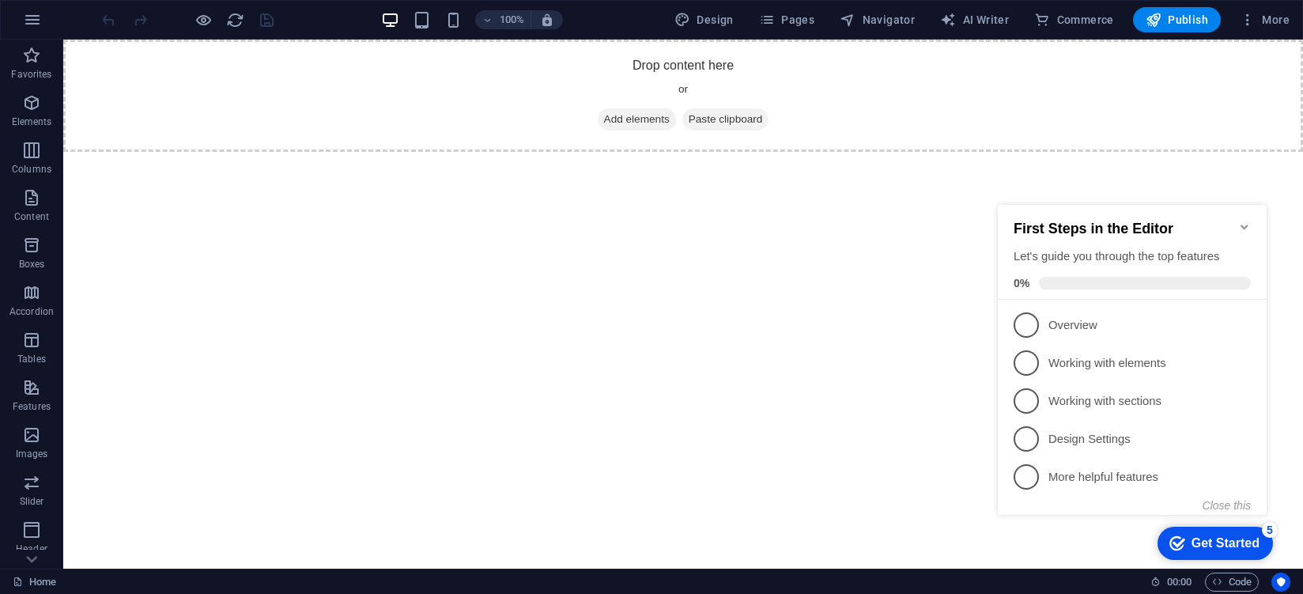
click at [1256, 212] on div "First Steps in the Editor Let's guide you through the top features 0%" at bounding box center [1132, 252] width 269 height 95
click at [1247, 211] on div "First Steps in the Editor Let's guide you through the top features 0%" at bounding box center [1132, 252] width 269 height 95
drag, startPoint x: 1242, startPoint y: 224, endPoint x: 2071, endPoint y: 293, distance: 832.1
click at [1242, 224] on icon "Minimize checklist" at bounding box center [1244, 227] width 13 height 13
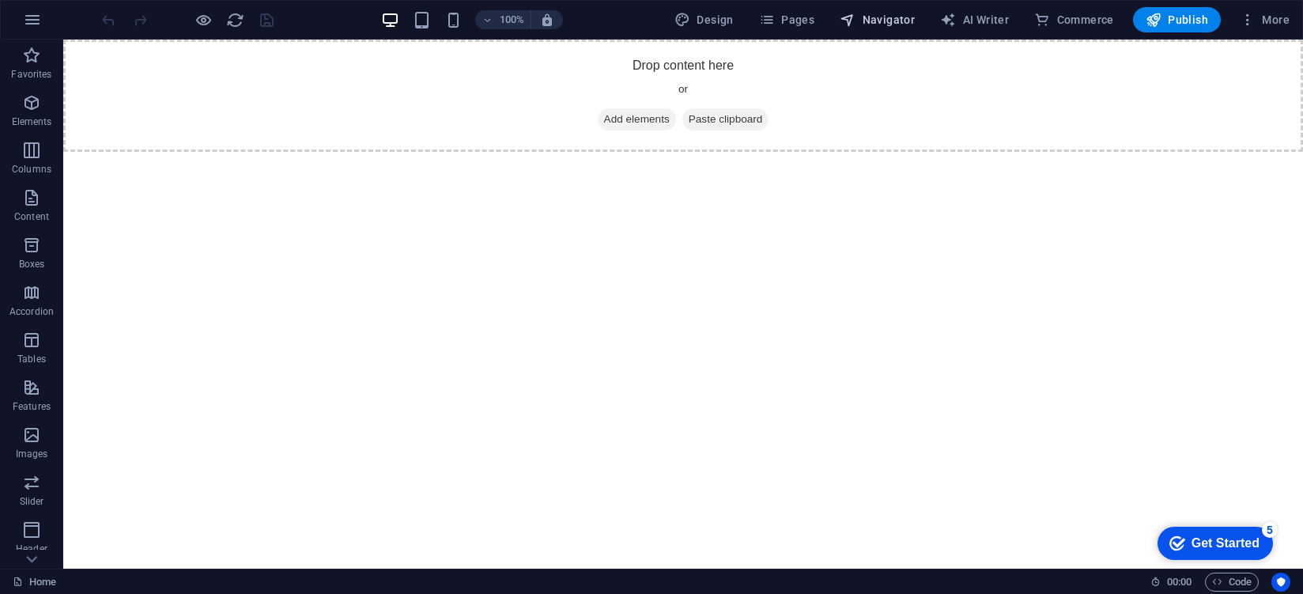
click at [877, 27] on span "Navigator" at bounding box center [876, 20] width 75 height 16
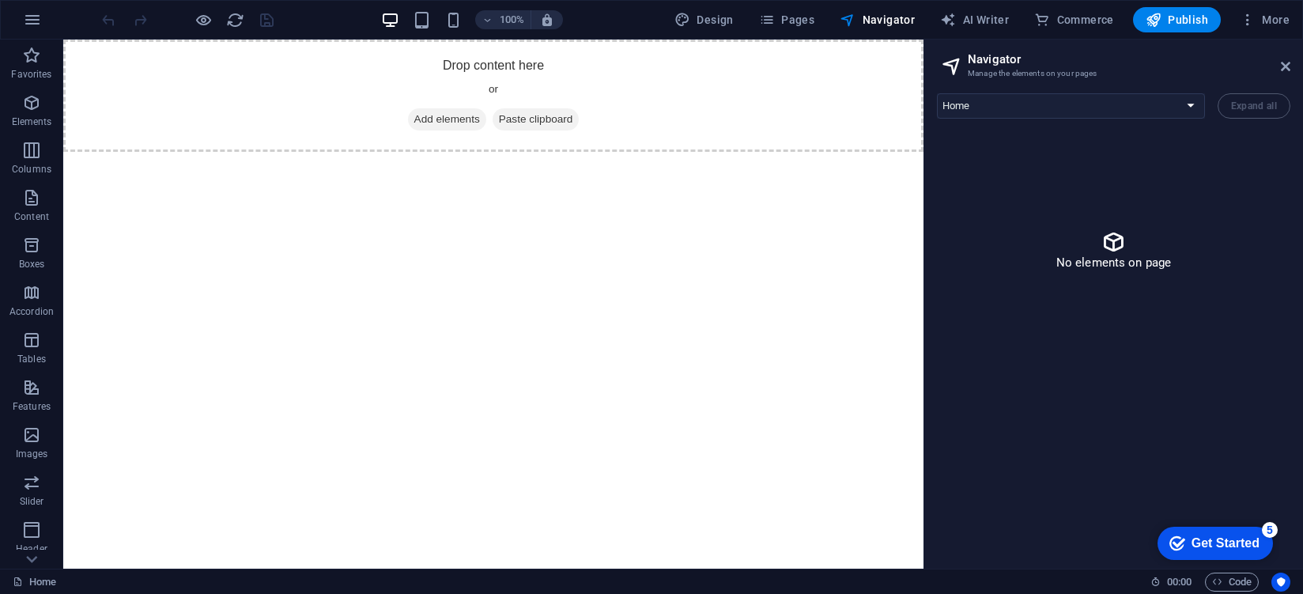
click at [1283, 58] on h2 "Navigator" at bounding box center [1129, 59] width 323 height 14
click at [1283, 64] on icon at bounding box center [1285, 66] width 9 height 13
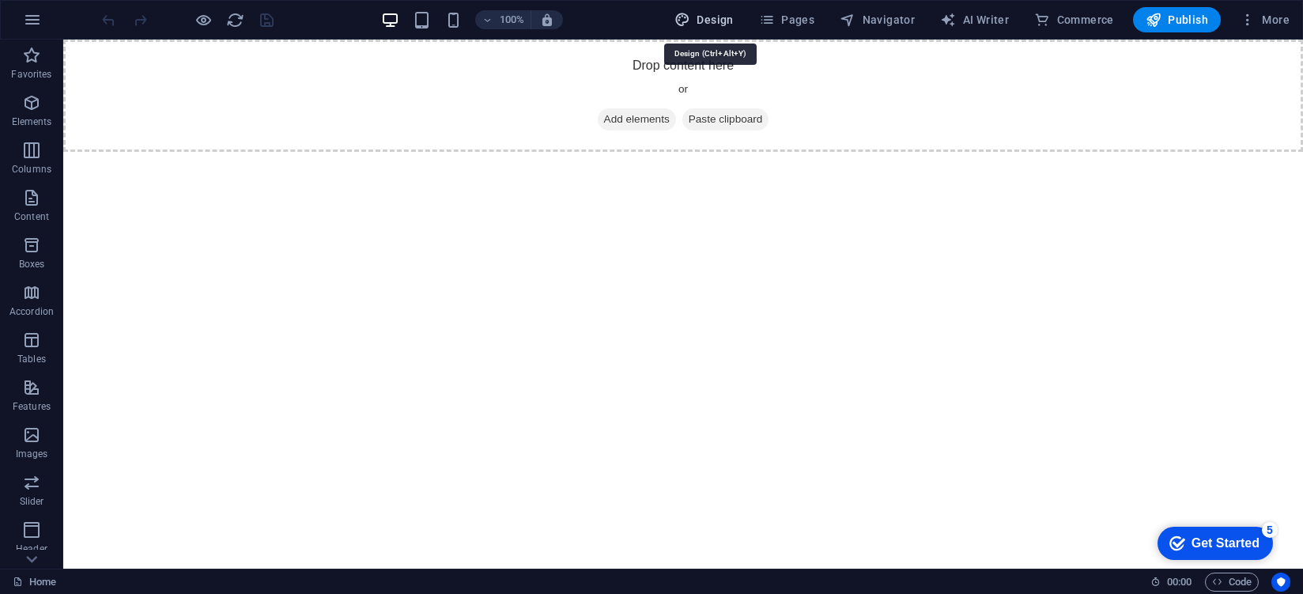
drag, startPoint x: 729, startPoint y: 18, endPoint x: 227, endPoint y: 111, distance: 510.5
click at [729, 18] on span "Design" at bounding box center [703, 20] width 59 height 16
select select "px"
select select "400"
select select "px"
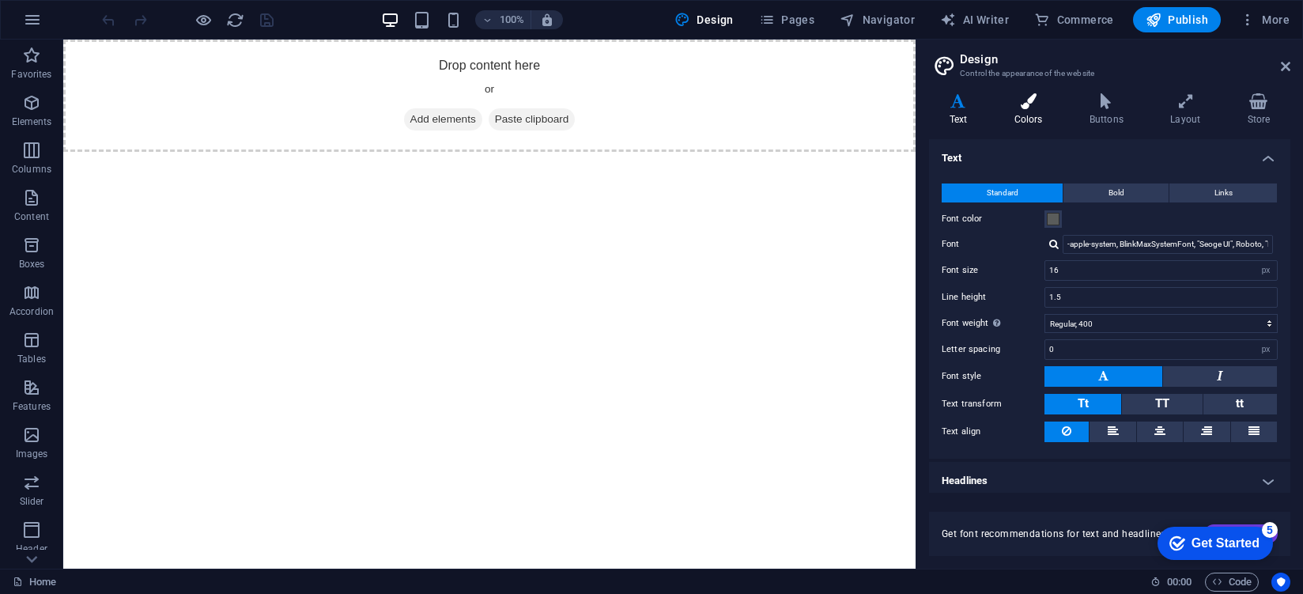
click at [1040, 110] on h4 "Colors" at bounding box center [1031, 109] width 75 height 33
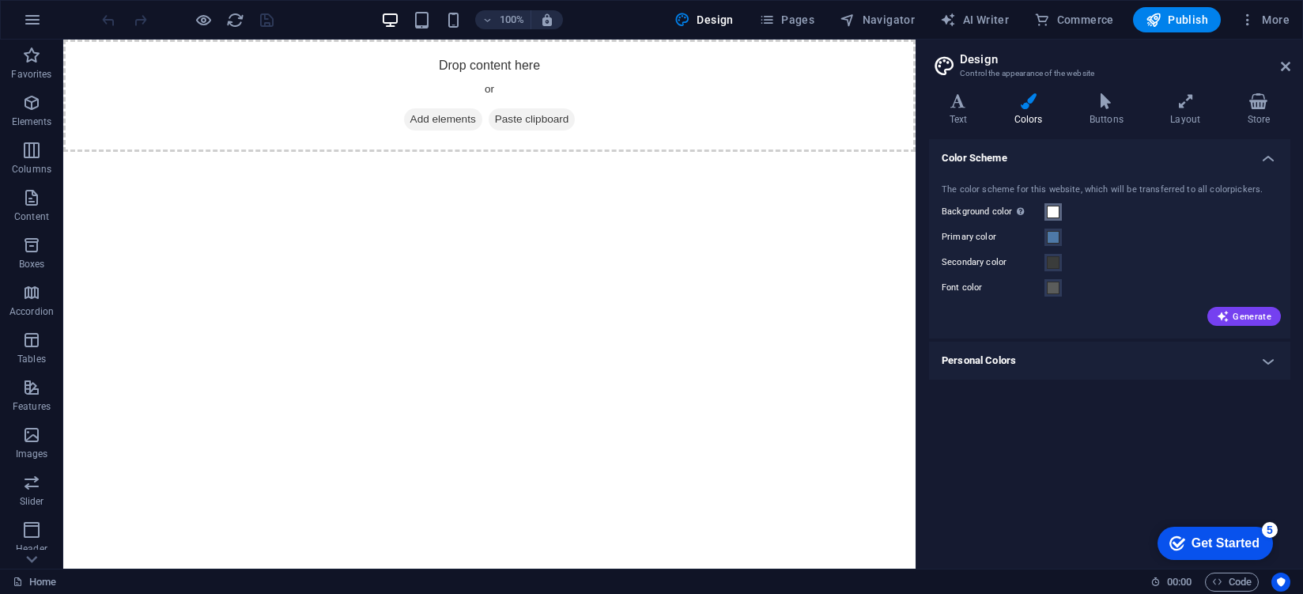
click at [1054, 205] on button "Background color Only visible if it is not covered by other backgrounds." at bounding box center [1052, 211] width 17 height 17
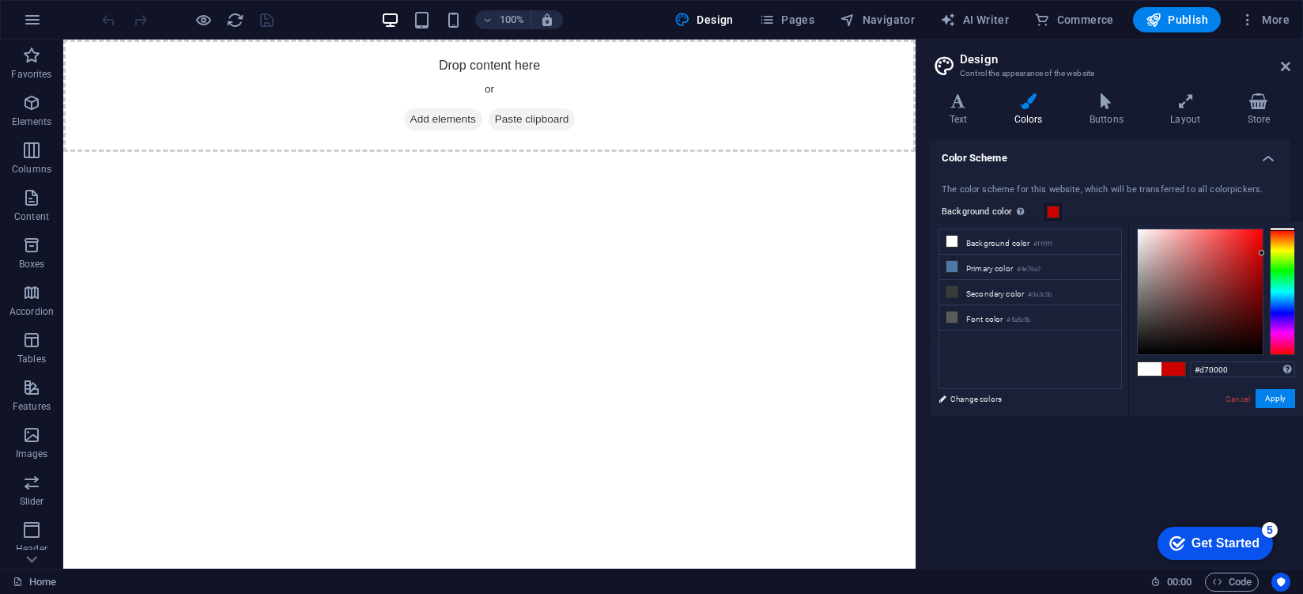
drag, startPoint x: 1188, startPoint y: 256, endPoint x: 1300, endPoint y: 248, distance: 112.5
click at [1300, 248] on div "#d70000 Supported formats #0852ed rgb(8, 82, 237) rgba(8, 82, 237, 90%) hsv(221…" at bounding box center [1215, 433] width 175 height 425
type input "#000000"
drag, startPoint x: 1250, startPoint y: 273, endPoint x: 1035, endPoint y: 462, distance: 286.2
click at [1035, 462] on body "stormzady.xyz Home Favorites Elements Columns Content Boxes Accordion Tables Fe…" at bounding box center [651, 297] width 1303 height 594
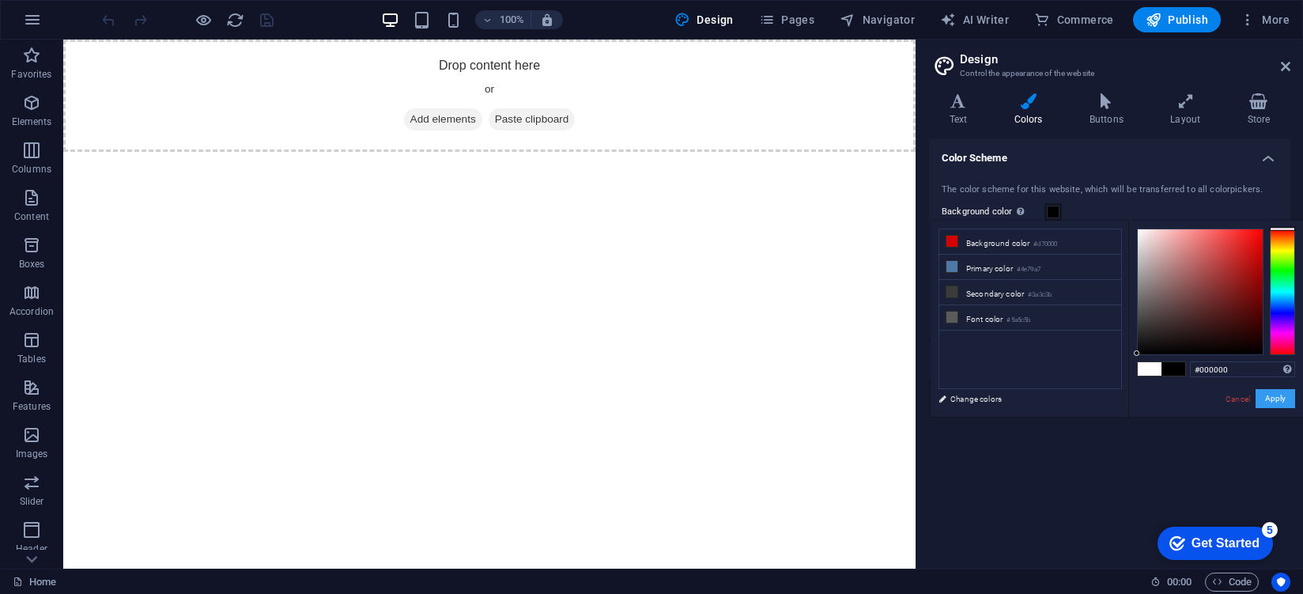
click at [1277, 406] on button "Apply" at bounding box center [1275, 398] width 40 height 19
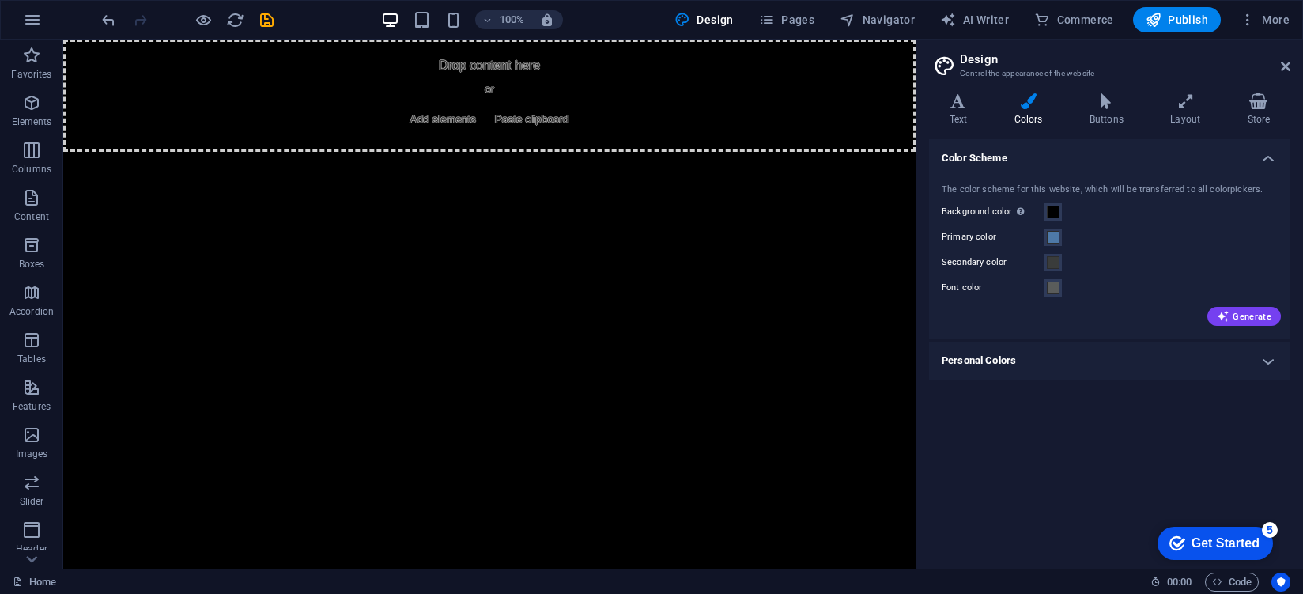
click at [623, 152] on html "Skip to main content Drop content here or Add elements Paste clipboard" at bounding box center [489, 96] width 852 height 112
click at [1289, 71] on icon at bounding box center [1285, 66] width 9 height 13
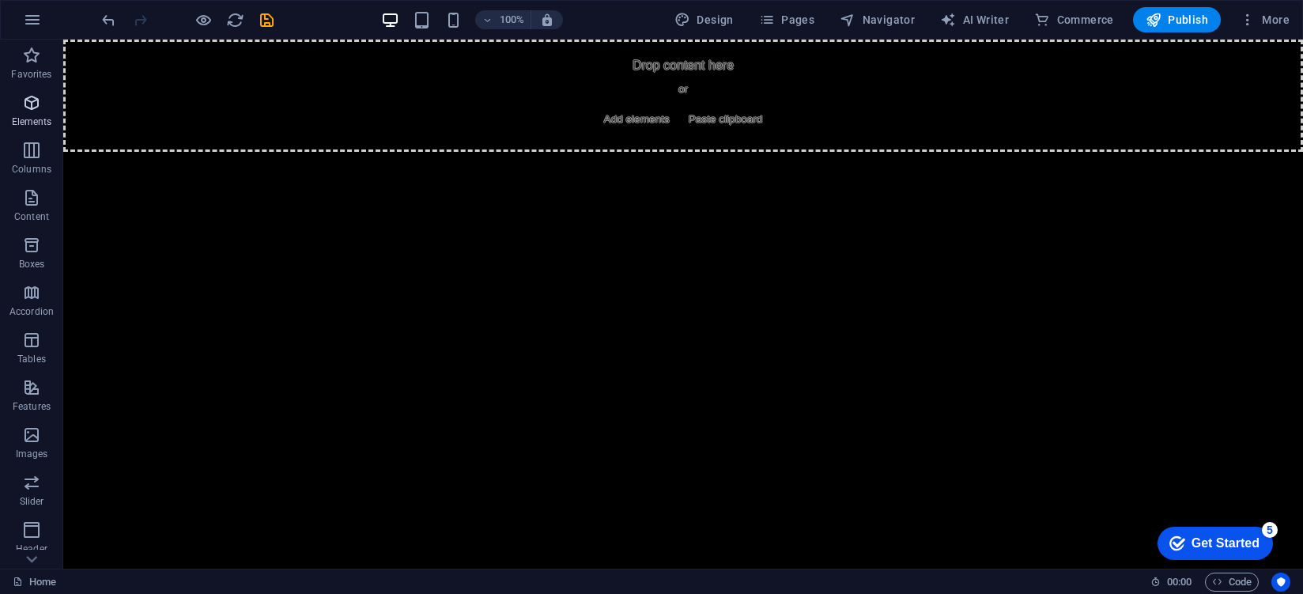
click at [50, 106] on span "Elements" at bounding box center [31, 112] width 63 height 38
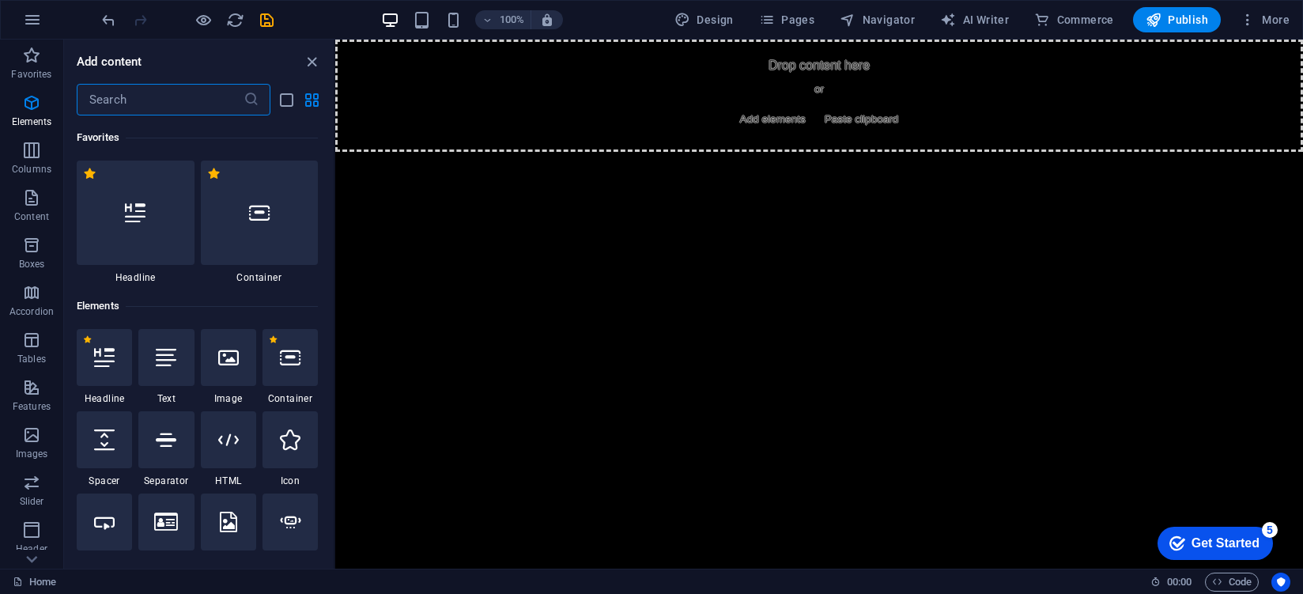
scroll to position [168, 0]
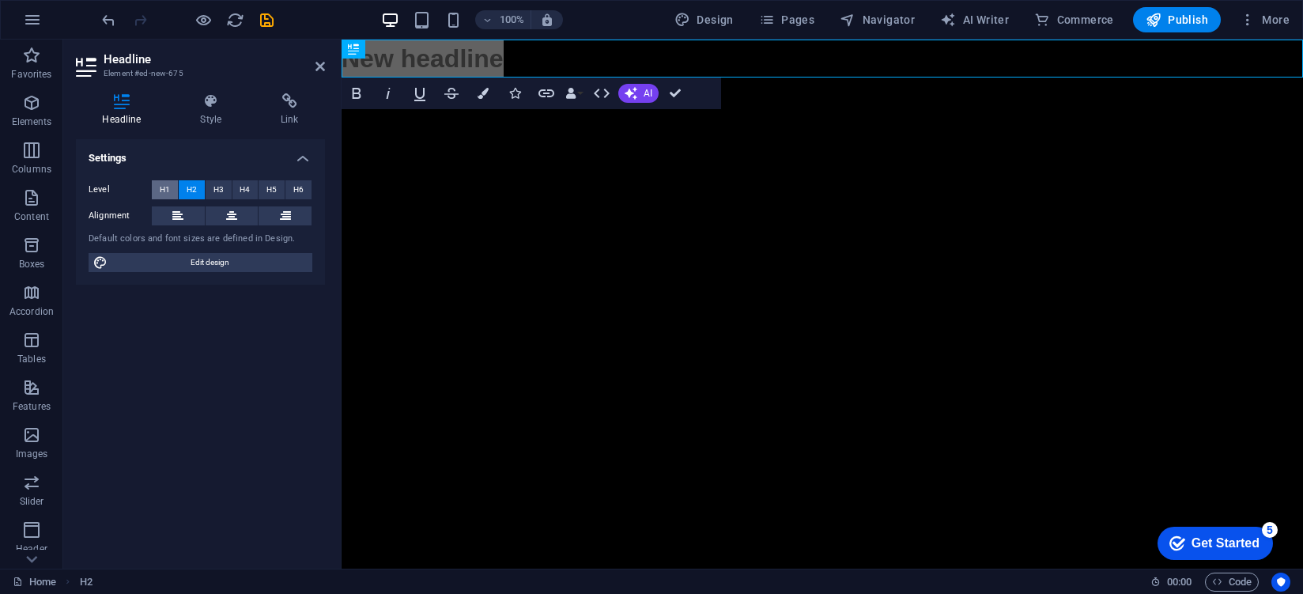
click at [168, 187] on span "H1" at bounding box center [165, 189] width 10 height 19
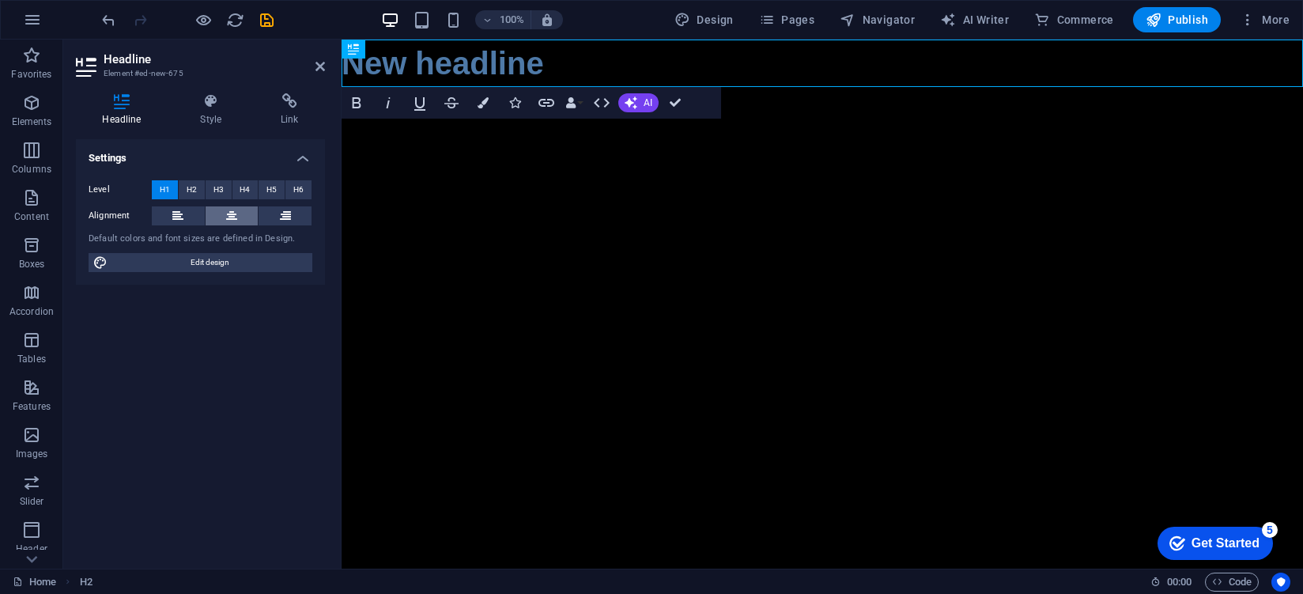
click at [226, 217] on icon at bounding box center [231, 215] width 11 height 19
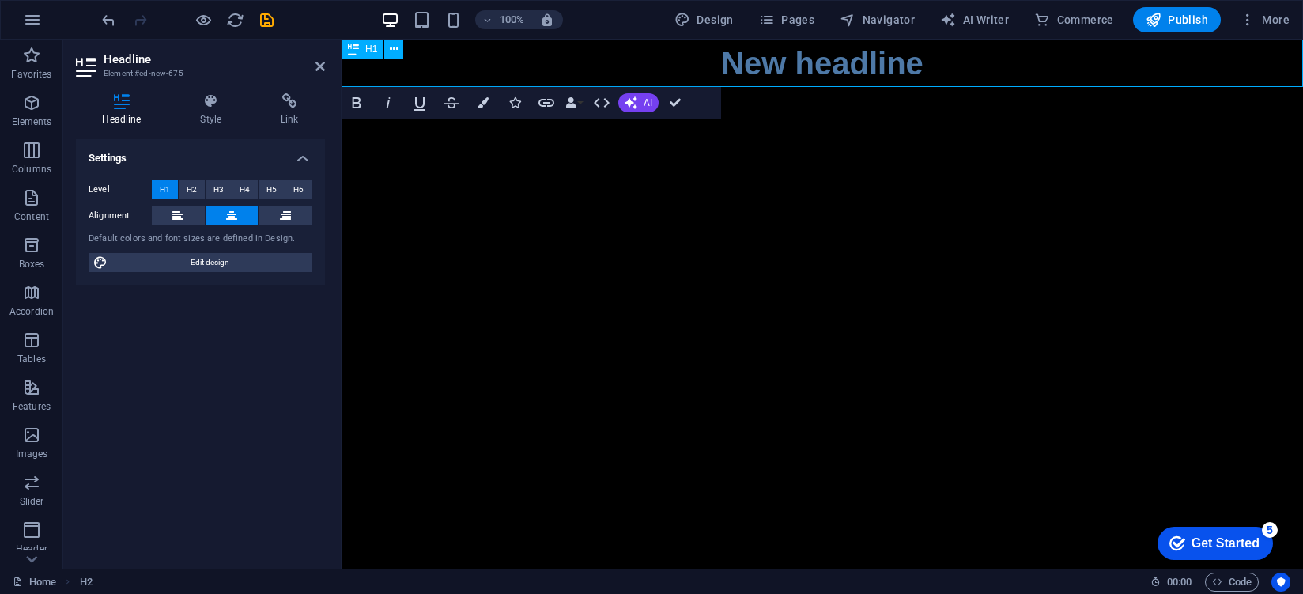
click at [574, 84] on h1 "New headline" at bounding box center [821, 63] width 961 height 47
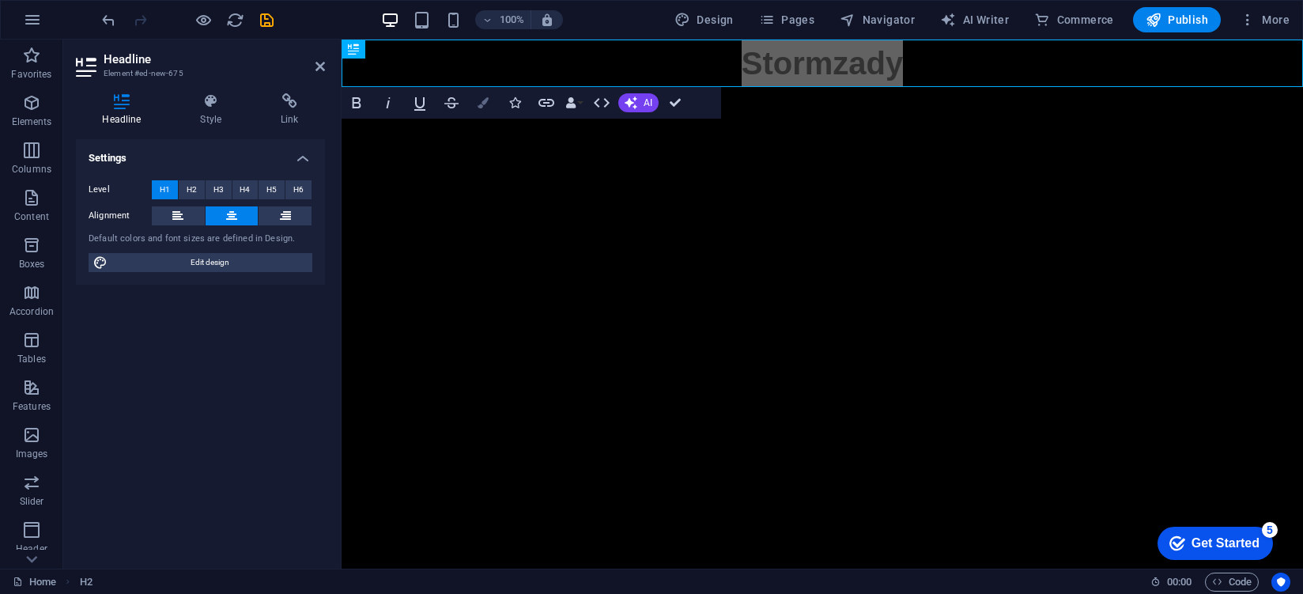
click at [482, 92] on button "Colors" at bounding box center [483, 103] width 30 height 32
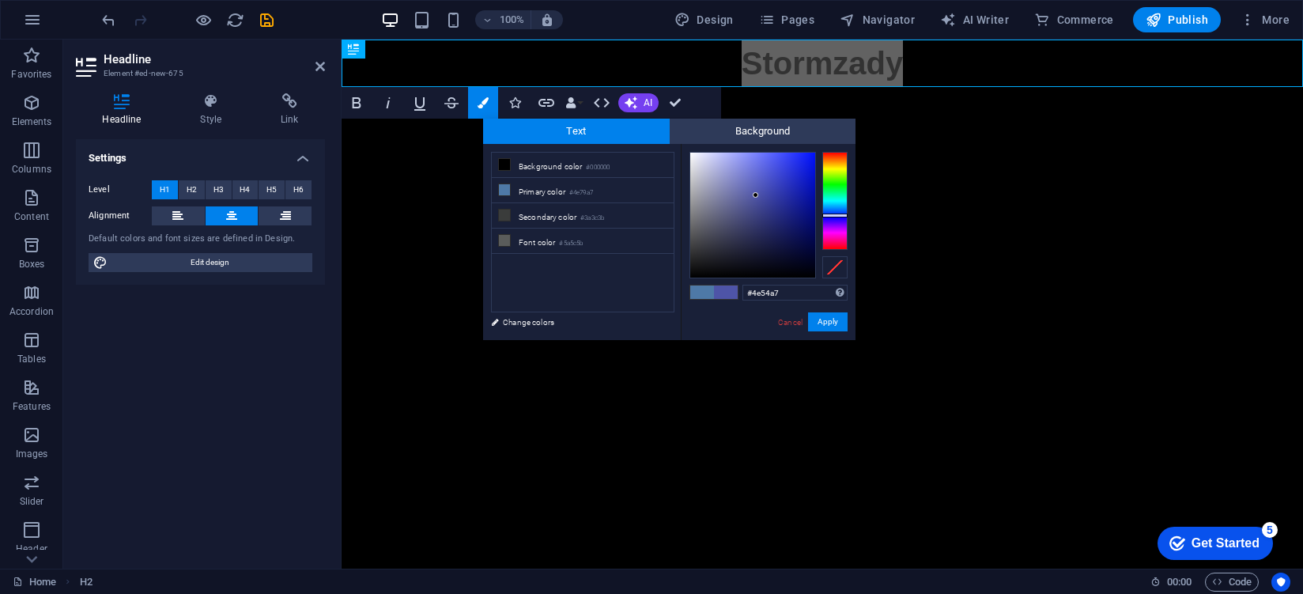
click at [847, 215] on div at bounding box center [834, 201] width 25 height 98
type input "#0011ff"
drag, startPoint x: 822, startPoint y: 127, endPoint x: 842, endPoint y: 92, distance: 40.0
click at [842, 92] on body "stormzady.xyz Home Favorites Elements Columns Content Boxes Accordion Tables Fe…" at bounding box center [651, 297] width 1303 height 594
click at [829, 328] on button "Apply" at bounding box center [828, 321] width 40 height 19
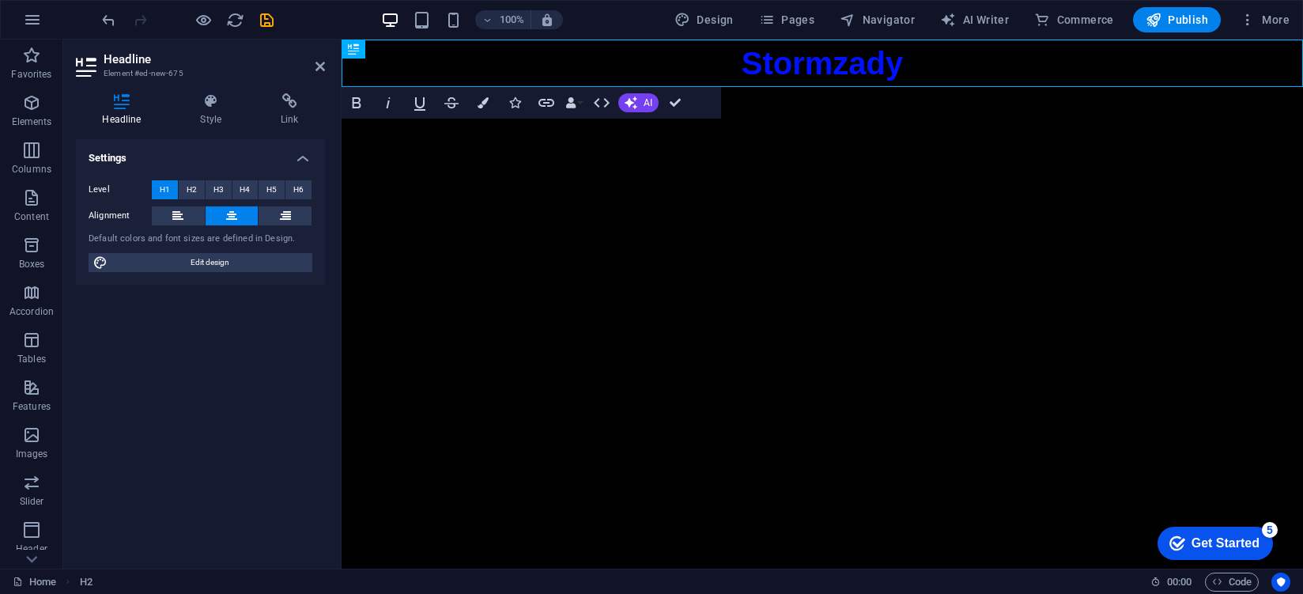
click at [768, 87] on html "Skip to main content Stormzady" at bounding box center [821, 63] width 961 height 47
click at [771, 76] on span "Stormzady" at bounding box center [822, 63] width 162 height 35
click at [539, 99] on icon "button" at bounding box center [546, 102] width 19 height 19
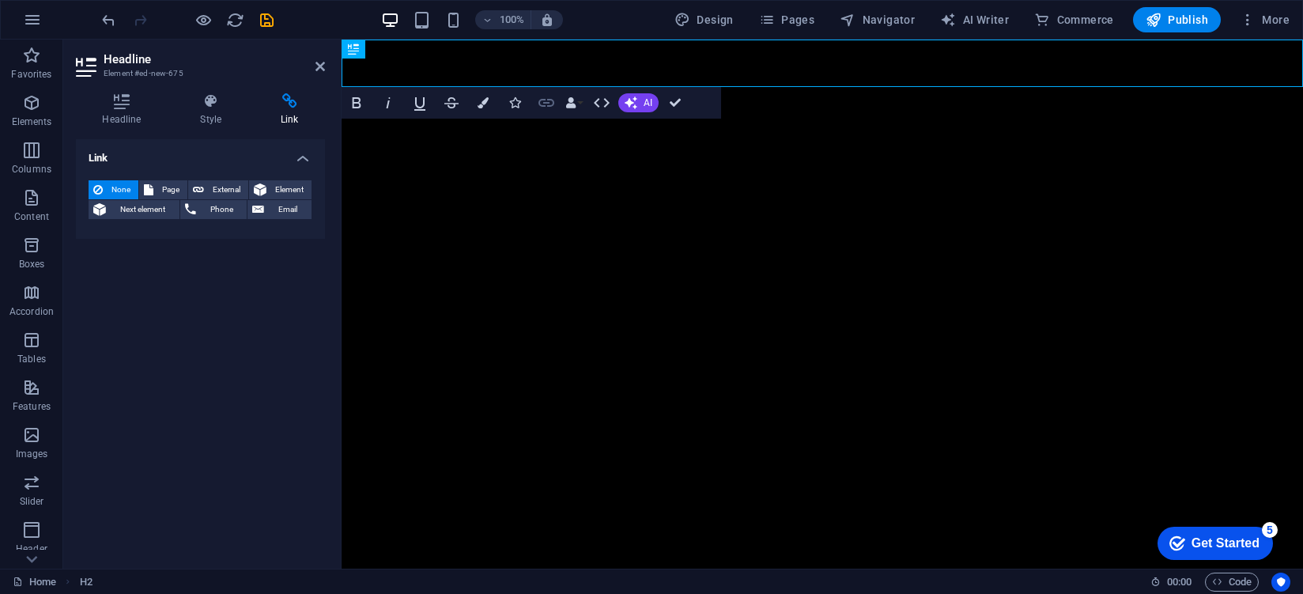
click at [550, 107] on icon "button" at bounding box center [546, 102] width 19 height 19
click at [172, 191] on span "Page" at bounding box center [170, 189] width 25 height 19
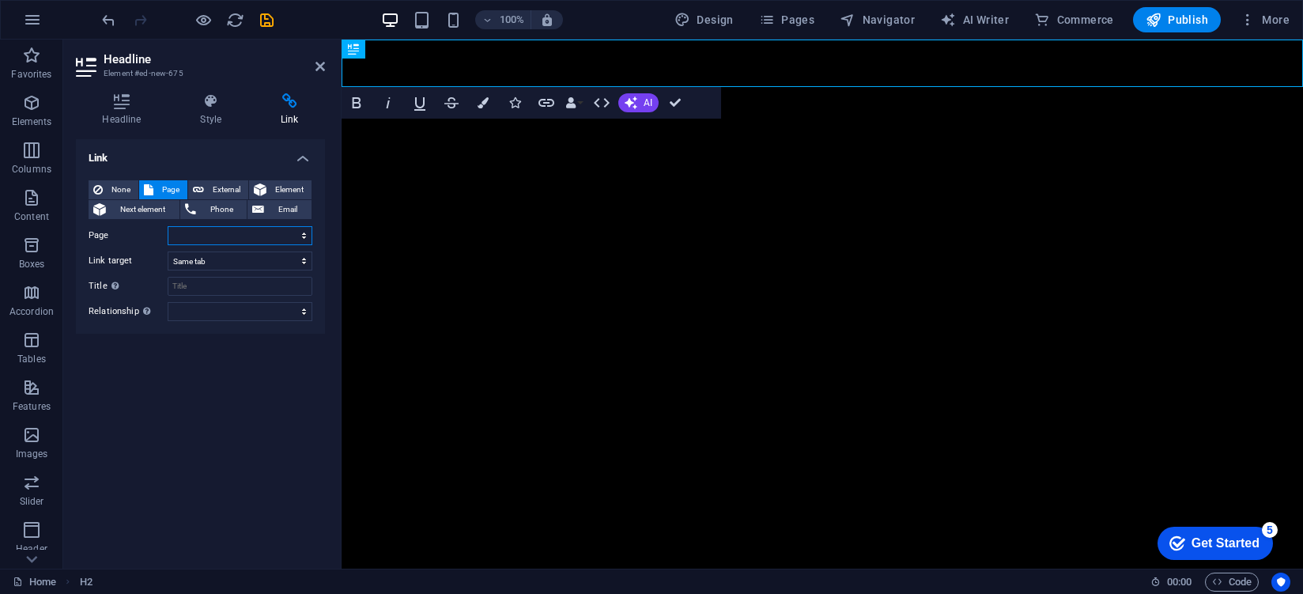
click at [213, 234] on select "Home Legal Notice Privacy" at bounding box center [240, 235] width 145 height 19
select select "0"
click at [235, 255] on select "New tab Same tab Overlay" at bounding box center [240, 260] width 145 height 19
click at [229, 281] on input "Title Additional link description, should not be the same as the link text. The…" at bounding box center [240, 286] width 145 height 19
click at [210, 311] on select "alternate author bookmark external help license next nofollow noreferrer noopen…" at bounding box center [240, 311] width 145 height 19
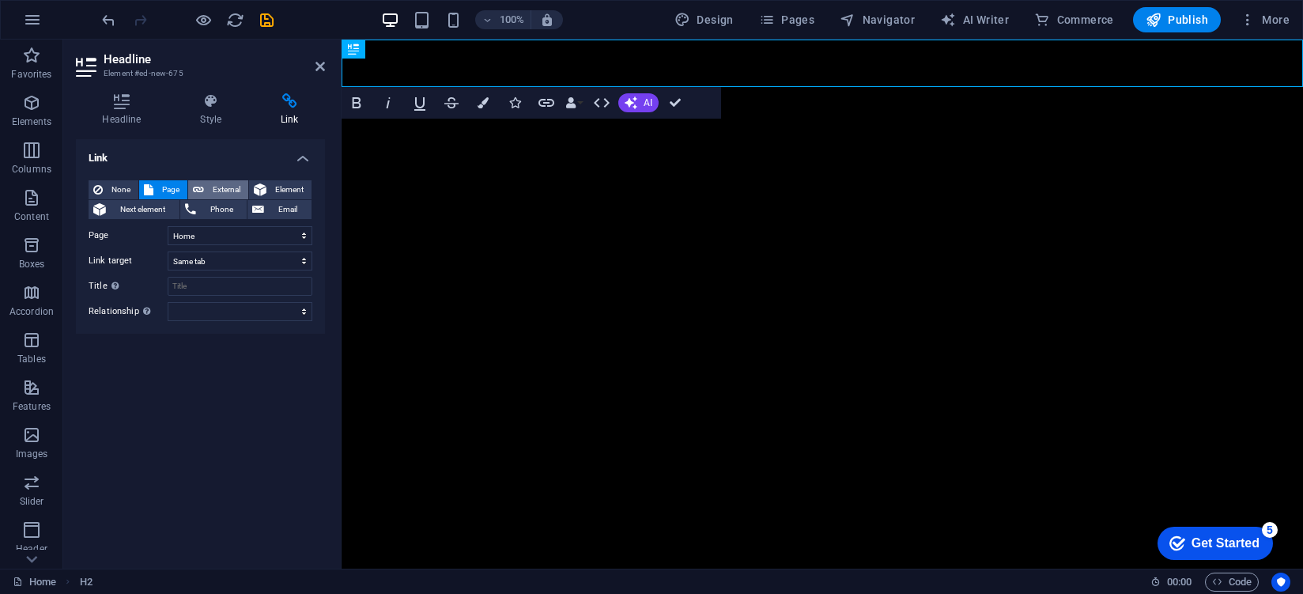
click at [238, 183] on span "External" at bounding box center [226, 189] width 35 height 19
select select "blank"
click at [238, 234] on input "URL" at bounding box center [240, 235] width 145 height 19
type input "stormzad"
click at [176, 186] on span "Page" at bounding box center [170, 189] width 25 height 19
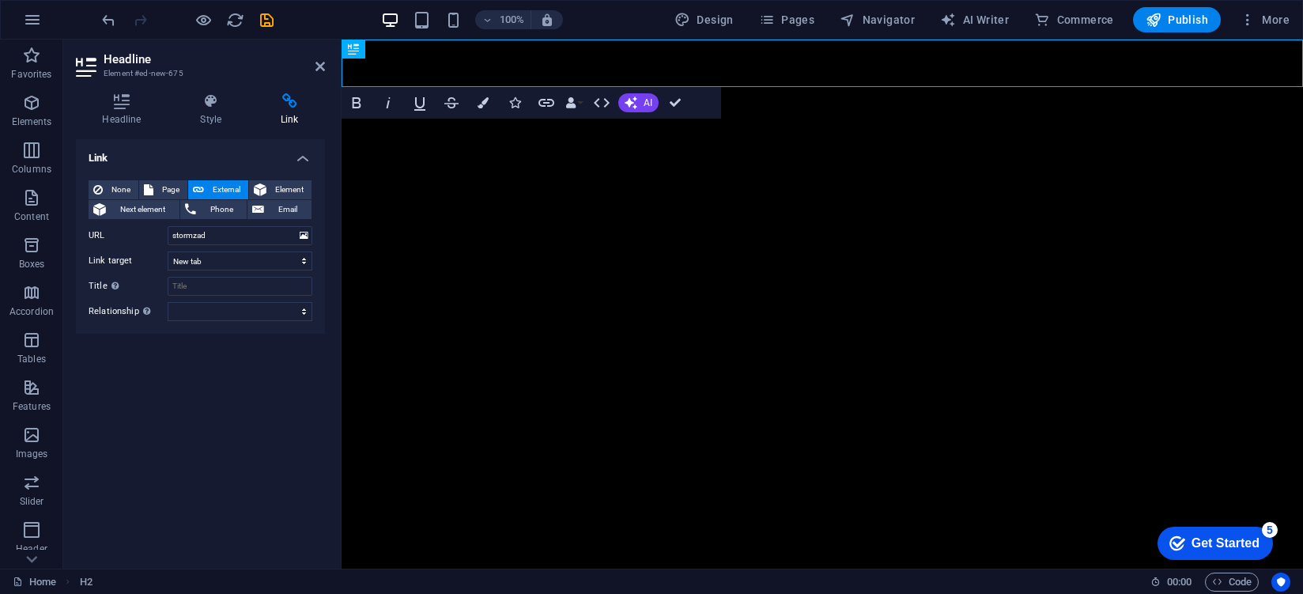
select select
click at [207, 227] on select "Home Legal Notice Privacy" at bounding box center [240, 235] width 145 height 19
click at [226, 279] on input "Title Additional link description, should not be the same as the link text. The…" at bounding box center [240, 286] width 145 height 19
type input "Home"
click at [584, 55] on h1 "​" at bounding box center [821, 63] width 961 height 47
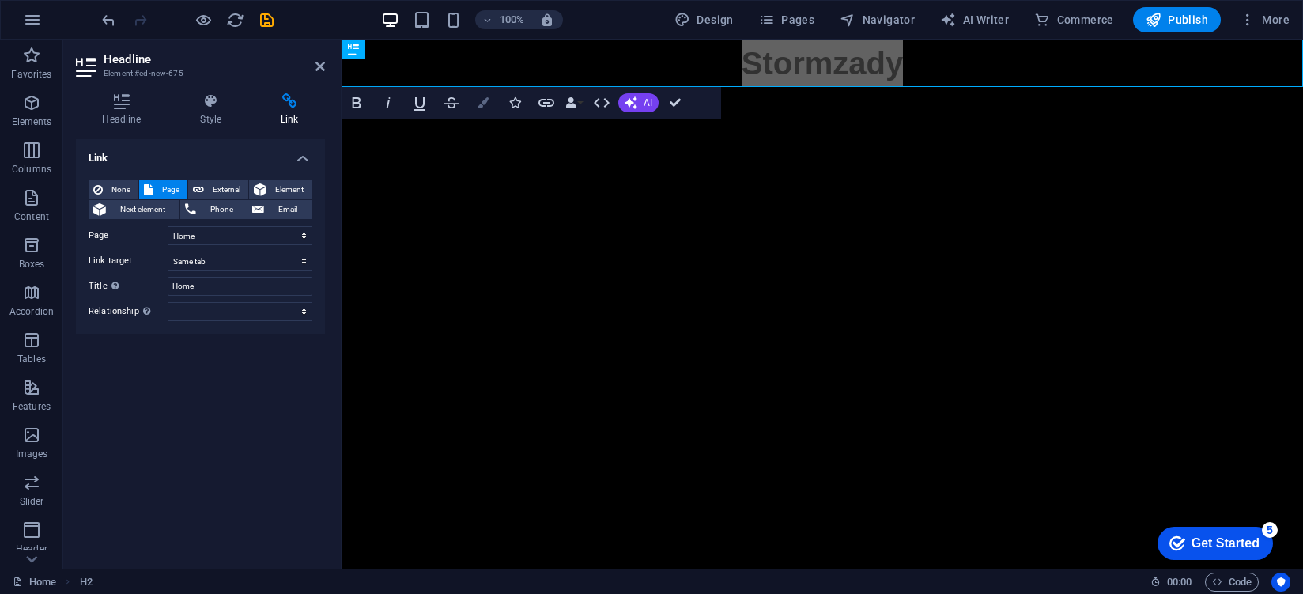
click at [493, 96] on button "Colors" at bounding box center [483, 103] width 30 height 32
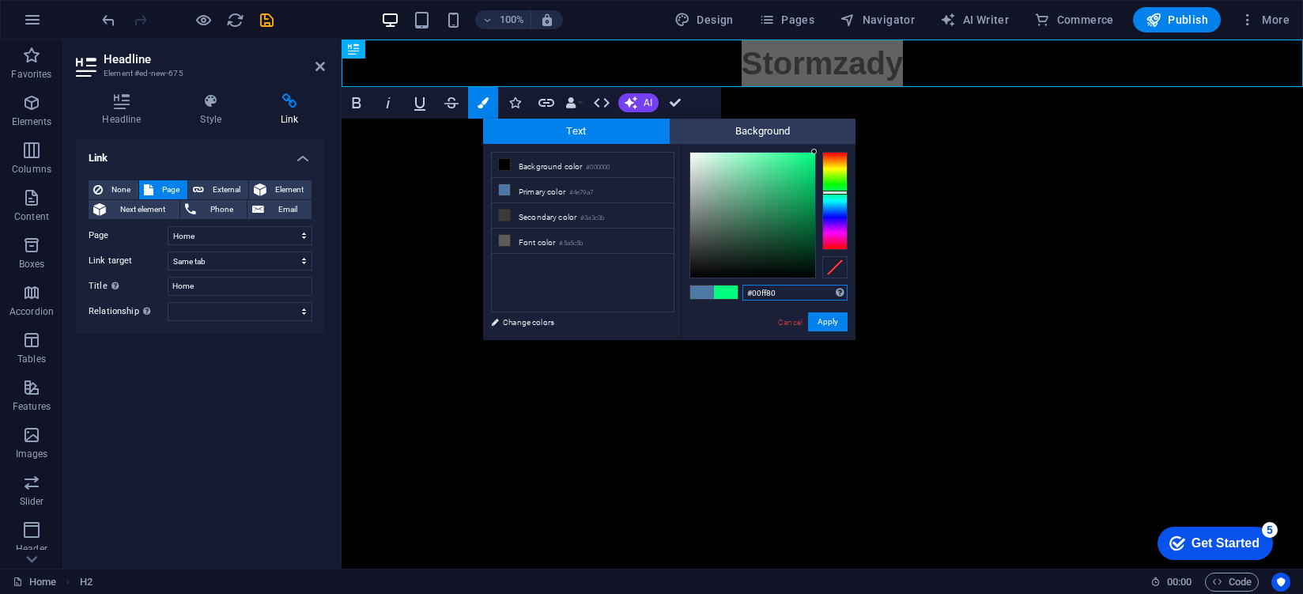
drag, startPoint x: 747, startPoint y: 248, endPoint x: 865, endPoint y: 76, distance: 208.7
click at [865, 76] on body "stormzady.xyz Home Favorites Elements Columns Content Boxes Accordion Tables Fe…" at bounding box center [651, 297] width 1303 height 594
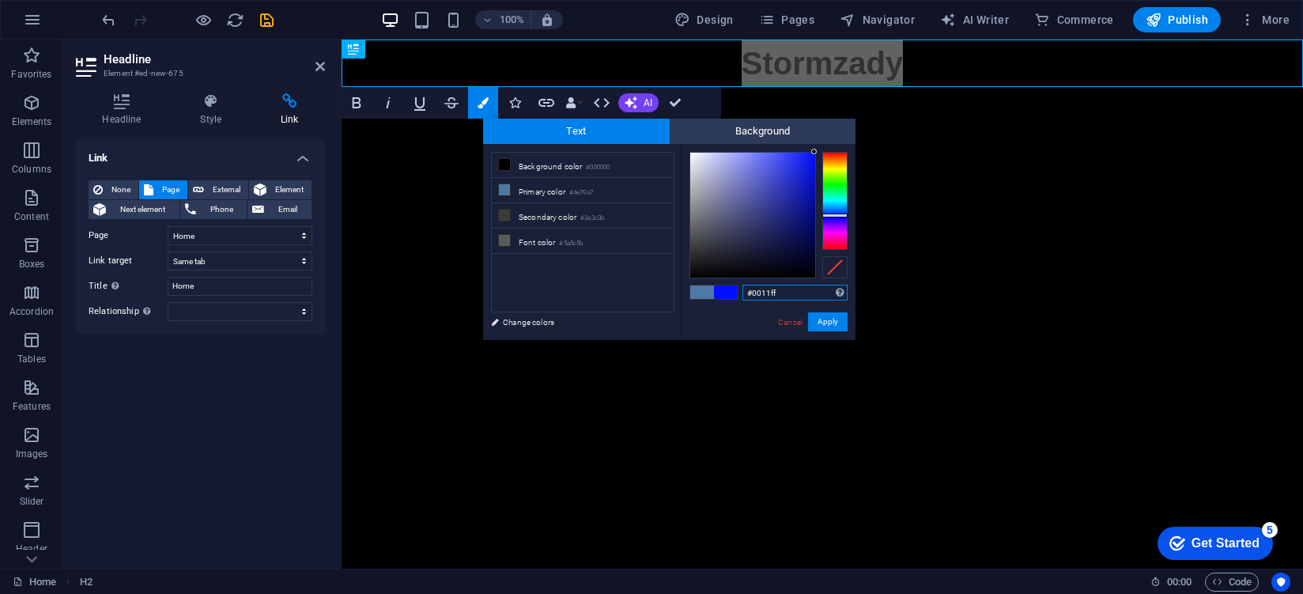
drag, startPoint x: 837, startPoint y: 209, endPoint x: 849, endPoint y: 215, distance: 13.4
click at [849, 215] on div "#0011ff Supported formats #0852ed rgb(8, 82, 237) rgba(8, 82, 237, 90%) hsv(221…" at bounding box center [768, 356] width 175 height 425
type input "#0011ff"
click at [843, 215] on div at bounding box center [834, 215] width 25 height 4
click at [839, 323] on button "Apply" at bounding box center [828, 321] width 40 height 19
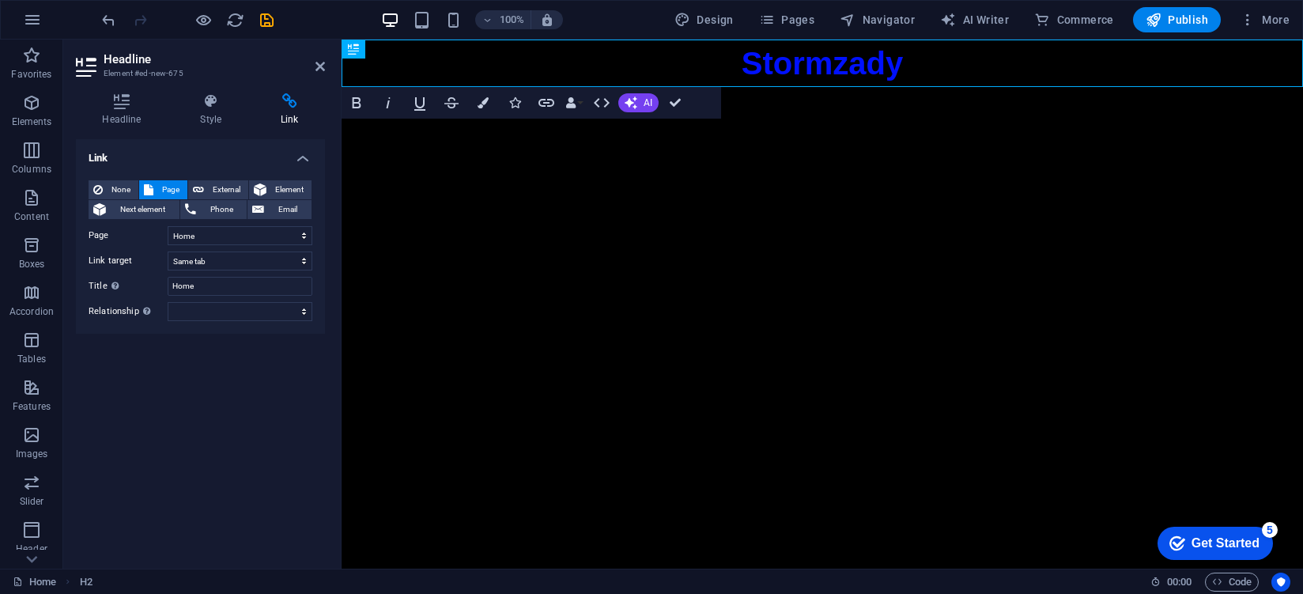
click at [875, 87] on html "Skip to main content Stormzady" at bounding box center [821, 63] width 961 height 47
click at [318, 65] on icon at bounding box center [319, 66] width 9 height 13
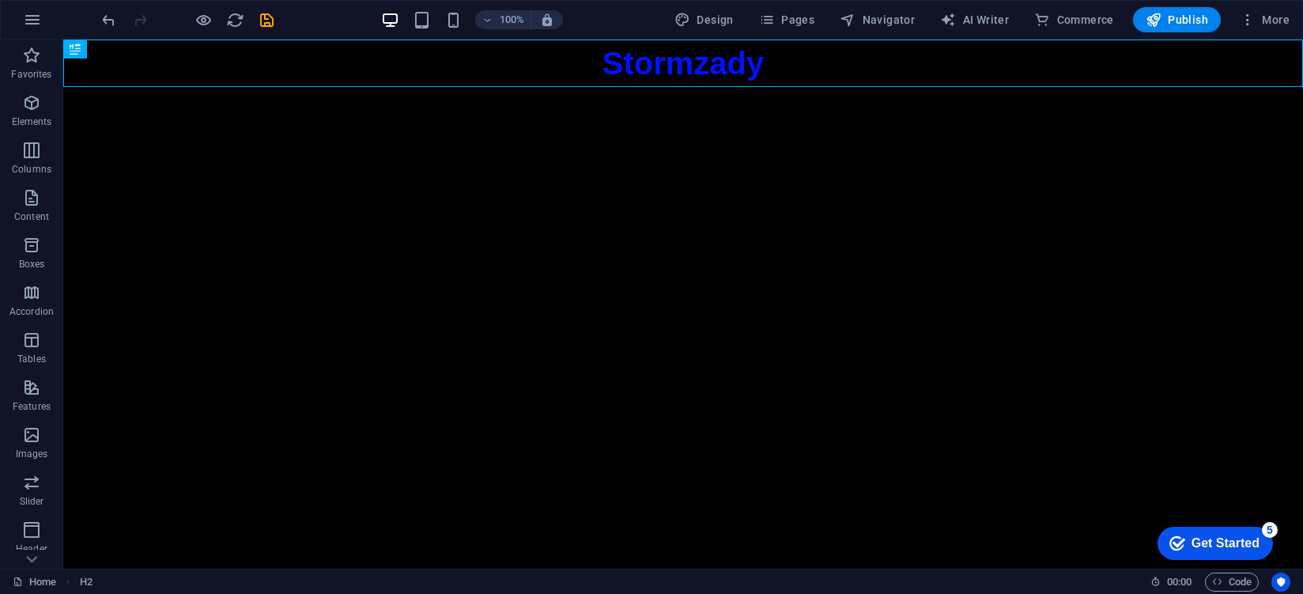
click at [385, 87] on html "Skip to main content Stormzady" at bounding box center [682, 63] width 1239 height 47
click at [866, 87] on html "Skip to main content Stormzady" at bounding box center [682, 63] width 1239 height 47
click at [879, 87] on html "Skip to main content Stormzady" at bounding box center [682, 63] width 1239 height 47
click at [880, 87] on html "Skip to main content Stormzady" at bounding box center [682, 63] width 1239 height 47
click at [39, 402] on p "Features" at bounding box center [32, 406] width 38 height 13
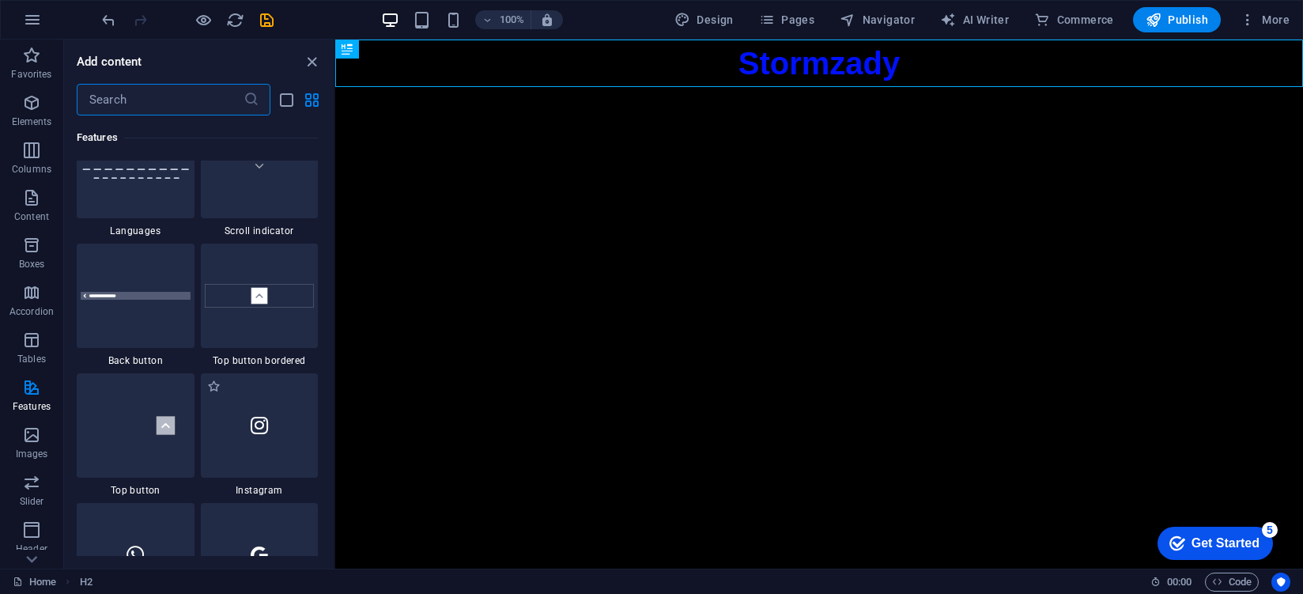
scroll to position [7361, 0]
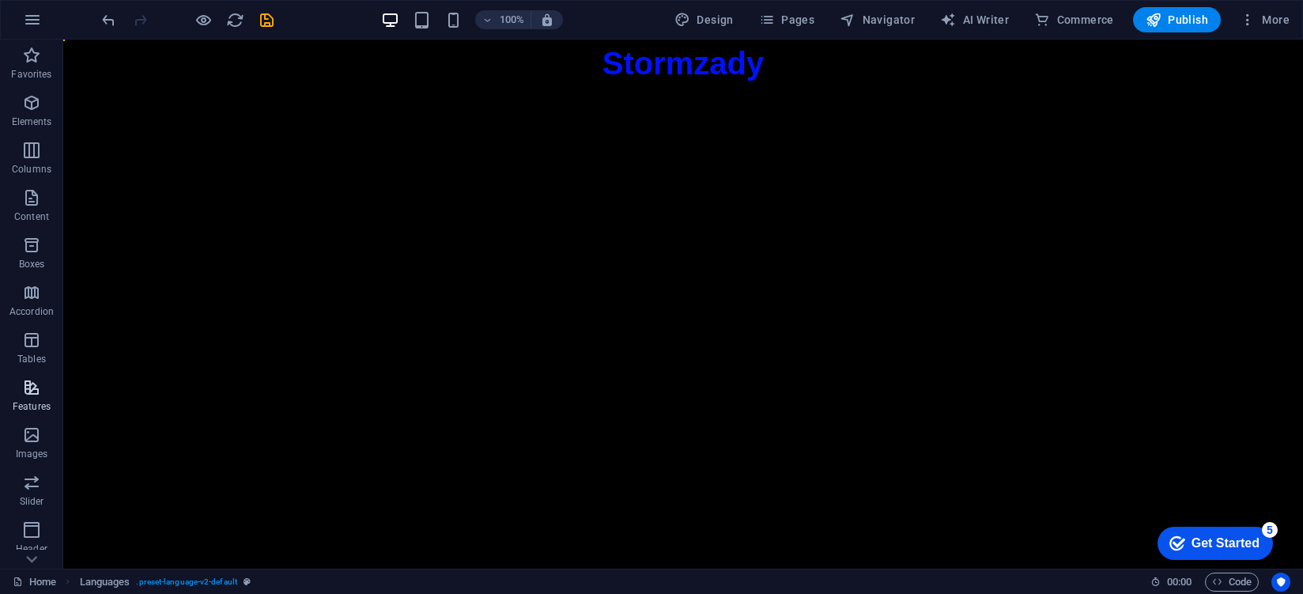
click at [34, 387] on icon "button" at bounding box center [31, 387] width 19 height 19
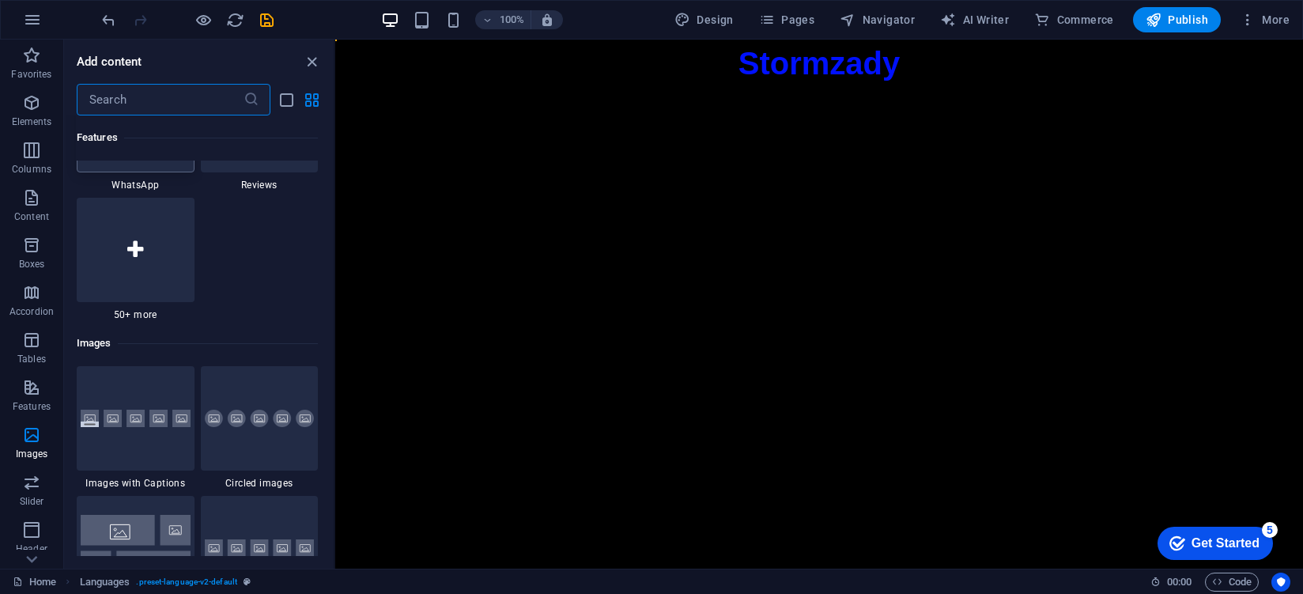
scroll to position [7532, 0]
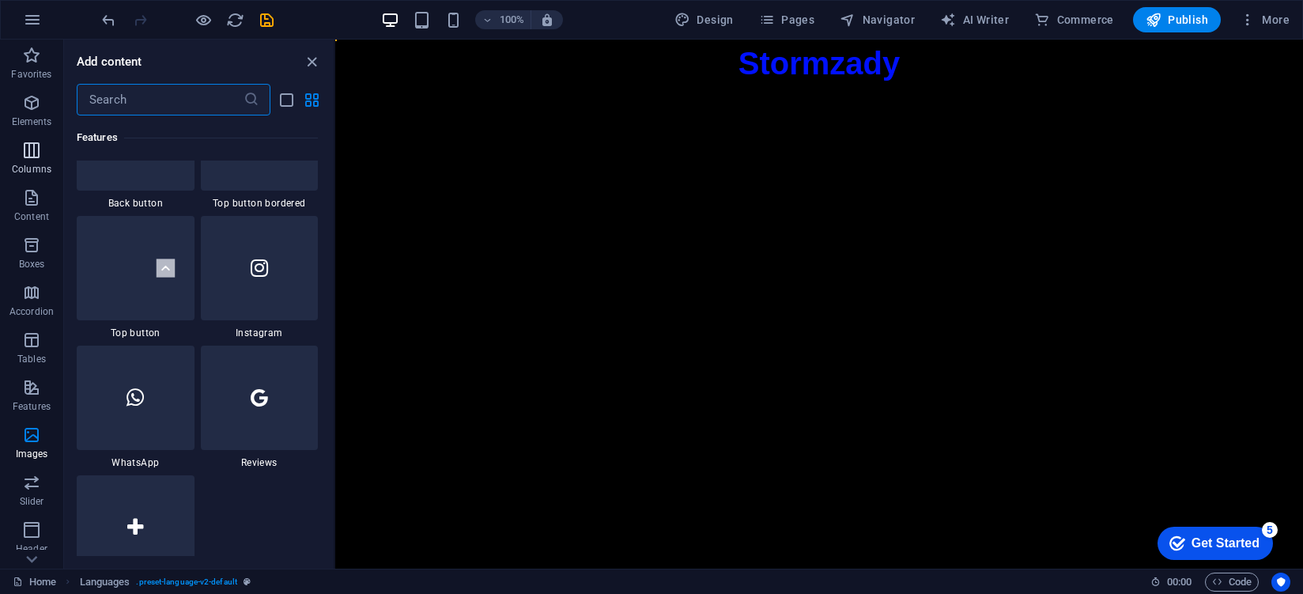
click at [29, 148] on icon "button" at bounding box center [31, 150] width 19 height 19
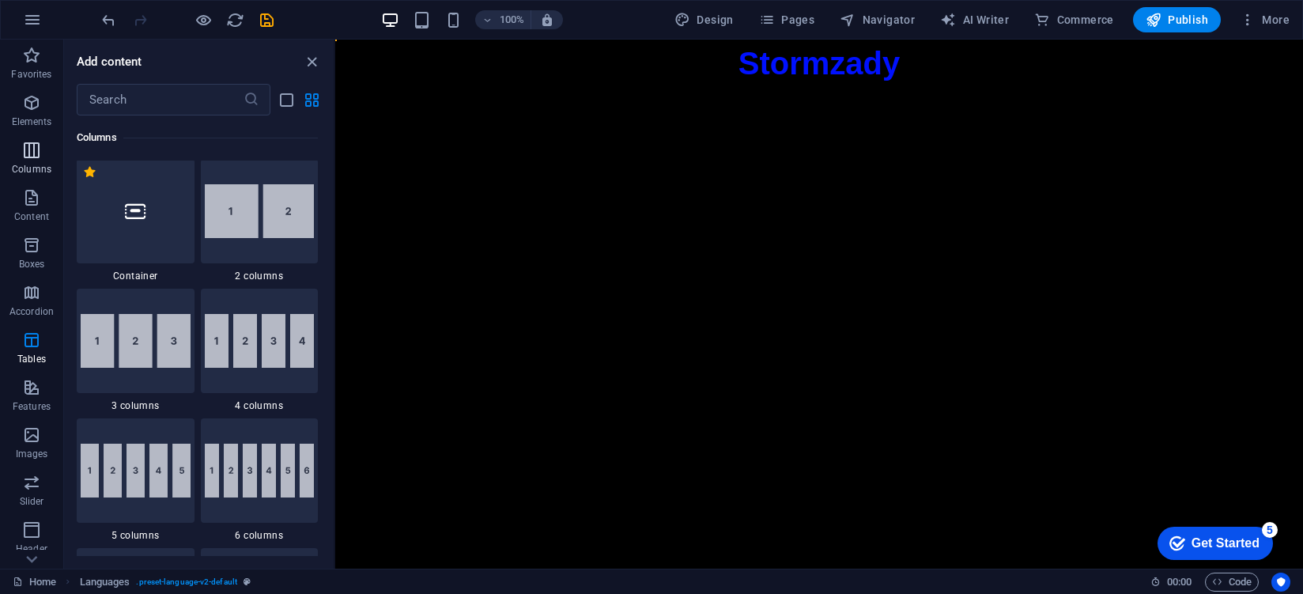
scroll to position [783, 0]
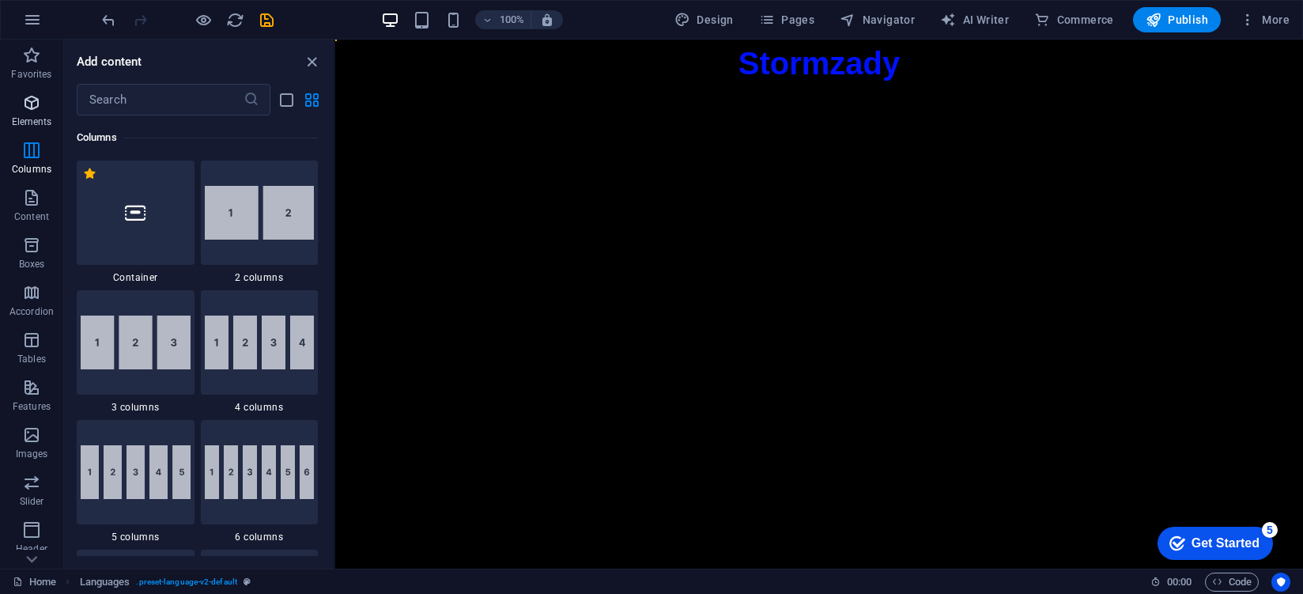
click at [36, 110] on icon "button" at bounding box center [31, 102] width 19 height 19
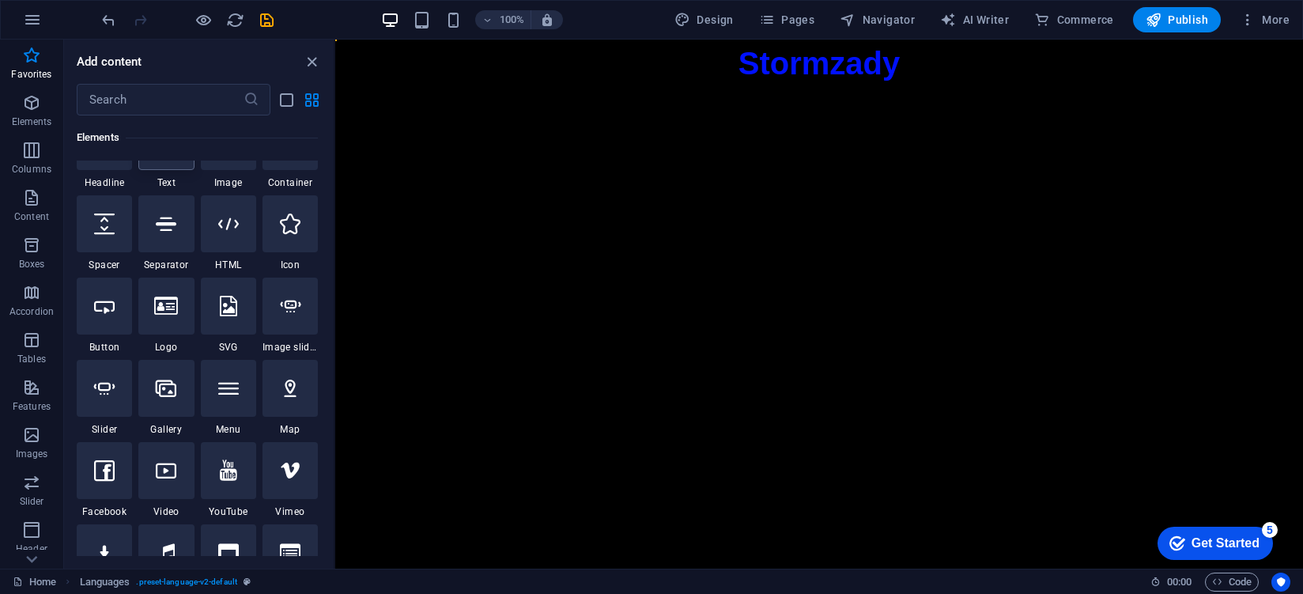
scroll to position [241, 0]
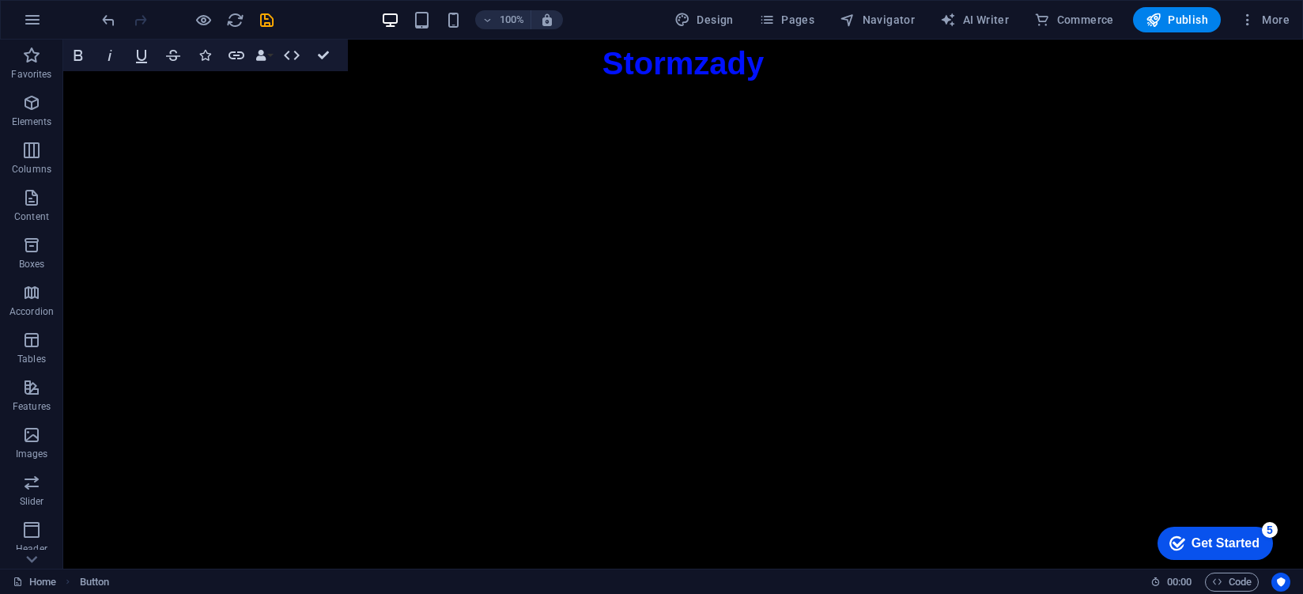
click at [187, 87] on html "Skip to main content Stormzady" at bounding box center [682, 63] width 1239 height 47
click at [100, 584] on span "Button" at bounding box center [95, 581] width 30 height 19
click at [101, 580] on span "Button" at bounding box center [95, 581] width 30 height 19
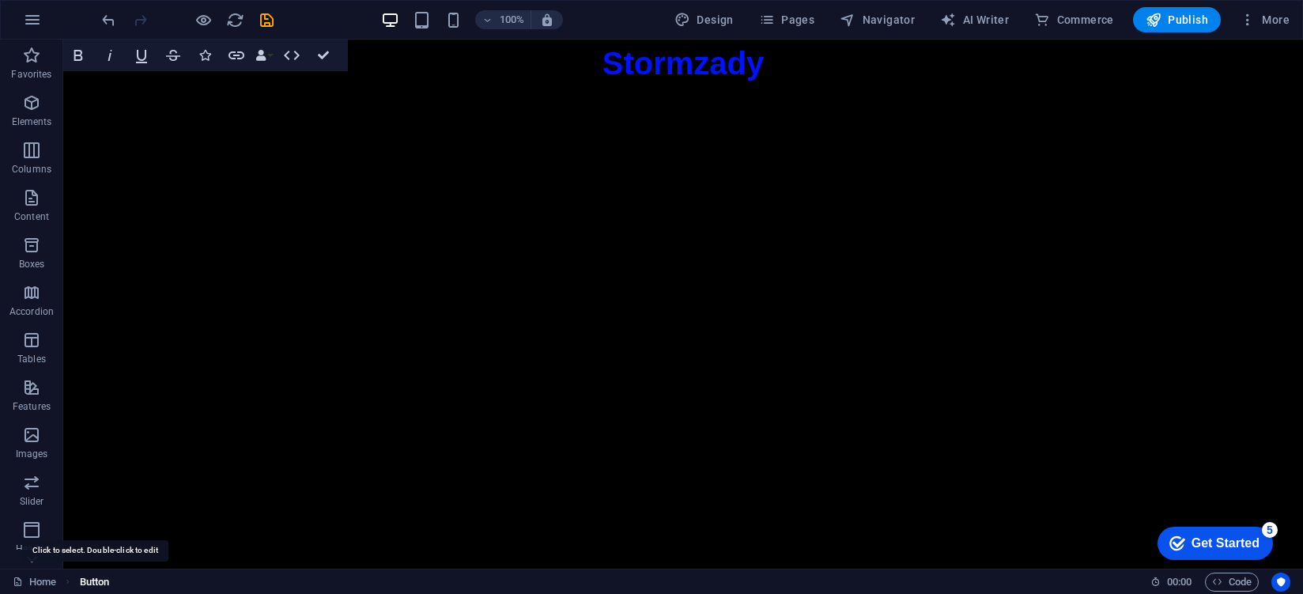
click at [101, 580] on span "Button" at bounding box center [95, 581] width 30 height 19
click at [975, 74] on div "Stormzady" at bounding box center [682, 63] width 1239 height 47
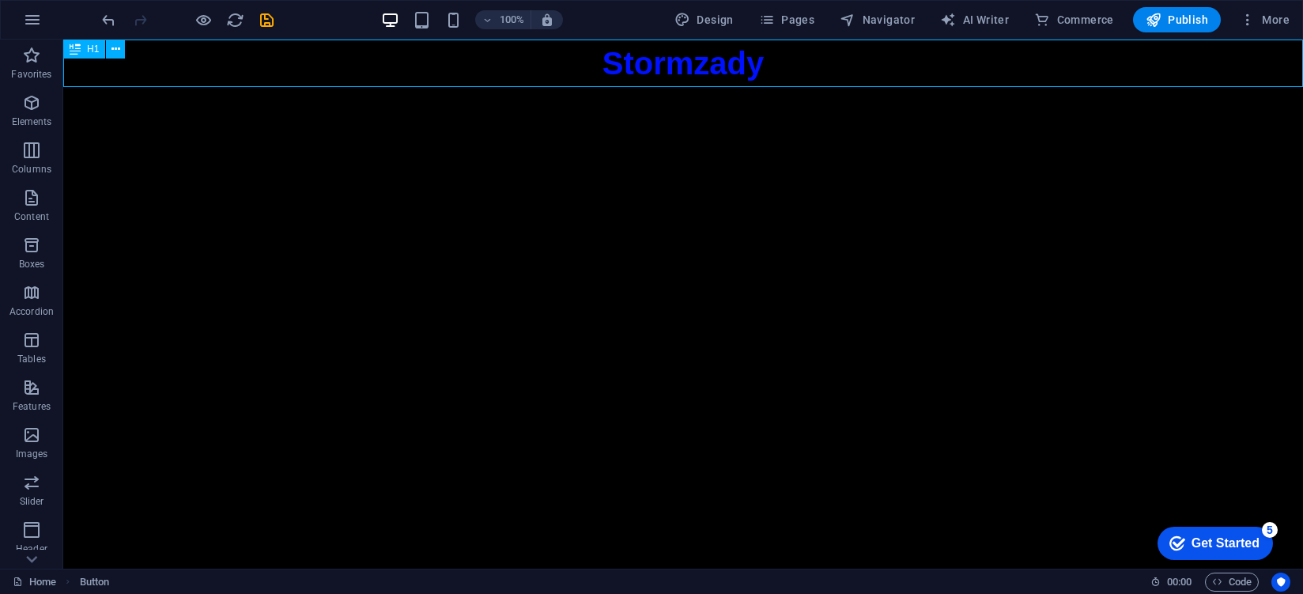
click at [792, 73] on div "Stormzady" at bounding box center [682, 63] width 1239 height 47
click at [100, 588] on span "Button" at bounding box center [95, 581] width 30 height 19
click at [104, 583] on span "Button" at bounding box center [95, 581] width 30 height 19
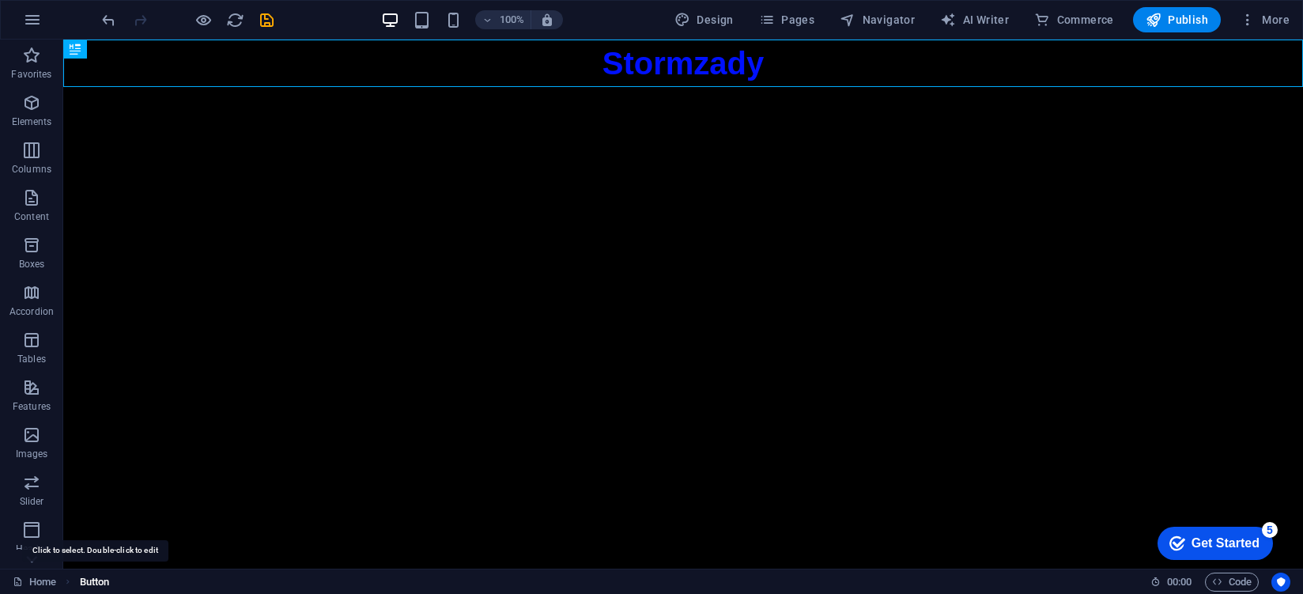
click at [104, 583] on span "Button" at bounding box center [95, 581] width 30 height 19
click at [47, 582] on link "Home" at bounding box center [34, 581] width 43 height 19
click at [53, 583] on link "Home" at bounding box center [34, 581] width 43 height 19
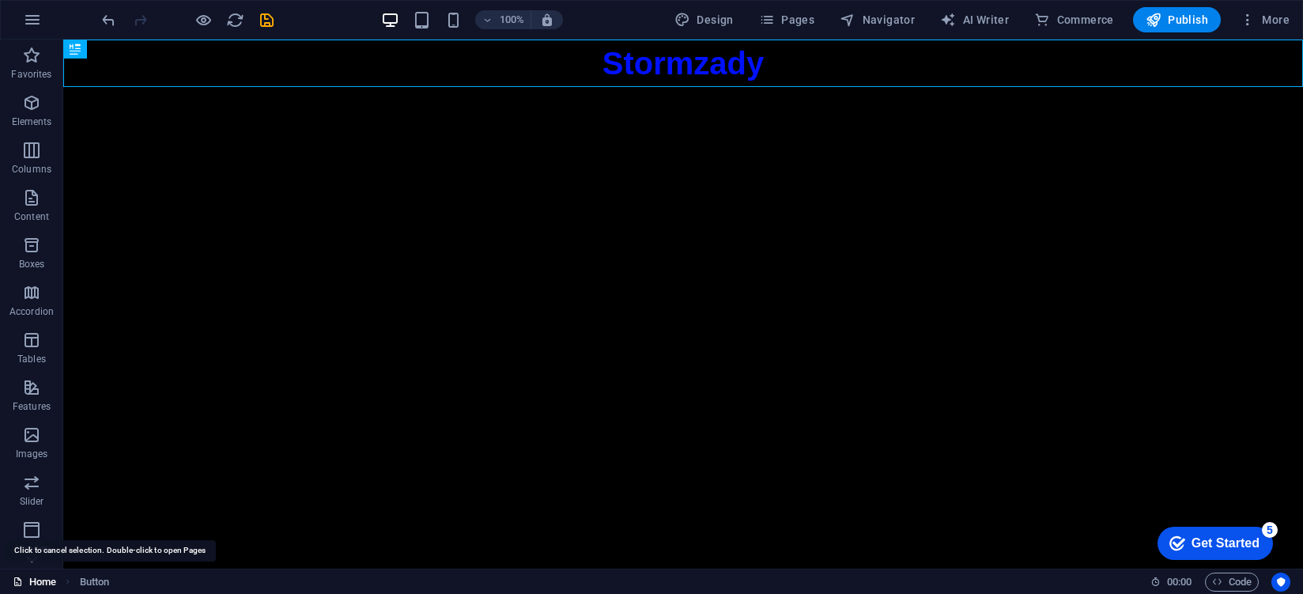
click at [42, 579] on link "Home" at bounding box center [34, 581] width 43 height 19
drag, startPoint x: 42, startPoint y: 579, endPoint x: 31, endPoint y: 583, distance: 11.5
click at [40, 579] on link "Home" at bounding box center [34, 581] width 43 height 19
click at [31, 583] on link "Home" at bounding box center [34, 581] width 43 height 19
click at [28, 583] on link "Home" at bounding box center [34, 581] width 43 height 19
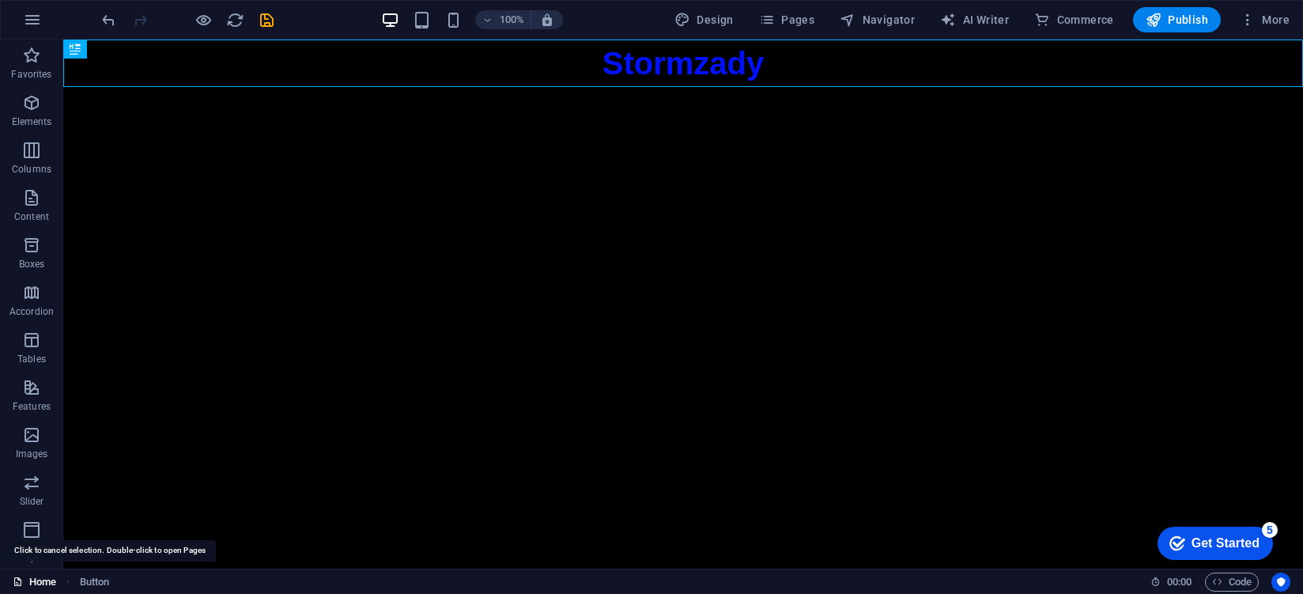
click at [17, 583] on icon at bounding box center [18, 581] width 10 height 10
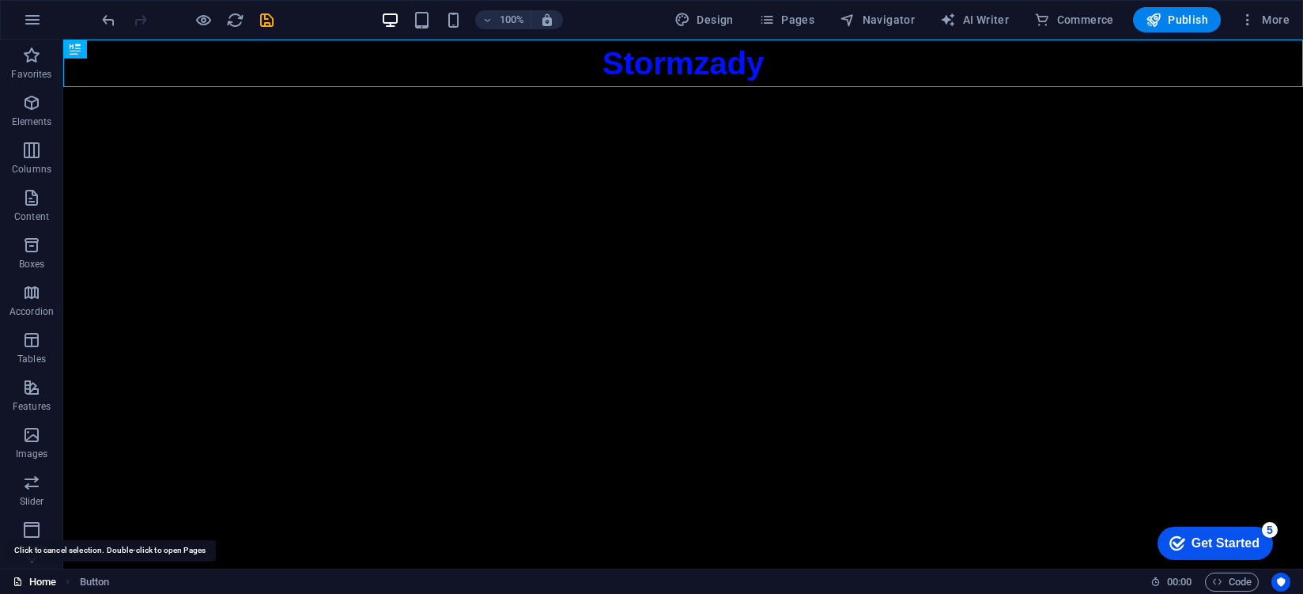
click at [17, 583] on icon at bounding box center [18, 581] width 10 height 10
click at [31, 579] on link "Home" at bounding box center [34, 581] width 43 height 19
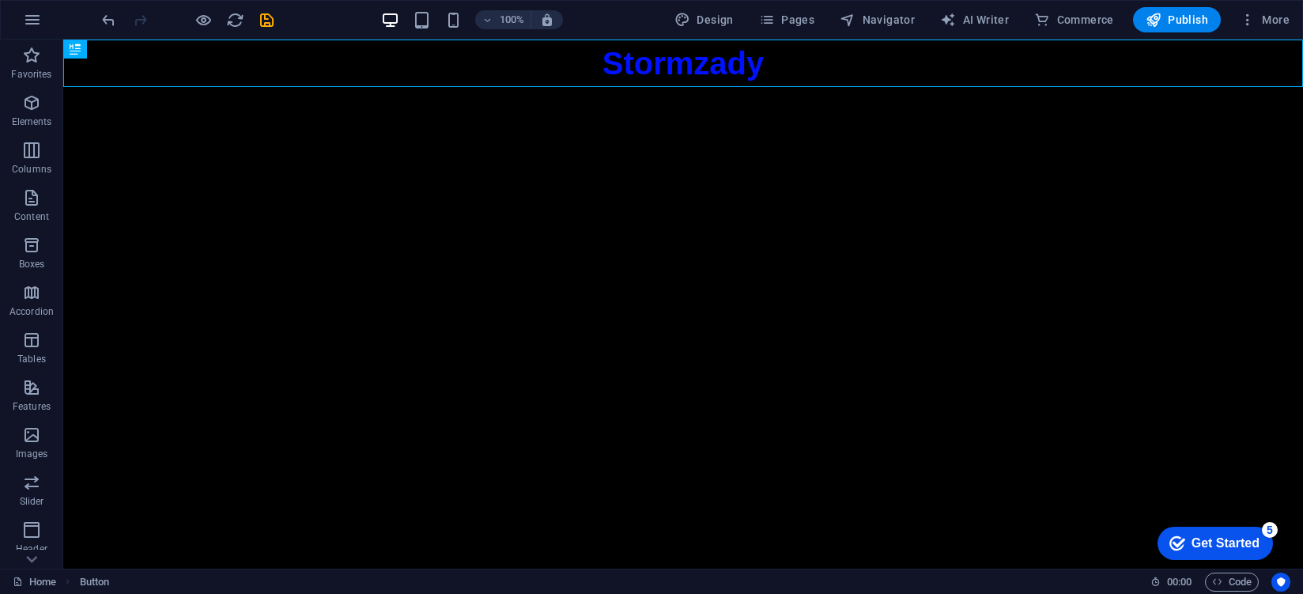
click at [362, 87] on html "Skip to main content Stormzady" at bounding box center [682, 63] width 1239 height 47
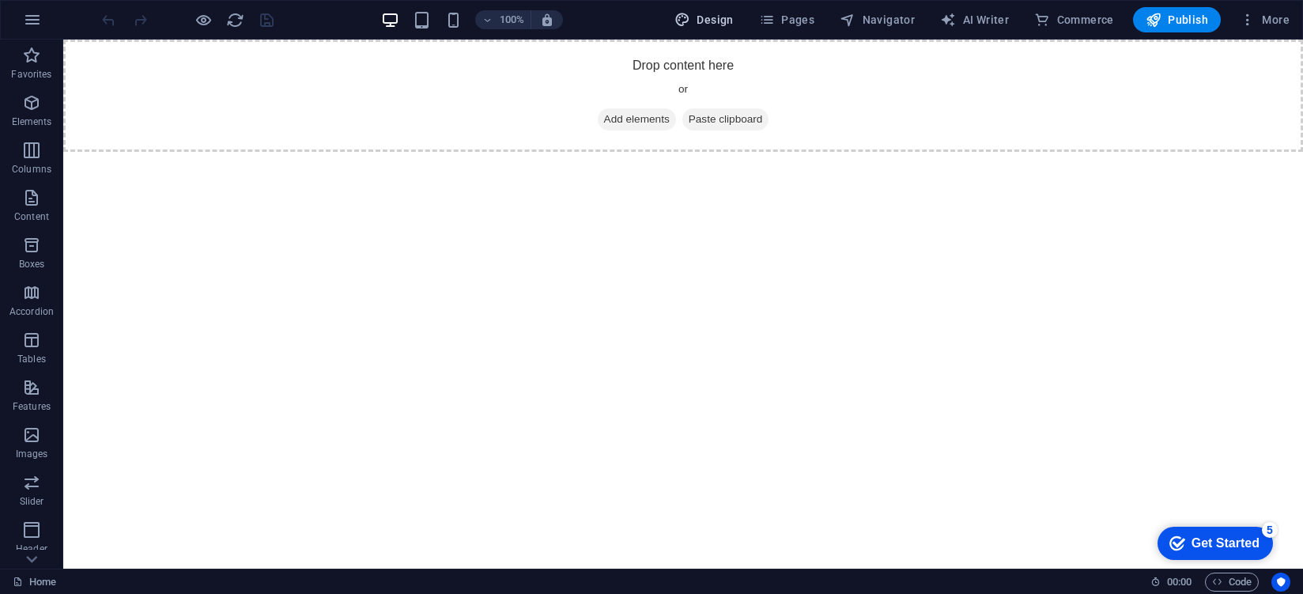
click at [716, 12] on span "Design" at bounding box center [703, 20] width 59 height 16
select select "px"
select select "400"
select select "px"
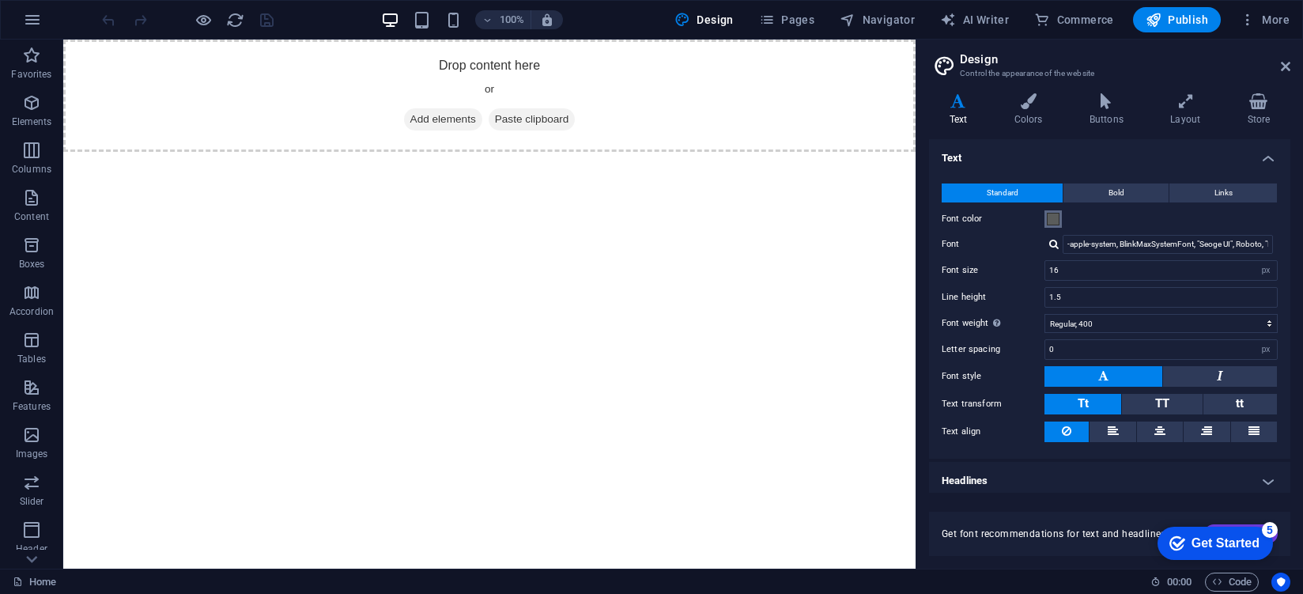
click at [1049, 216] on span at bounding box center [1053, 219] width 13 height 13
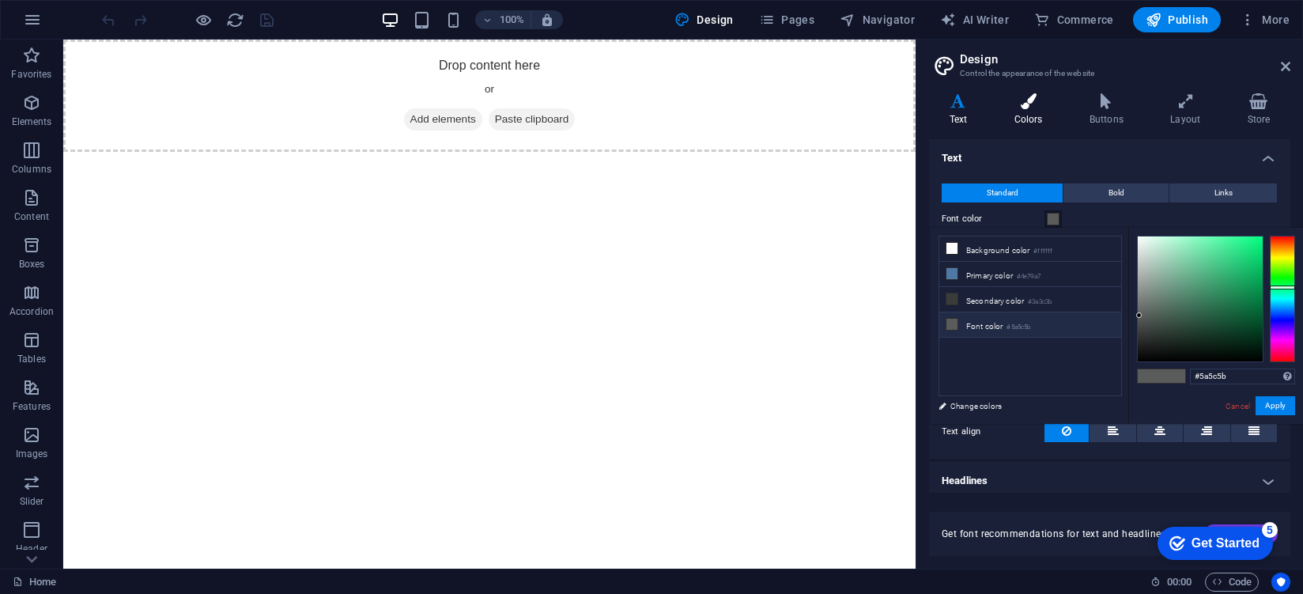
click at [1032, 111] on h4 "Colors" at bounding box center [1031, 109] width 75 height 33
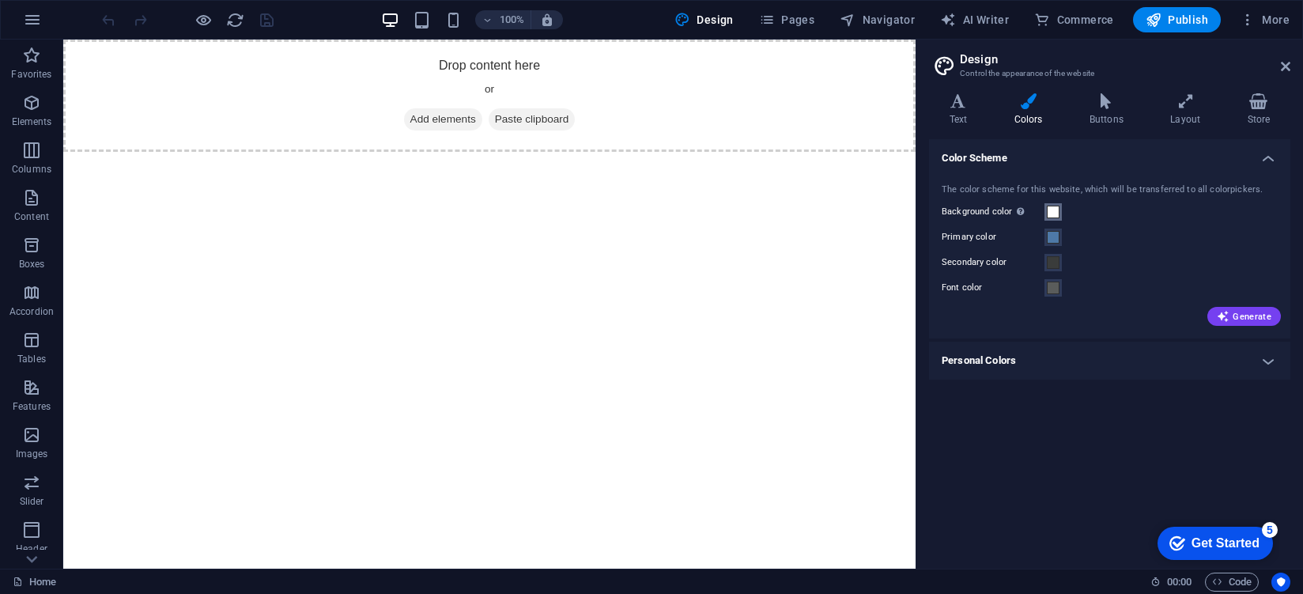
click at [1058, 209] on button "Background color Only visible if it is not covered by other backgrounds." at bounding box center [1052, 211] width 17 height 17
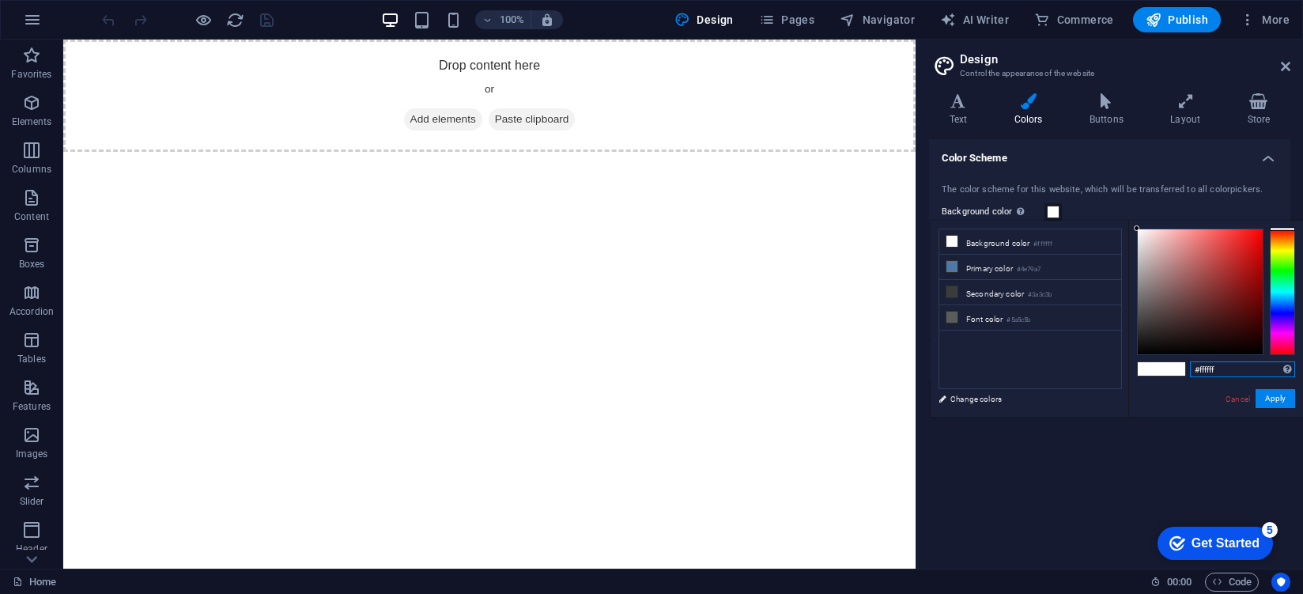
click at [1254, 372] on input "#ffffff" at bounding box center [1242, 369] width 105 height 16
type input "#"
type input "e"
type input "r"
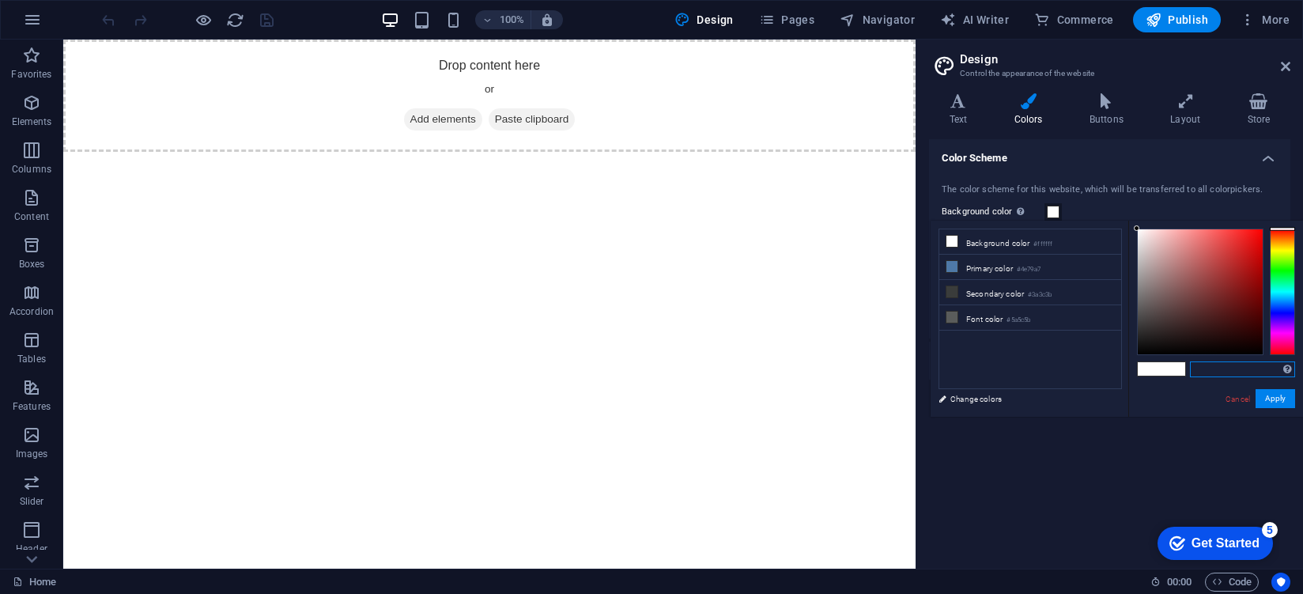
type input "~"
click at [1223, 368] on input "#333350" at bounding box center [1242, 369] width 105 height 16
click at [1206, 372] on input "#333350" at bounding box center [1242, 369] width 105 height 16
click at [1199, 373] on input "#333350" at bounding box center [1242, 369] width 105 height 16
drag, startPoint x: 1206, startPoint y: 257, endPoint x: 1247, endPoint y: 251, distance: 41.6
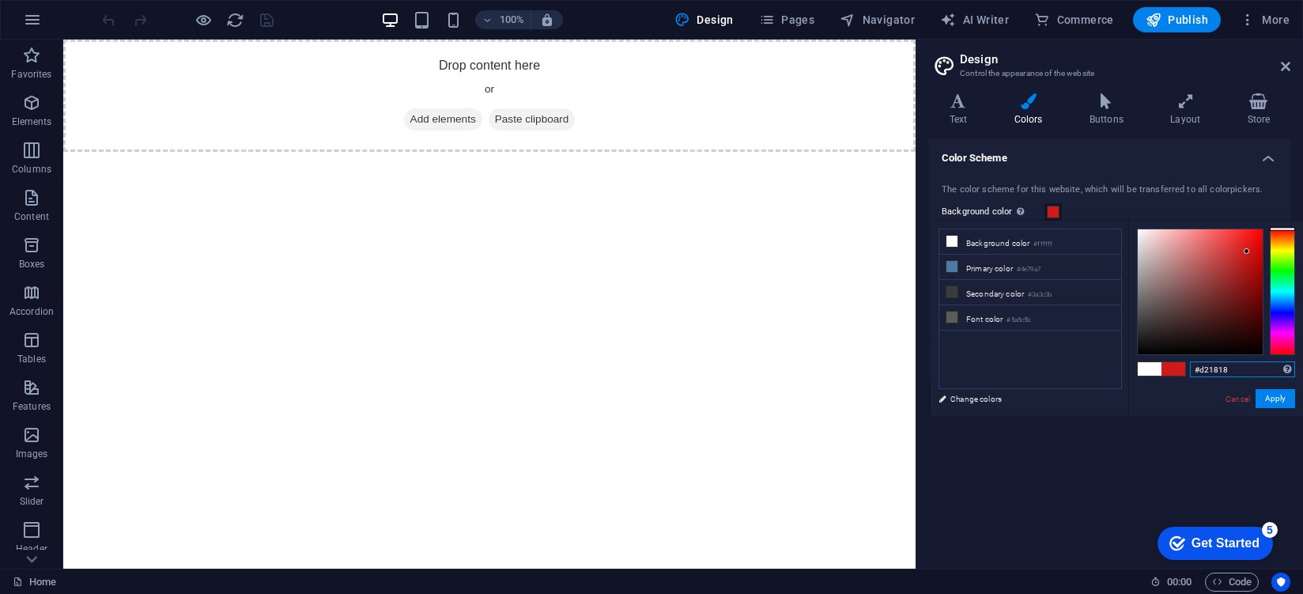
click at [1247, 251] on div at bounding box center [1199, 291] width 125 height 125
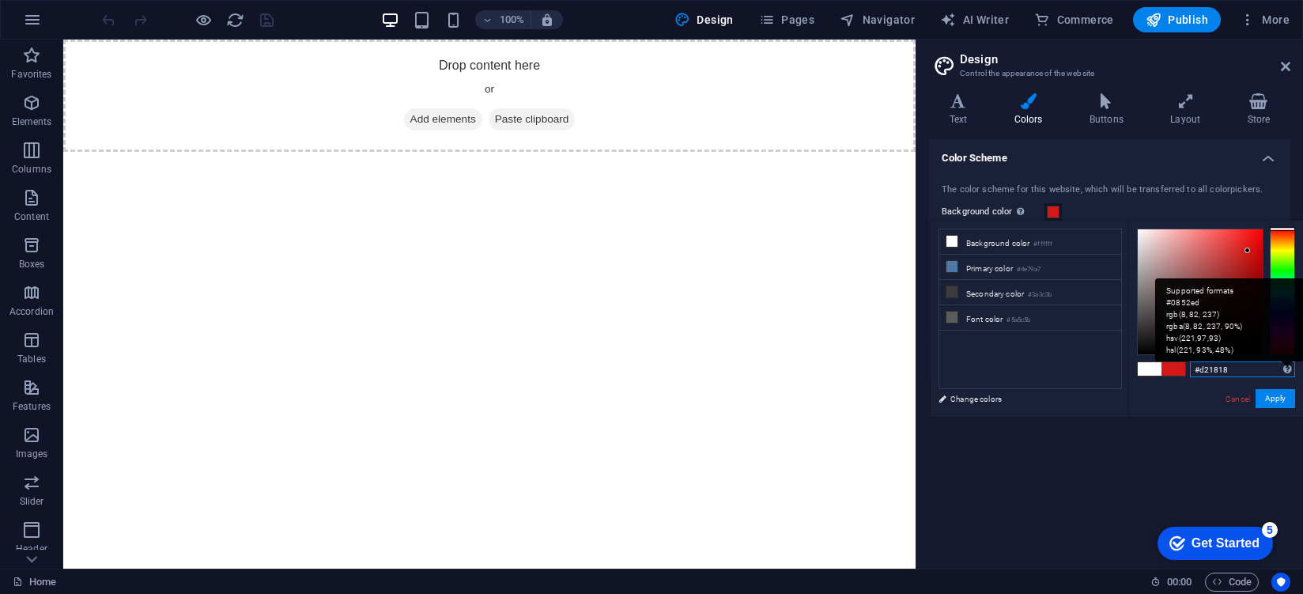
type input "#d21818"
click at [1289, 375] on div "Supported formats #0852ed rgb(8, 82, 237) rgba(8, 82, 237, 90%) hsv(221,97,93) …" at bounding box center [1287, 369] width 8 height 16
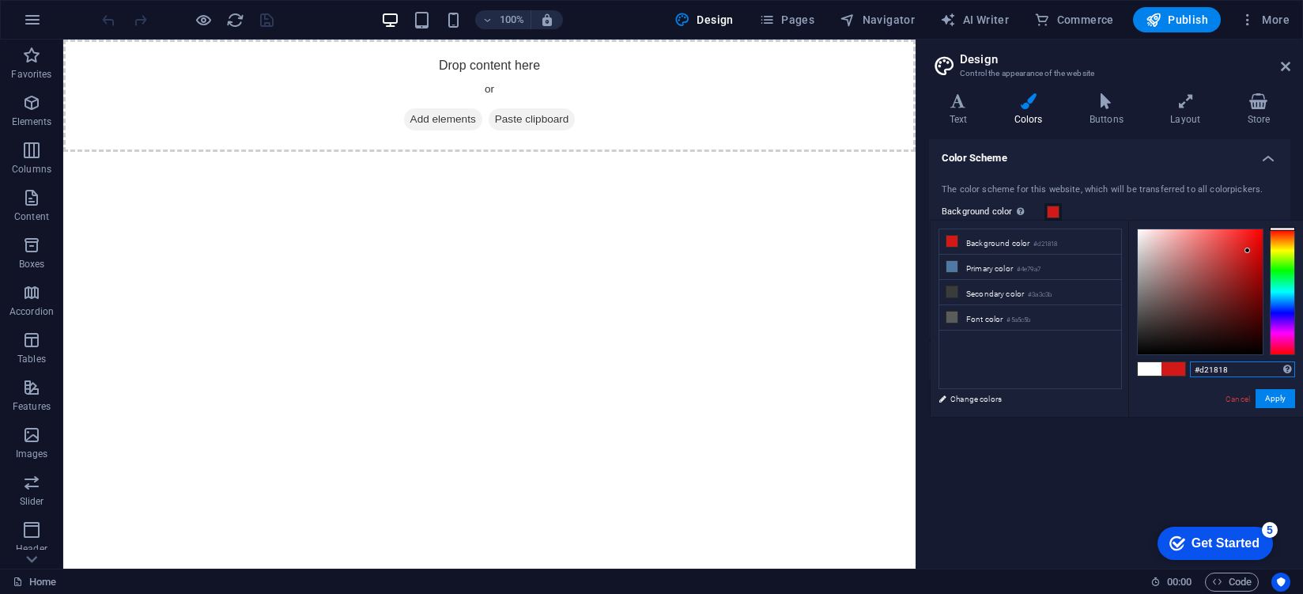
click at [1266, 375] on input "#d21818" at bounding box center [1242, 369] width 105 height 16
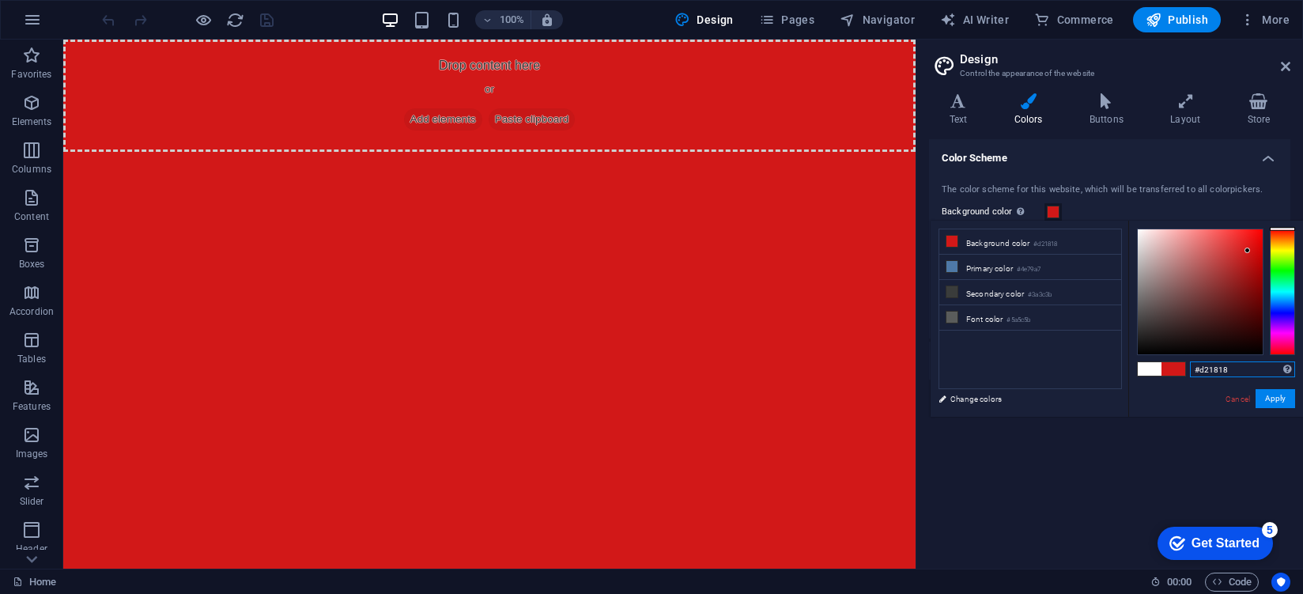
click at [1227, 372] on input "#d21818" at bounding box center [1242, 369] width 105 height 16
paste input "rgb(33, 33, 50)"
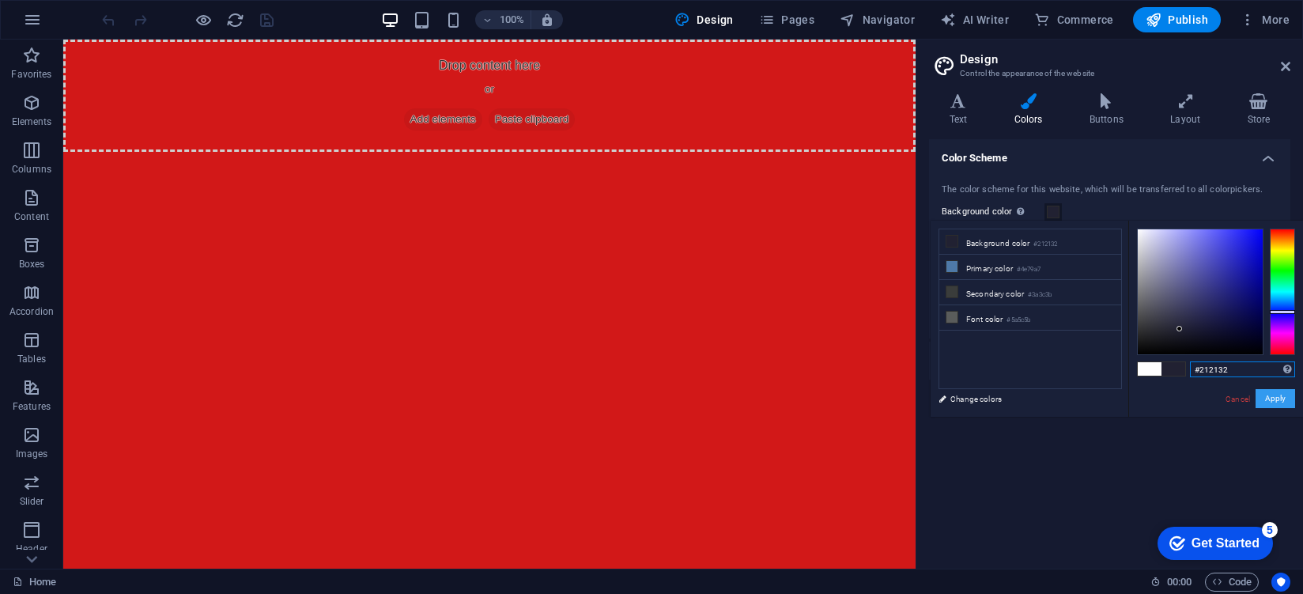
type input "#212132"
click at [1276, 399] on button "Apply" at bounding box center [1275, 398] width 40 height 19
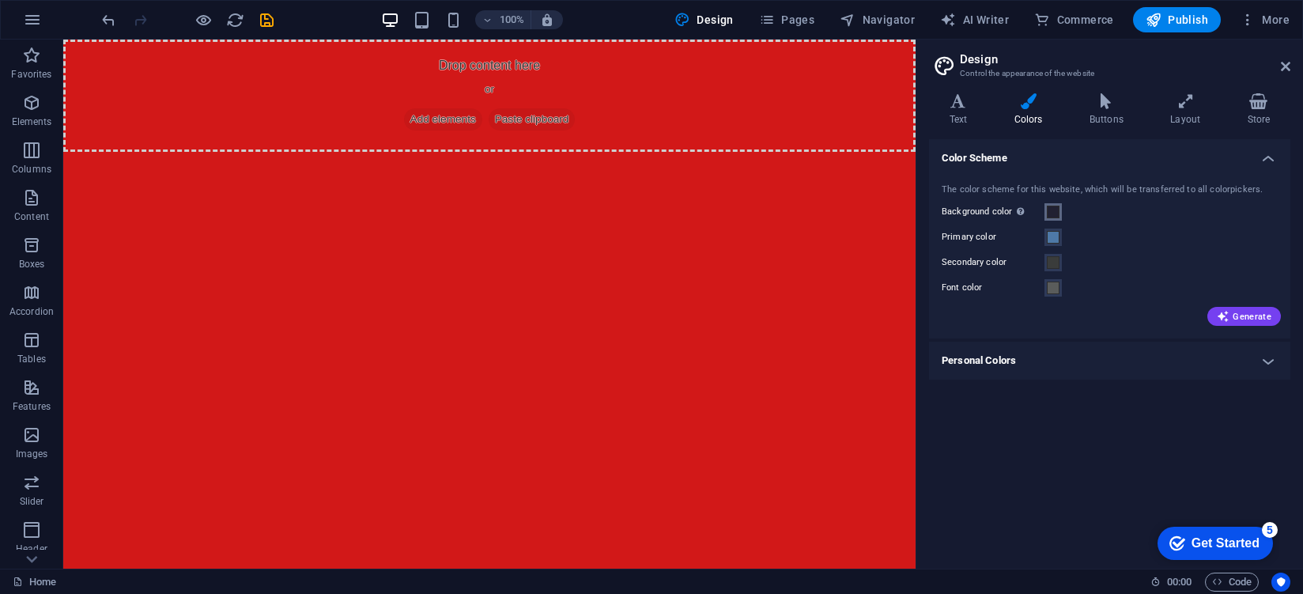
click at [1056, 216] on span at bounding box center [1053, 212] width 13 height 13
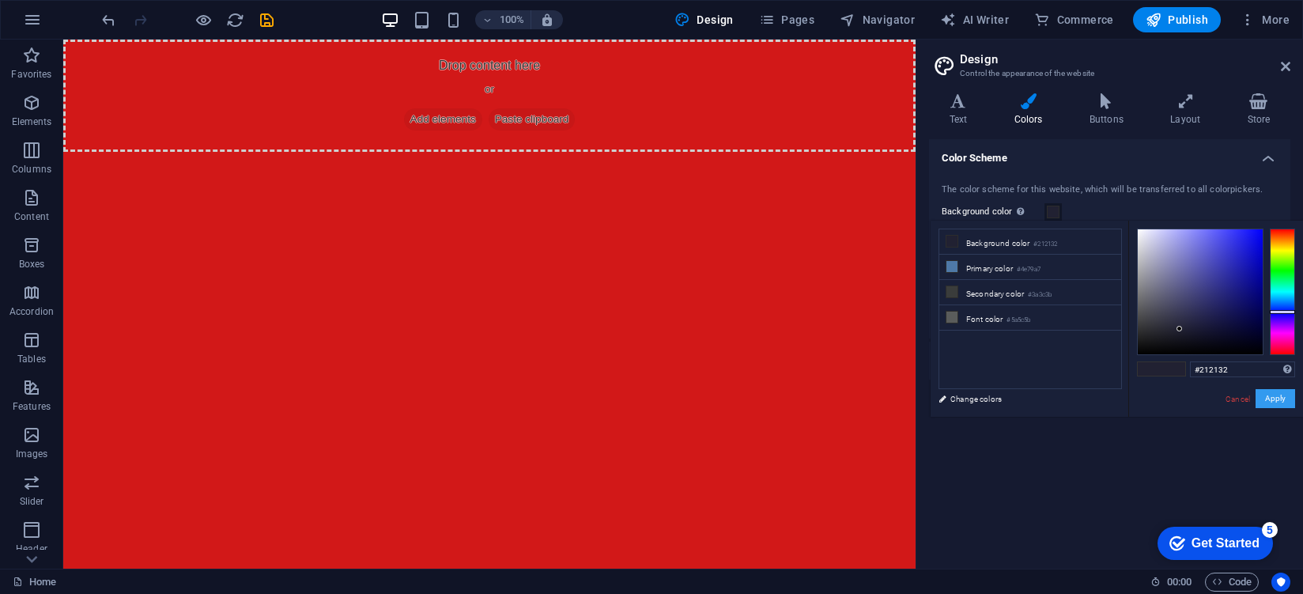
click at [1290, 399] on button "Apply" at bounding box center [1275, 398] width 40 height 19
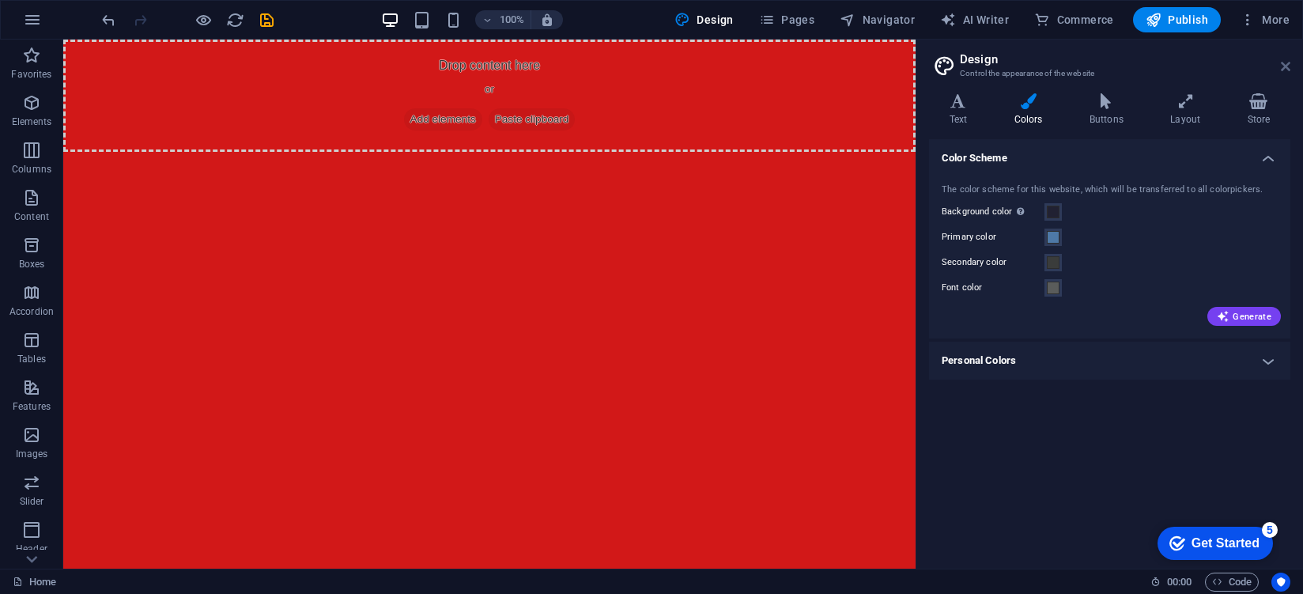
click at [1281, 66] on icon at bounding box center [1285, 66] width 9 height 13
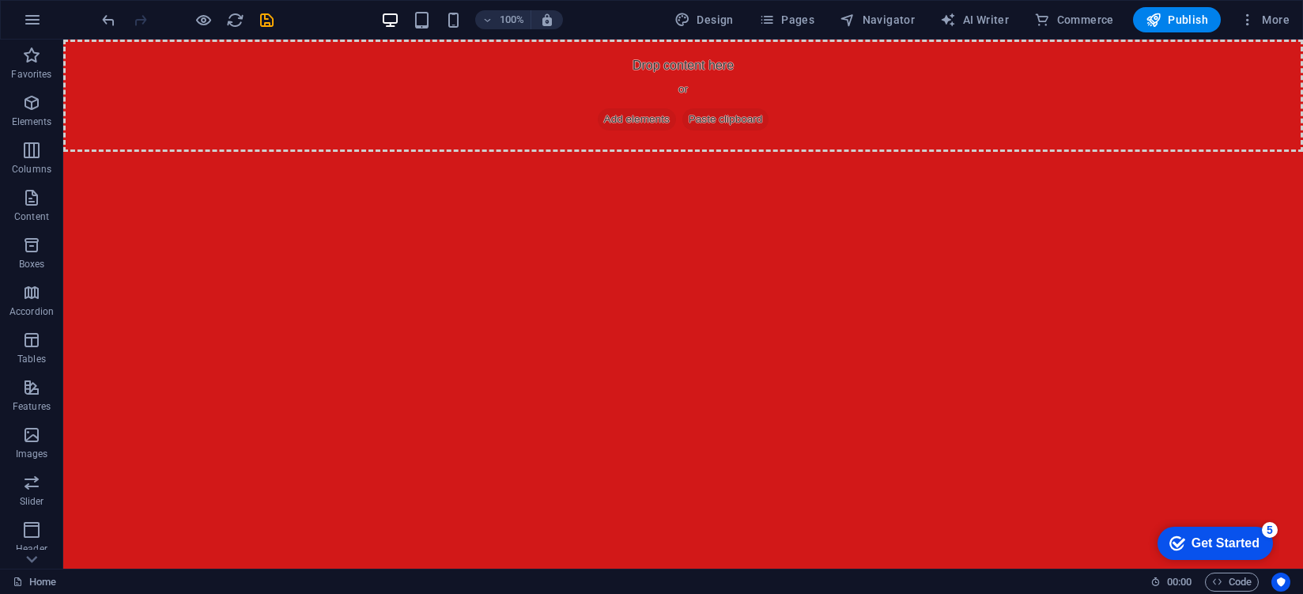
click at [851, 152] on html "Skip to main content Drop content here or Add elements Paste clipboard" at bounding box center [682, 96] width 1239 height 112
click at [668, 152] on html "Skip to main content Drop content here or Add elements Paste clipboard" at bounding box center [682, 96] width 1239 height 112
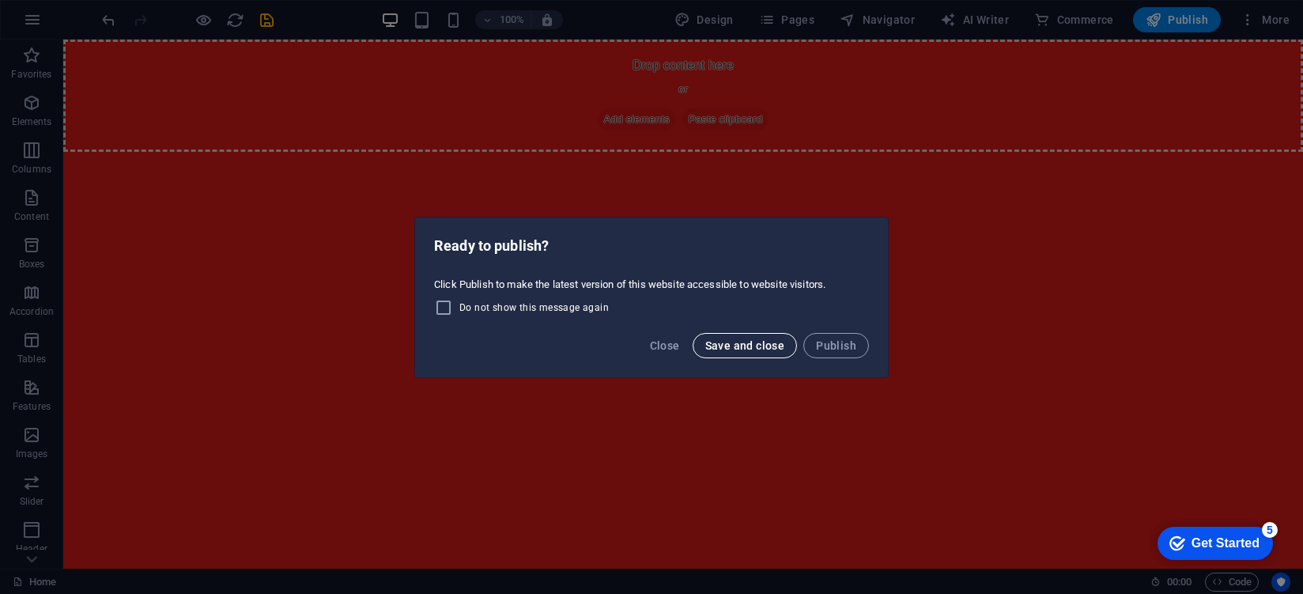
drag, startPoint x: 771, startPoint y: 361, endPoint x: 781, endPoint y: 308, distance: 53.8
click at [777, 335] on div "Close Save and close Publish" at bounding box center [651, 350] width 473 height 54
click at [774, 345] on span "Save and close" at bounding box center [745, 345] width 80 height 13
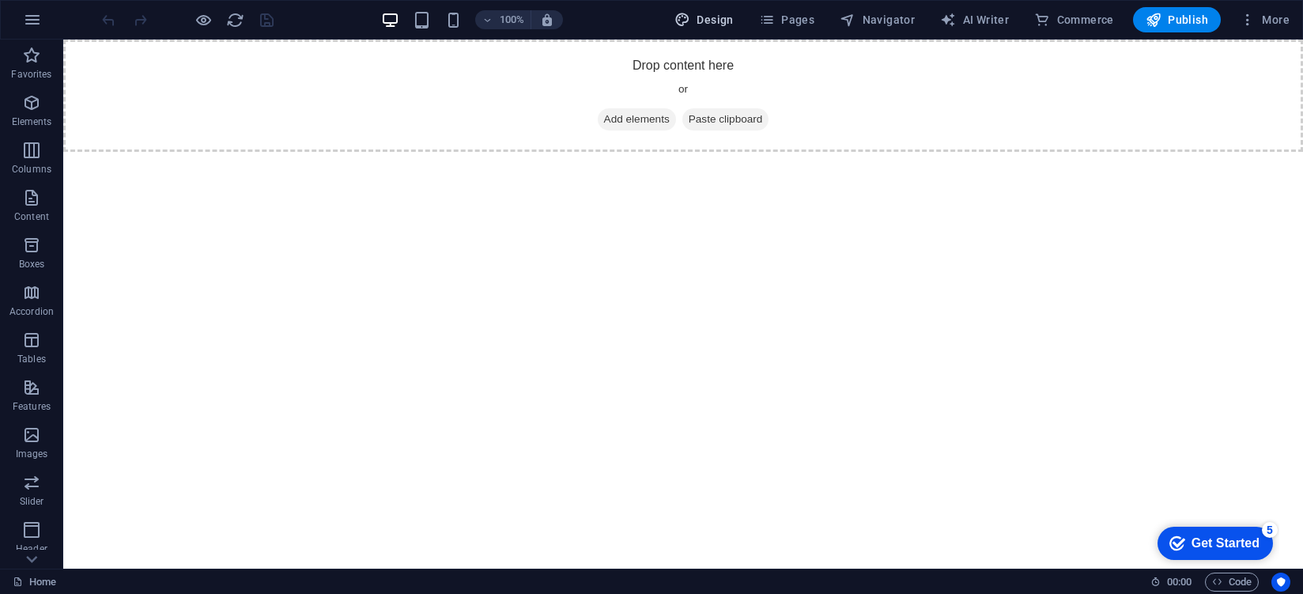
click at [728, 21] on span "Design" at bounding box center [703, 20] width 59 height 16
select select "px"
select select "400"
select select "px"
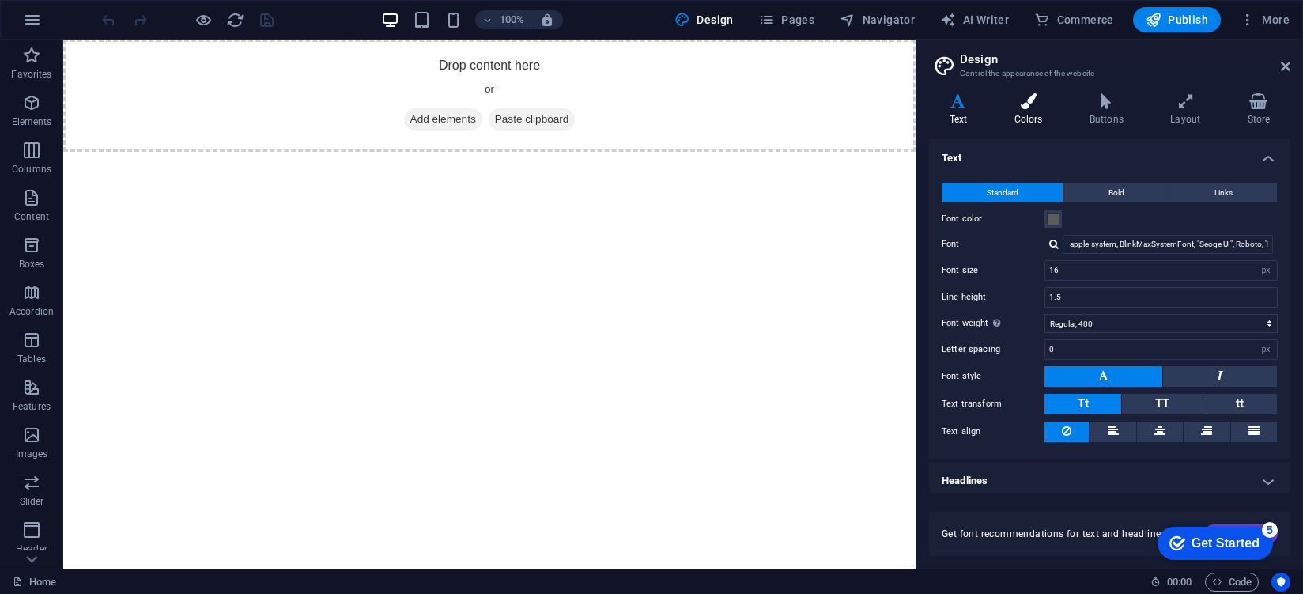
click at [1028, 110] on h4 "Colors" at bounding box center [1031, 109] width 75 height 33
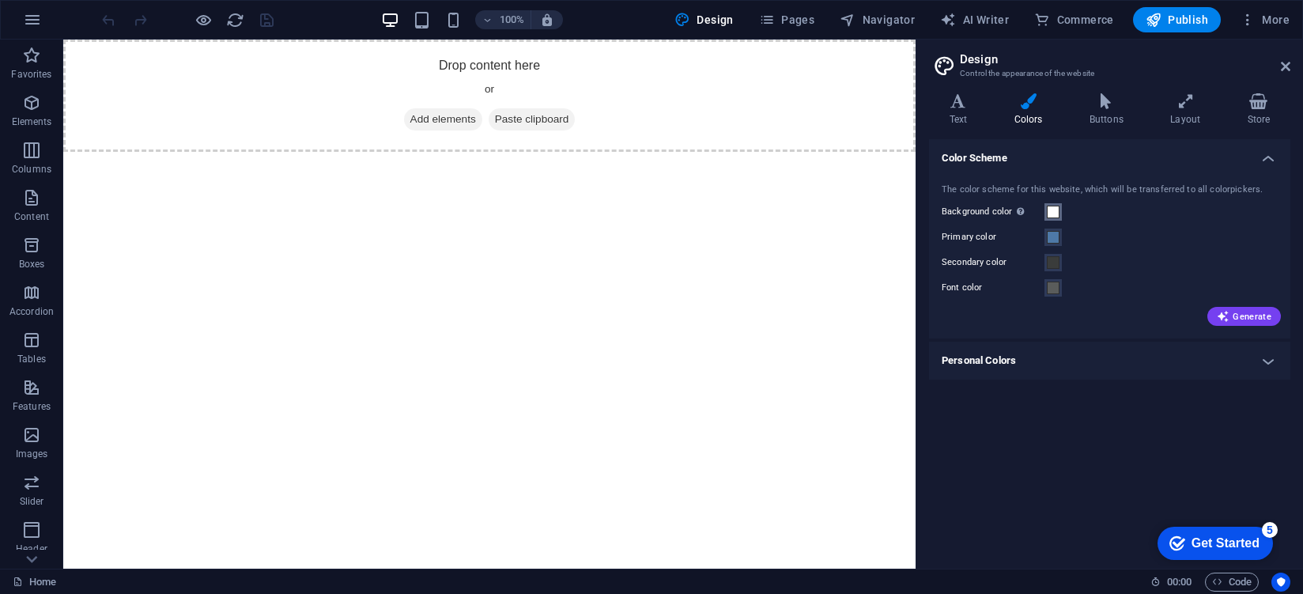
click at [1047, 215] on span at bounding box center [1053, 212] width 13 height 13
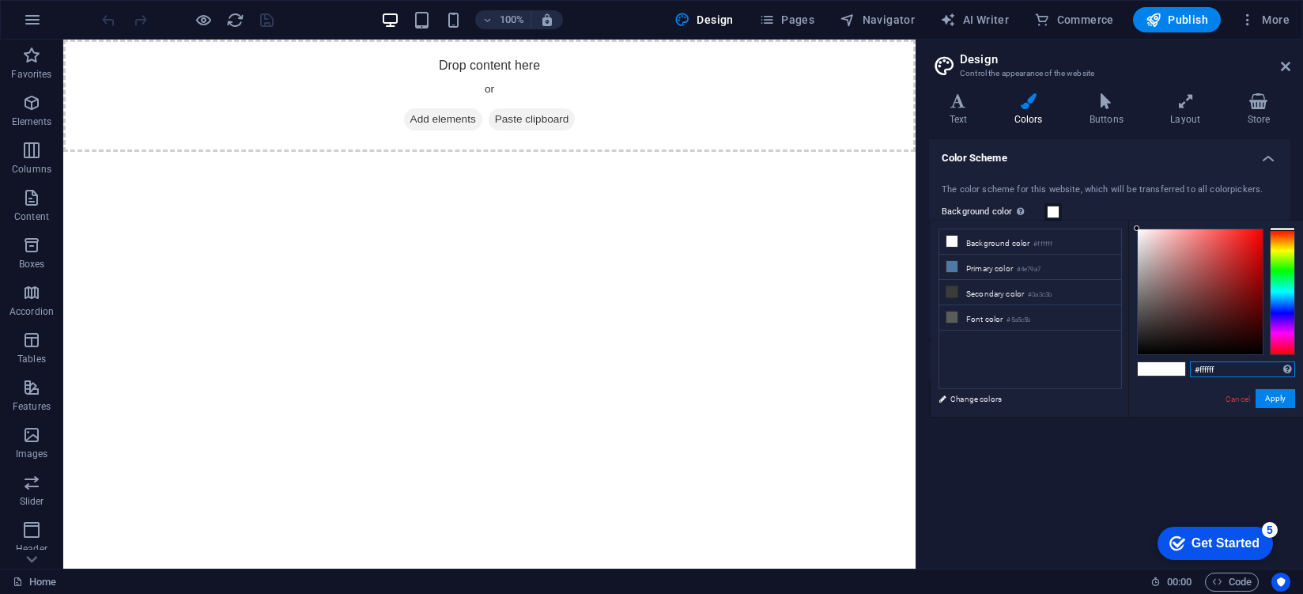
click at [1219, 364] on input "#ffffff" at bounding box center [1242, 369] width 105 height 16
paste input "rgb(33, 33, 50)"
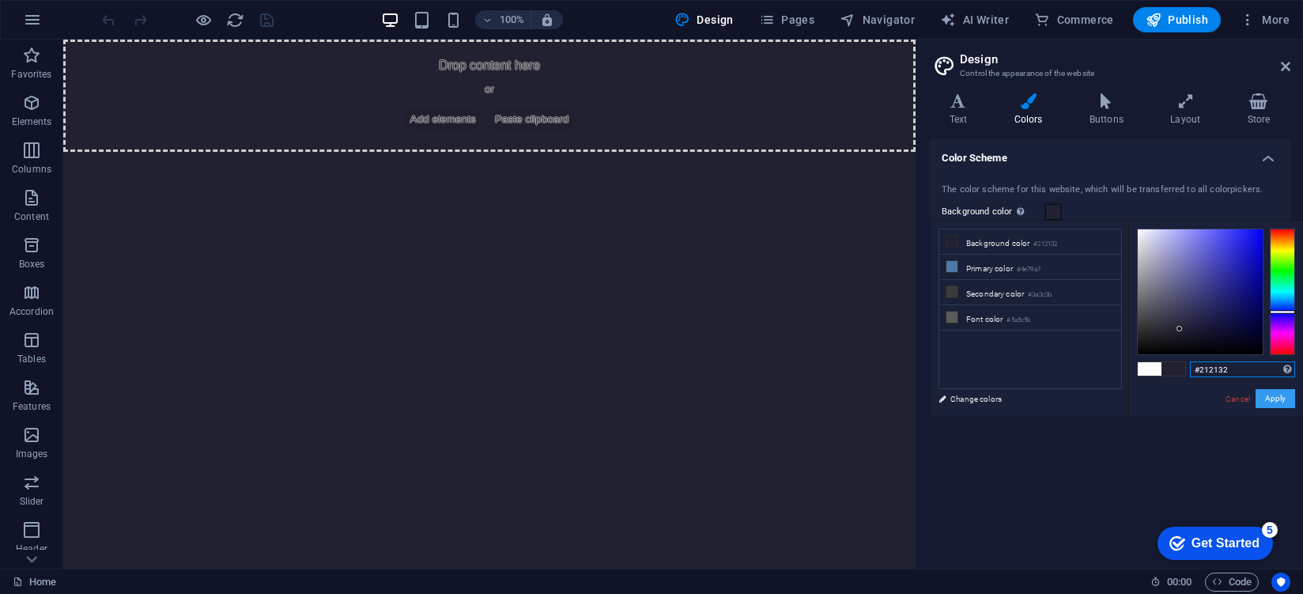
type input "#212132"
click at [1275, 396] on button "Apply" at bounding box center [1275, 398] width 40 height 19
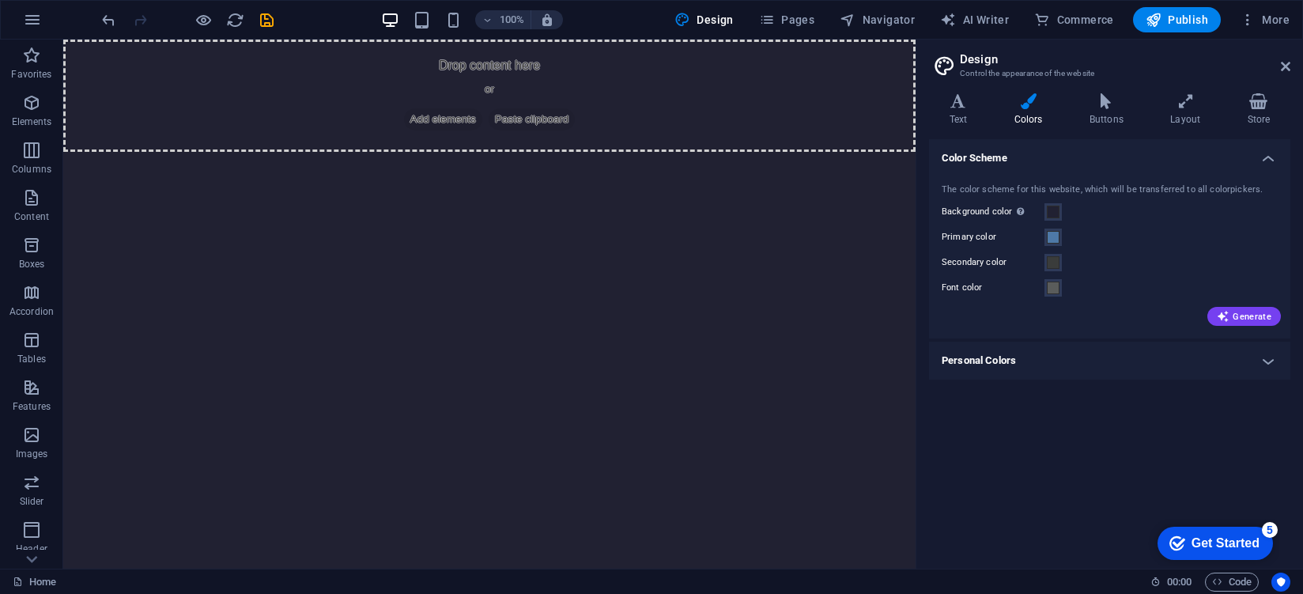
click at [1288, 74] on header "Design Control the appearance of the website" at bounding box center [1111, 60] width 358 height 41
click at [1288, 69] on icon at bounding box center [1285, 66] width 9 height 13
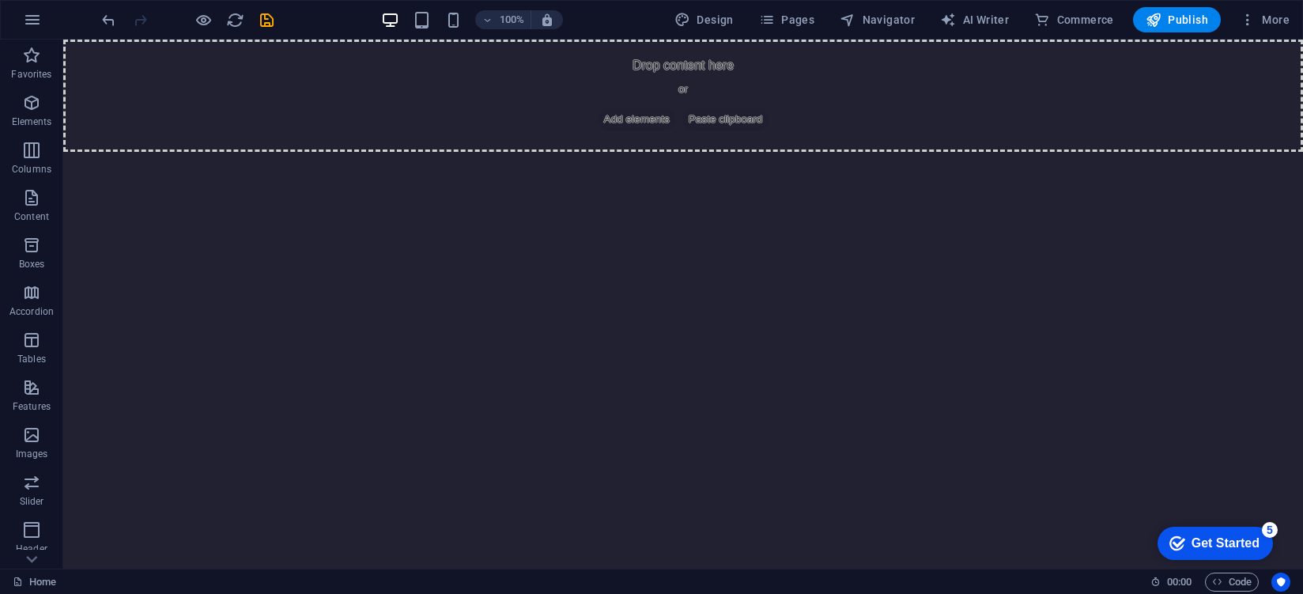
click at [752, 152] on html "Skip to main content Drop content here or Add elements Paste clipboard" at bounding box center [682, 96] width 1239 height 112
click at [541, 152] on html "Skip to main content Drop content here or Add elements Paste clipboard" at bounding box center [682, 96] width 1239 height 112
click at [45, 110] on span "Elements" at bounding box center [31, 112] width 63 height 38
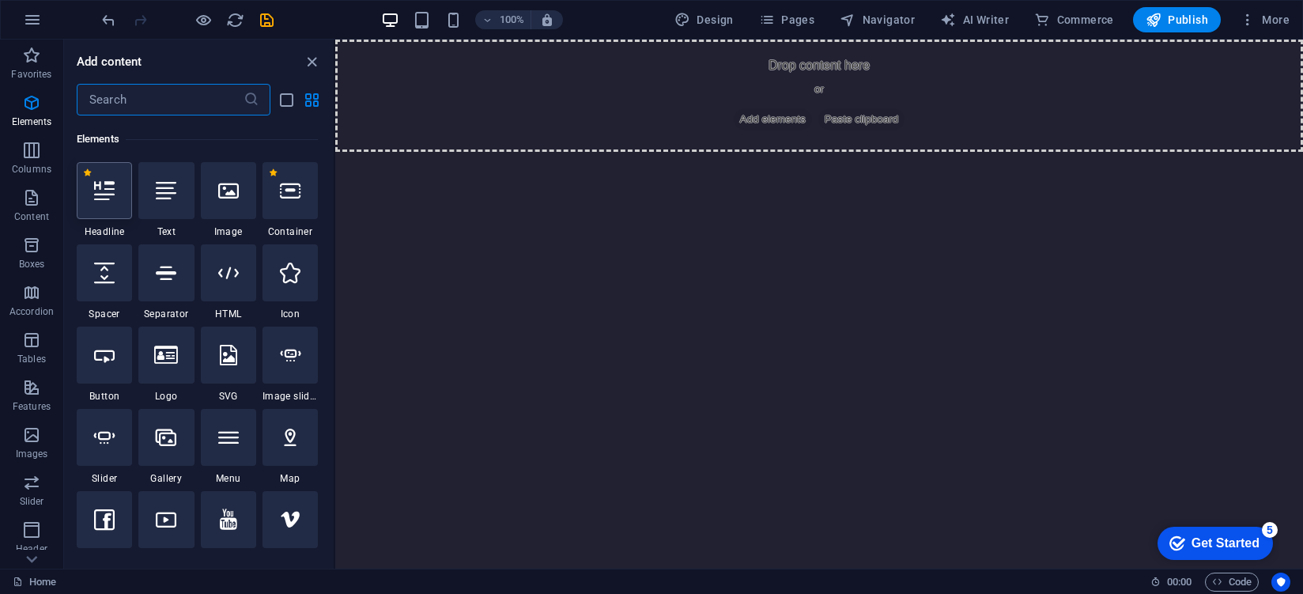
scroll to position [168, 0]
click at [97, 174] on div at bounding box center [104, 188] width 55 height 57
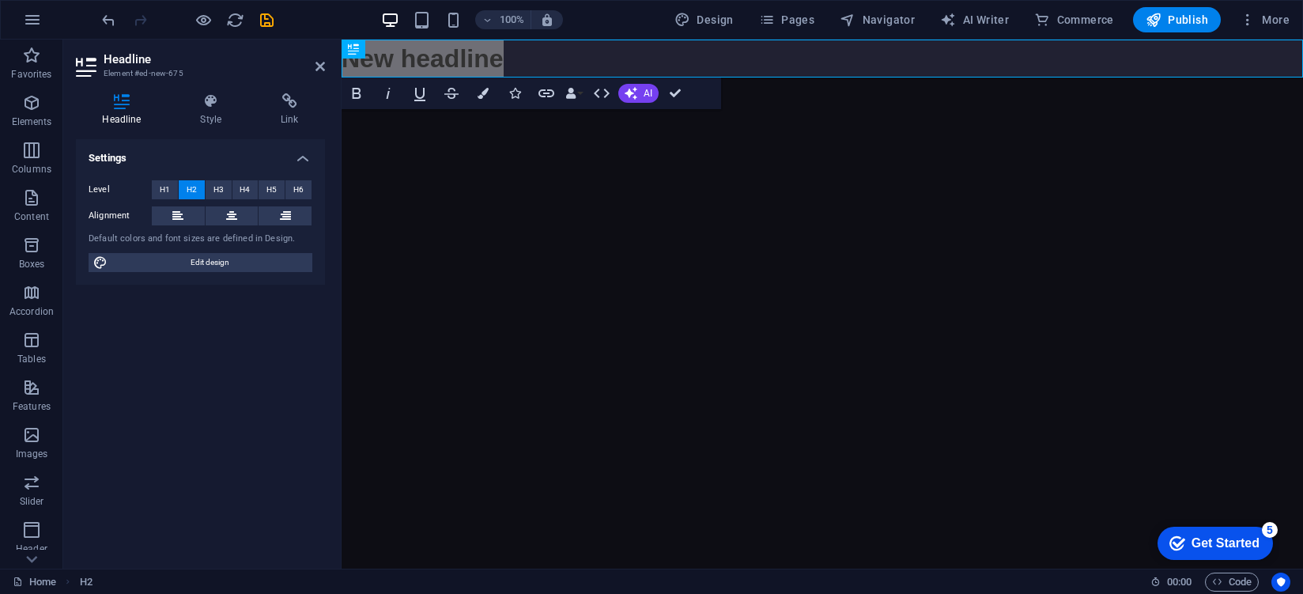
click at [232, 226] on div "Level H1 H2 H3 H4 H5 H6 Alignment Default colors and font sizes are defined in …" at bounding box center [200, 227] width 249 height 118
click at [236, 217] on icon at bounding box center [231, 215] width 11 height 19
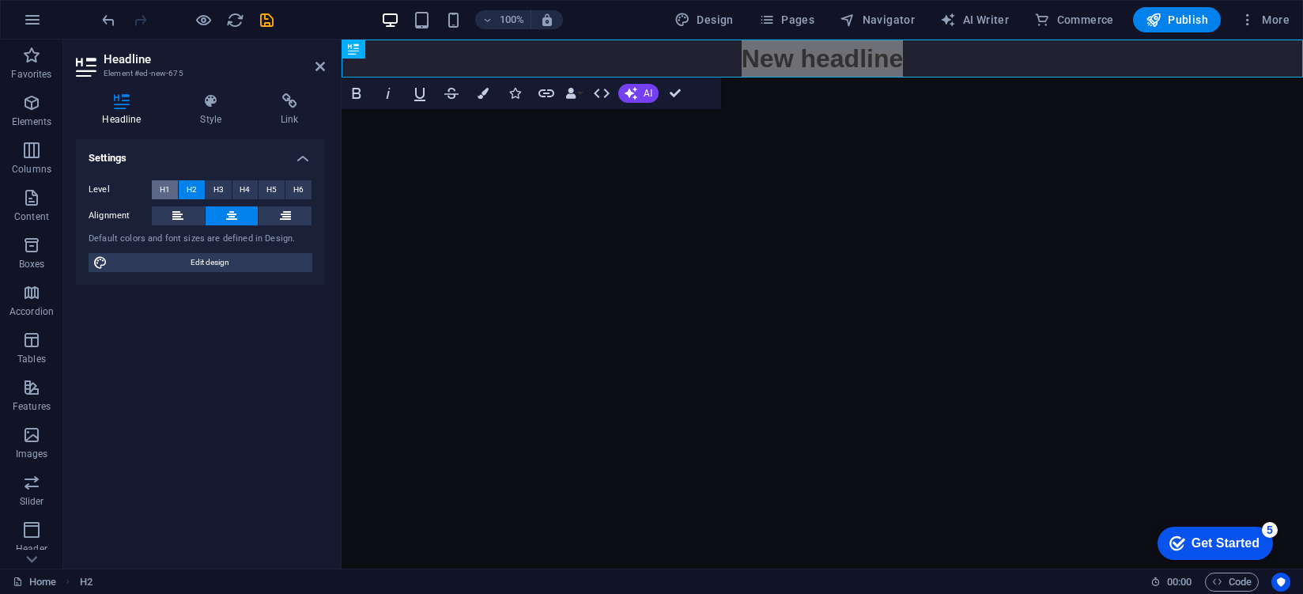
click at [171, 191] on button "H1" at bounding box center [165, 189] width 26 height 19
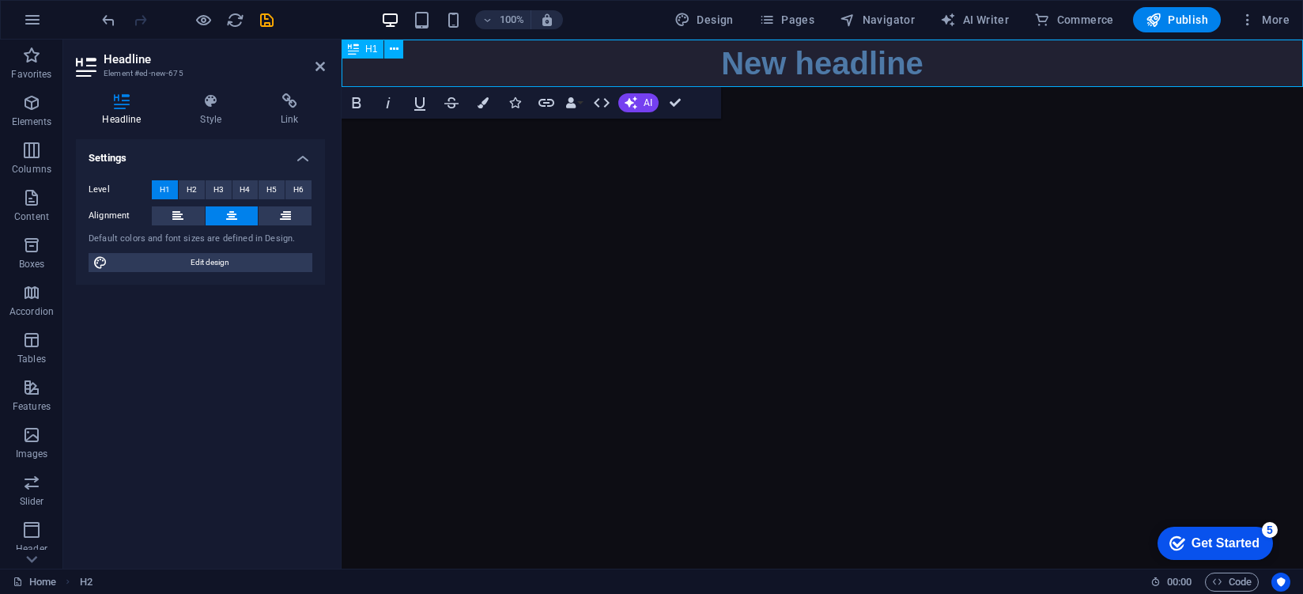
click at [1034, 68] on h1 "New headline" at bounding box center [821, 63] width 961 height 47
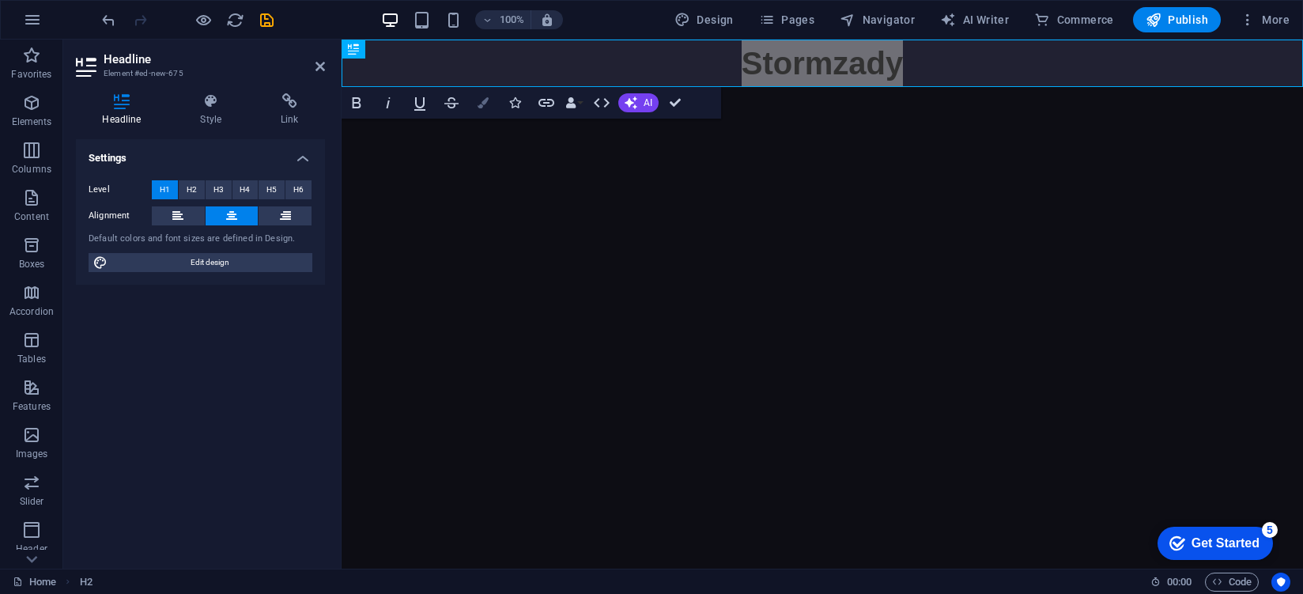
click at [473, 108] on button "Colors" at bounding box center [483, 103] width 30 height 32
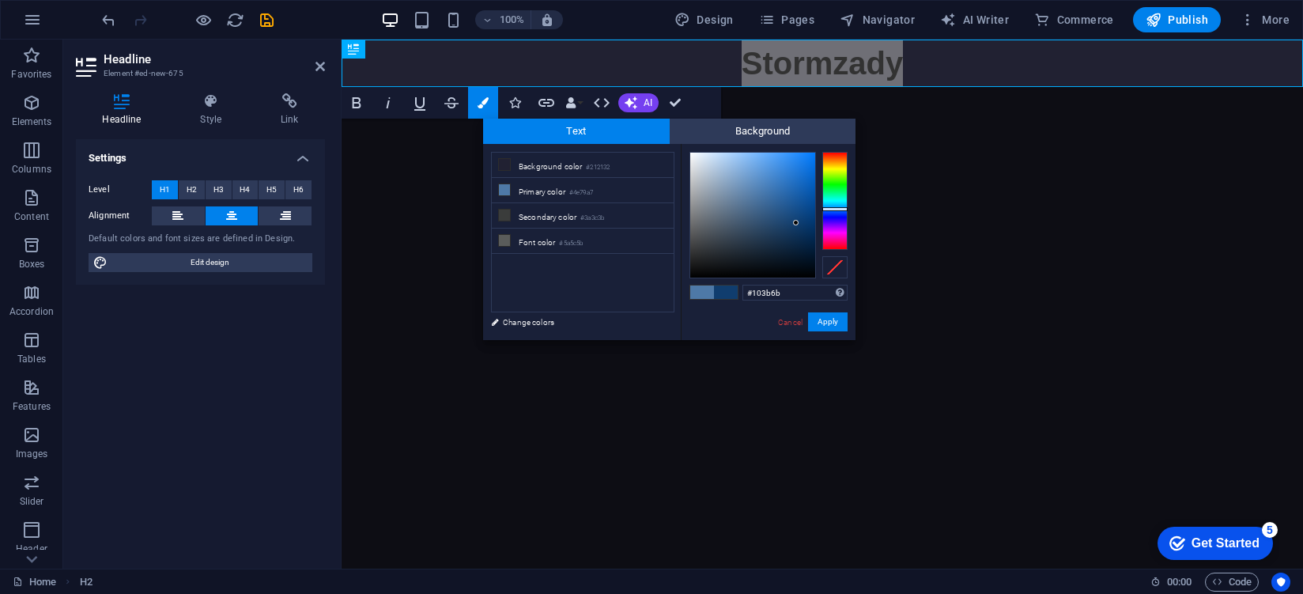
type input "#0f3b6b"
click at [797, 224] on div at bounding box center [752, 215] width 125 height 125
click at [832, 319] on button "Apply" at bounding box center [828, 321] width 40 height 19
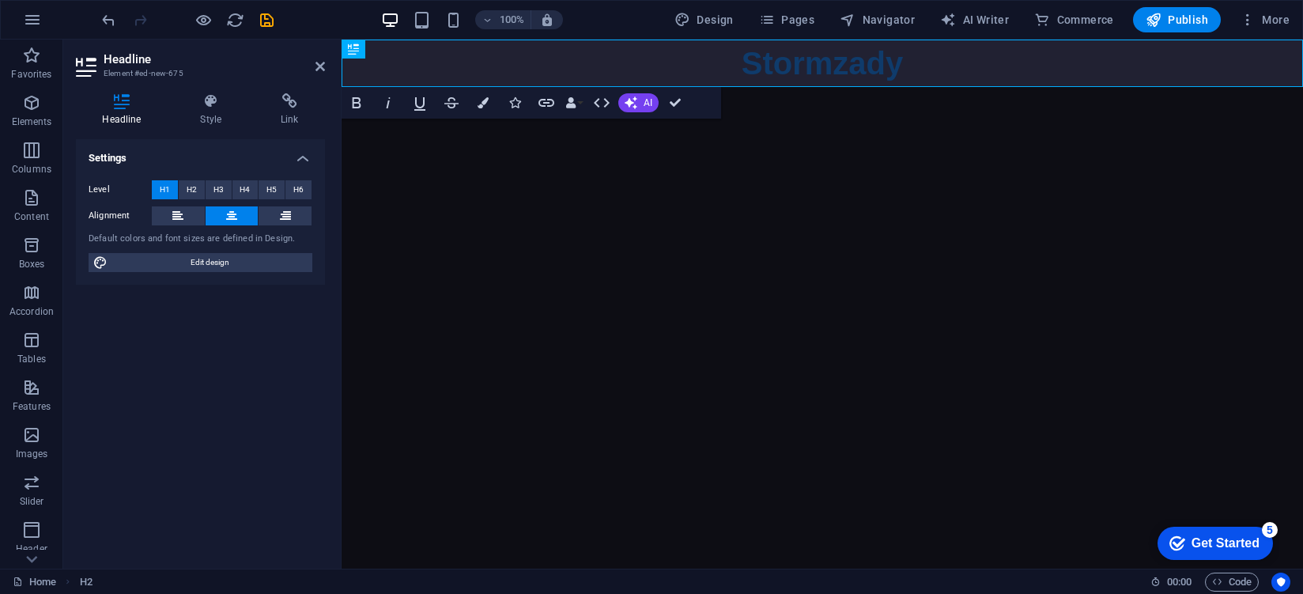
click at [941, 87] on html "Skip to main content Stormzady" at bounding box center [821, 63] width 961 height 47
click at [310, 66] on header "Headline Element #ed-new-675" at bounding box center [200, 60] width 249 height 41
click at [316, 68] on icon at bounding box center [319, 66] width 9 height 13
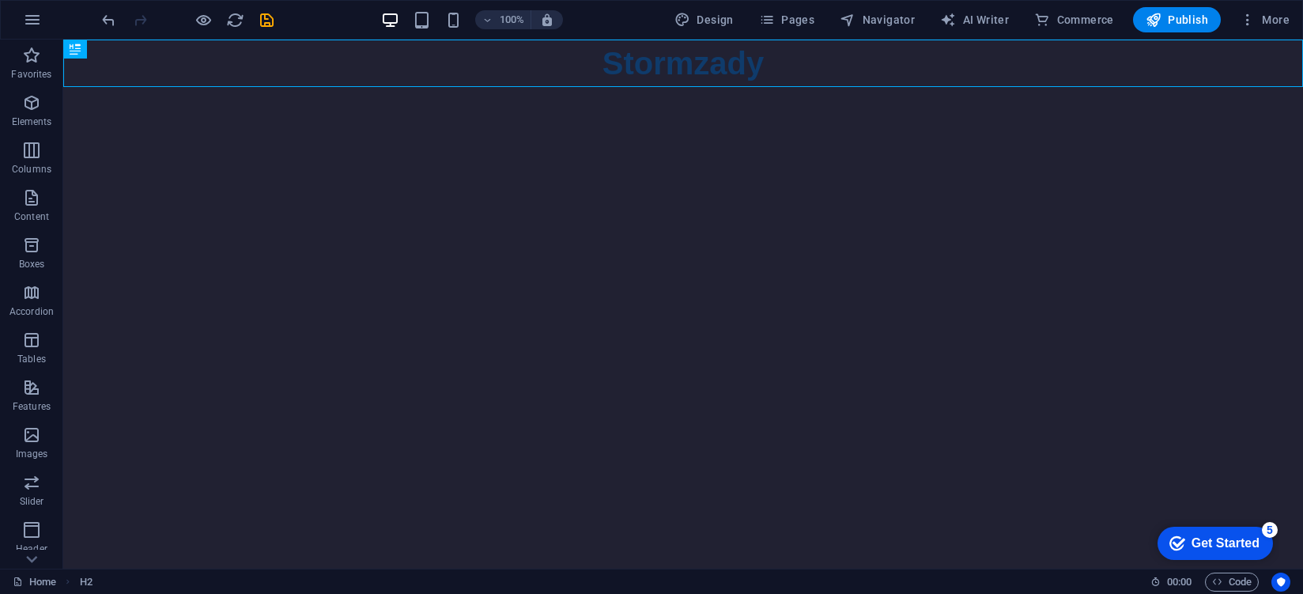
click at [393, 87] on html "Skip to main content Stormzady" at bounding box center [682, 63] width 1239 height 47
click at [43, 313] on p "Accordion" at bounding box center [31, 311] width 44 height 13
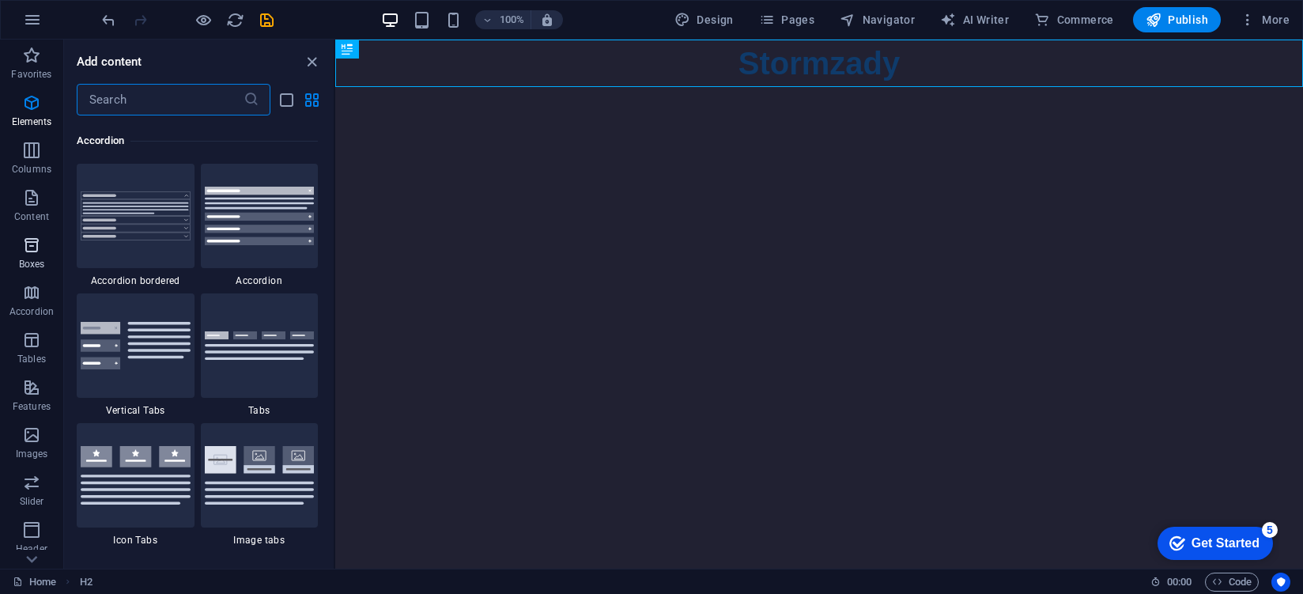
scroll to position [5047, 0]
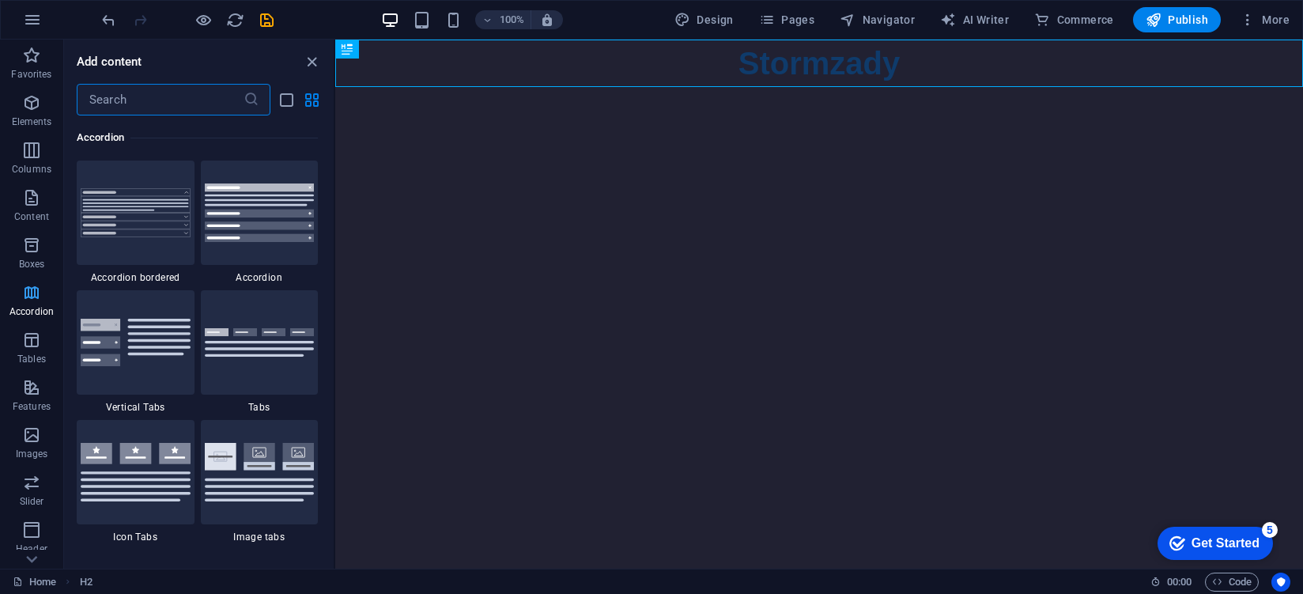
click at [34, 286] on icon "button" at bounding box center [31, 292] width 19 height 19
click at [40, 116] on p "Elements" at bounding box center [32, 121] width 40 height 13
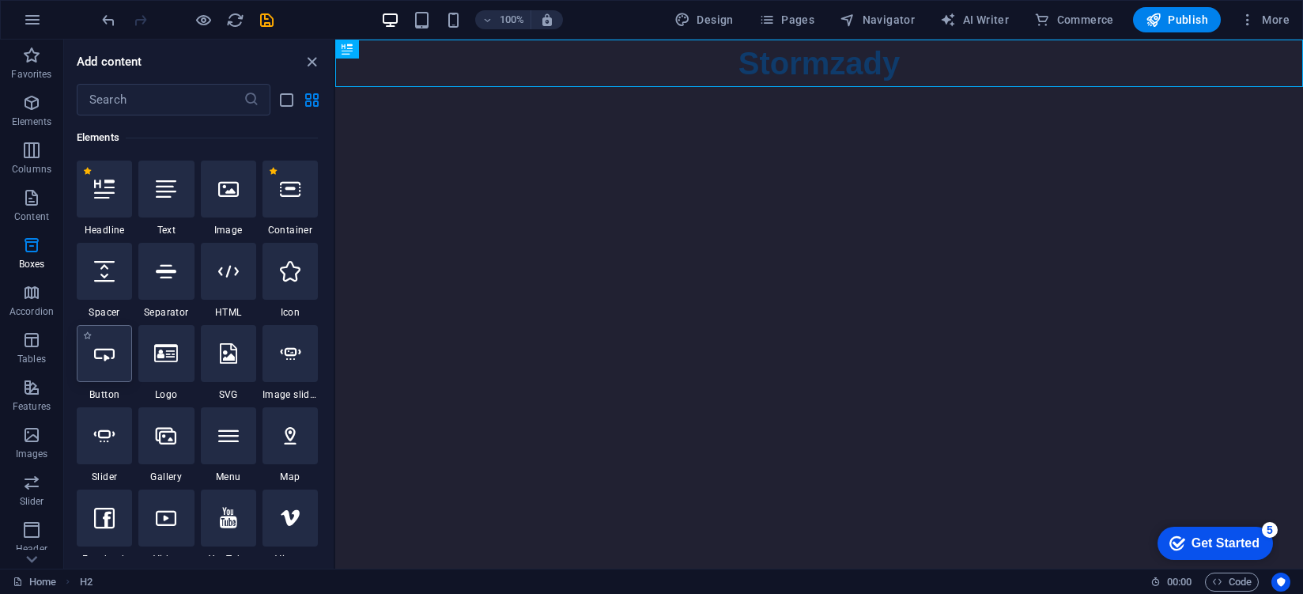
scroll to position [168, 0]
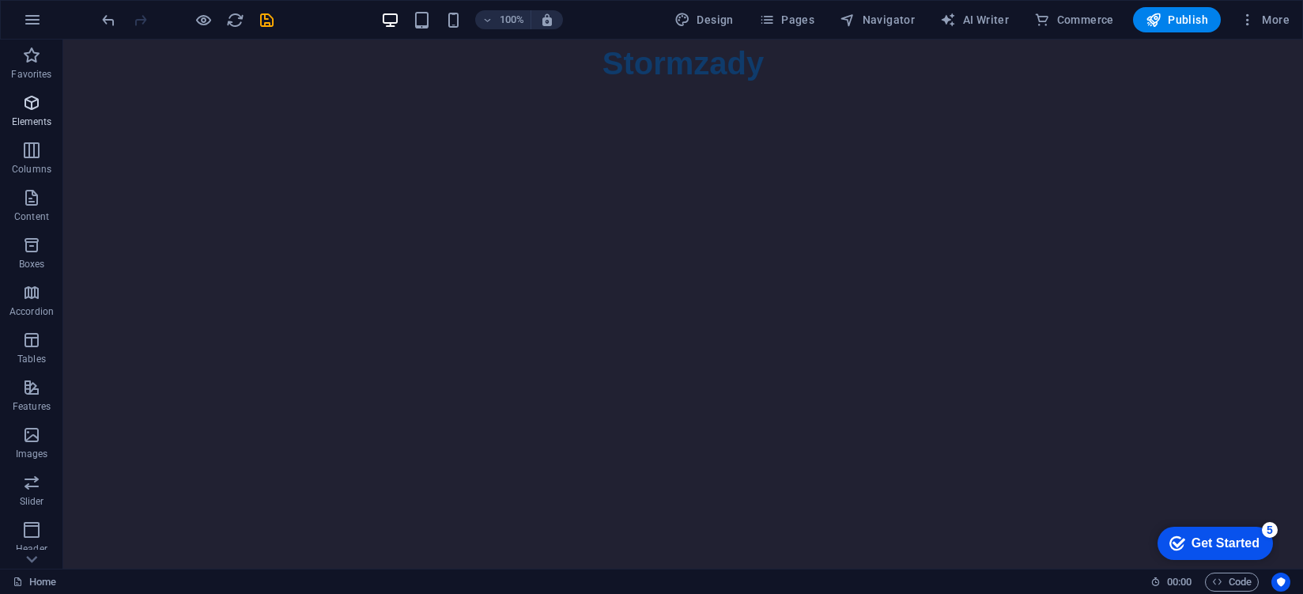
click at [47, 123] on p "Elements" at bounding box center [32, 121] width 40 height 13
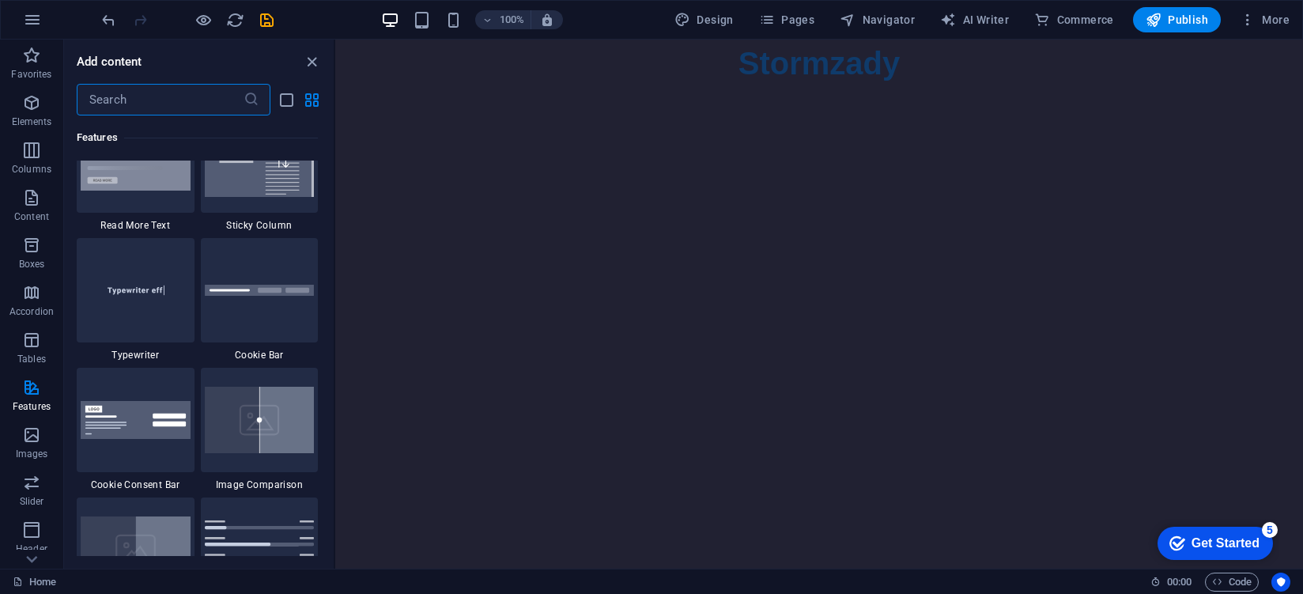
scroll to position [6147, 0]
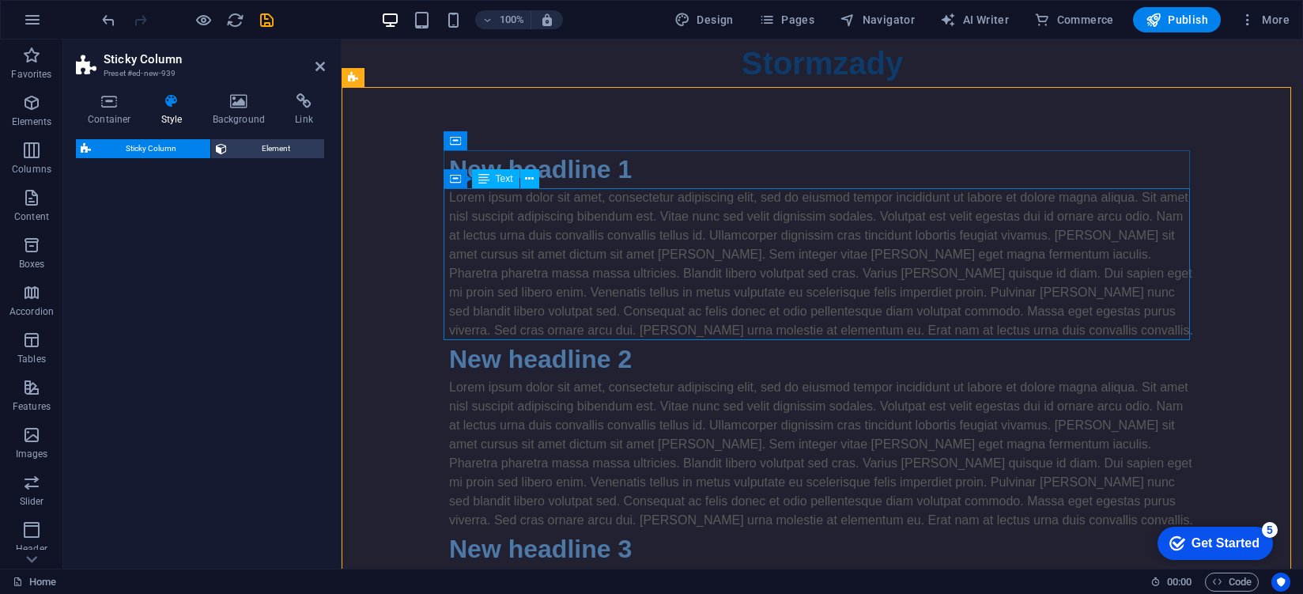
select select "%"
select select "rem"
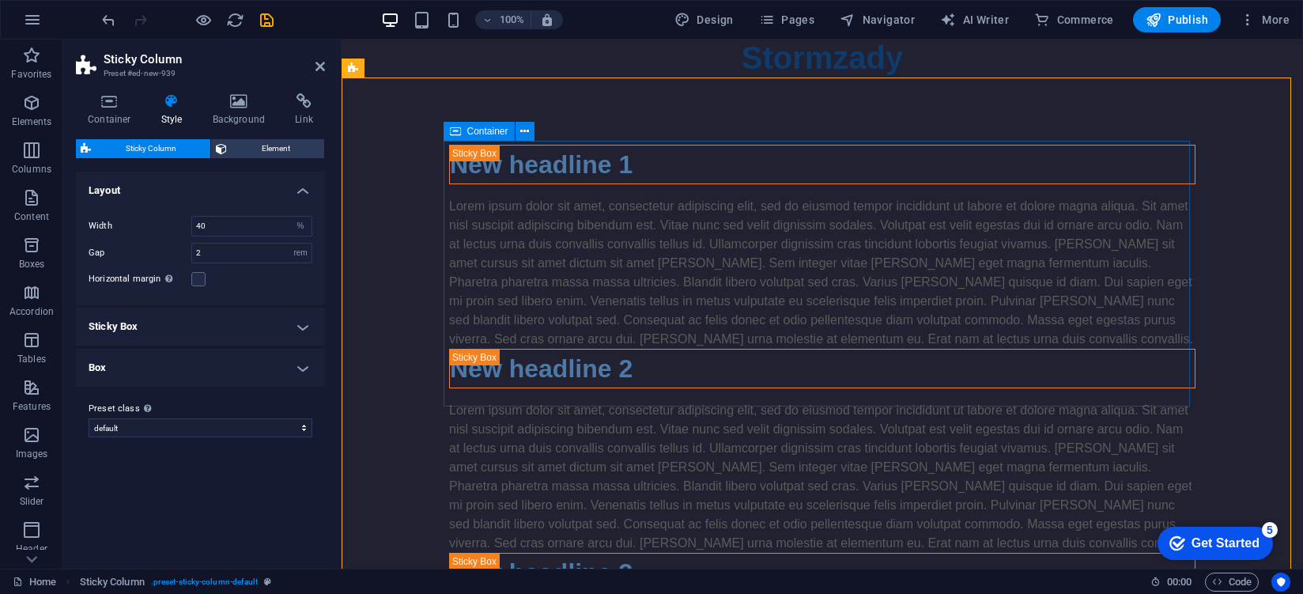
scroll to position [0, 0]
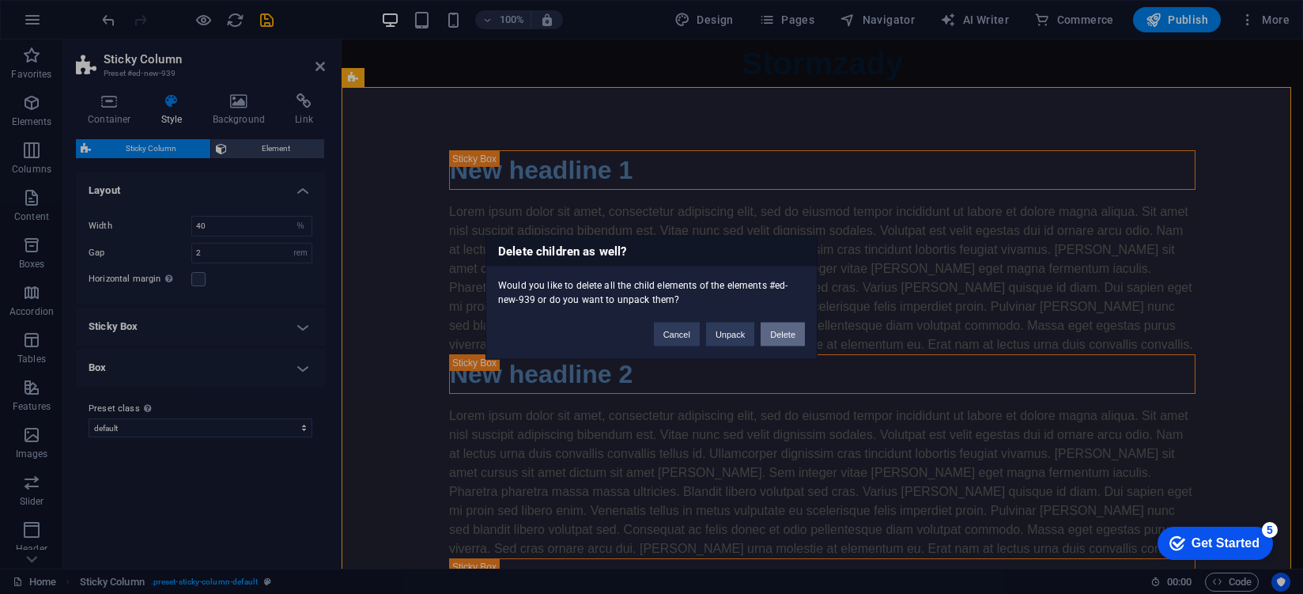
click at [779, 330] on button "Delete" at bounding box center [782, 334] width 44 height 24
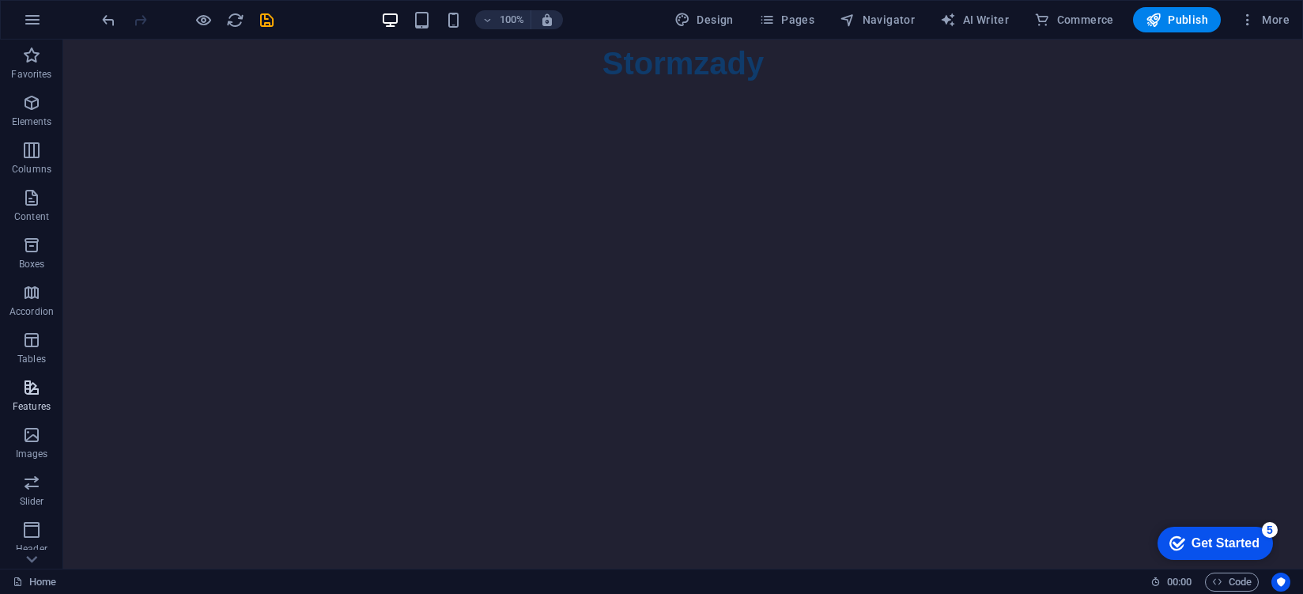
click at [20, 404] on p "Features" at bounding box center [32, 406] width 38 height 13
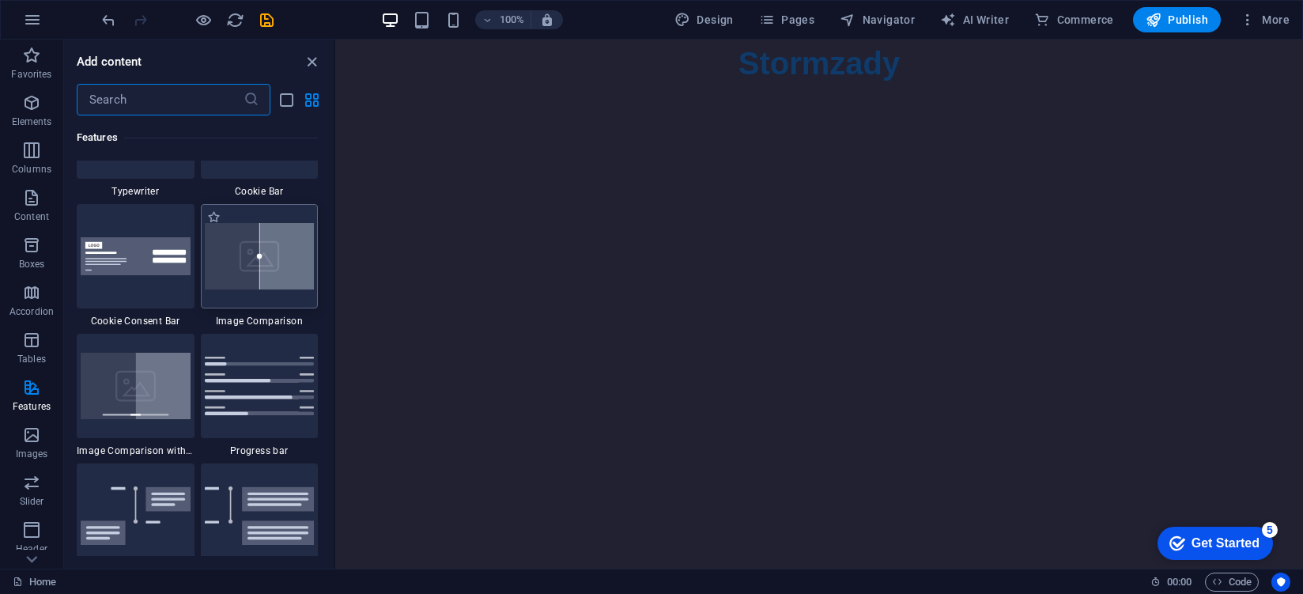
scroll to position [6343, 0]
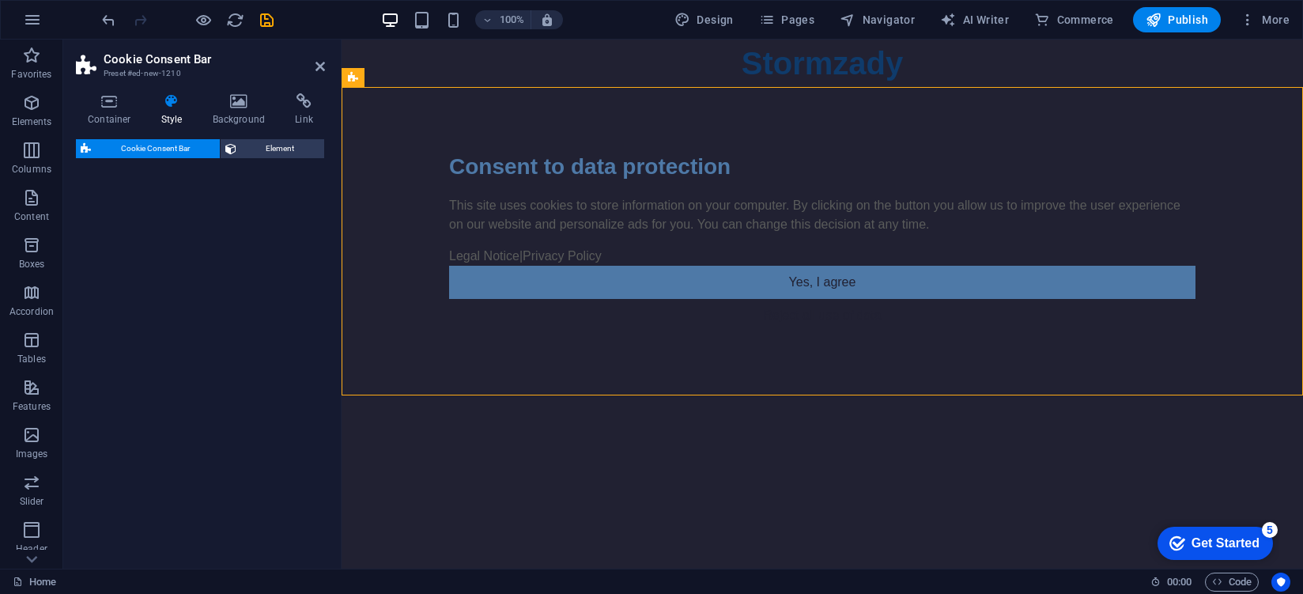
select select "rem"
select select "px"
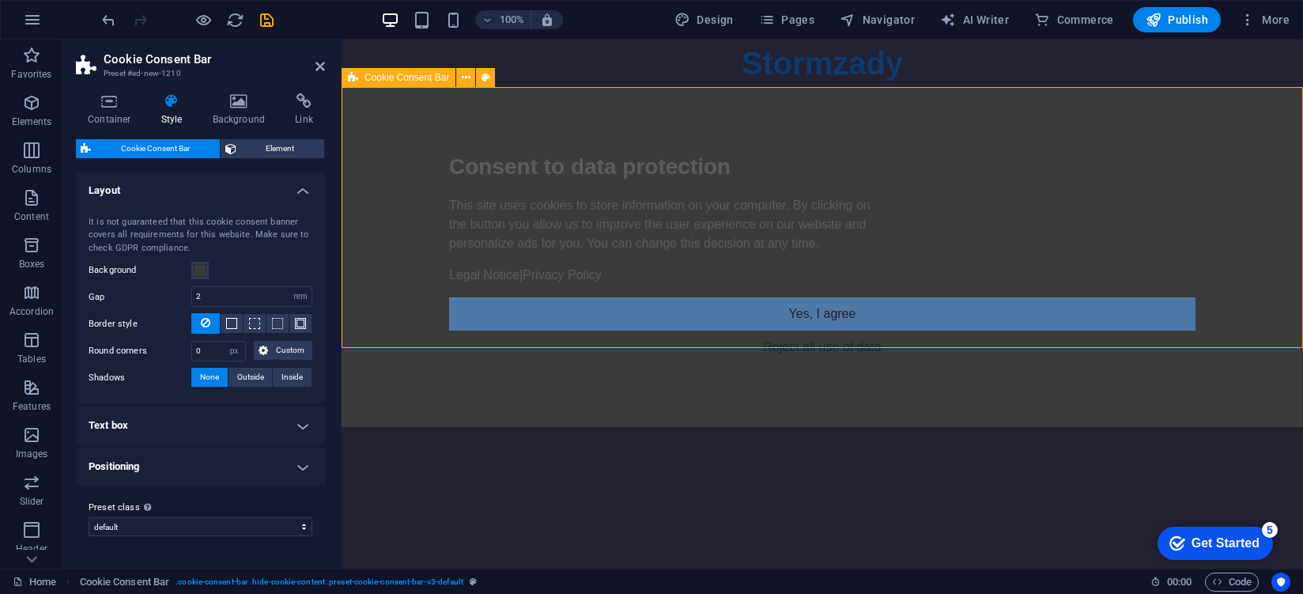
drag, startPoint x: 681, startPoint y: 92, endPoint x: 697, endPoint y: 168, distance: 77.7
click at [697, 168] on div "Consent to data protection This site uses cookies to store information on your …" at bounding box center [821, 257] width 961 height 340
drag, startPoint x: 699, startPoint y: 115, endPoint x: 402, endPoint y: 558, distance: 533.4
click at [380, 427] on html "Skip to main content Stormzady Consent to data protection This site uses cookie…" at bounding box center [821, 233] width 961 height 387
click at [199, 270] on span at bounding box center [200, 270] width 13 height 13
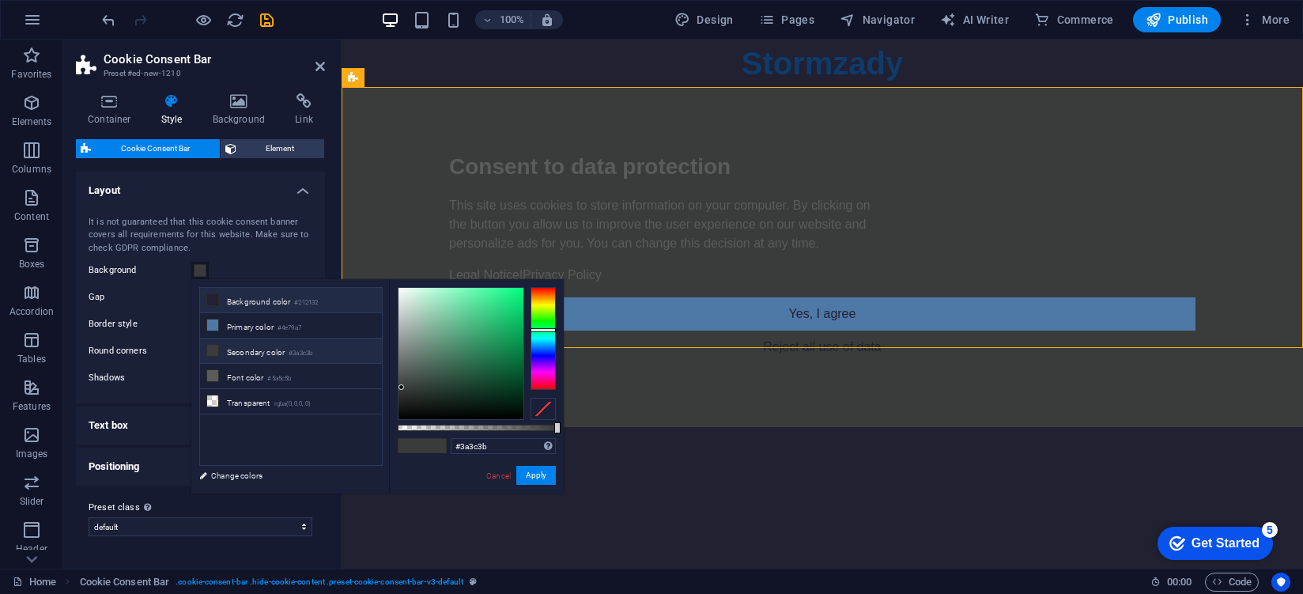
click at [301, 305] on small "#212132" at bounding box center [306, 302] width 24 height 11
type input "#212132"
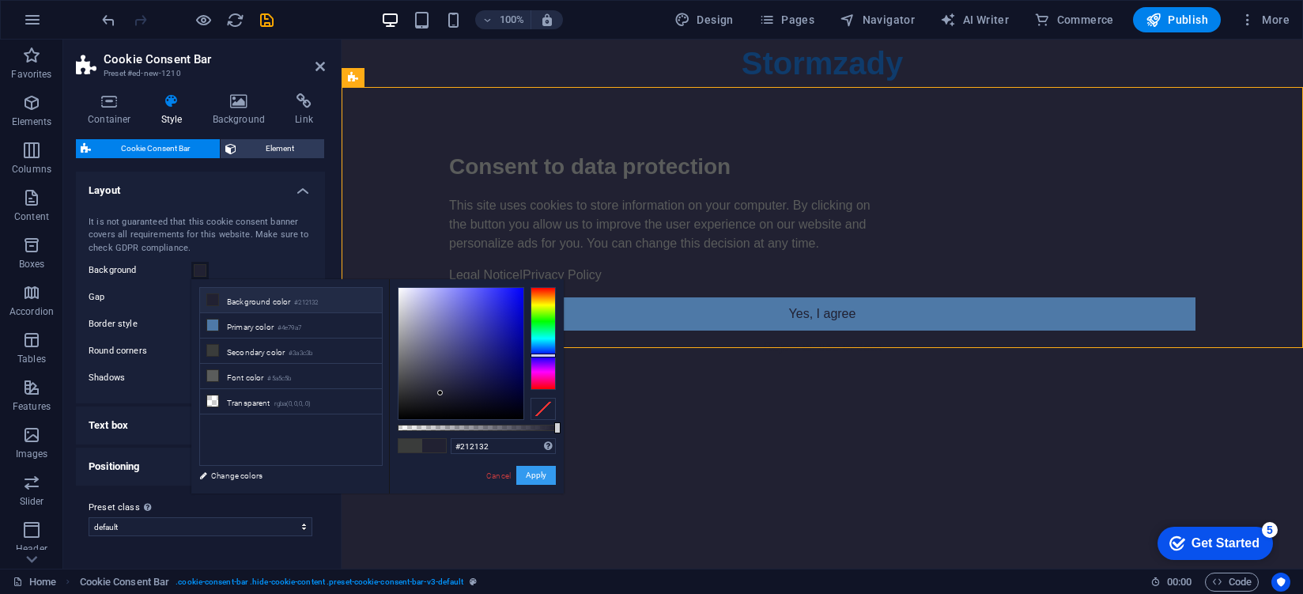
click at [546, 479] on button "Apply" at bounding box center [536, 475] width 40 height 19
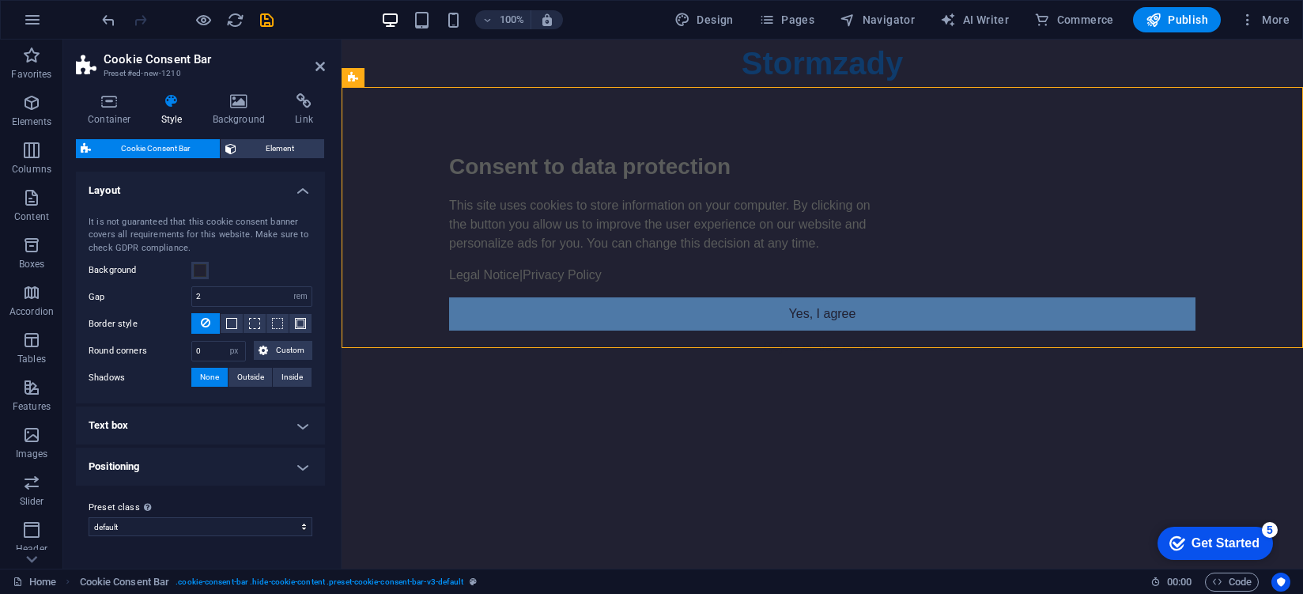
click at [198, 448] on h4 "Positioning" at bounding box center [200, 466] width 249 height 38
click at [200, 424] on h4 "Text box" at bounding box center [200, 425] width 249 height 38
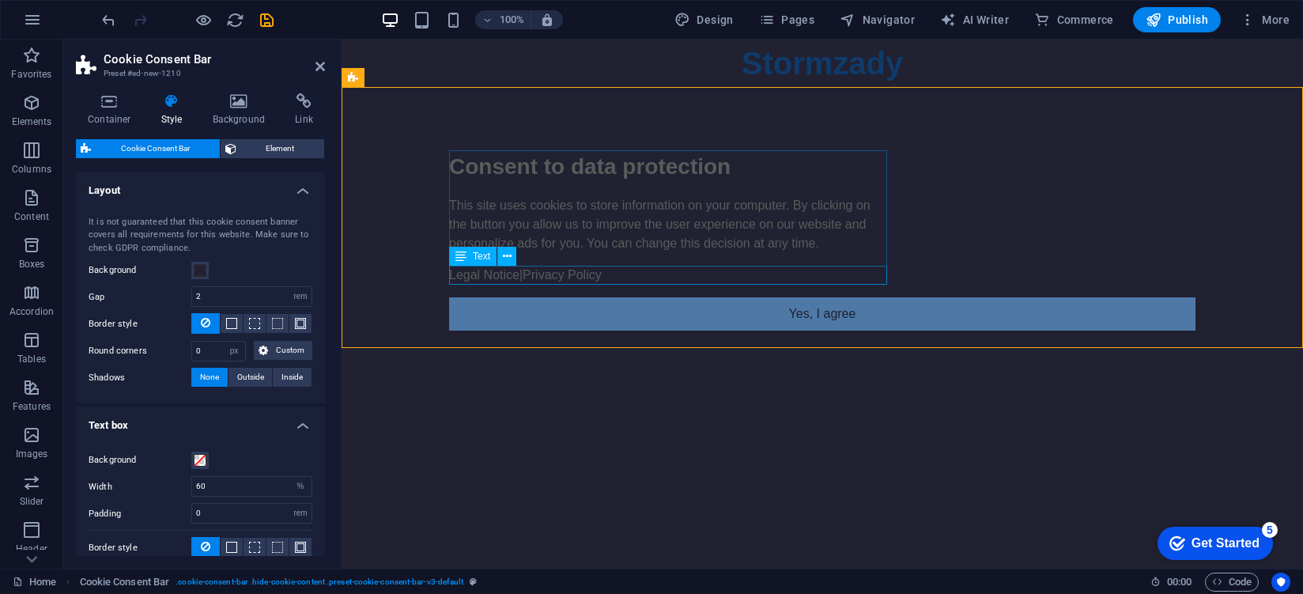
click at [613, 279] on div "Legal Notice | Privacy Policy" at bounding box center [668, 275] width 438 height 19
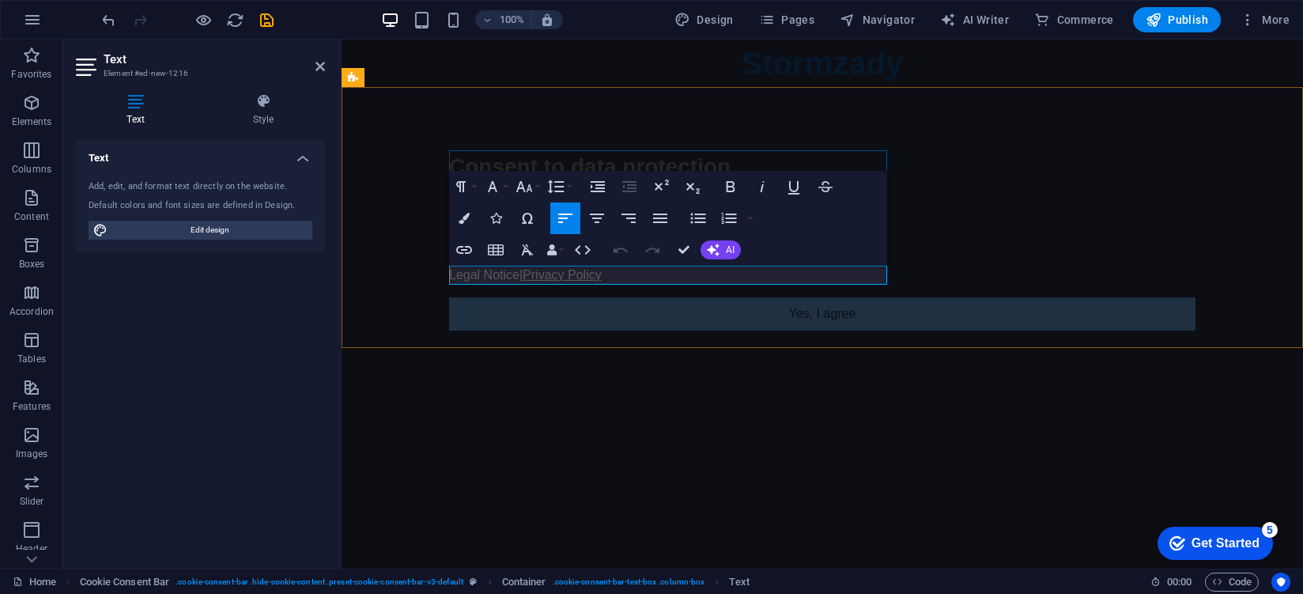
click at [600, 278] on link "Privacy Policy" at bounding box center [561, 274] width 79 height 13
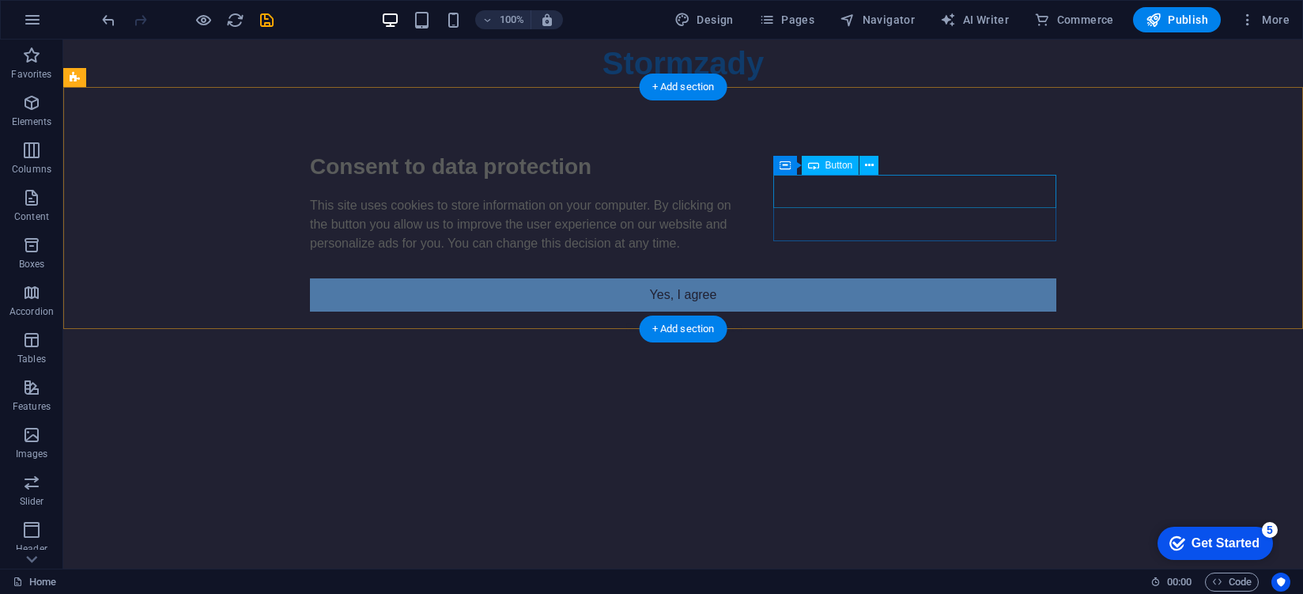
click at [957, 278] on div "Yes, I agree" at bounding box center [683, 294] width 746 height 33
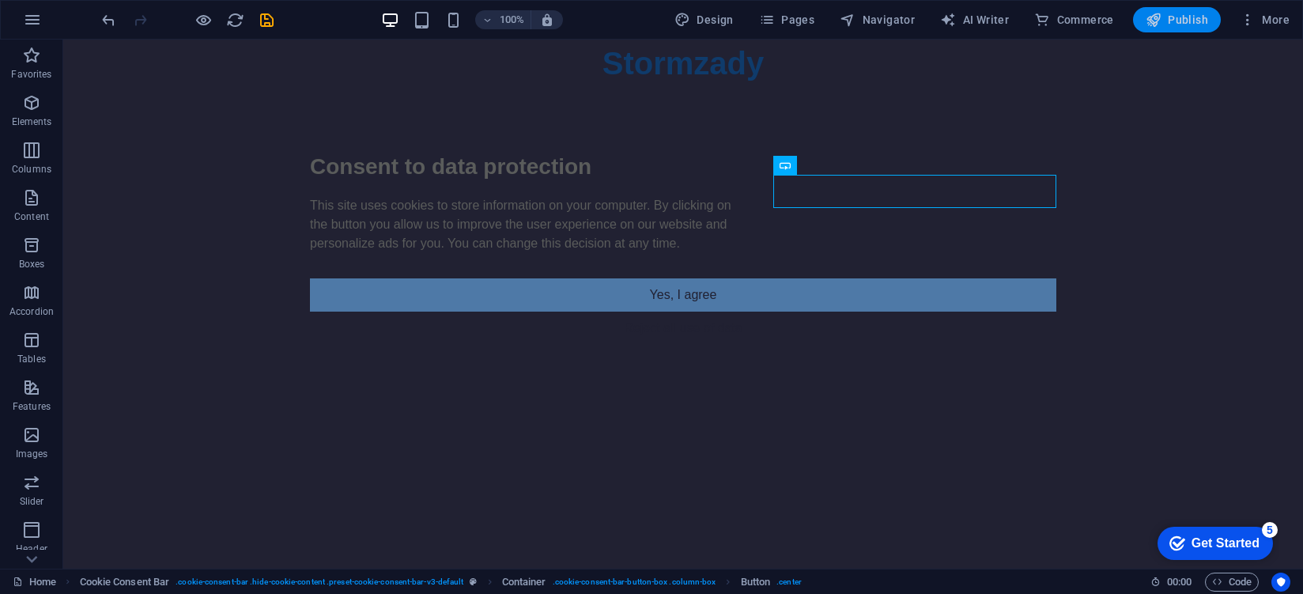
click at [1164, 31] on button "Publish" at bounding box center [1177, 19] width 88 height 25
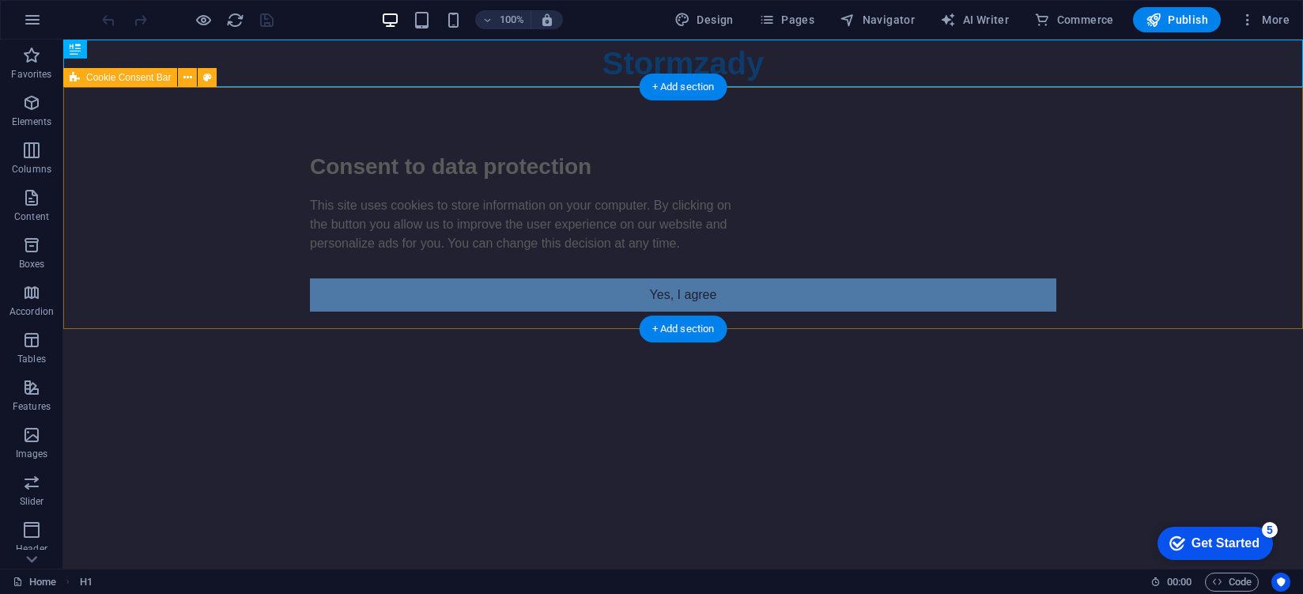
click at [187, 203] on div "Consent to data protection This site uses cookies to store information on your …" at bounding box center [682, 247] width 1239 height 321
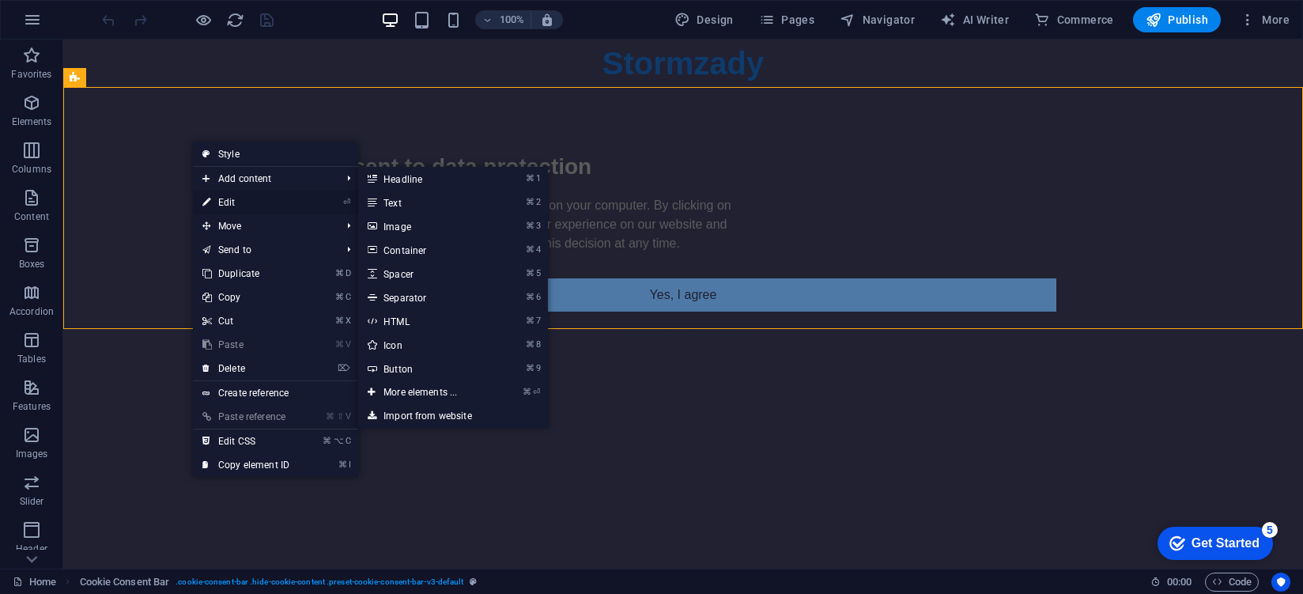
click at [290, 206] on link "⏎ Edit" at bounding box center [246, 203] width 106 height 24
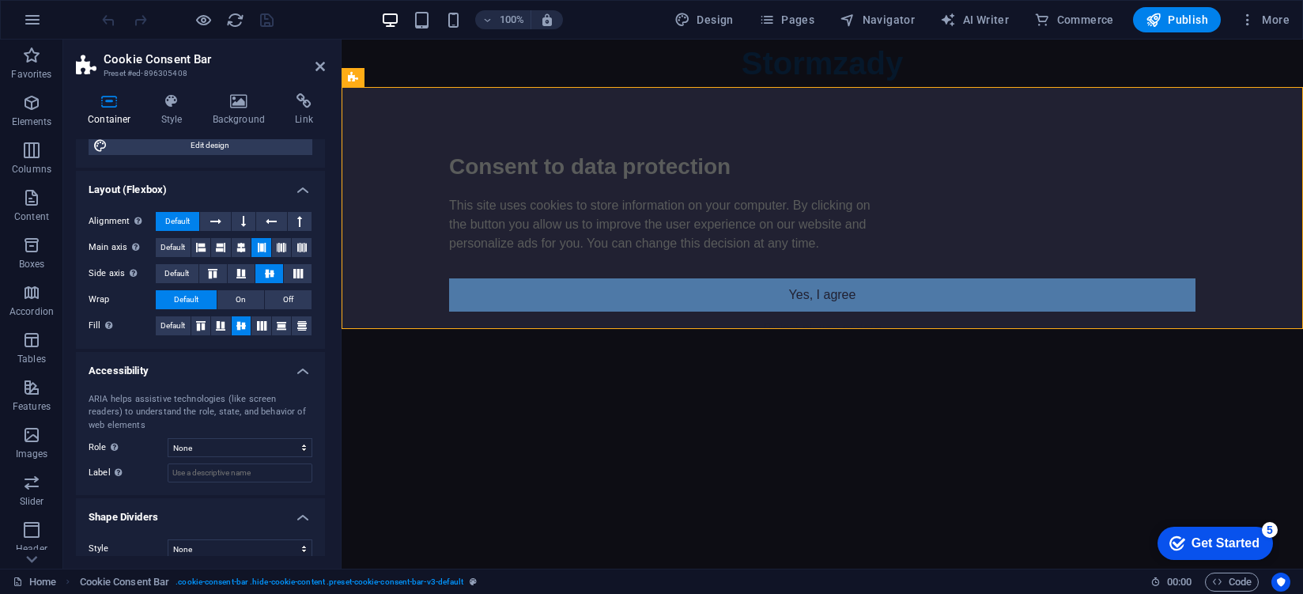
scroll to position [196, 0]
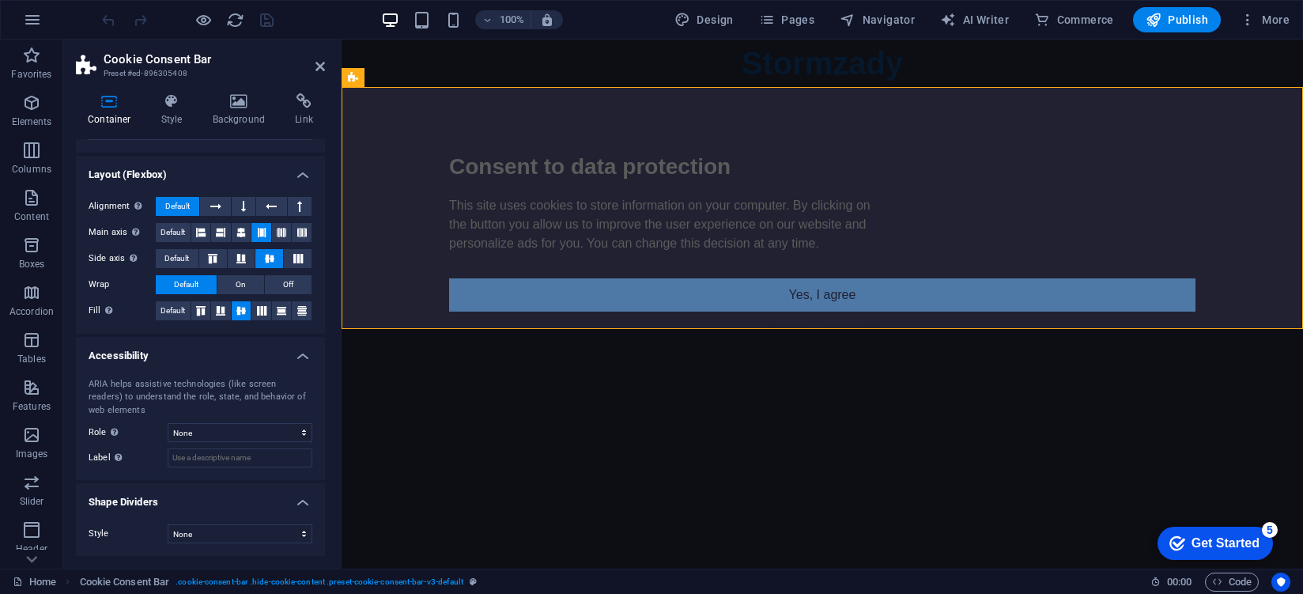
click at [182, 75] on h3 "Preset #ed-896305408" at bounding box center [199, 73] width 190 height 14
click at [182, 100] on icon at bounding box center [171, 101] width 45 height 16
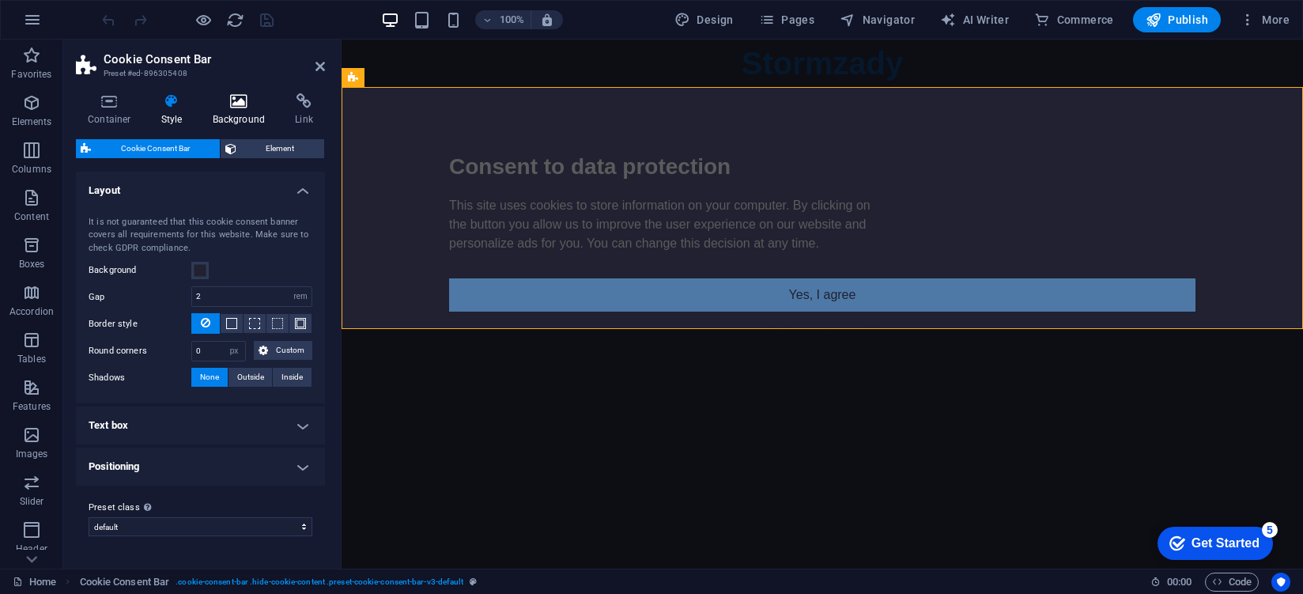
click at [207, 104] on icon at bounding box center [239, 101] width 77 height 16
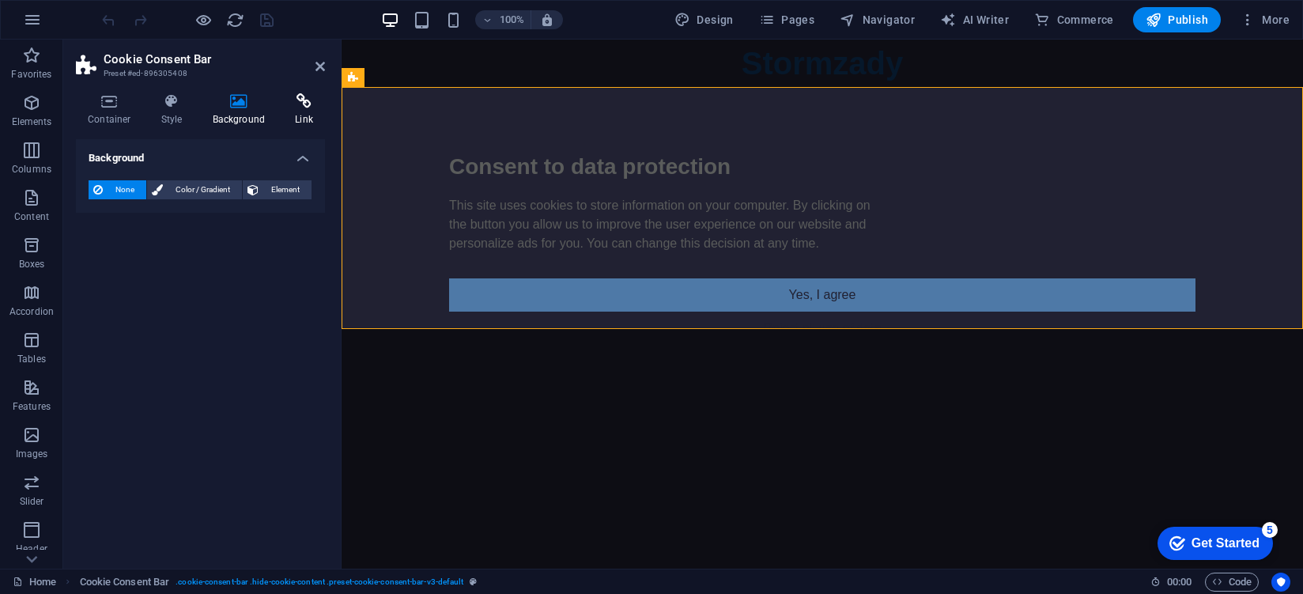
click at [300, 111] on h4 "Link" at bounding box center [304, 109] width 42 height 33
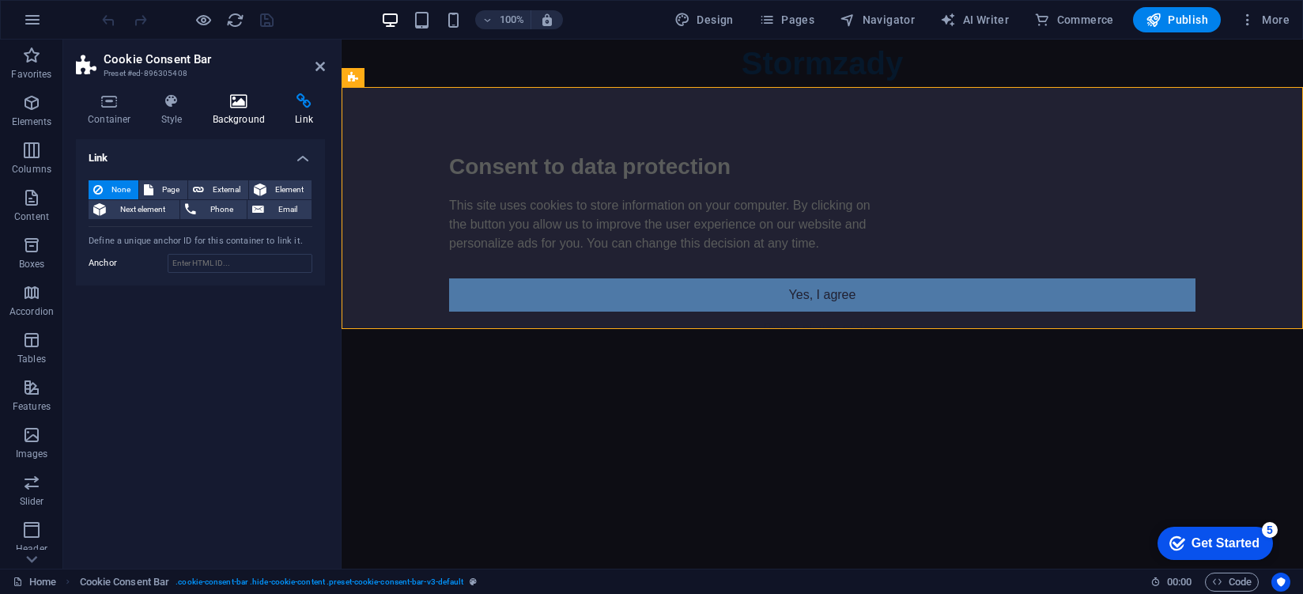
click at [214, 118] on h4 "Background" at bounding box center [242, 109] width 83 height 33
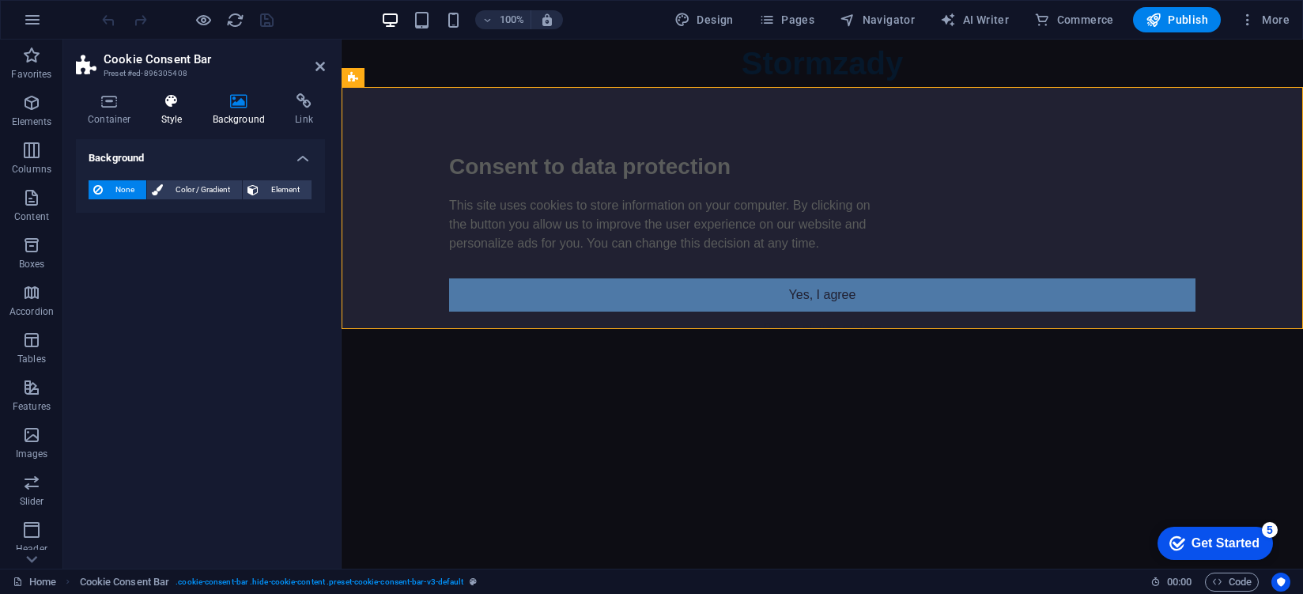
click at [168, 96] on icon at bounding box center [171, 101] width 45 height 16
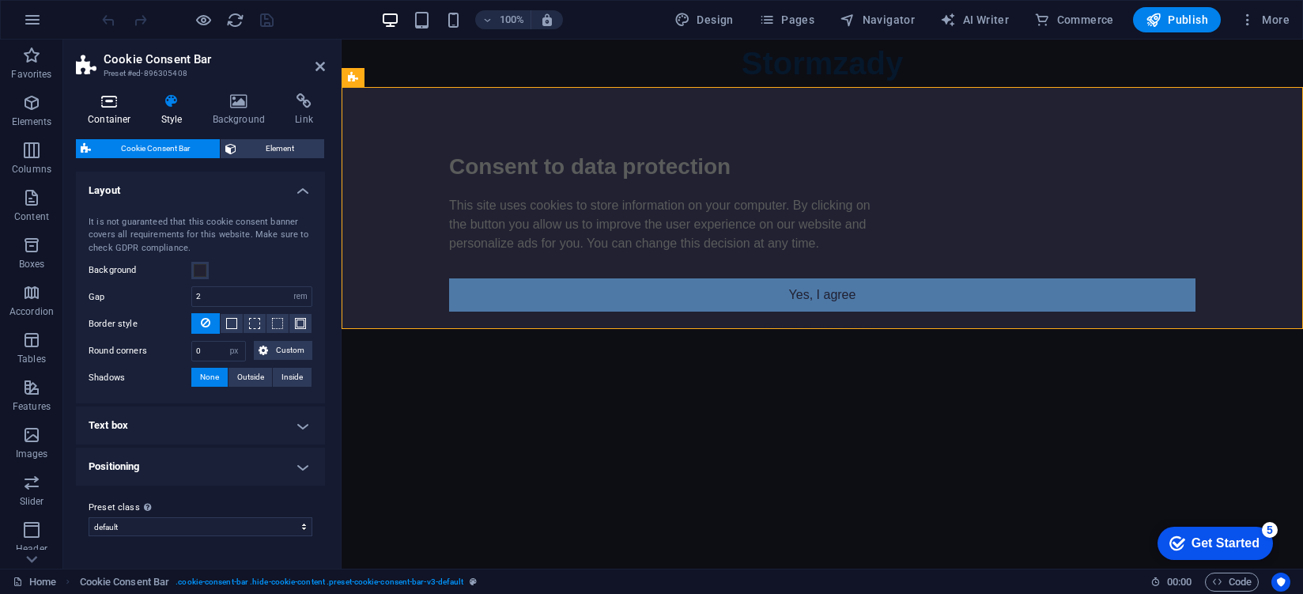
click at [90, 117] on h4 "Container" at bounding box center [113, 109] width 74 height 33
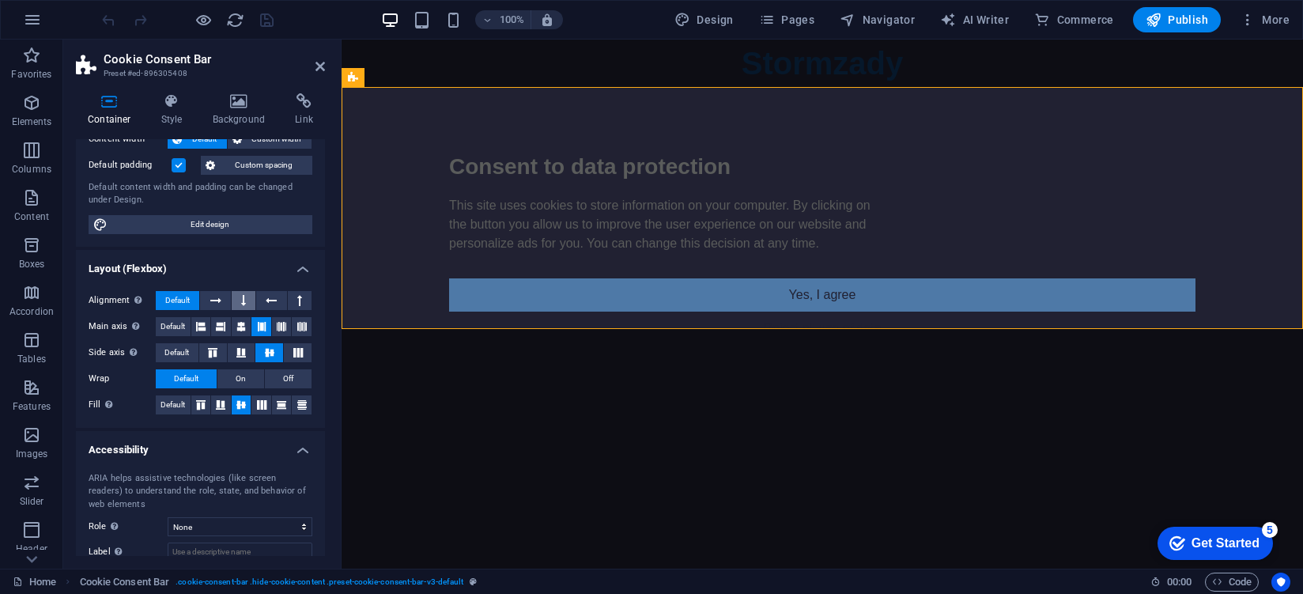
scroll to position [0, 0]
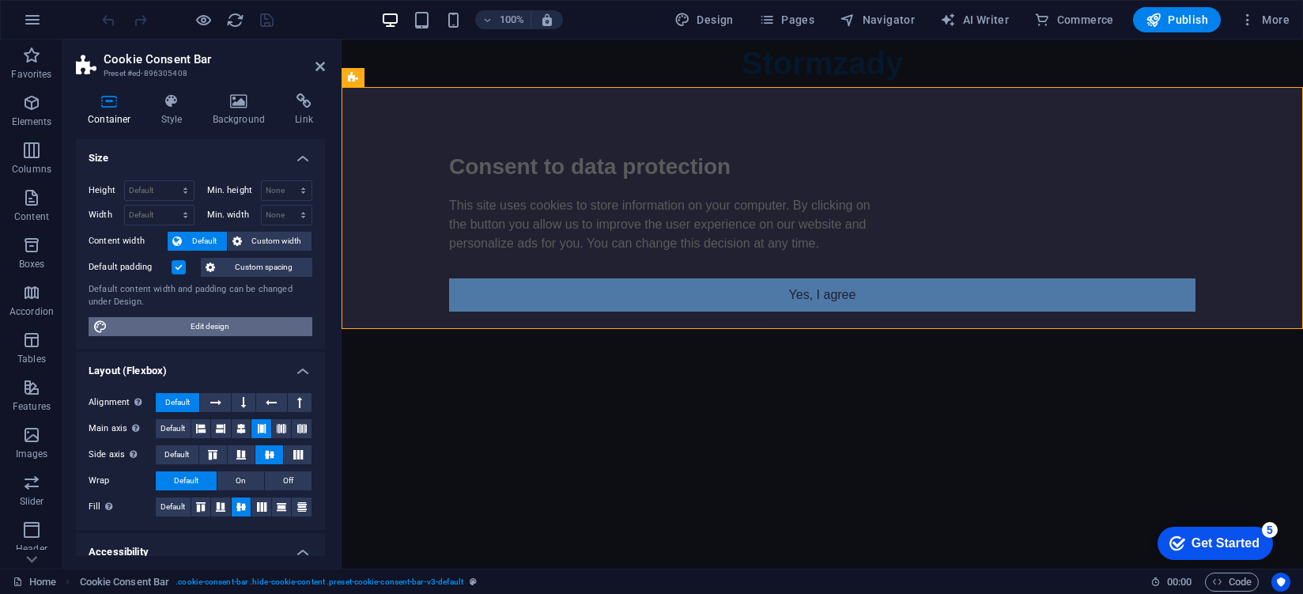
drag, startPoint x: 236, startPoint y: 323, endPoint x: 941, endPoint y: 28, distance: 764.7
click at [236, 323] on span "Edit design" at bounding box center [209, 326] width 195 height 19
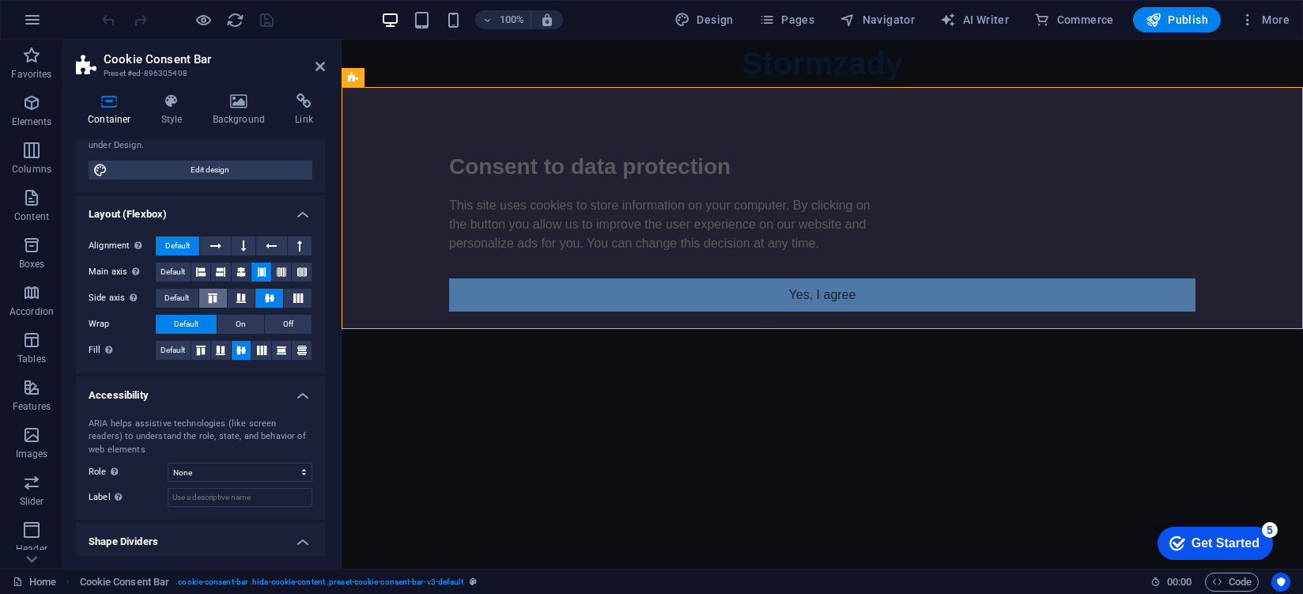
scroll to position [86, 0]
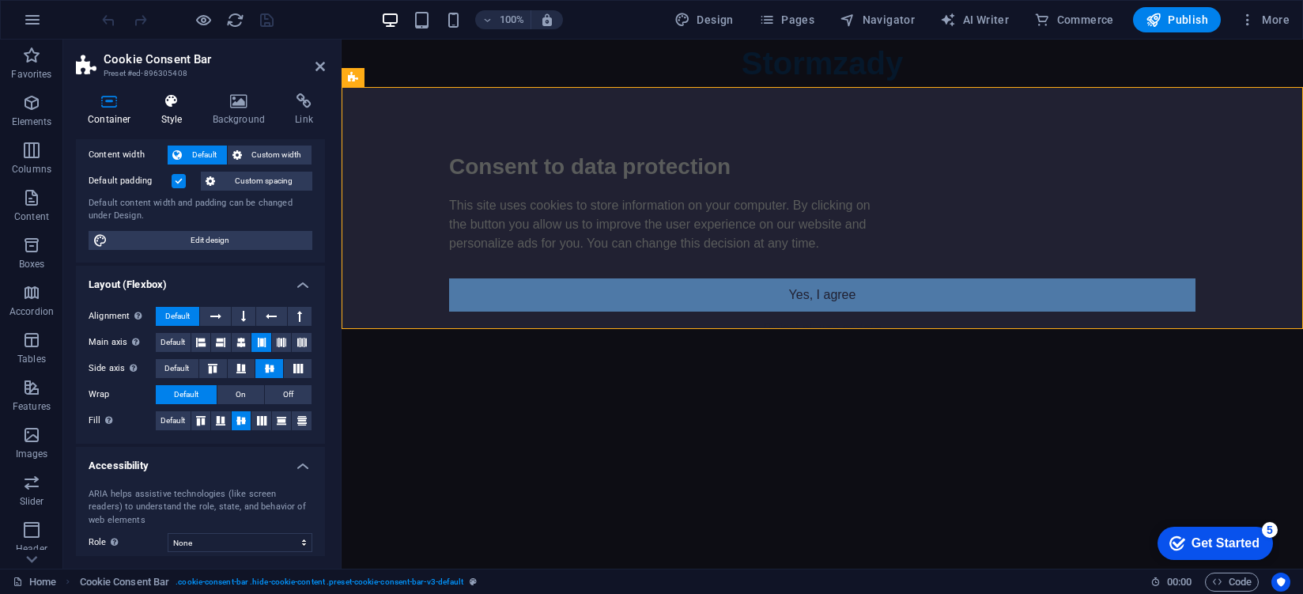
click at [170, 100] on icon at bounding box center [171, 101] width 45 height 16
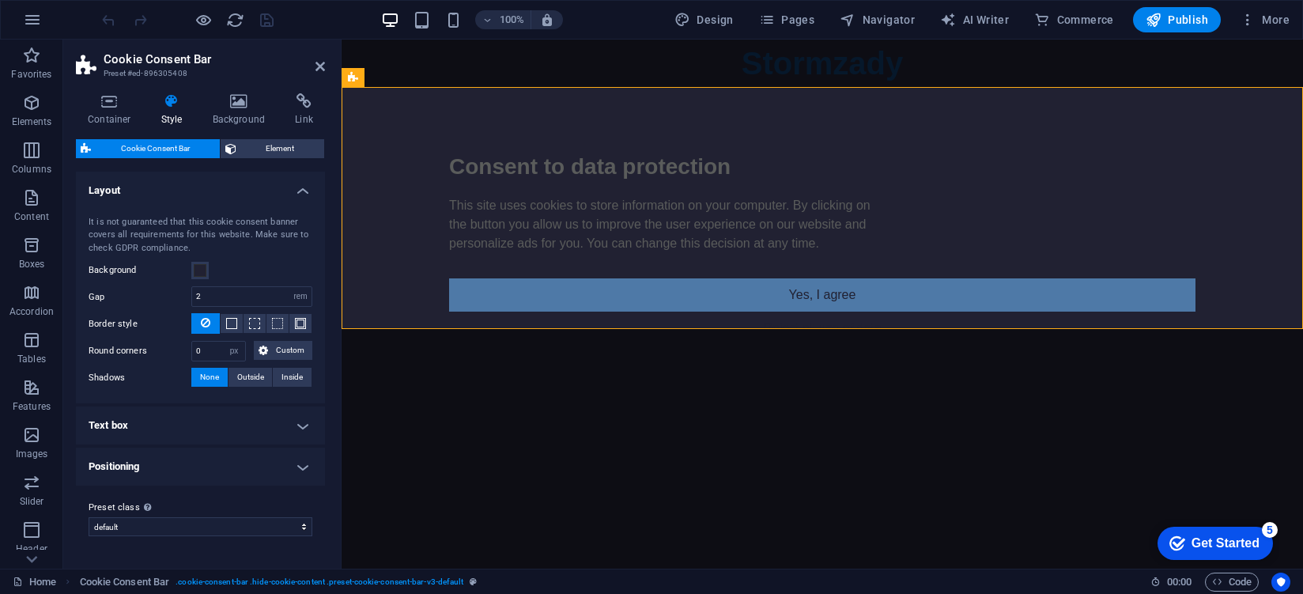
click at [177, 472] on h4 "Positioning" at bounding box center [200, 466] width 249 height 38
click at [176, 472] on h4 "Positioning" at bounding box center [200, 461] width 249 height 28
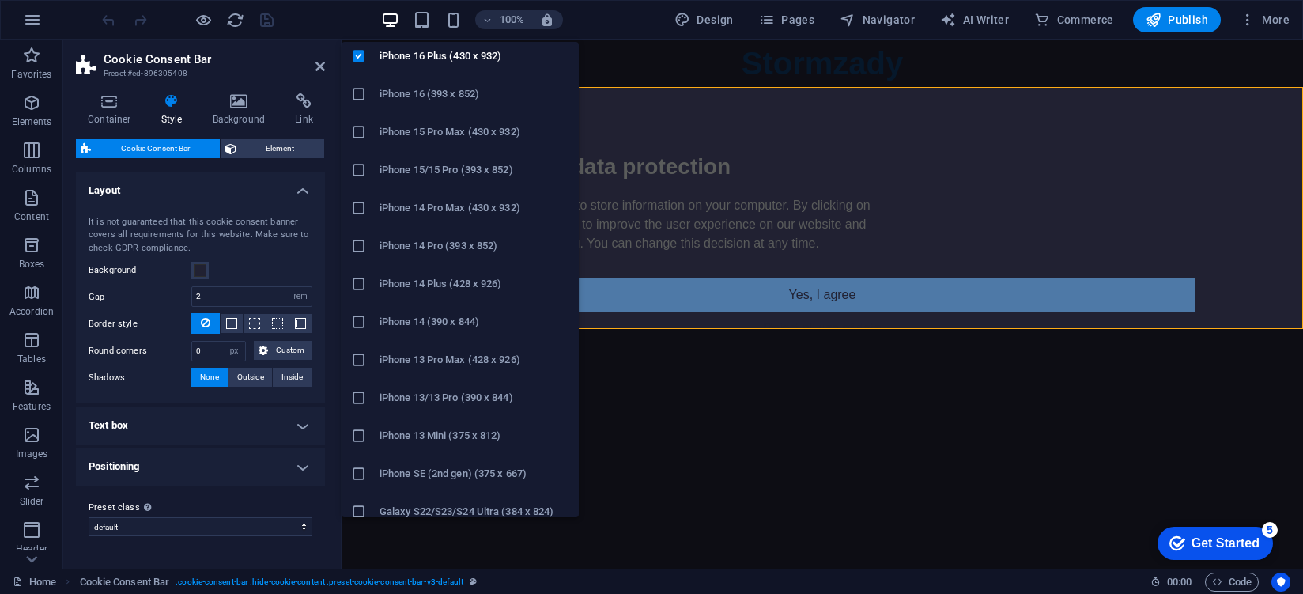
scroll to position [100, 0]
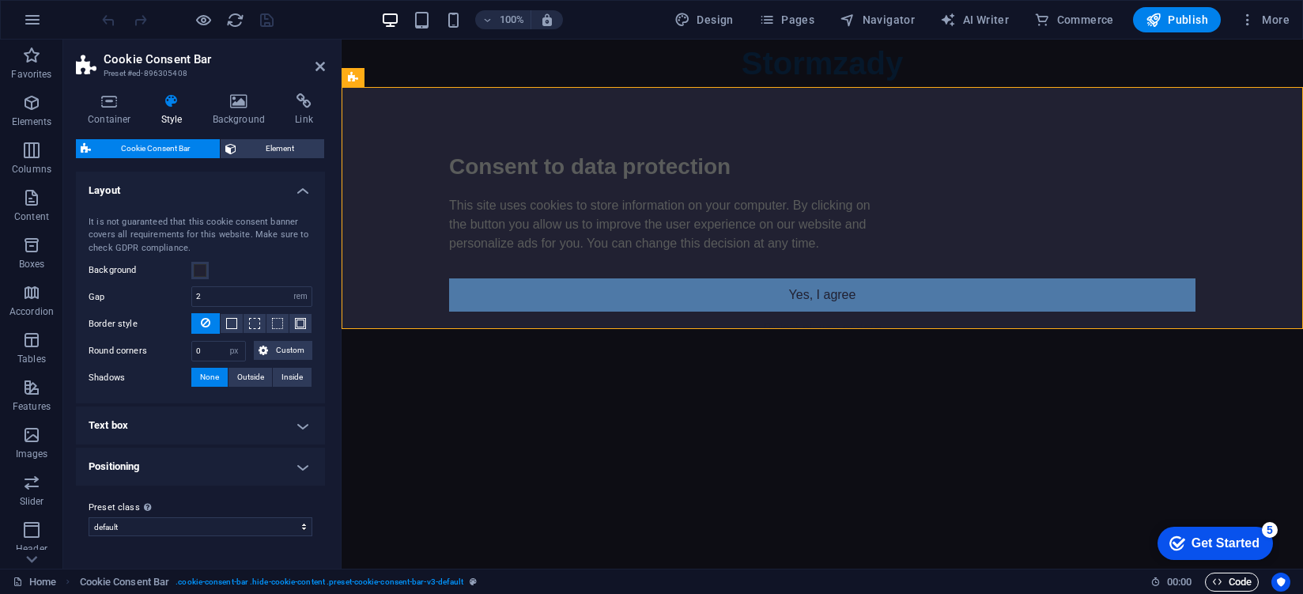
click at [1235, 579] on span "Code" at bounding box center [1232, 581] width 40 height 19
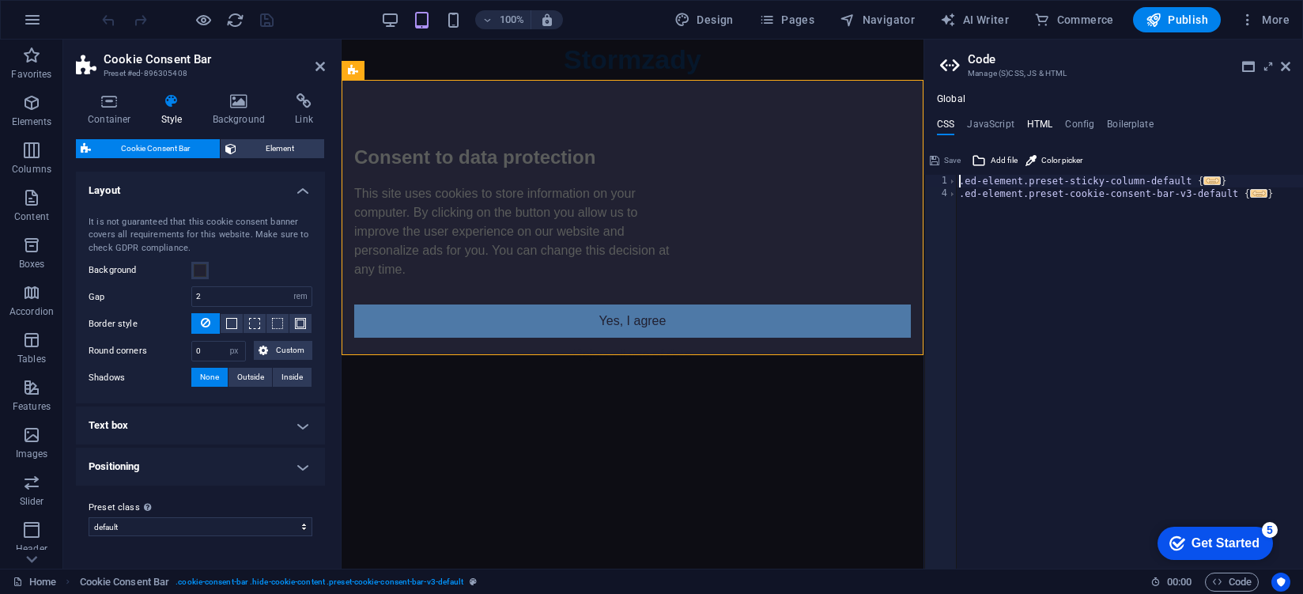
click at [1043, 126] on h4 "HTML" at bounding box center [1040, 127] width 26 height 17
type textarea "<a href="#main-content" class="wv-link-content button">Skip to main content</a>"
click at [1289, 62] on icon at bounding box center [1285, 66] width 9 height 13
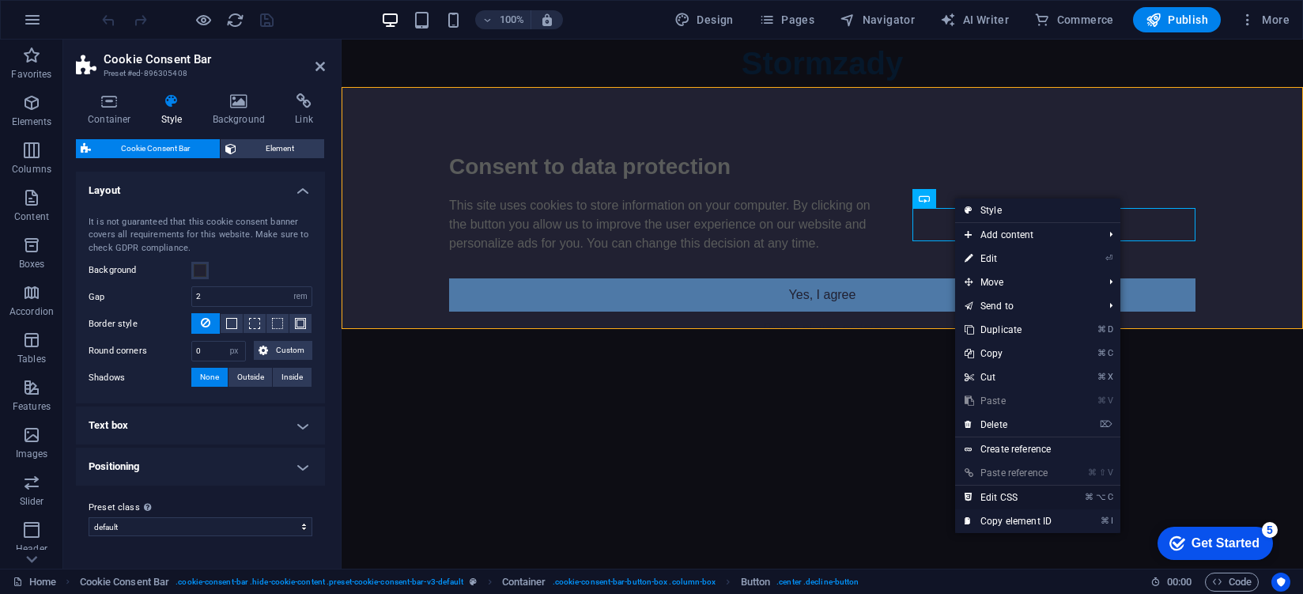
click at [1009, 497] on link "⌘ ⌥ C Edit CSS" at bounding box center [1008, 497] width 106 height 24
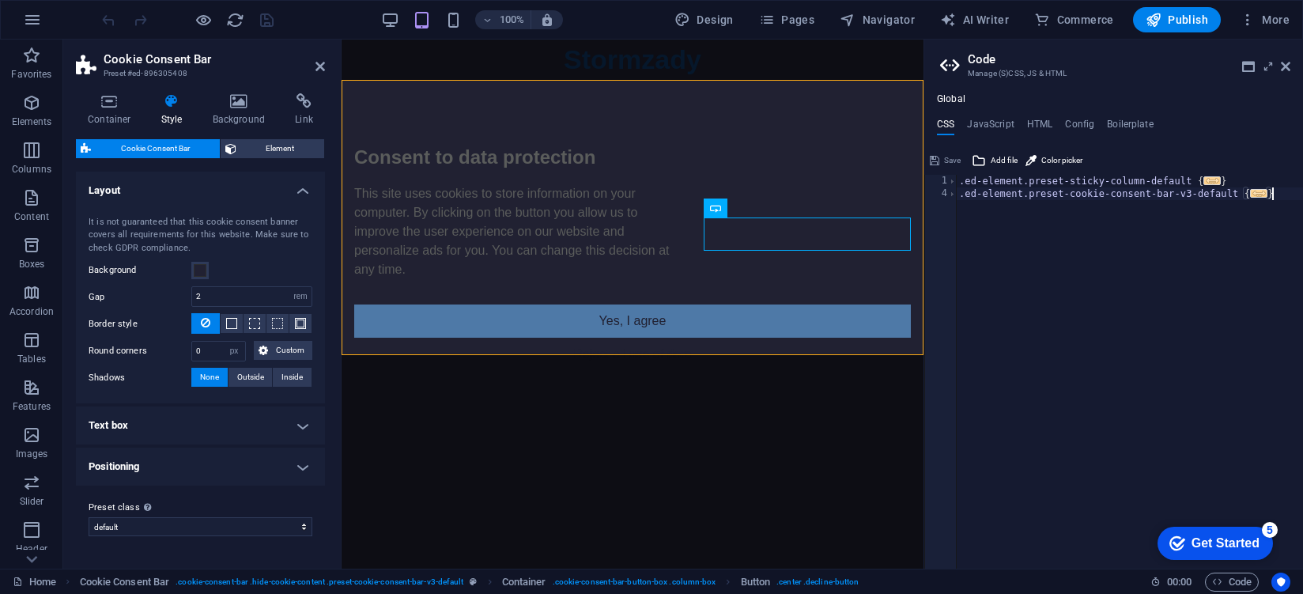
drag, startPoint x: 1191, startPoint y: 233, endPoint x: 1020, endPoint y: 223, distance: 171.0
click at [1020, 223] on div ".ed-element.preset-sticky-column-default { ... } .ed-element.preset-cookie-cons…" at bounding box center [1129, 384] width 347 height 419
type textarea "}"
click at [1032, 124] on h4 "HTML" at bounding box center [1040, 127] width 26 height 17
drag, startPoint x: 992, startPoint y: 549, endPoint x: 1031, endPoint y: 556, distance: 39.4
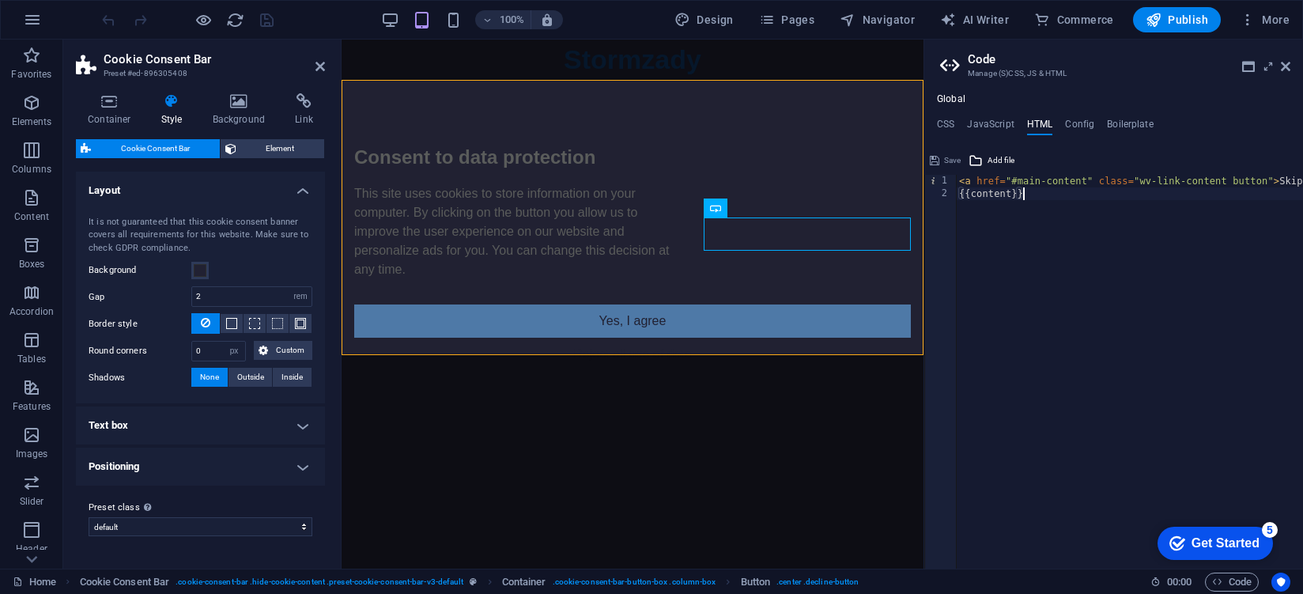
click at [1050, 546] on div "< a href = "#main-content" class = "wv-link-content button" > Skip to main cont…" at bounding box center [1188, 378] width 465 height 407
type textarea "{{content}}"
click at [1286, 63] on icon at bounding box center [1285, 66] width 9 height 13
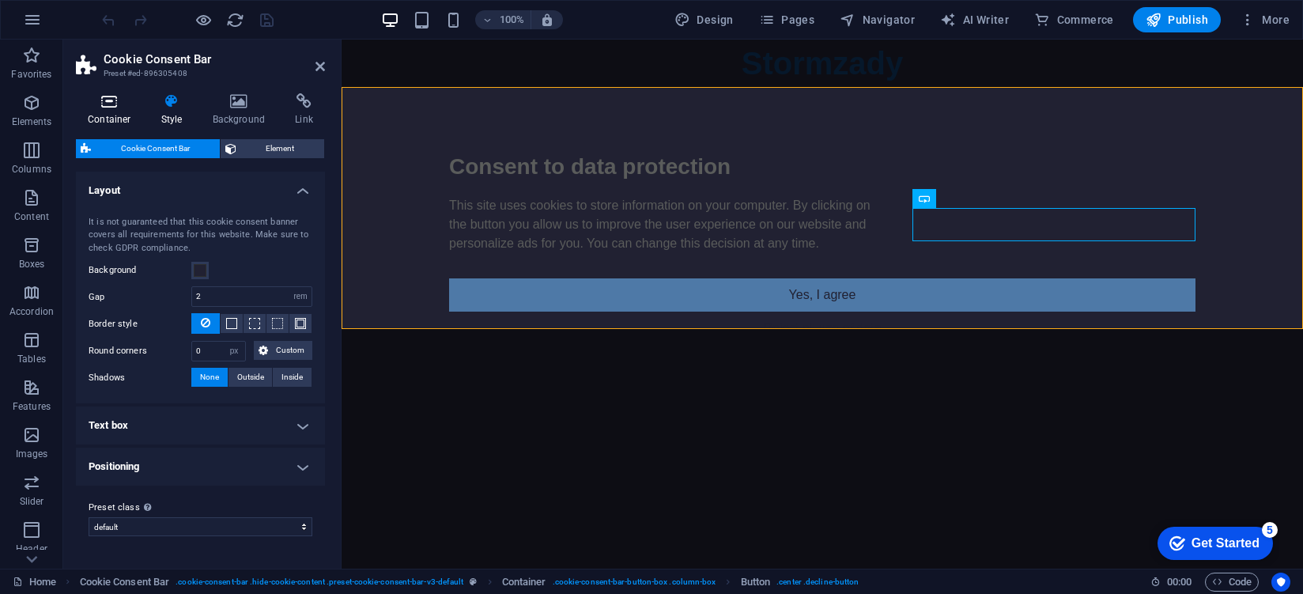
click at [103, 105] on icon at bounding box center [109, 101] width 67 height 16
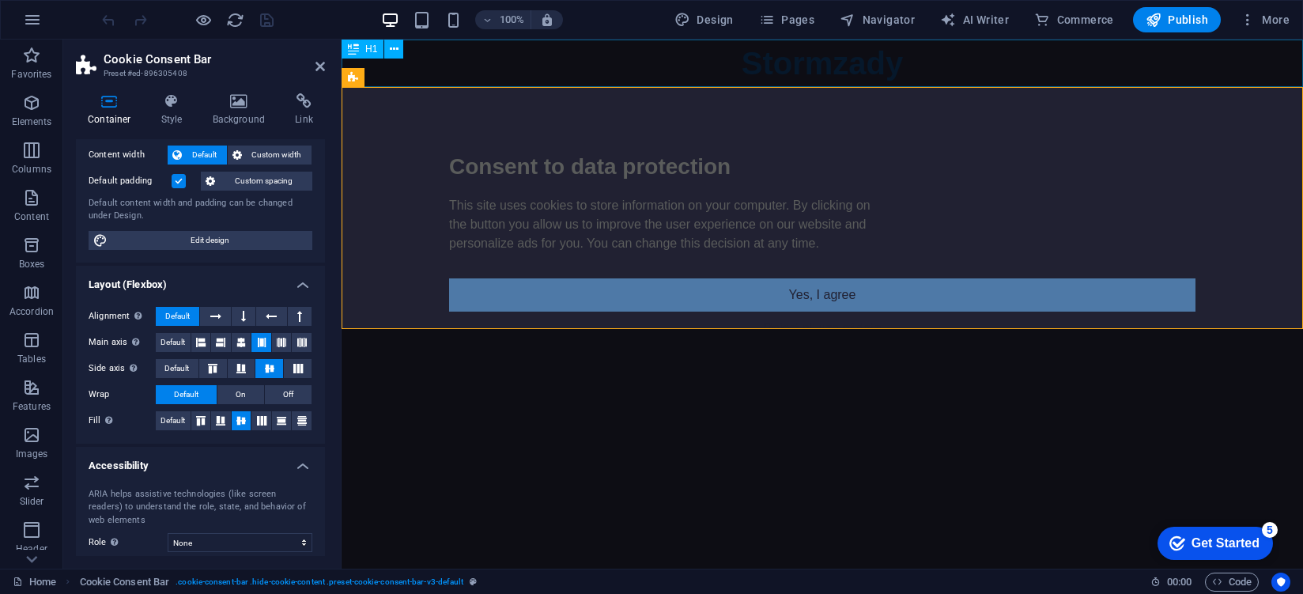
drag, startPoint x: 453, startPoint y: 80, endPoint x: 767, endPoint y: 96, distance: 314.2
click at [734, 81] on div "Stormzady" at bounding box center [821, 63] width 961 height 47
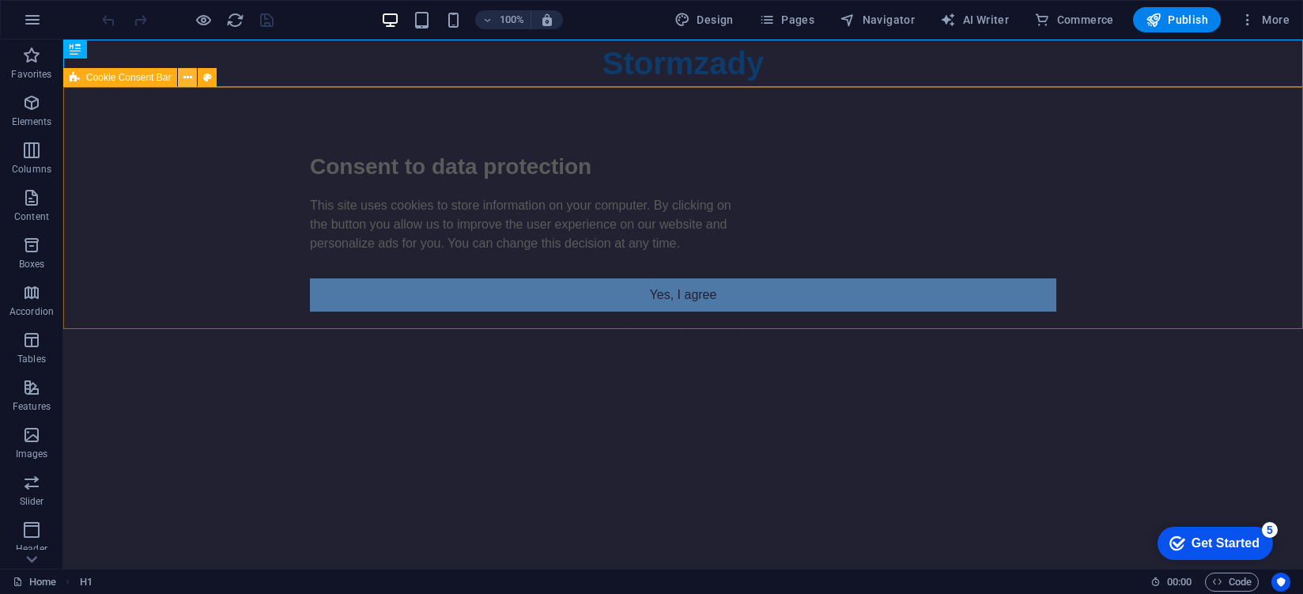
click at [191, 77] on icon at bounding box center [187, 78] width 9 height 17
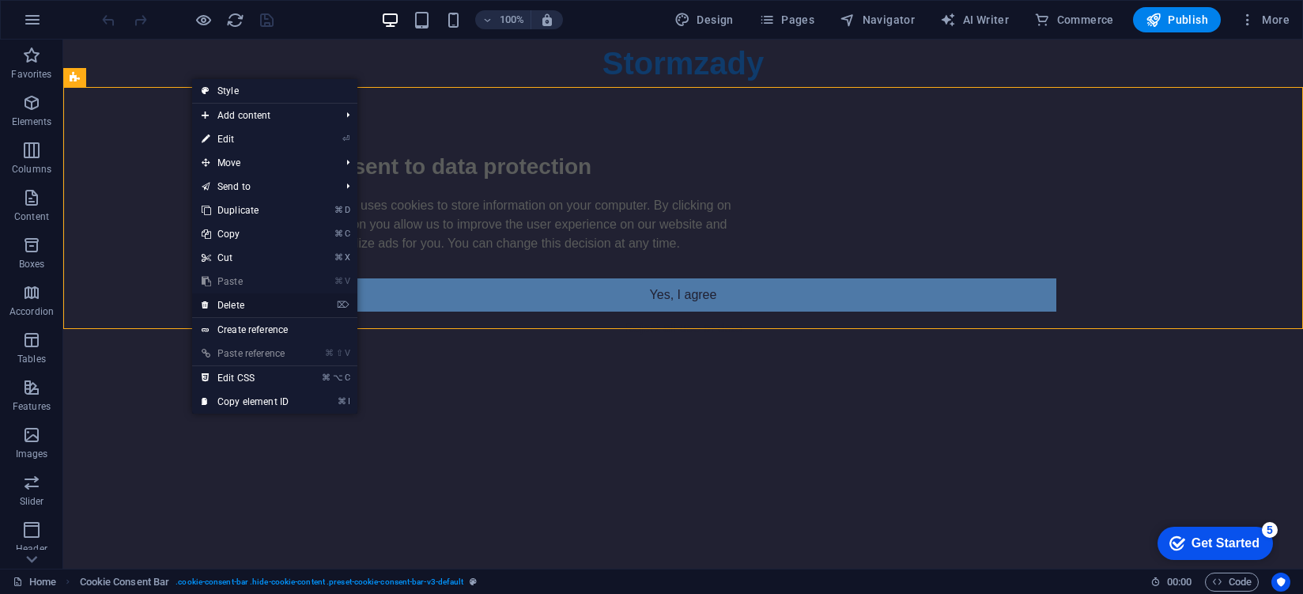
click at [236, 294] on link "⌦ Delete" at bounding box center [245, 305] width 106 height 24
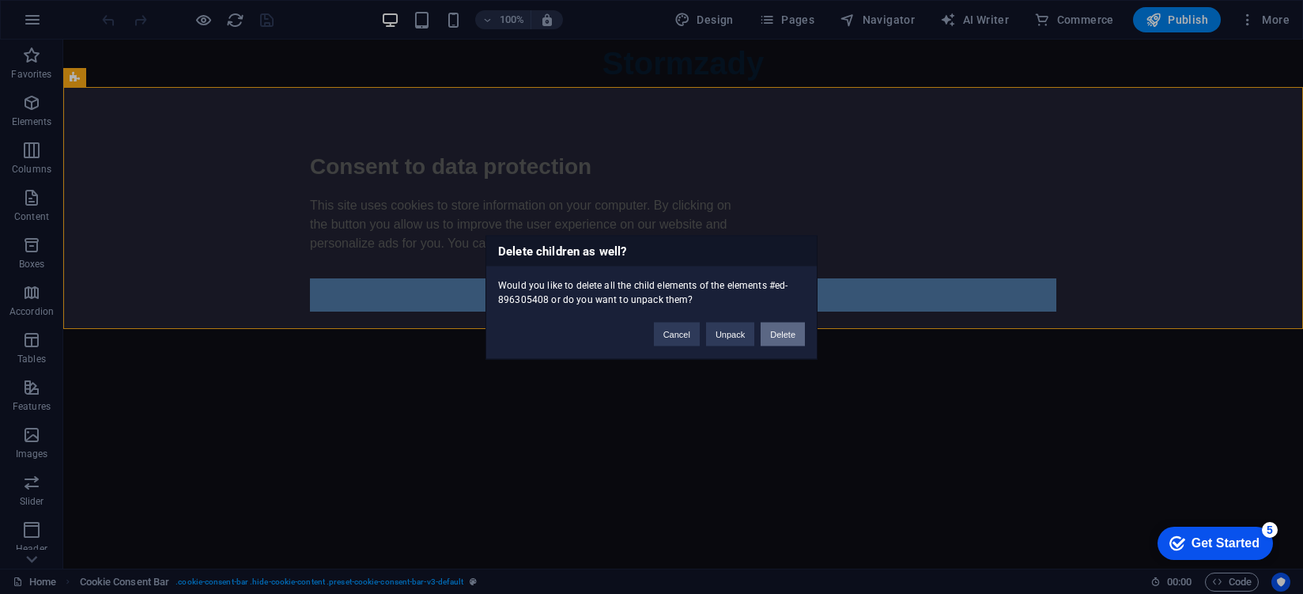
click at [778, 340] on button "Delete" at bounding box center [782, 334] width 44 height 24
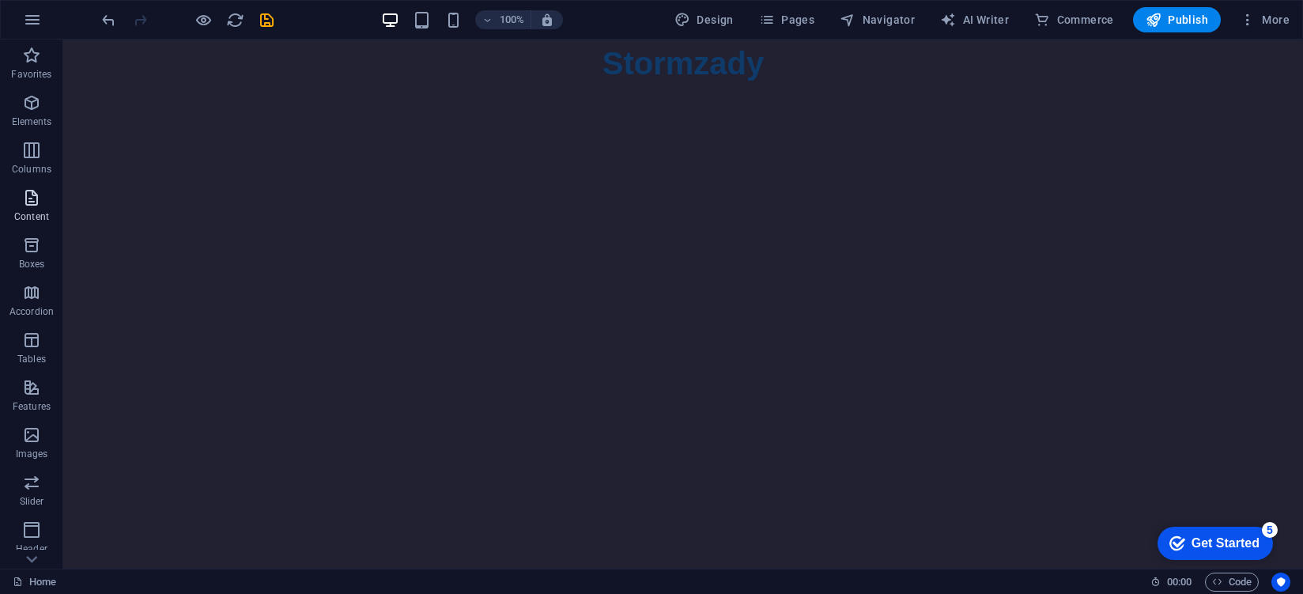
click at [39, 197] on icon "button" at bounding box center [31, 197] width 19 height 19
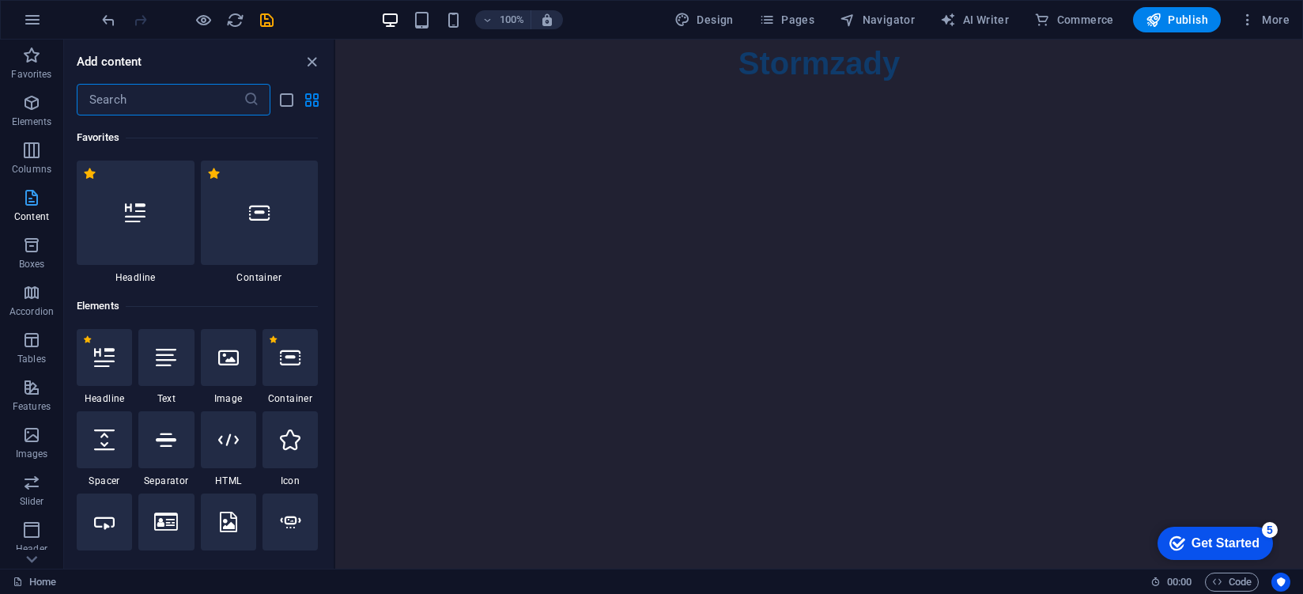
click at [25, 202] on icon "button" at bounding box center [31, 197] width 19 height 19
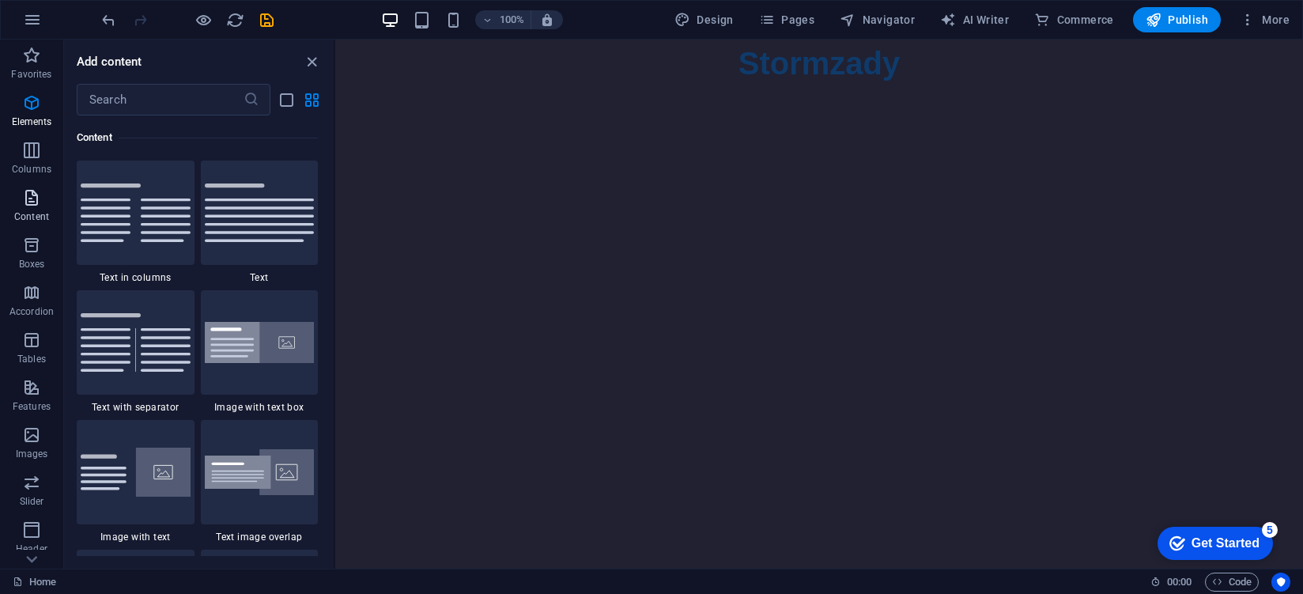
click at [32, 214] on p "Content" at bounding box center [31, 216] width 35 height 13
click at [42, 120] on p "Elements" at bounding box center [32, 121] width 40 height 13
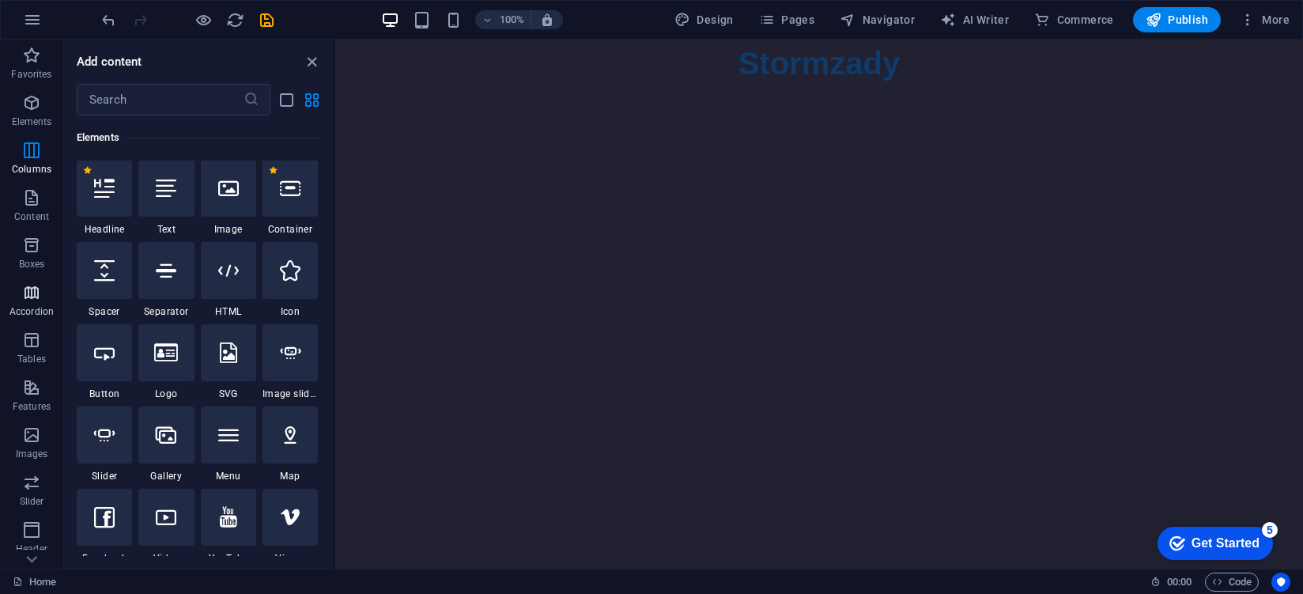
scroll to position [168, 0]
click at [22, 383] on icon "button" at bounding box center [31, 387] width 19 height 19
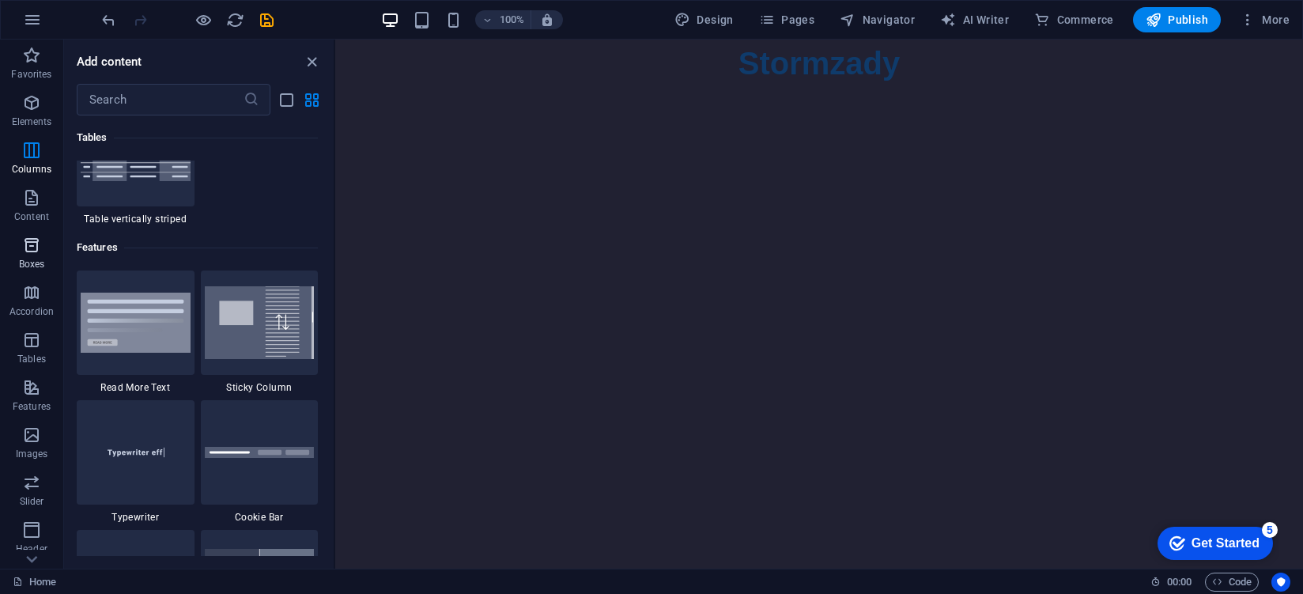
scroll to position [6162, 0]
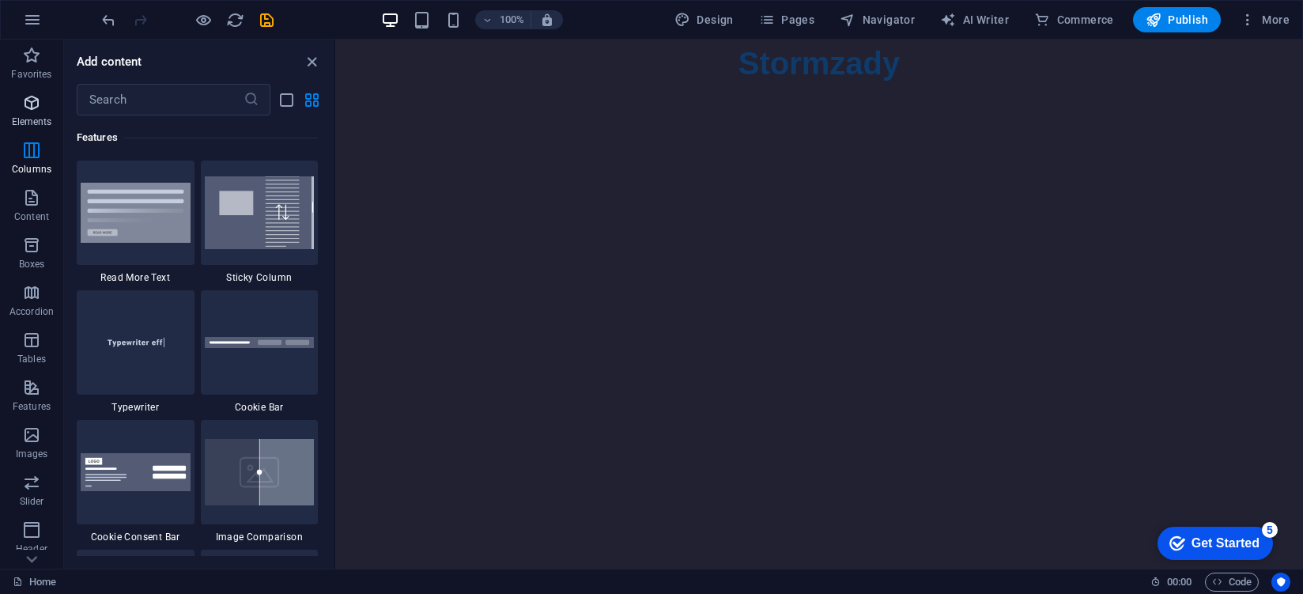
click at [33, 113] on span "Elements" at bounding box center [31, 112] width 63 height 38
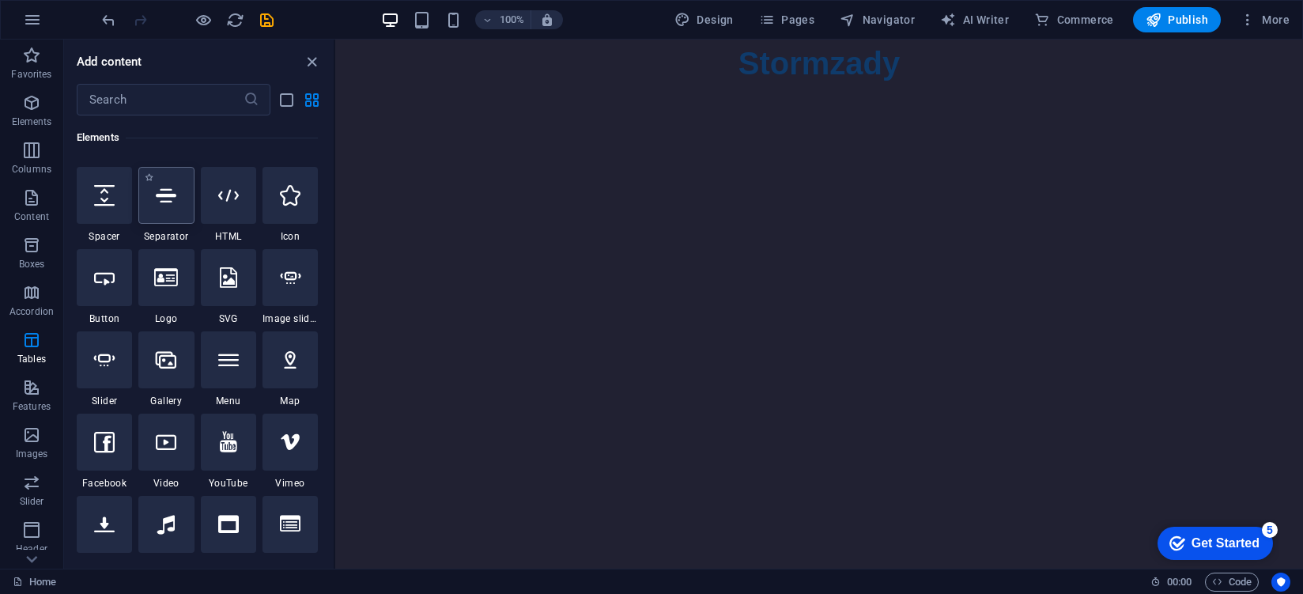
scroll to position [168, 0]
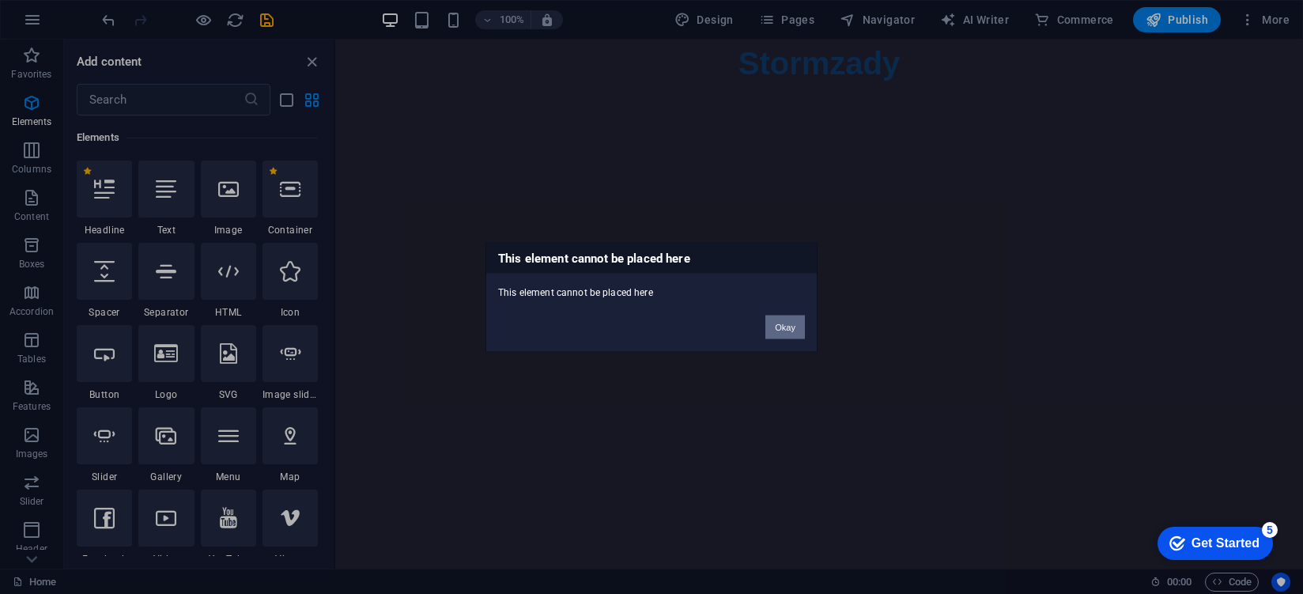
drag, startPoint x: 771, startPoint y: 329, endPoint x: 437, endPoint y: 266, distance: 339.4
click at [771, 329] on button "Okay" at bounding box center [785, 327] width 40 height 24
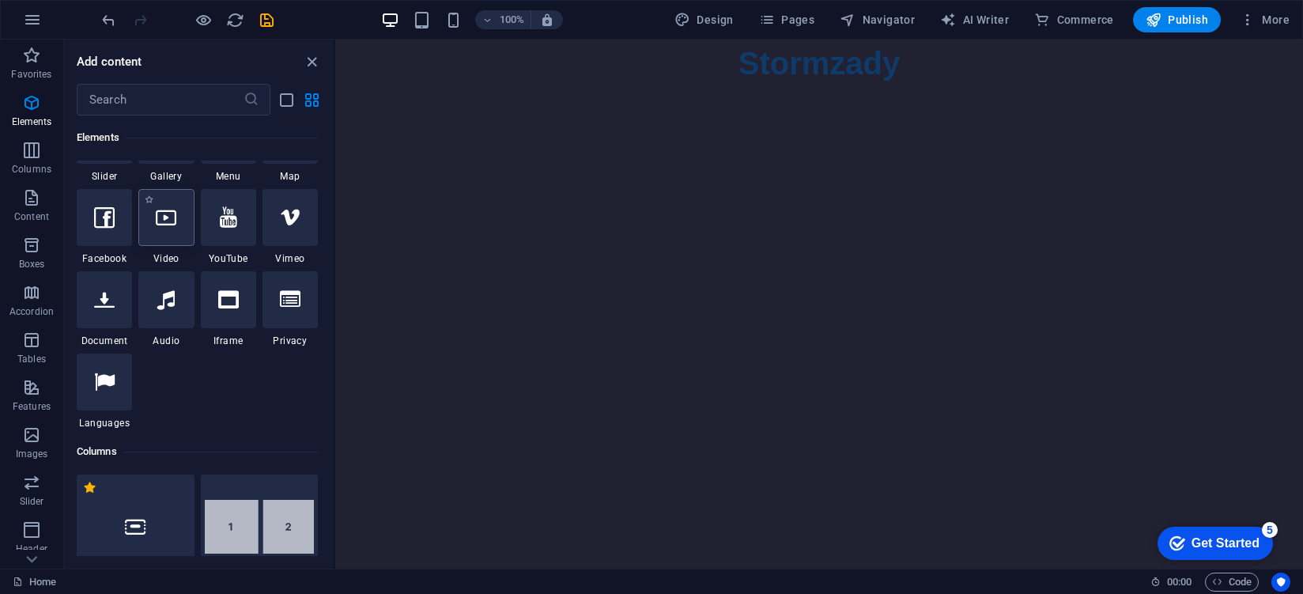
scroll to position [470, 0]
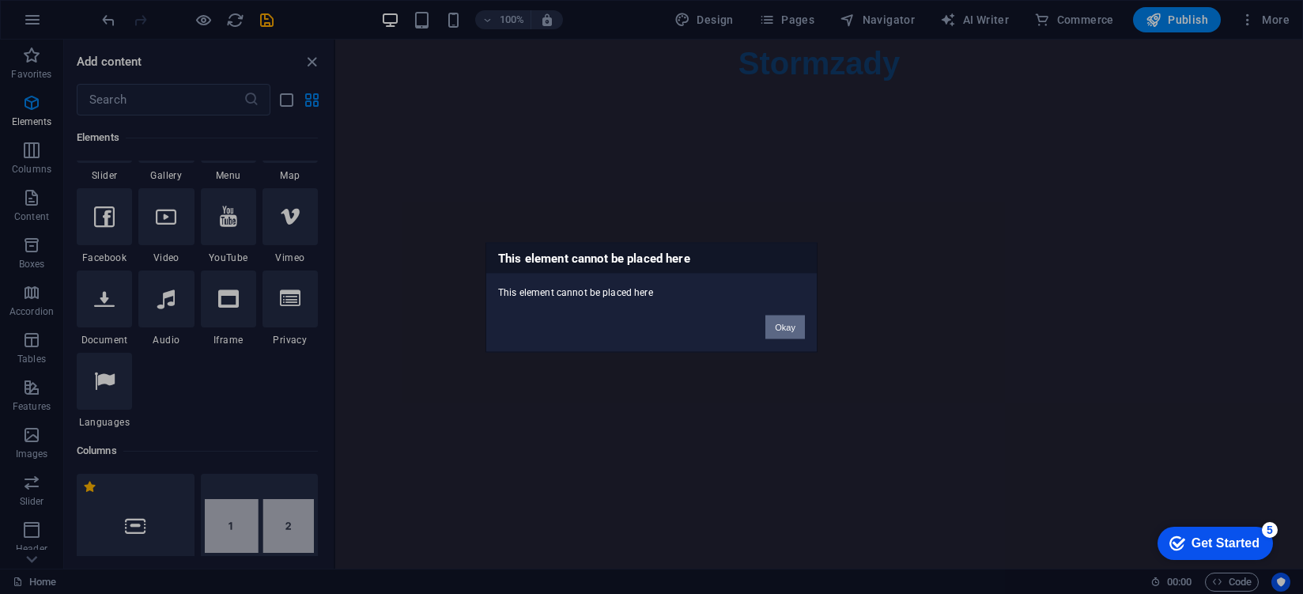
click at [796, 335] on button "Okay" at bounding box center [785, 327] width 40 height 24
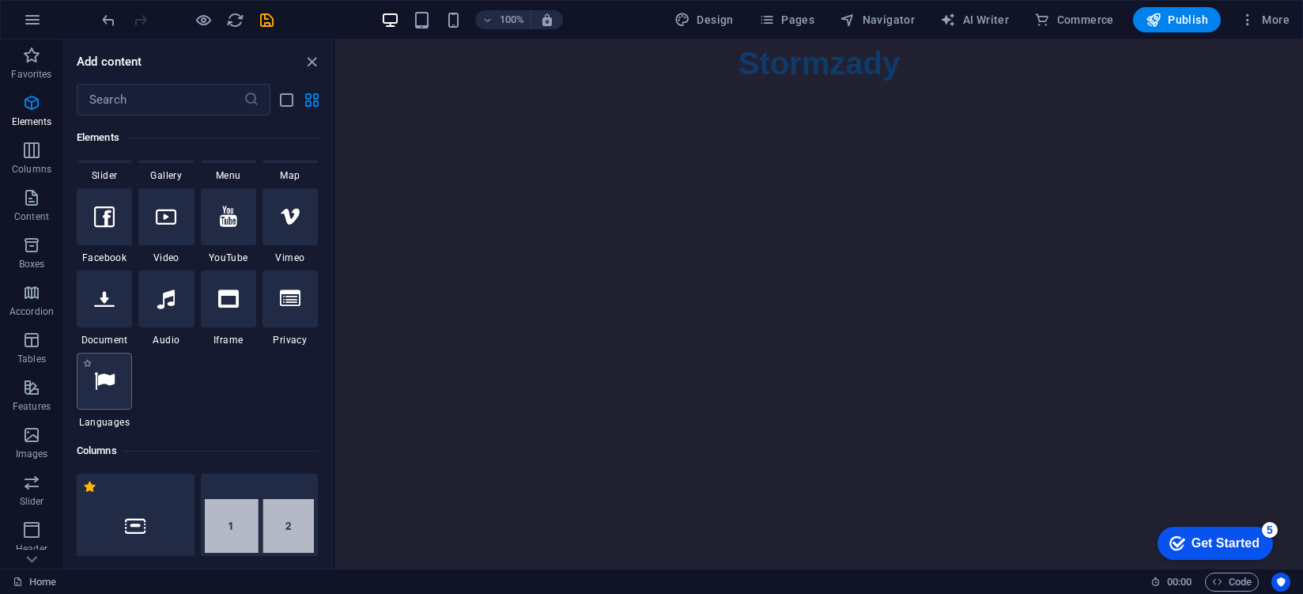
click at [126, 387] on div at bounding box center [104, 381] width 55 height 57
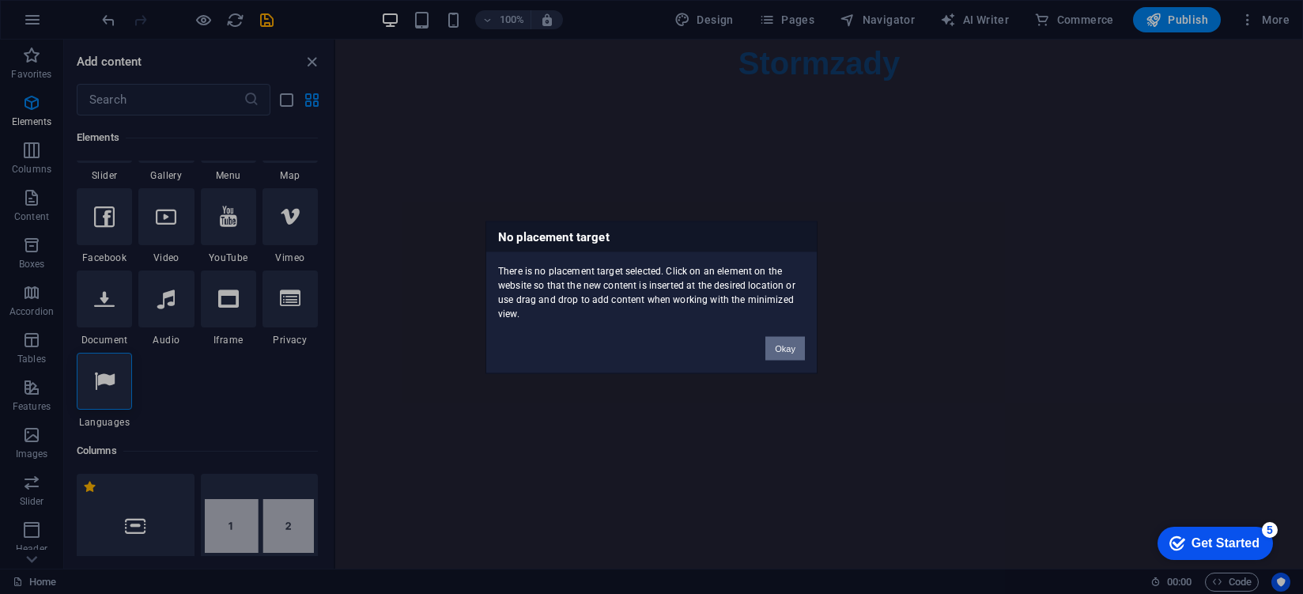
click at [790, 348] on button "Okay" at bounding box center [785, 348] width 40 height 24
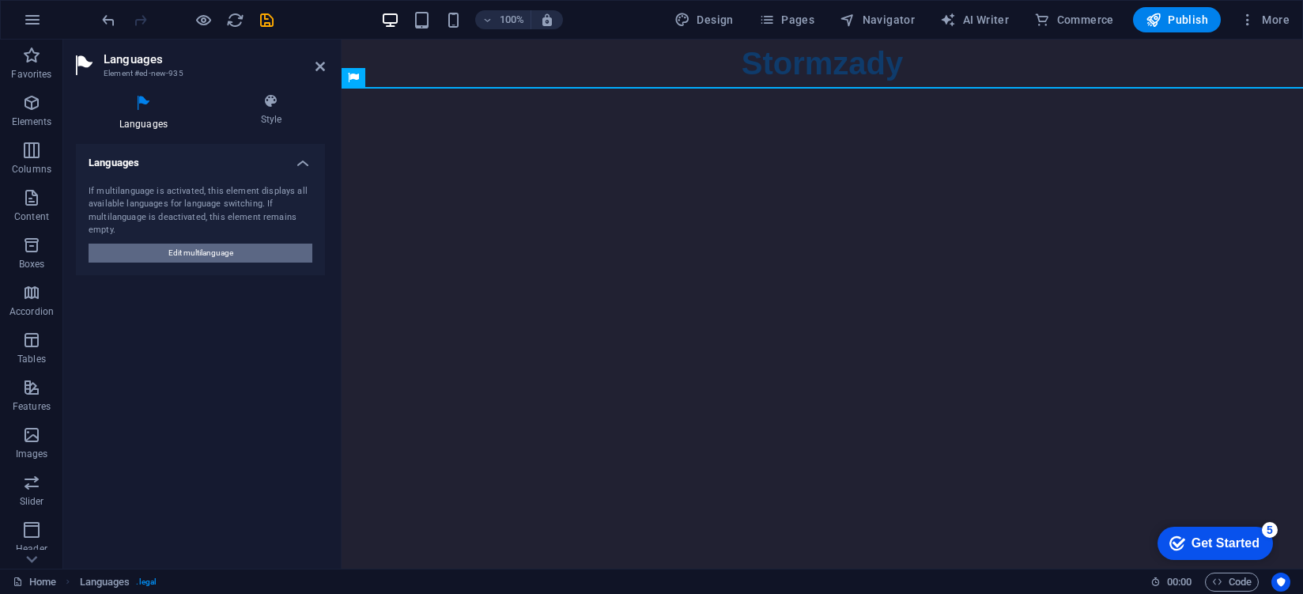
click at [281, 250] on button "Edit multilanguage" at bounding box center [201, 252] width 224 height 19
select select "41"
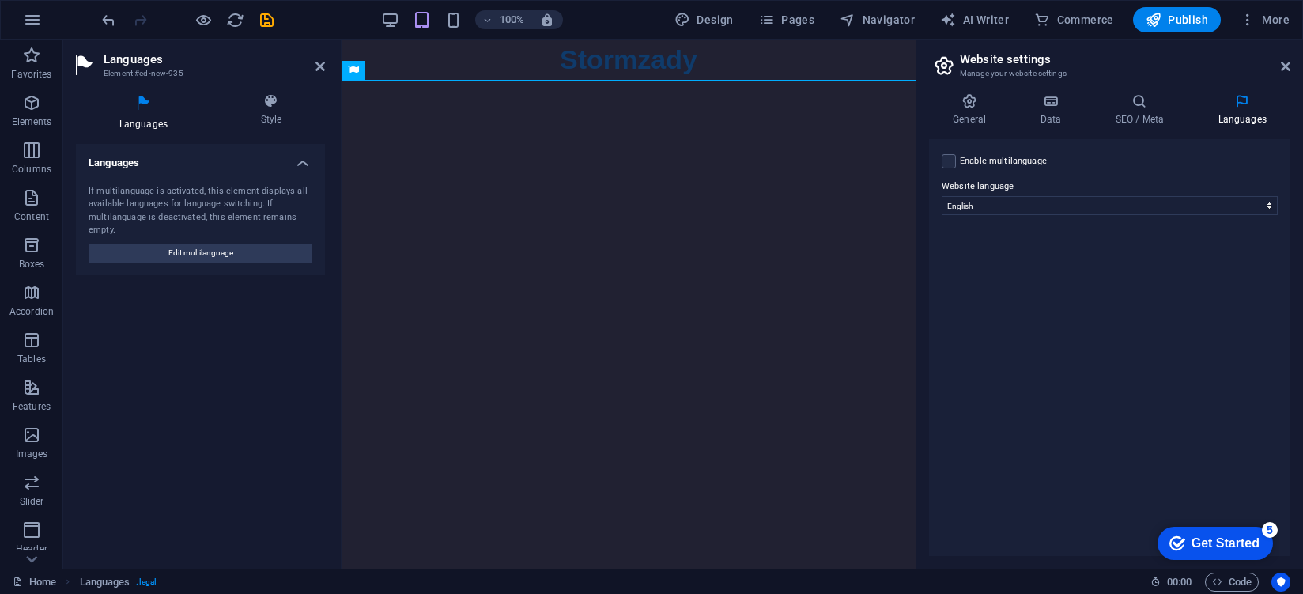
click at [1018, 168] on label "Enable multilanguage To disable multilanguage delete all languages until only o…" at bounding box center [1003, 161] width 87 height 19
click at [0, 0] on input "Enable multilanguage To disable multilanguage delete all languages until only o…" at bounding box center [0, 0] width 0 height 0
click at [1053, 273] on select "Abkhazian Afar Afrikaans Akan Albanian Amharic Arabic Aragonese Armenian Assame…" at bounding box center [1109, 282] width 263 height 19
select select "49"
click at [1049, 365] on div "Enable multilanguage To disable multilanguage delete all languages until only o…" at bounding box center [1109, 347] width 361 height 417
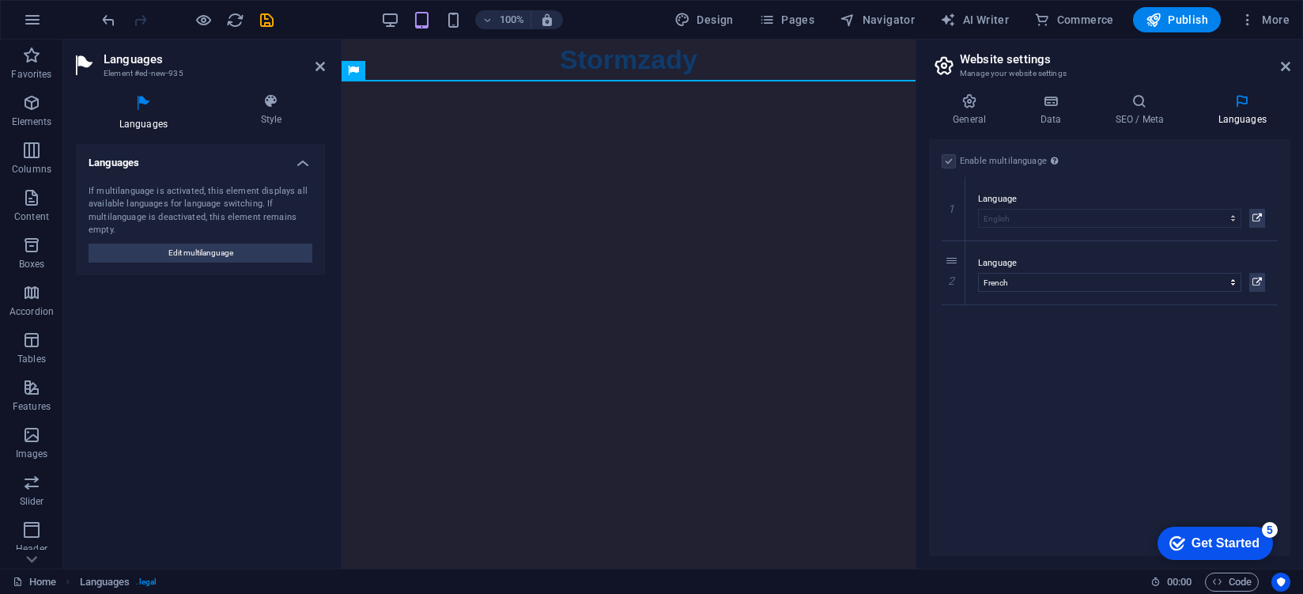
click at [1292, 68] on aside "Website settings Manage your website settings General Data SEO / Meta Languages…" at bounding box center [1108, 304] width 387 height 529
click at [1287, 74] on header "Website settings Manage your website settings" at bounding box center [1111, 60] width 358 height 41
drag, startPoint x: 1284, startPoint y: 62, endPoint x: 941, endPoint y: 38, distance: 344.7
click at [1284, 62] on icon at bounding box center [1285, 66] width 9 height 13
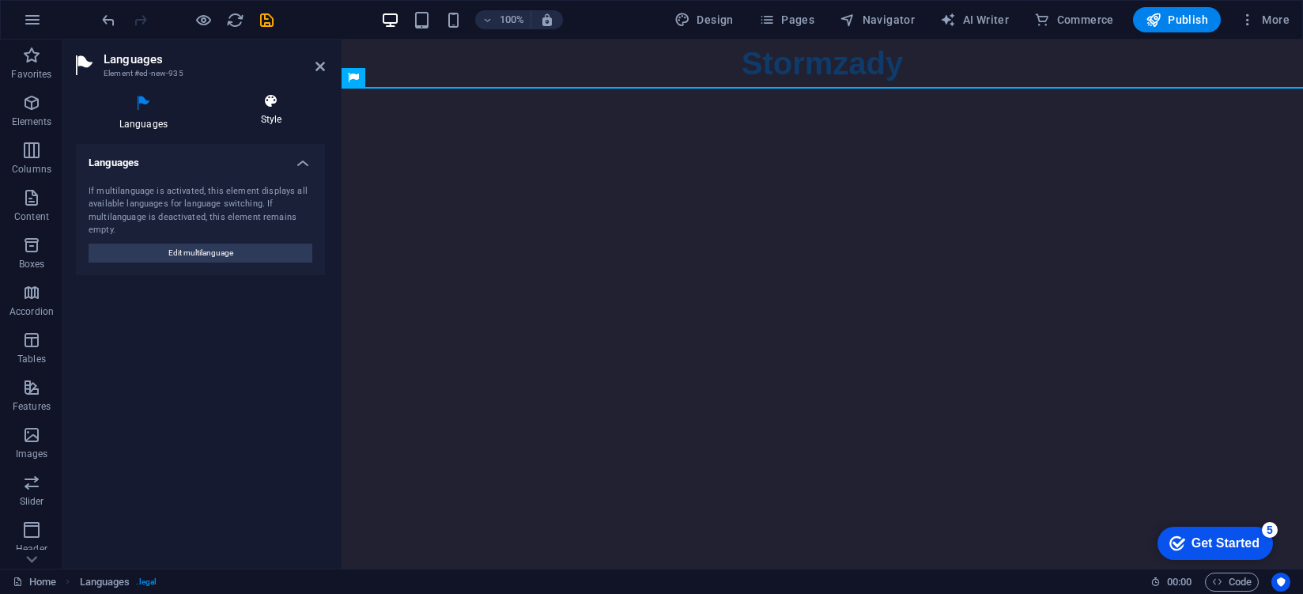
click at [247, 121] on h4 "Style" at bounding box center [271, 109] width 108 height 33
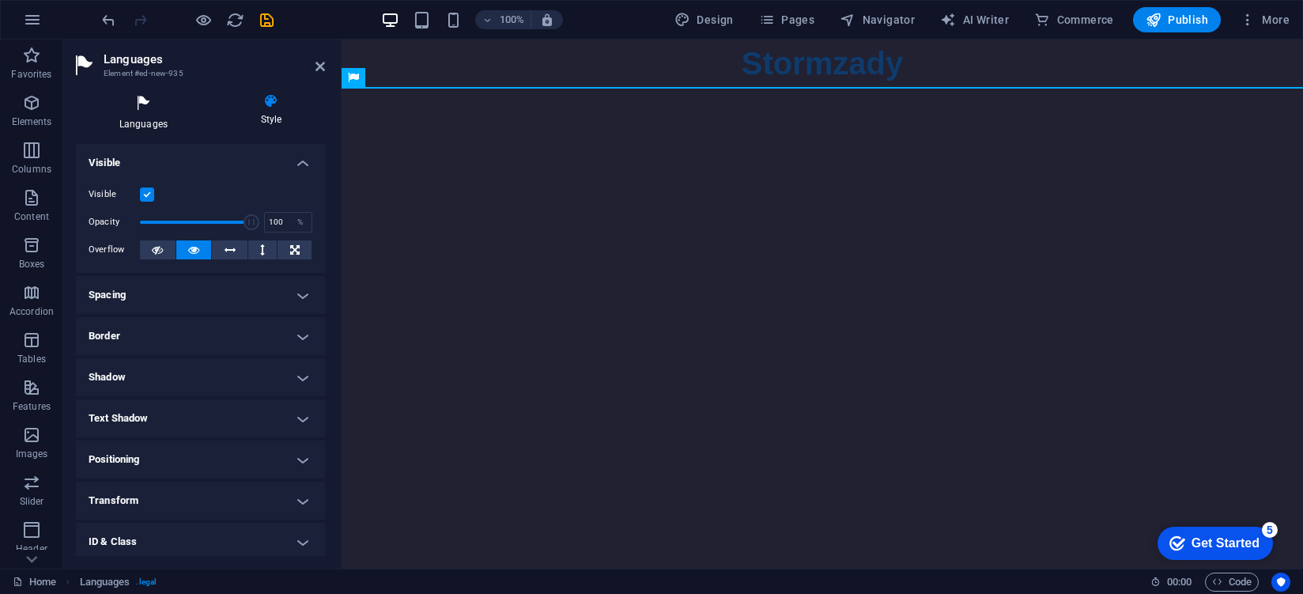
click at [173, 112] on icon at bounding box center [143, 103] width 135 height 21
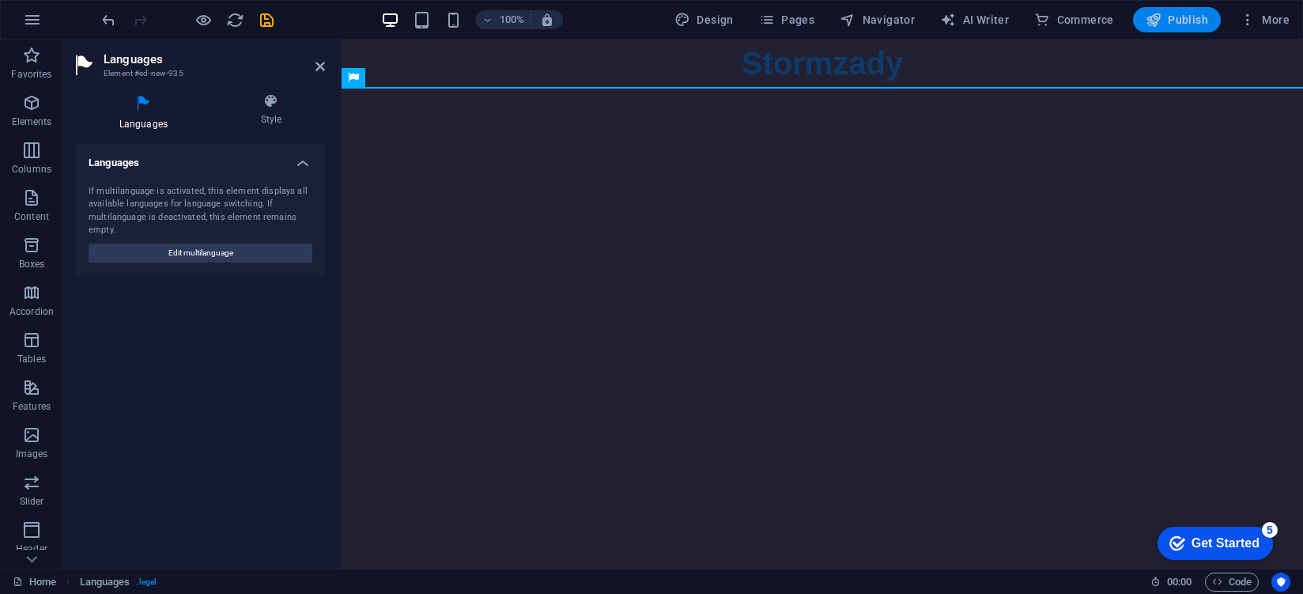
click at [1185, 18] on span "Publish" at bounding box center [1176, 20] width 62 height 16
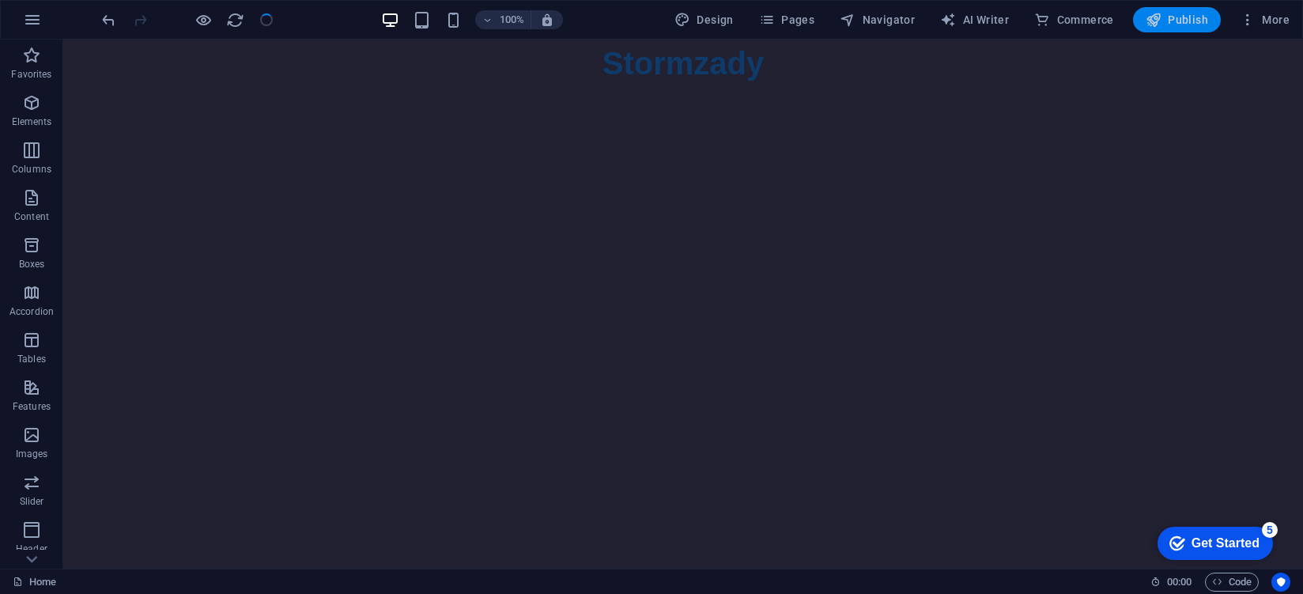
click at [1195, 21] on span "Publish" at bounding box center [1176, 20] width 62 height 16
